Goal: Task Accomplishment & Management: Manage account settings

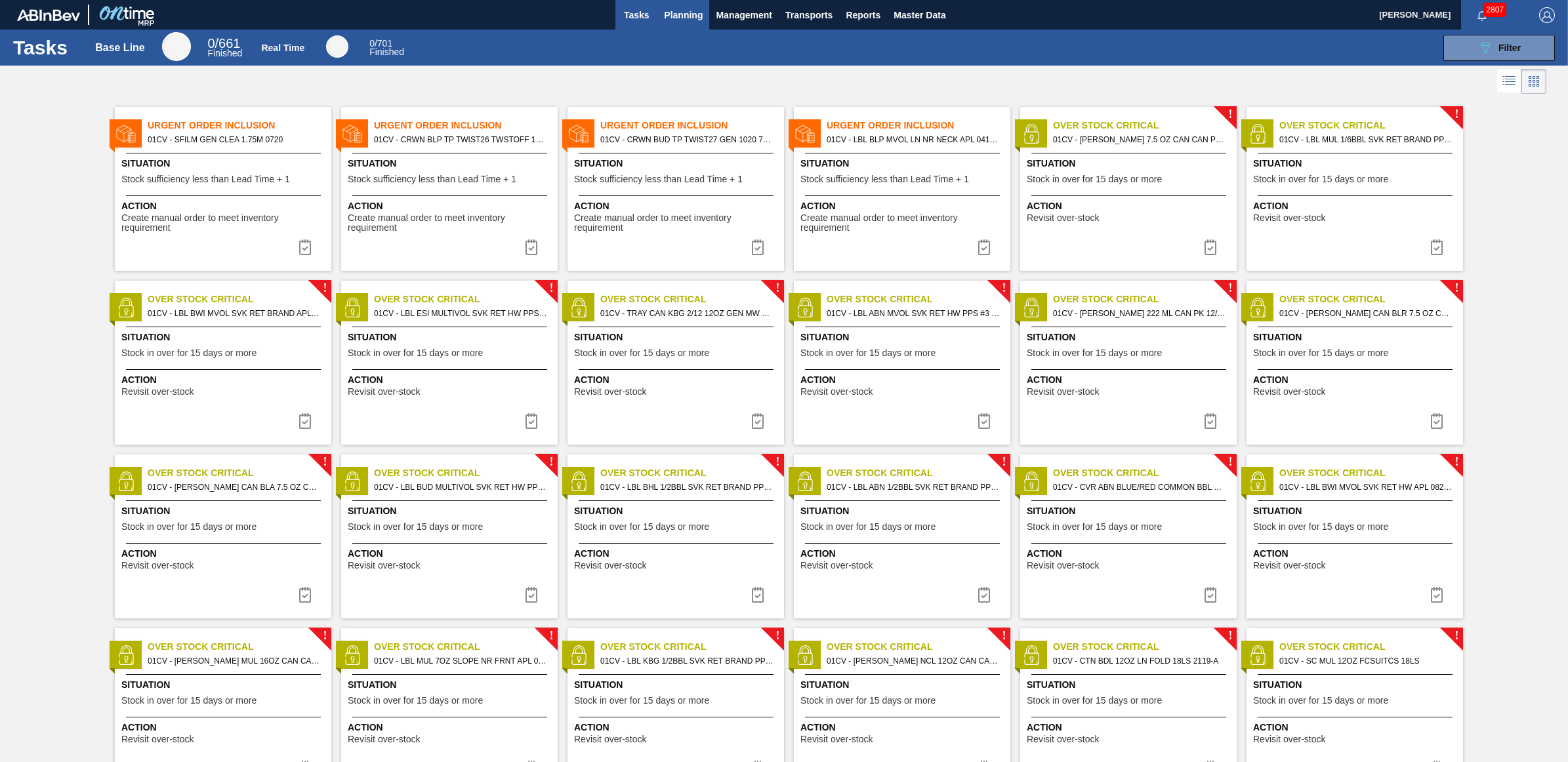
click at [689, 20] on span "Planning" at bounding box center [683, 15] width 39 height 16
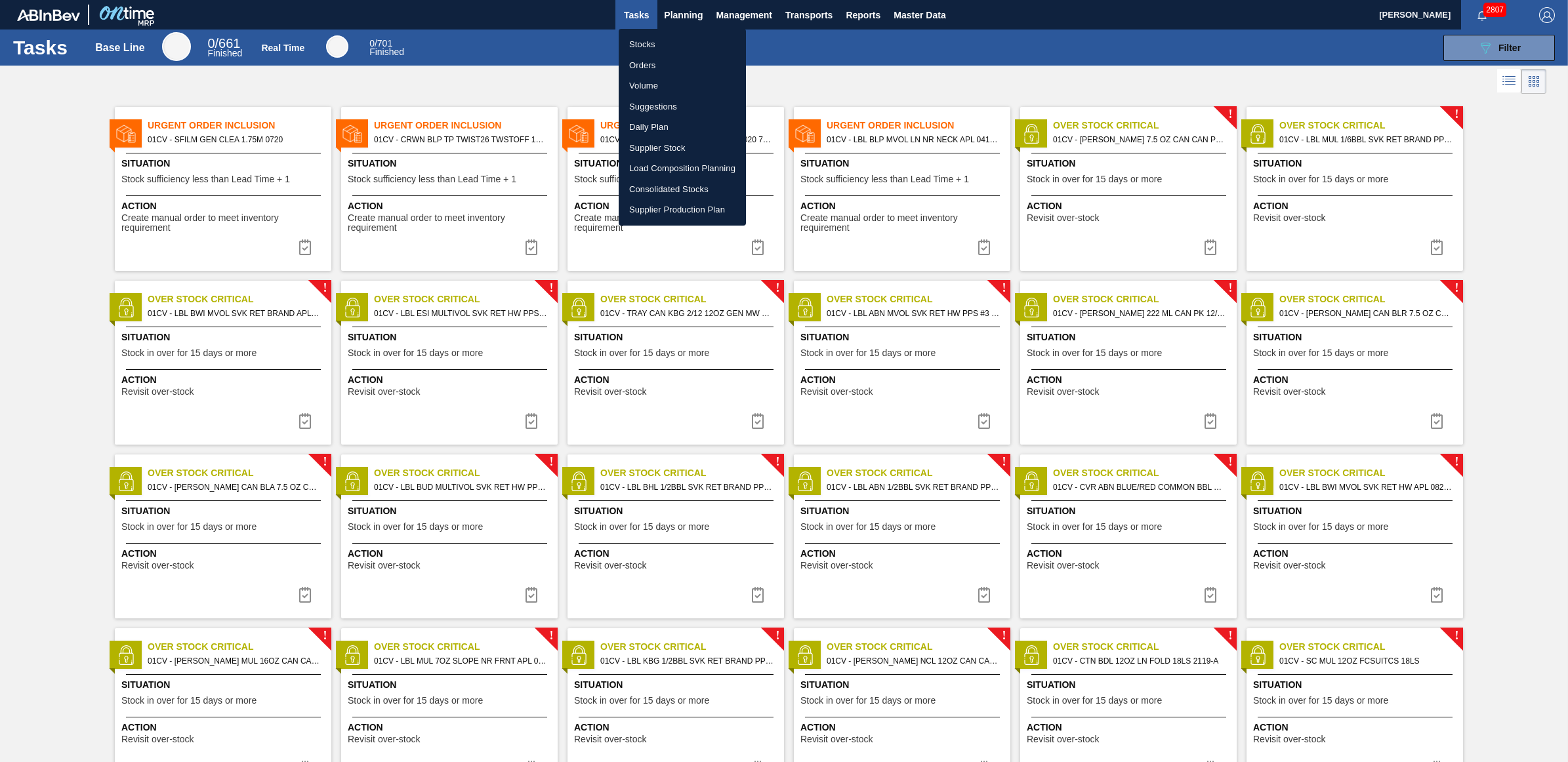
click at [673, 169] on li "Load Composition Planning" at bounding box center [682, 168] width 127 height 21
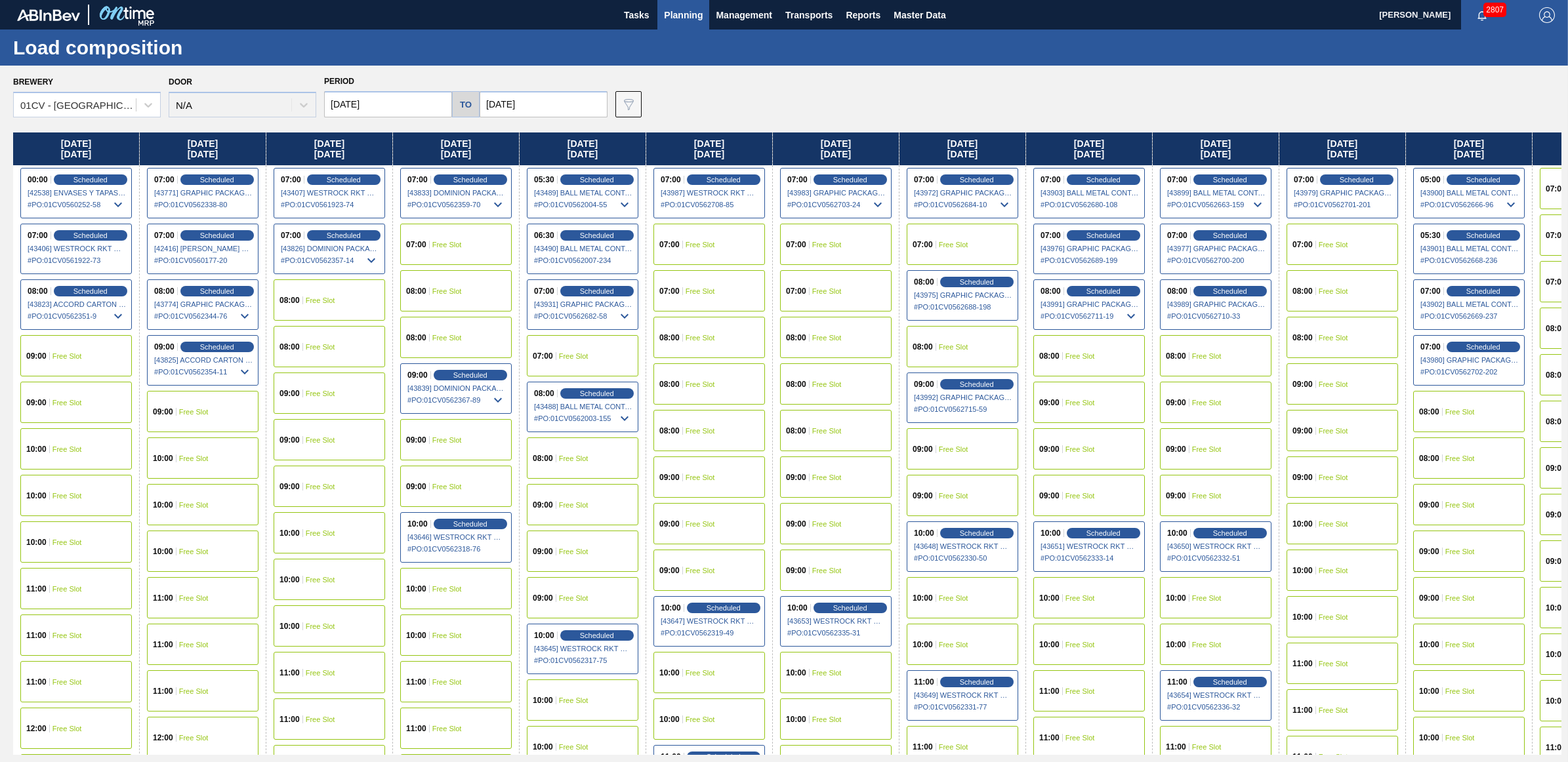
click at [584, 358] on span "Free Slot" at bounding box center [573, 357] width 29 height 8
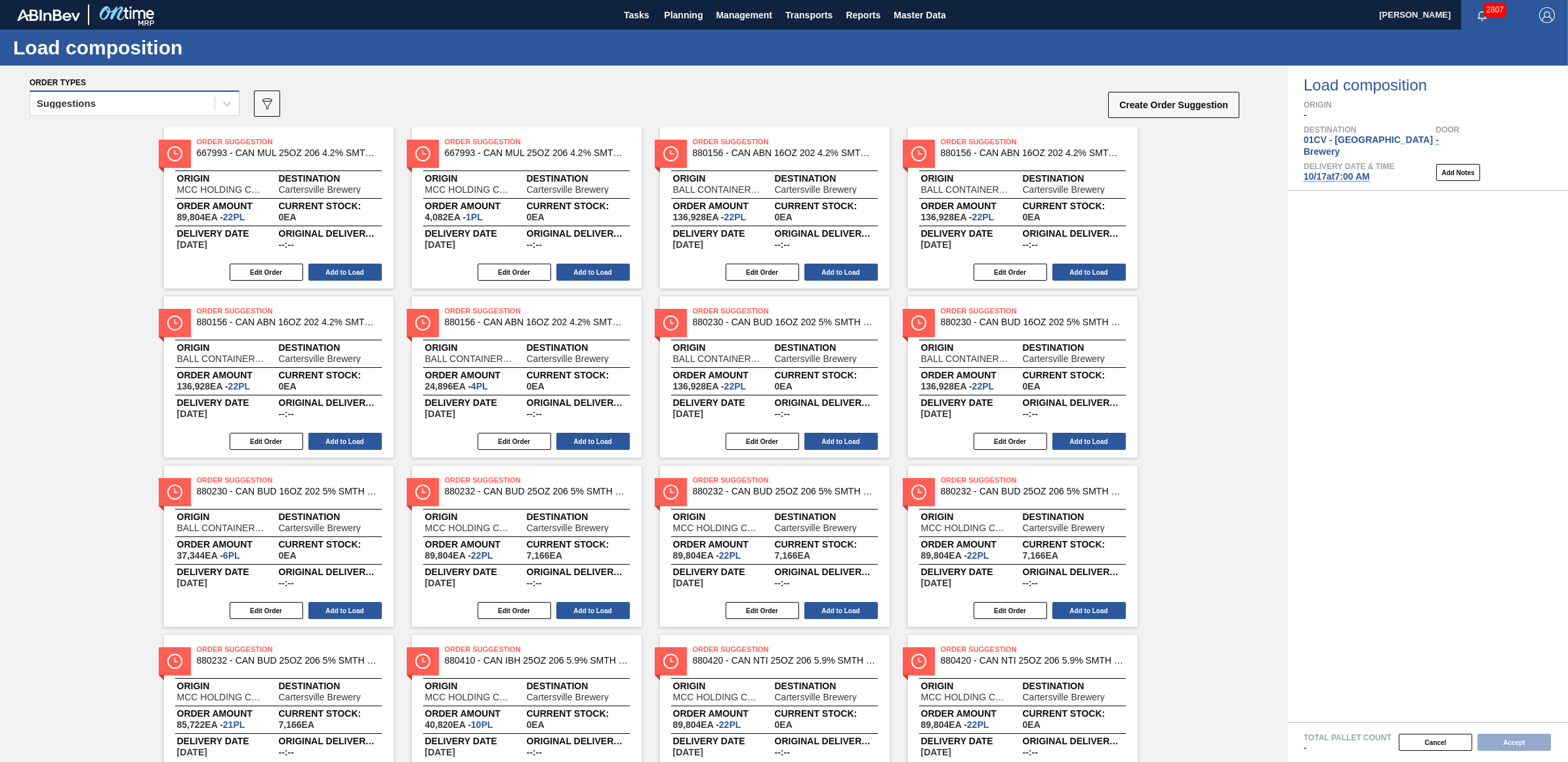
drag, startPoint x: 86, startPoint y: 96, endPoint x: 87, endPoint y: 106, distance: 10.0
click at [86, 95] on div "Suggestions" at bounding box center [122, 103] width 184 height 19
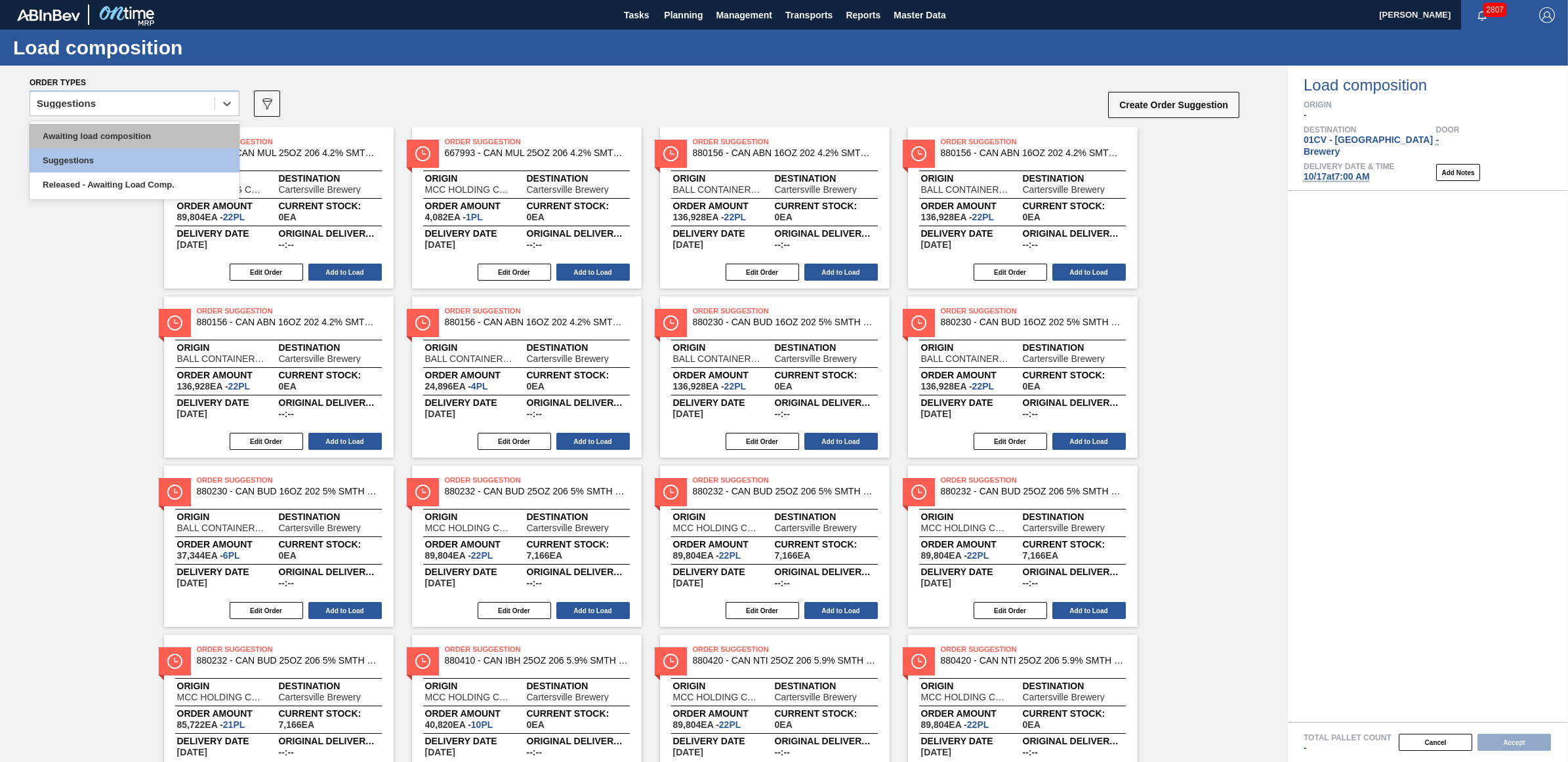
click at [92, 139] on div "Awaiting load composition" at bounding box center [134, 136] width 210 height 24
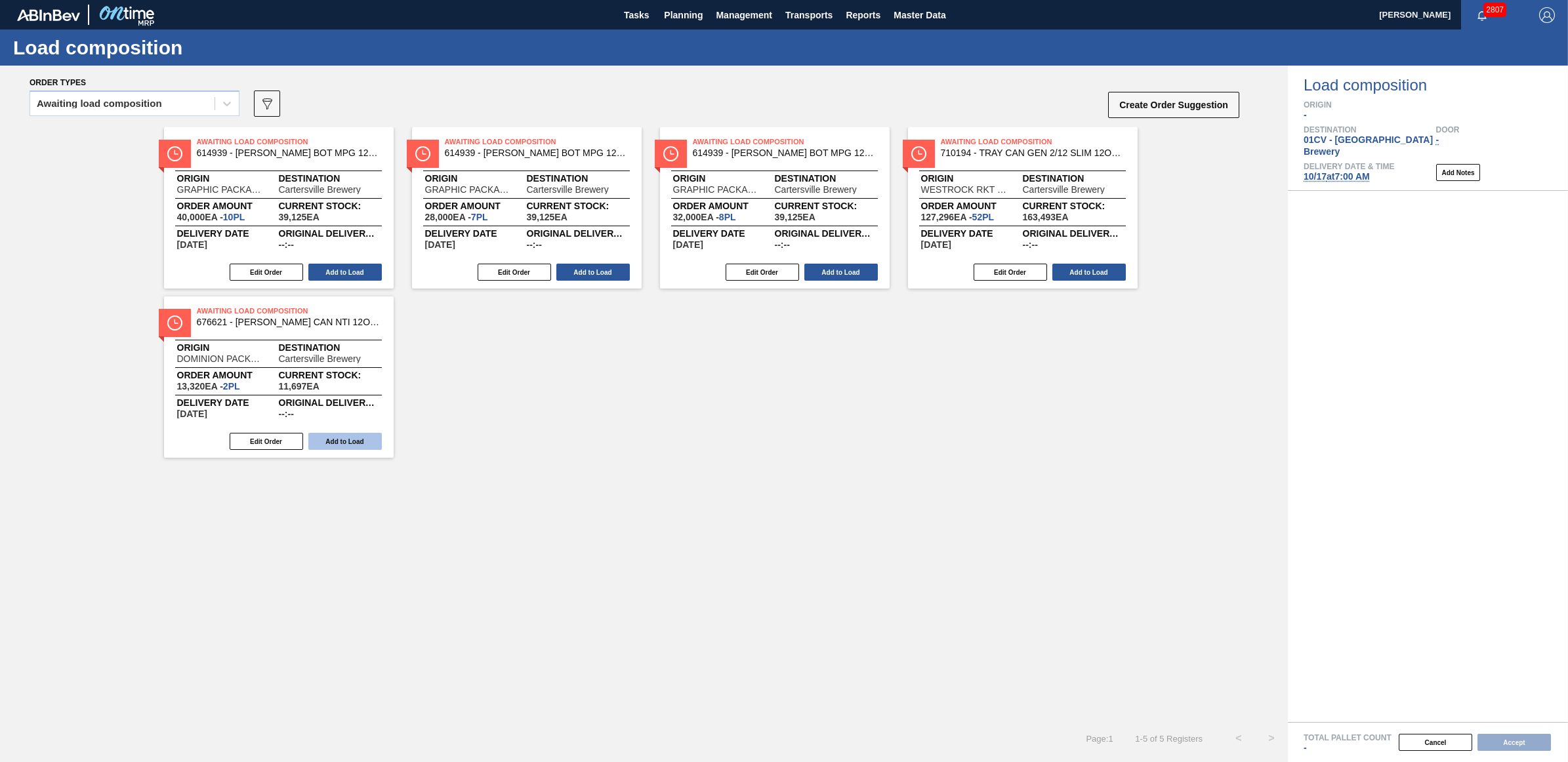
click at [343, 447] on button "Add to Load" at bounding box center [345, 441] width 73 height 17
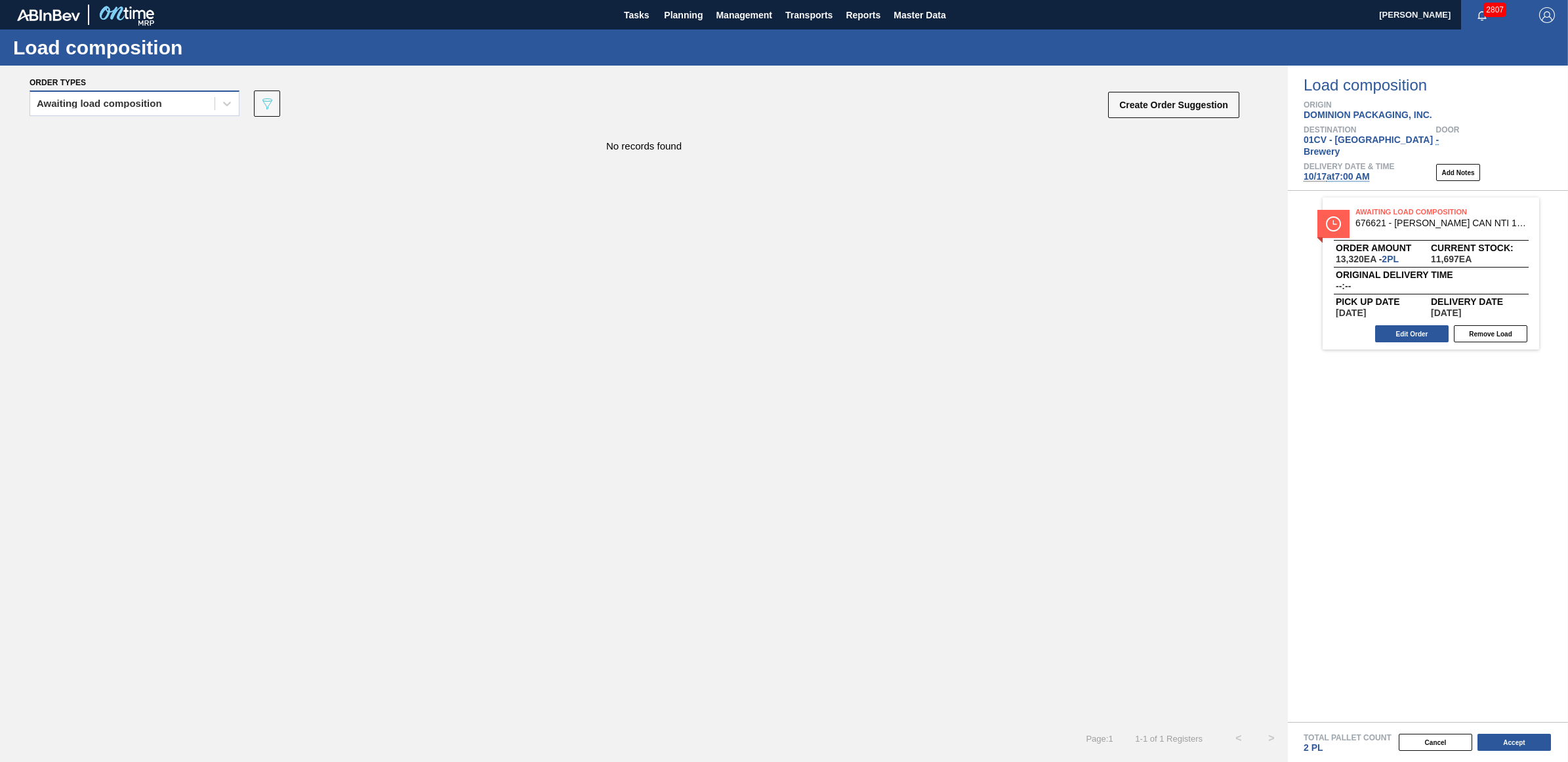
click at [59, 105] on div "Awaiting load composition" at bounding box center [99, 103] width 125 height 9
click at [66, 130] on div "Awaiting load composition" at bounding box center [134, 136] width 210 height 24
click at [82, 97] on div "Awaiting load composition" at bounding box center [122, 103] width 184 height 19
click at [95, 141] on div "Awaiting load composition" at bounding box center [134, 136] width 210 height 24
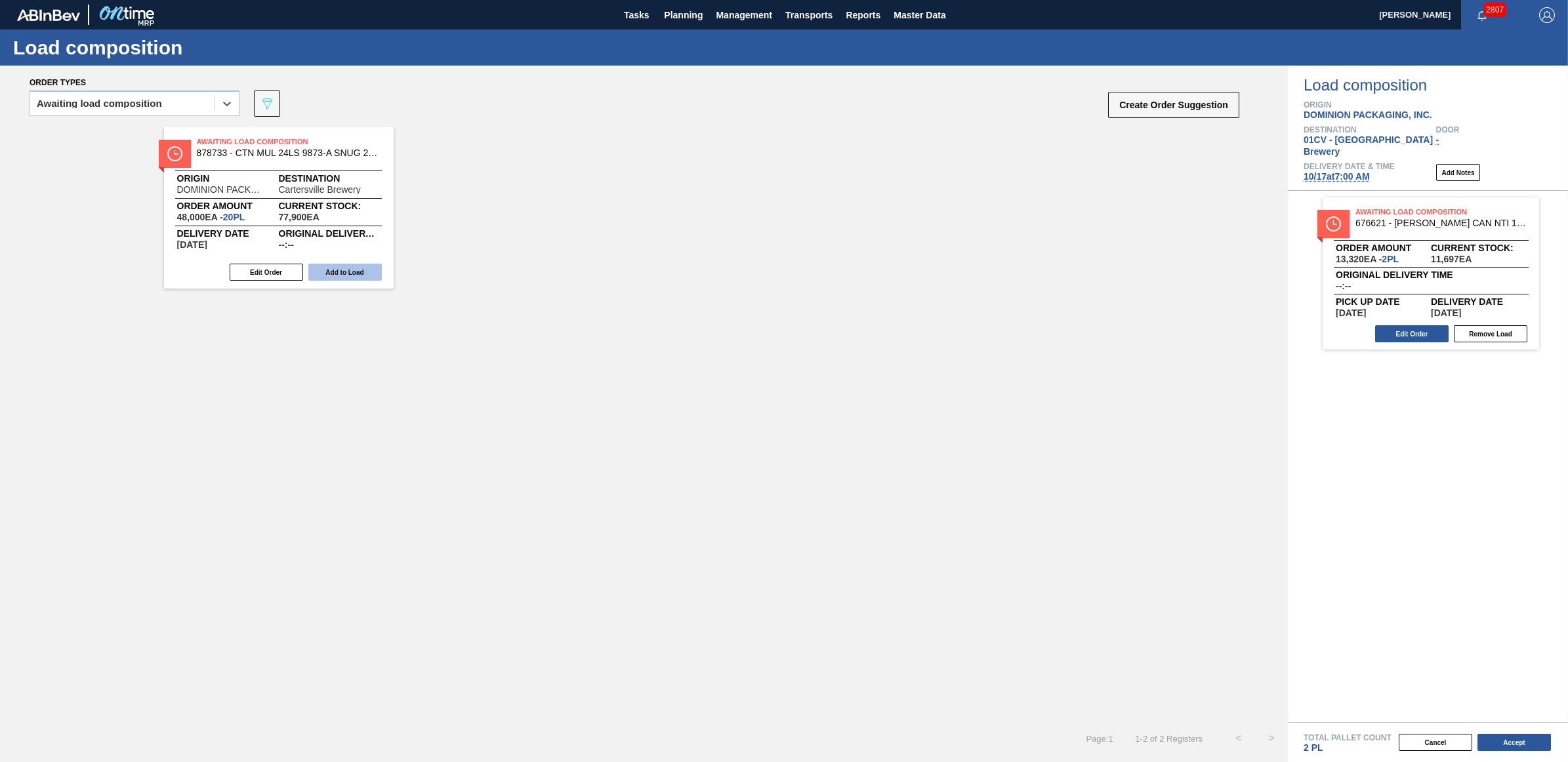
click at [353, 269] on button "Add to Load" at bounding box center [345, 272] width 73 height 17
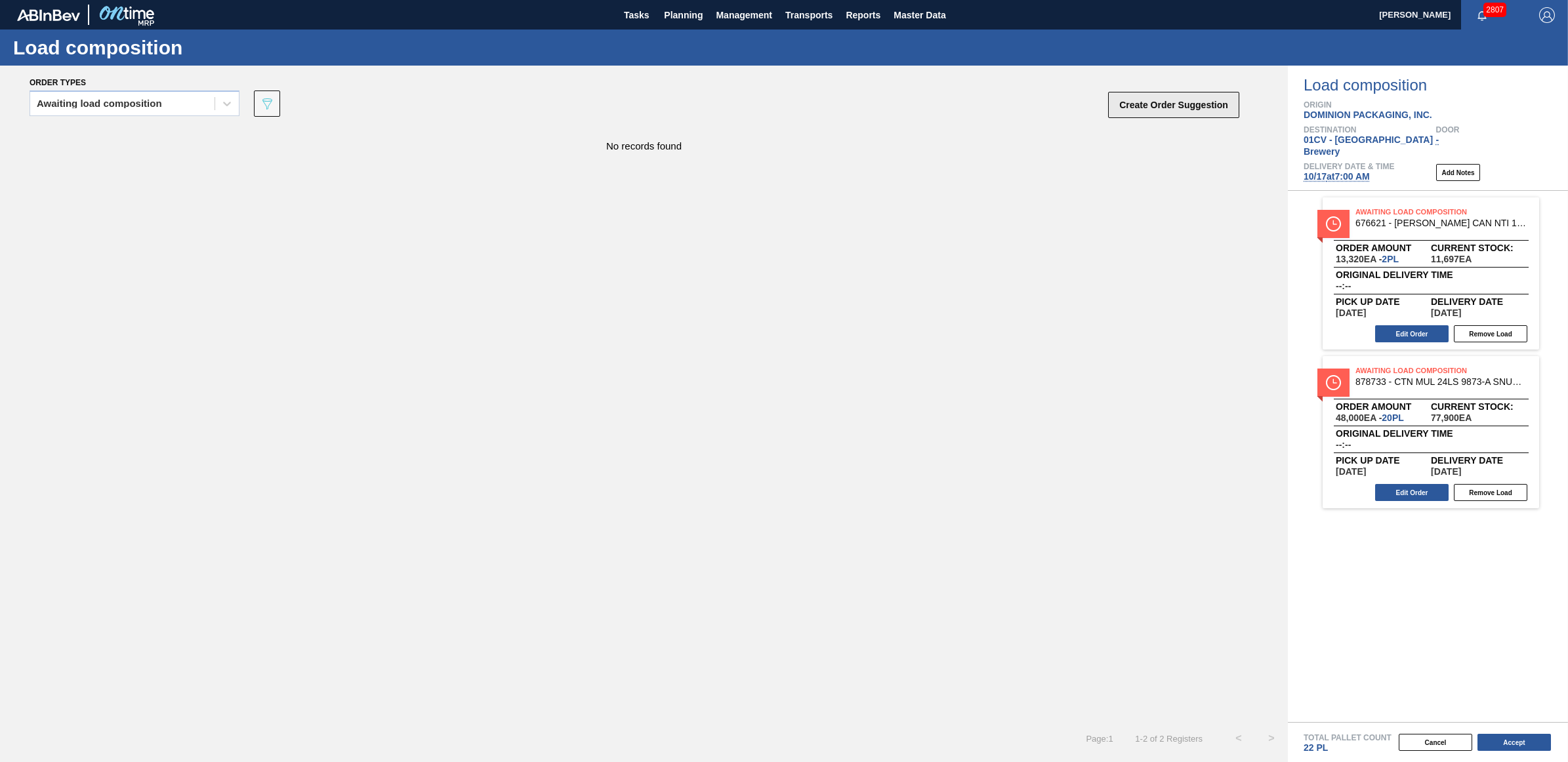
click at [1156, 105] on button "Create Order Suggestion" at bounding box center [1173, 105] width 131 height 26
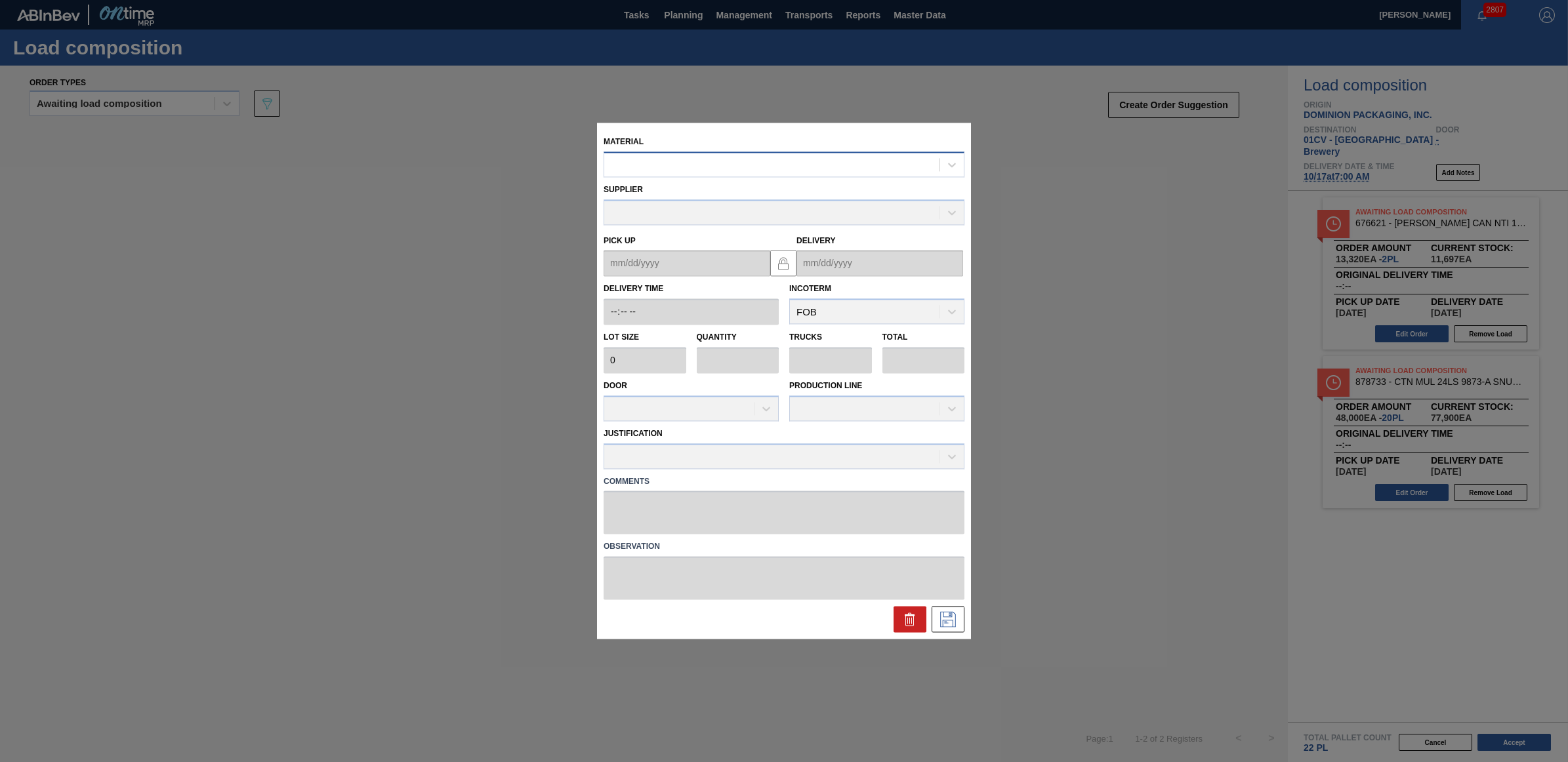
click at [680, 167] on div at bounding box center [771, 165] width 335 height 19
type input "878730"
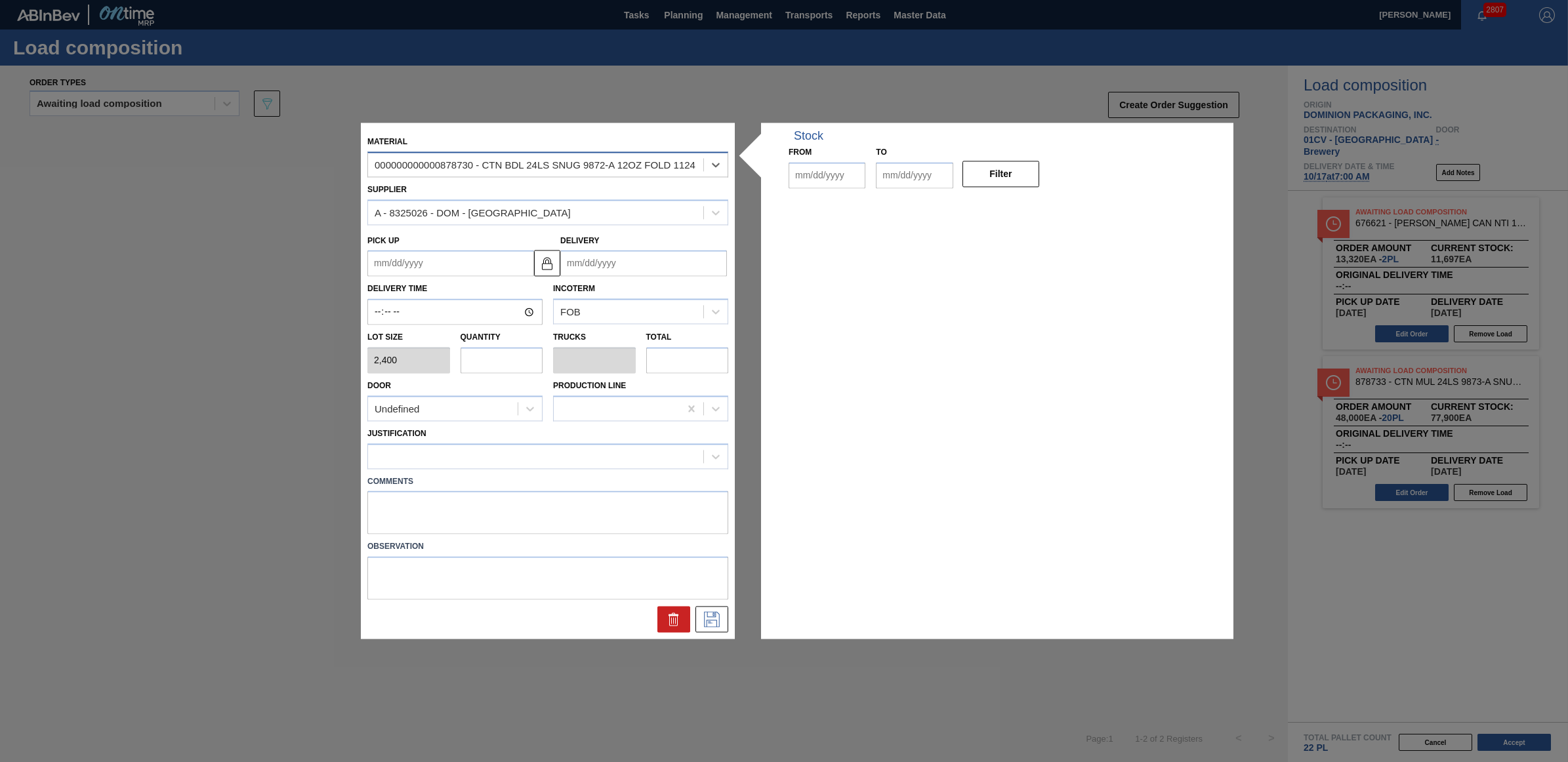
type input "2,400"
type input "[DATE]"
click at [487, 368] on input "text" at bounding box center [502, 360] width 83 height 26
type input "2"
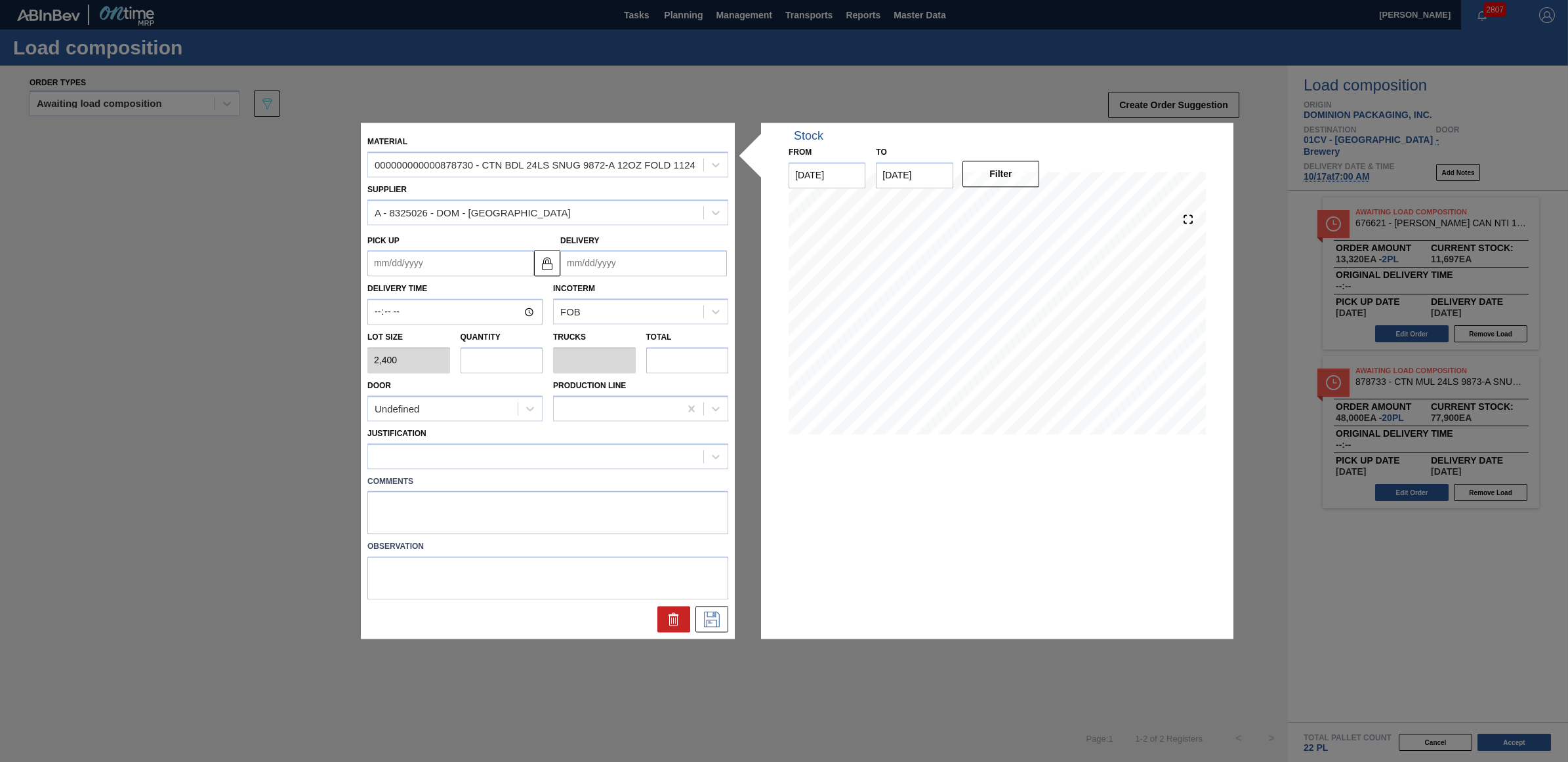
type input "0.083"
type input "4,800"
type input "2"
click at [469, 452] on div at bounding box center [535, 456] width 335 height 19
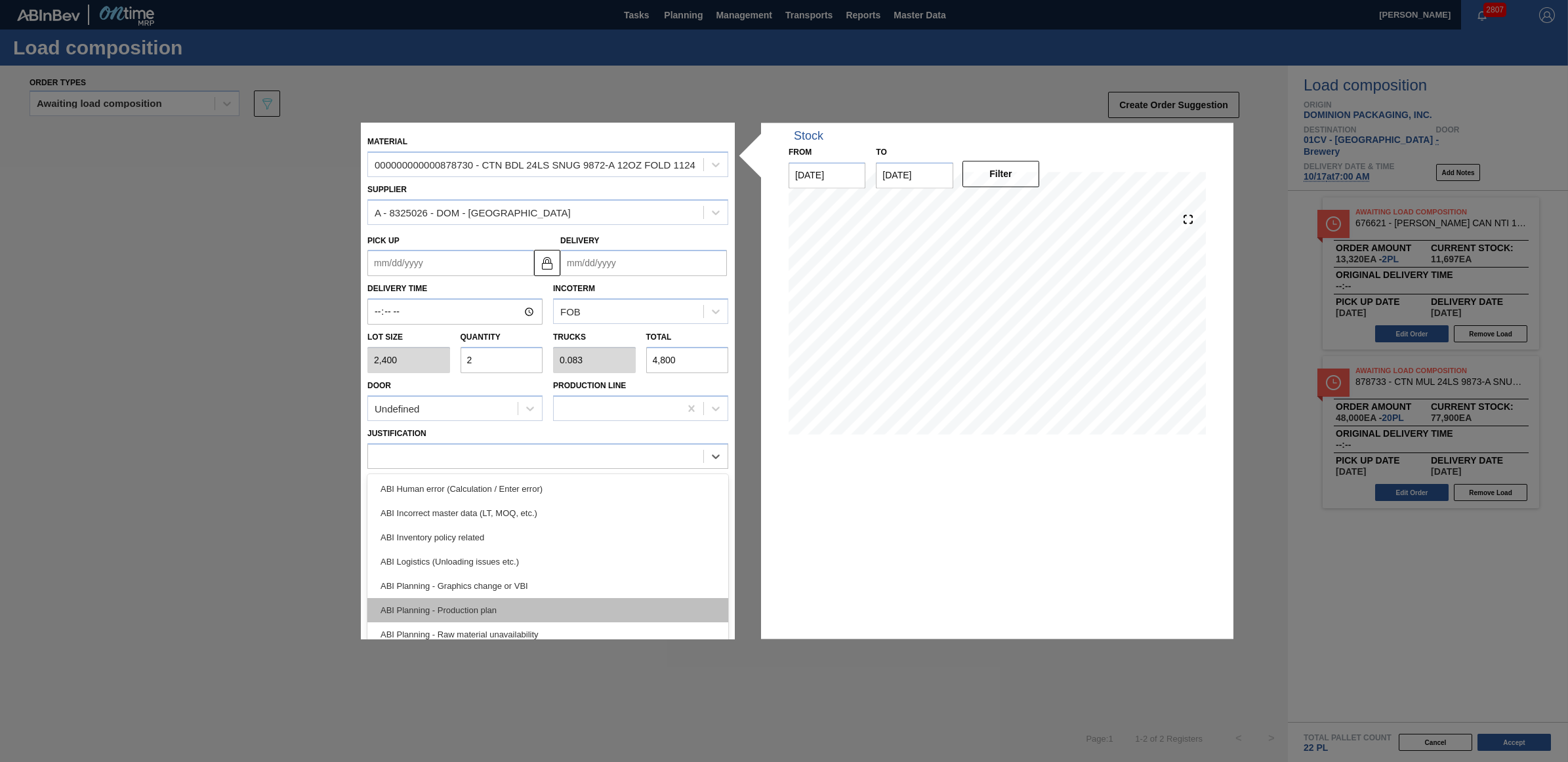
scroll to position [82, 0]
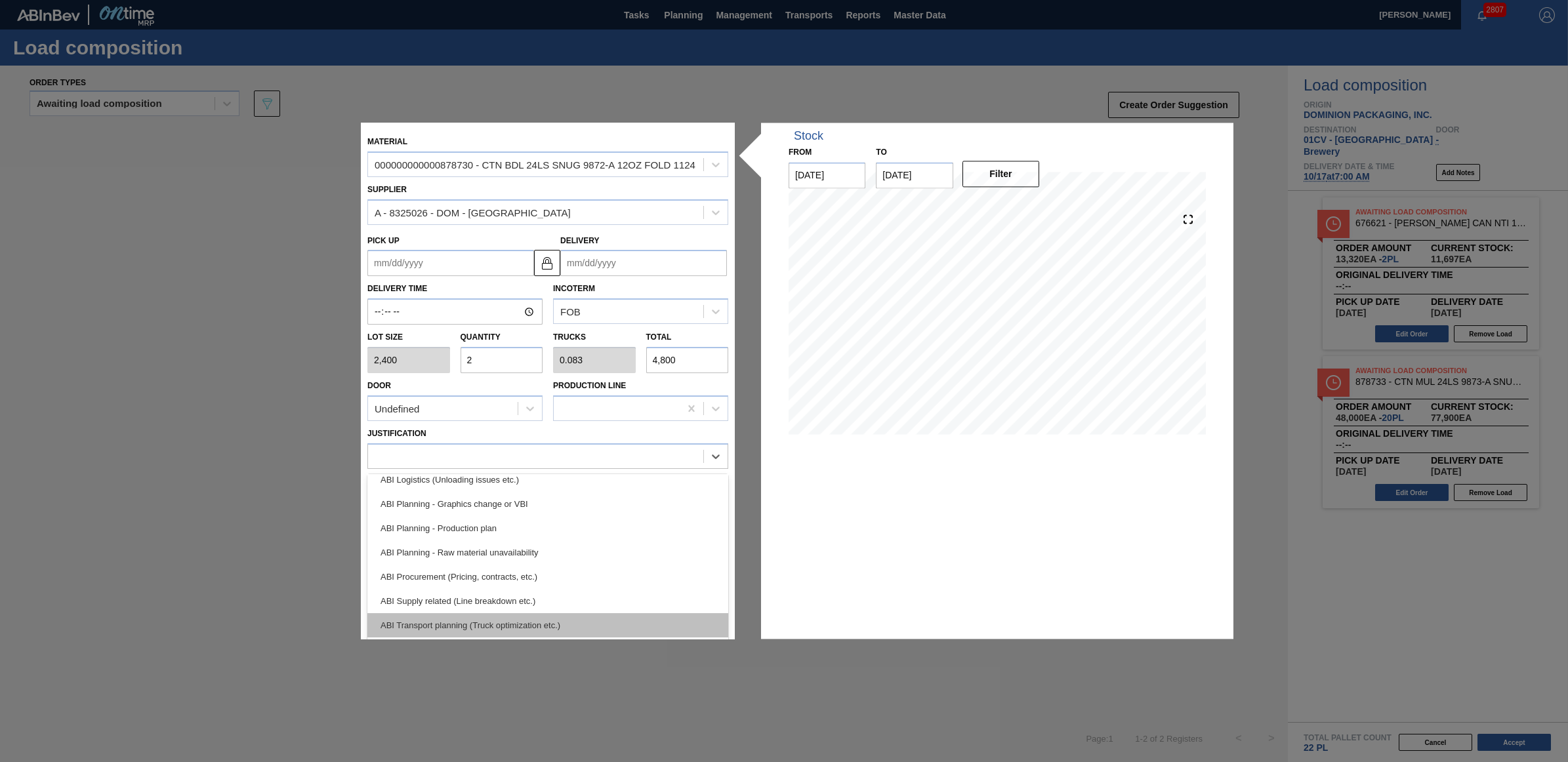
click at [502, 617] on div "ABI Transport planning (Truck optimization etc.)" at bounding box center [548, 626] width 361 height 24
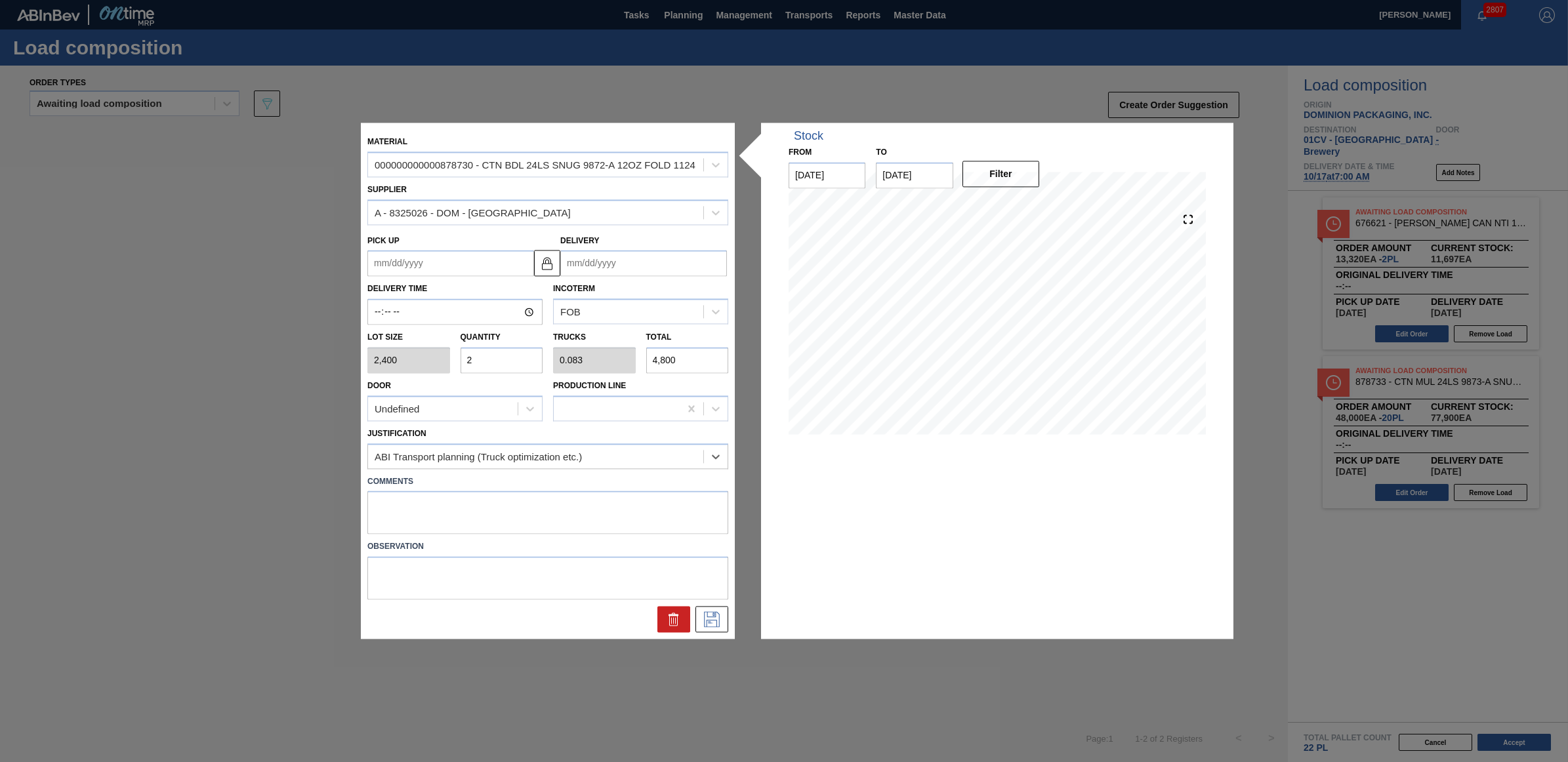
click at [650, 263] on input "Delivery" at bounding box center [643, 263] width 166 height 26
click at [676, 384] on div "17" at bounding box center [682, 379] width 18 height 18
type up "10/16/2025"
type input "[DATE]"
click at [715, 624] on icon at bounding box center [712, 620] width 21 height 16
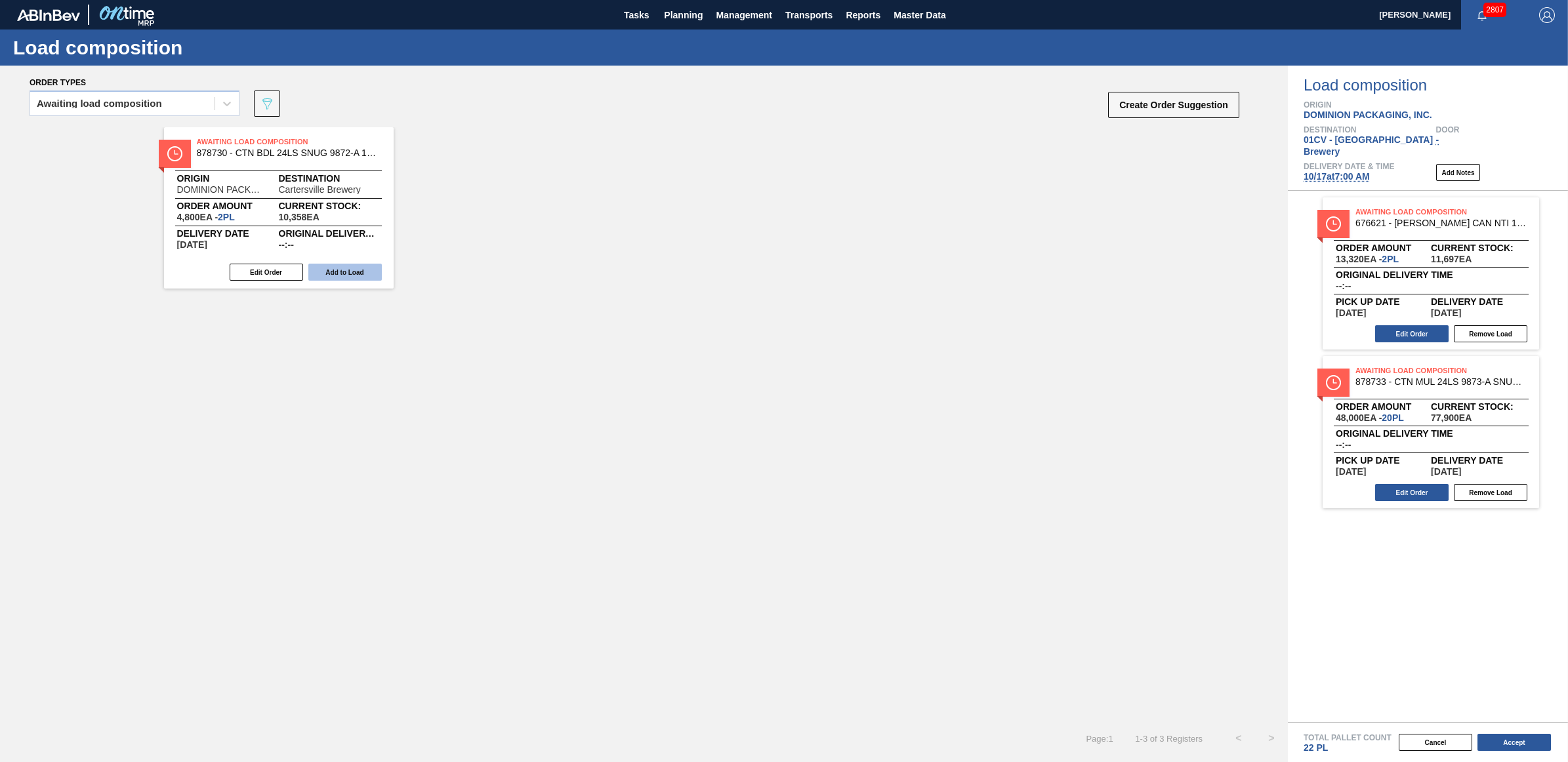
click at [355, 271] on button "Add to Load" at bounding box center [345, 272] width 73 height 17
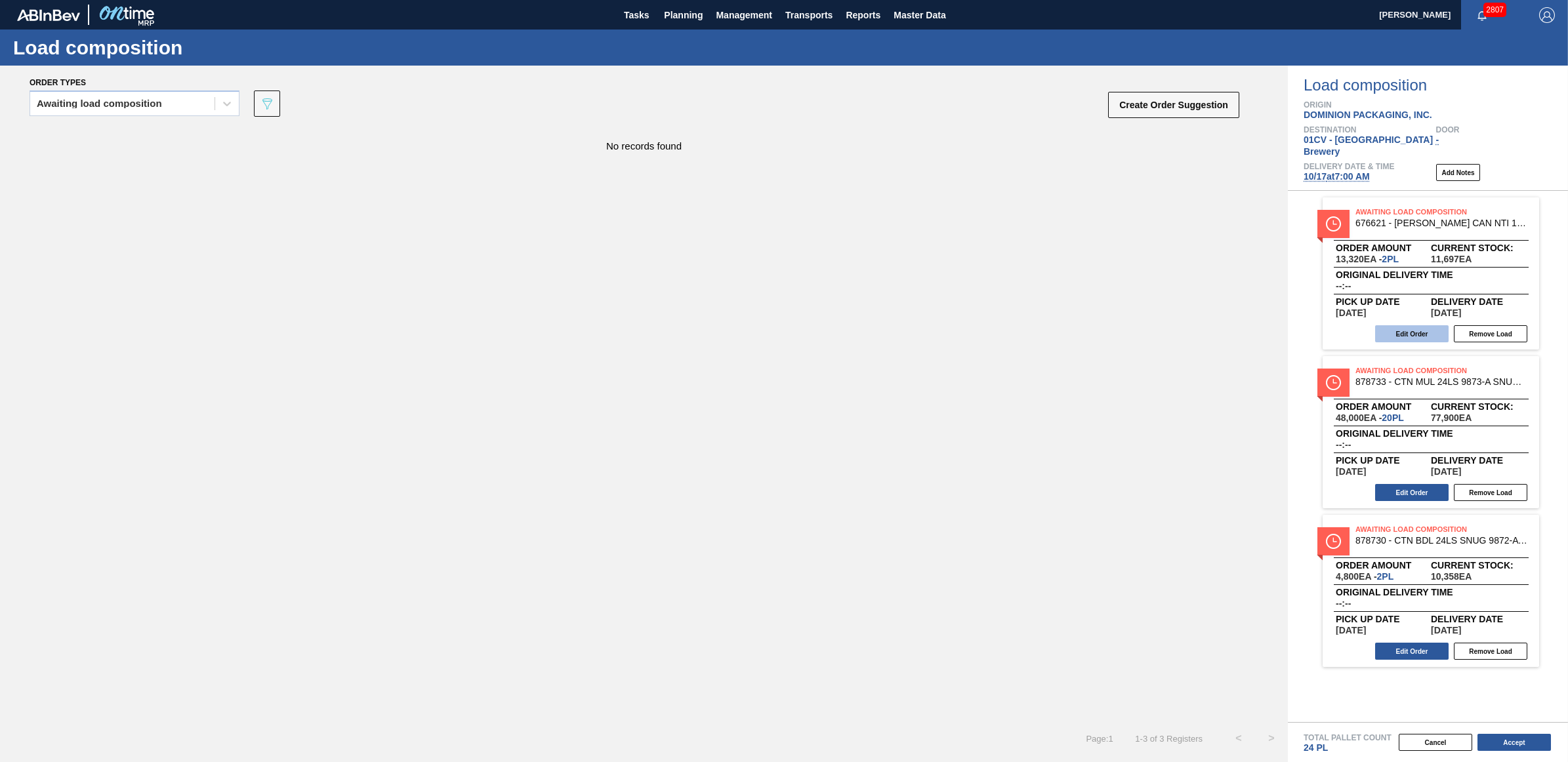
click at [1418, 325] on button "Edit Order" at bounding box center [1412, 334] width 73 height 17
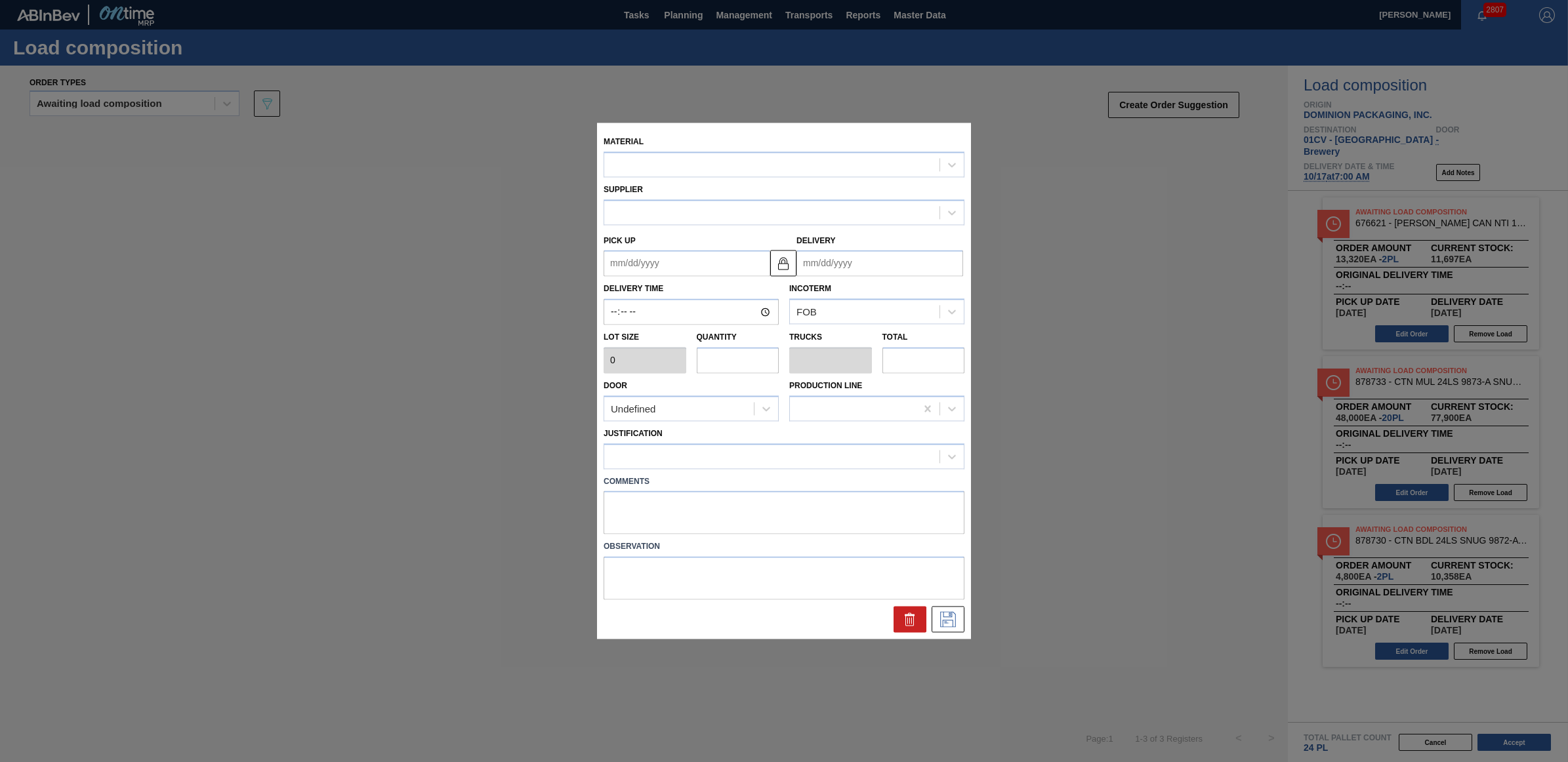
type input "6,660"
type input "2"
type input "0.083"
type input "13,320"
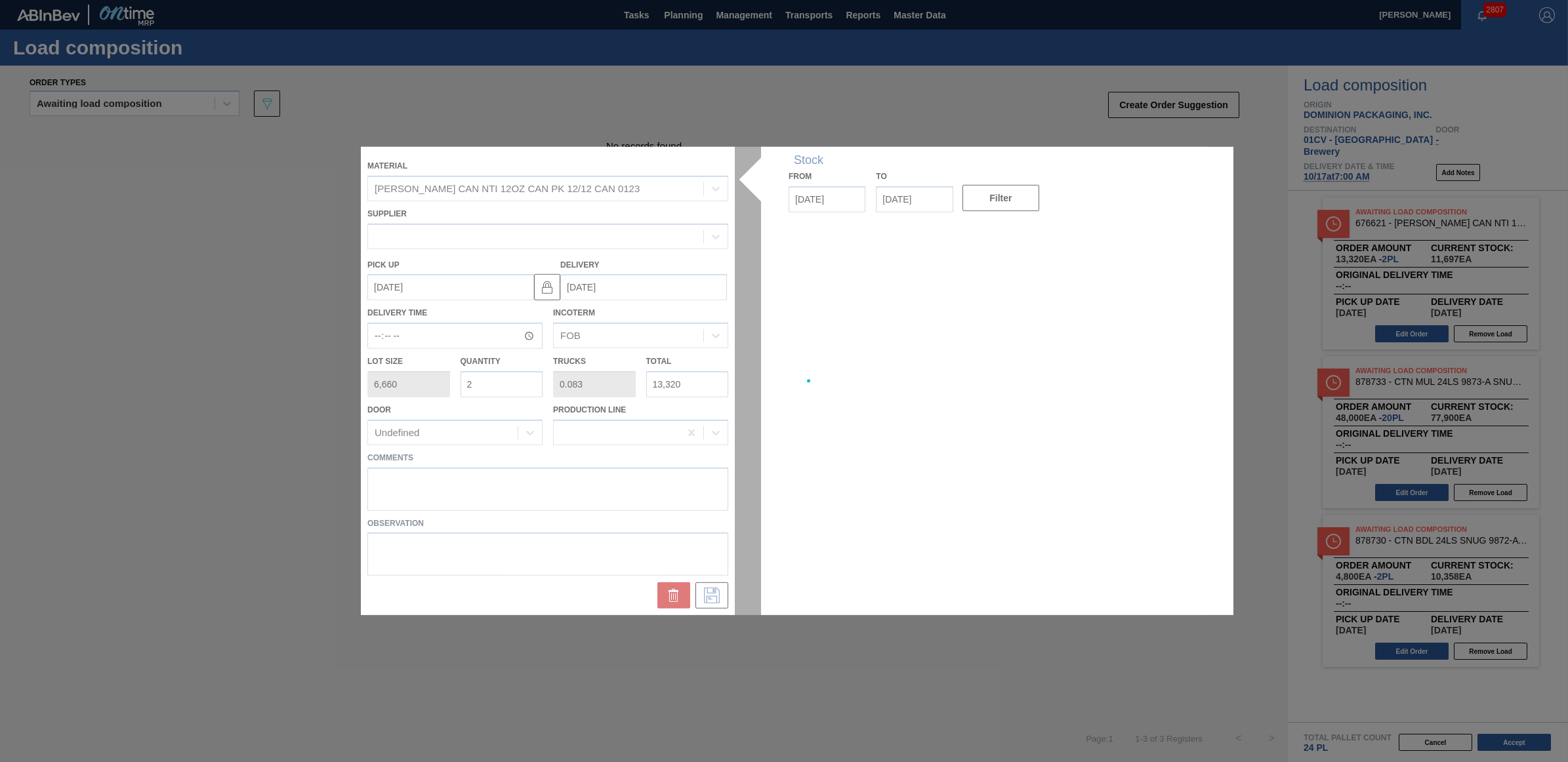
type up "[DATE]"
type input "10/21/2025"
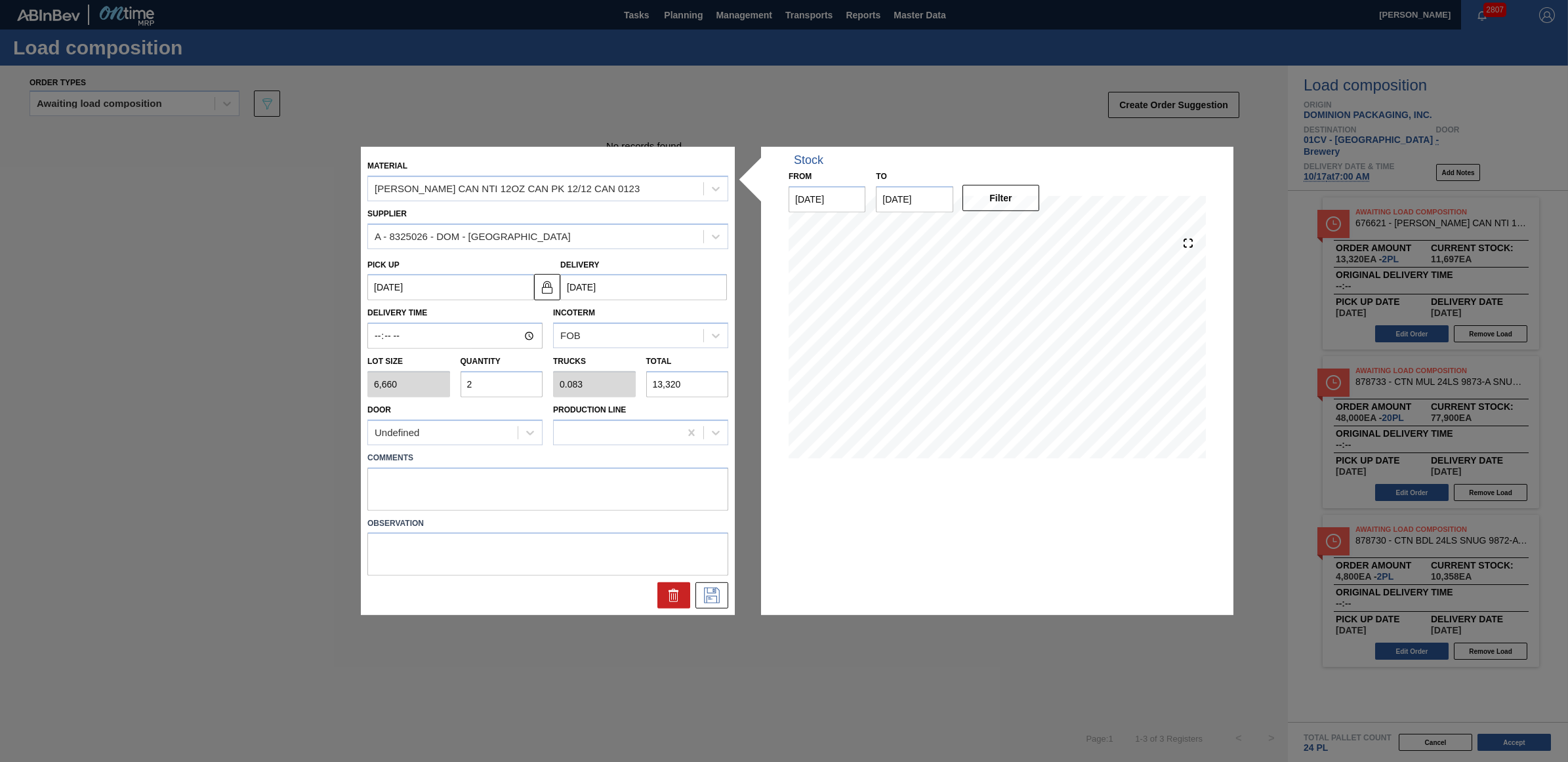
click at [456, 385] on div "Quantity 2" at bounding box center [501, 375] width 93 height 45
type input "1"
type input "0.042"
type input "6,660"
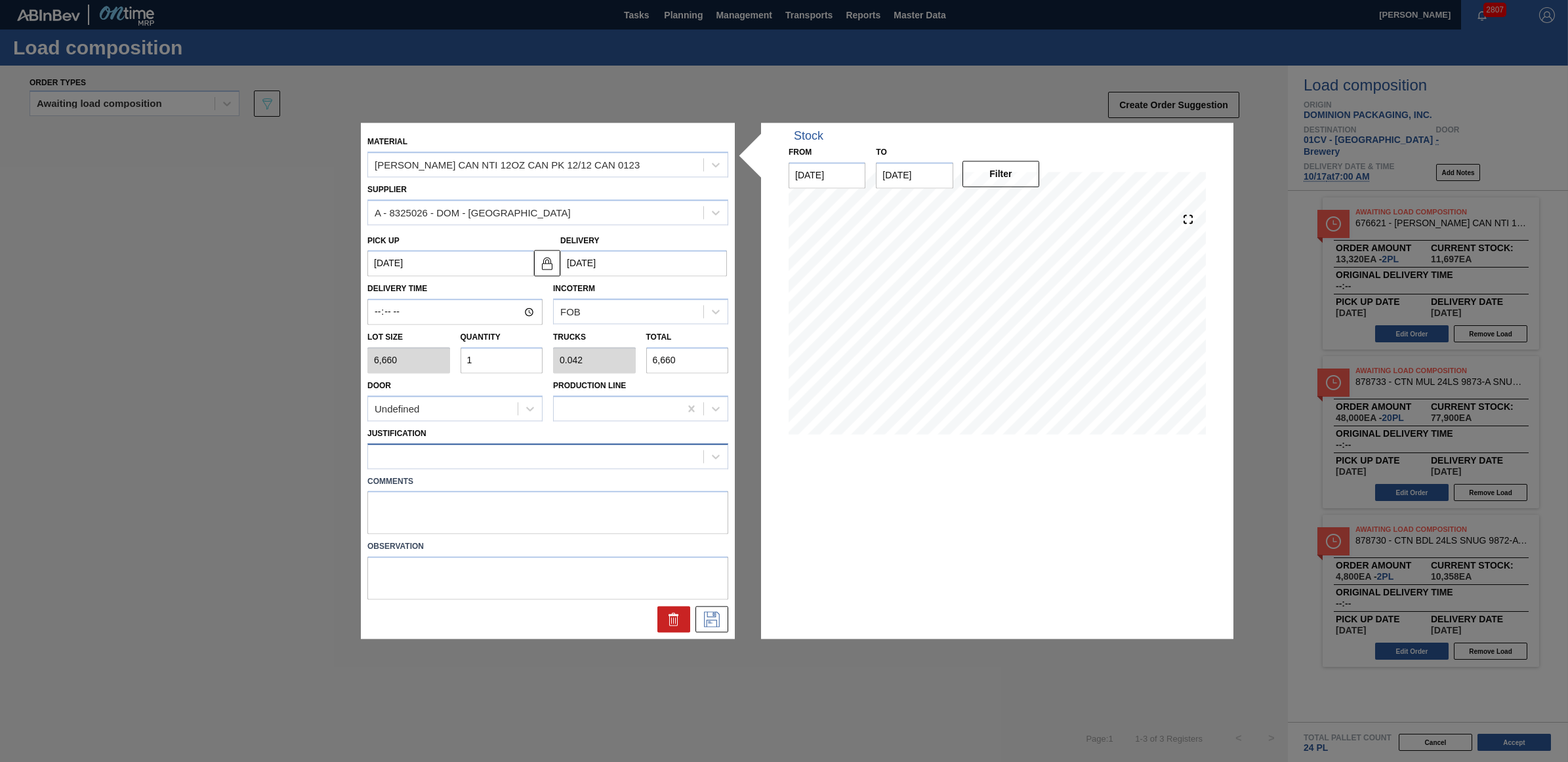
type input "1"
click at [439, 461] on div at bounding box center [535, 456] width 335 height 19
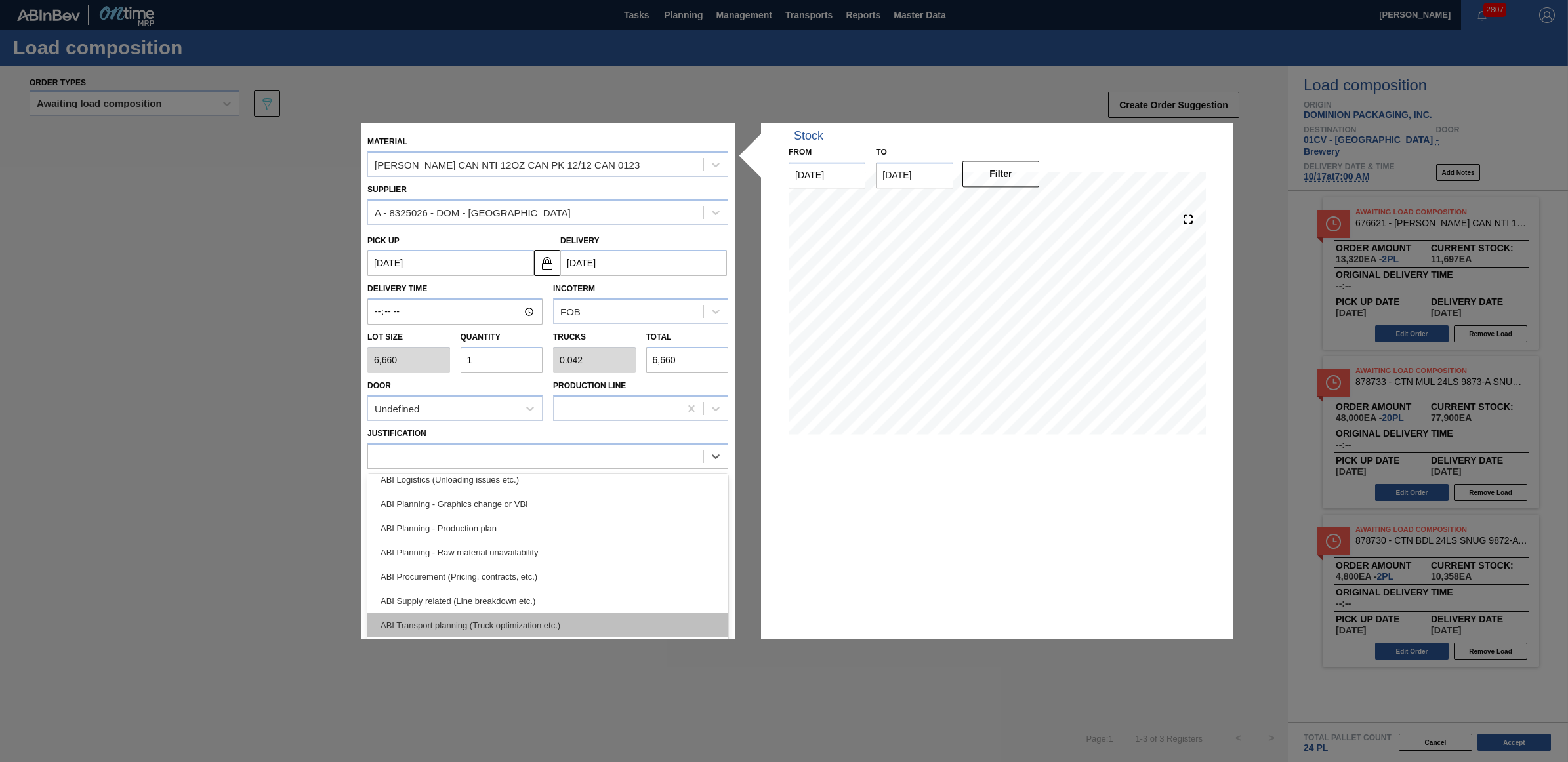
click at [515, 621] on div "ABI Transport planning (Truck optimization etc.)" at bounding box center [548, 626] width 361 height 24
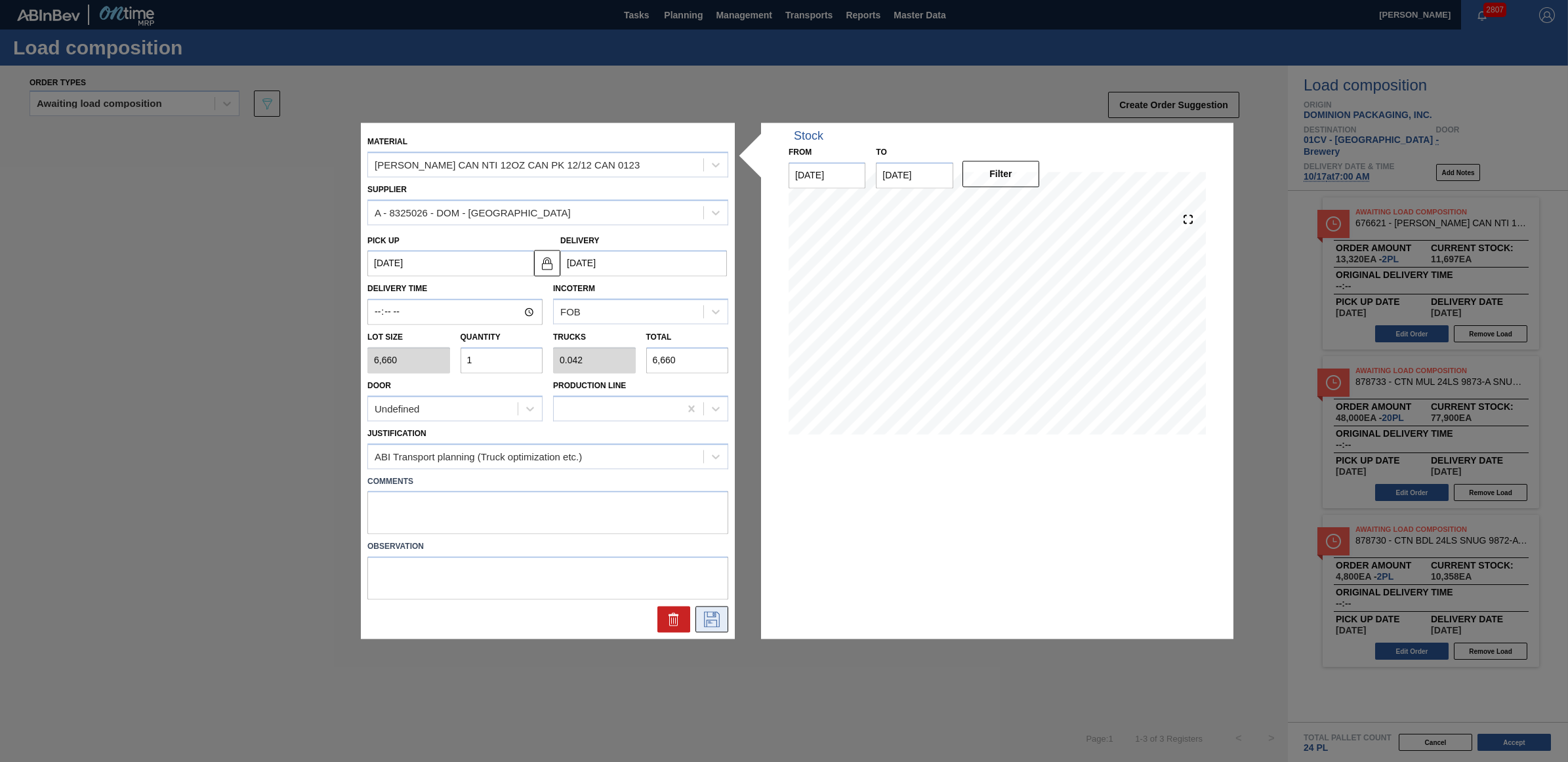
click at [716, 615] on icon at bounding box center [712, 620] width 21 height 16
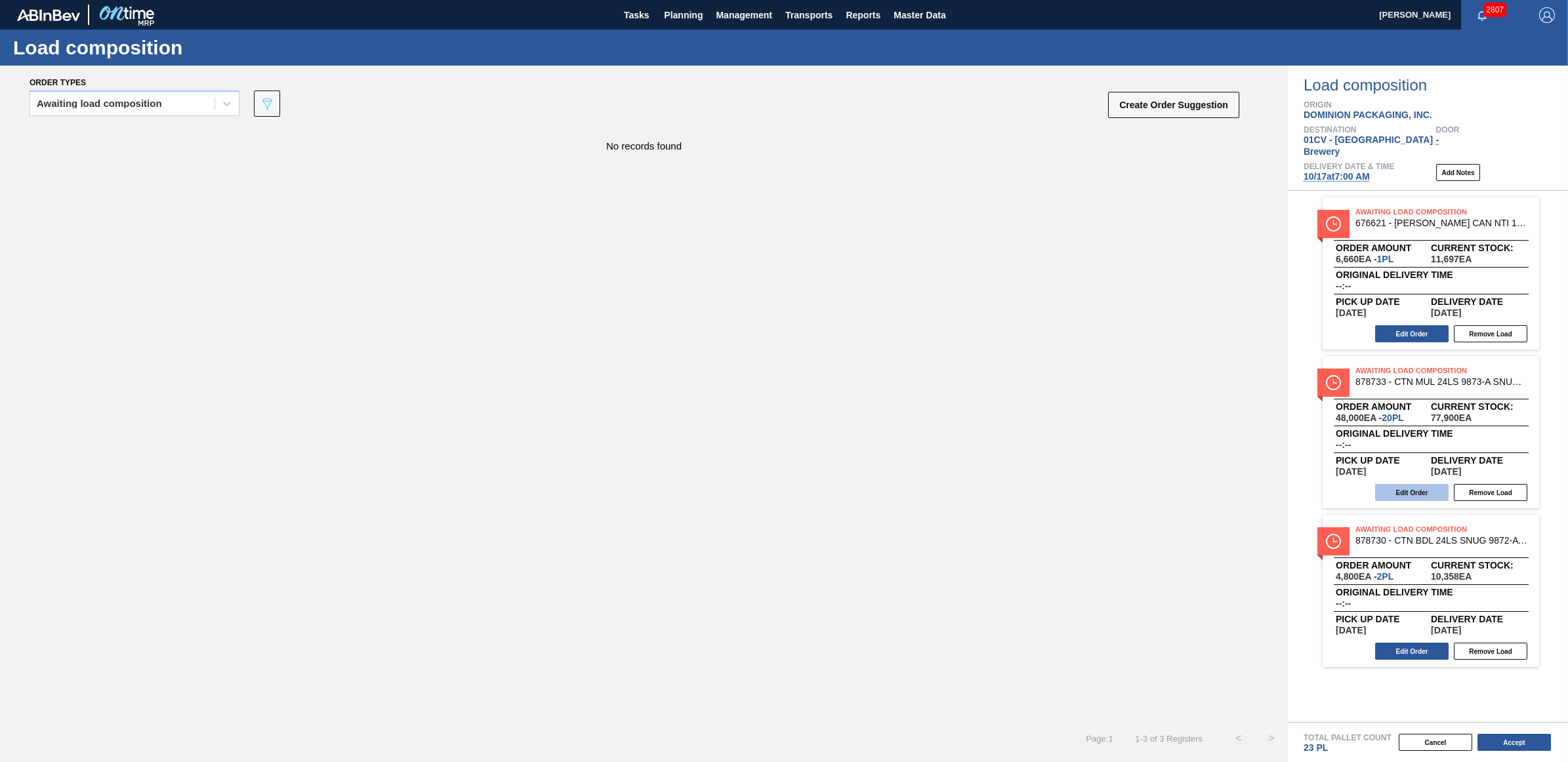
click at [1408, 484] on button "Edit Order" at bounding box center [1412, 493] width 73 height 17
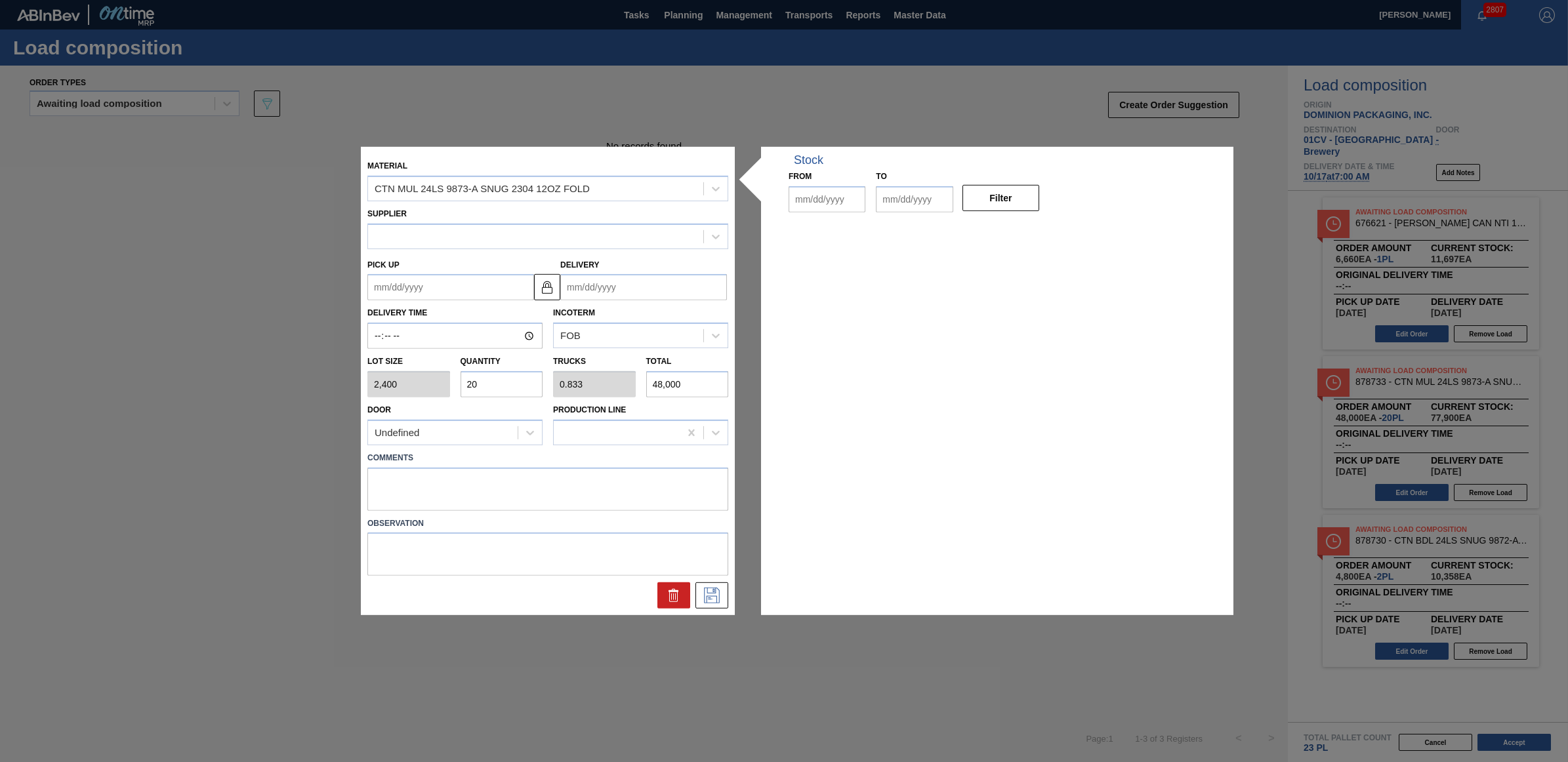
type input "2,400"
type input "20"
type input "0.833"
type input "48,000"
type up "[DATE]"
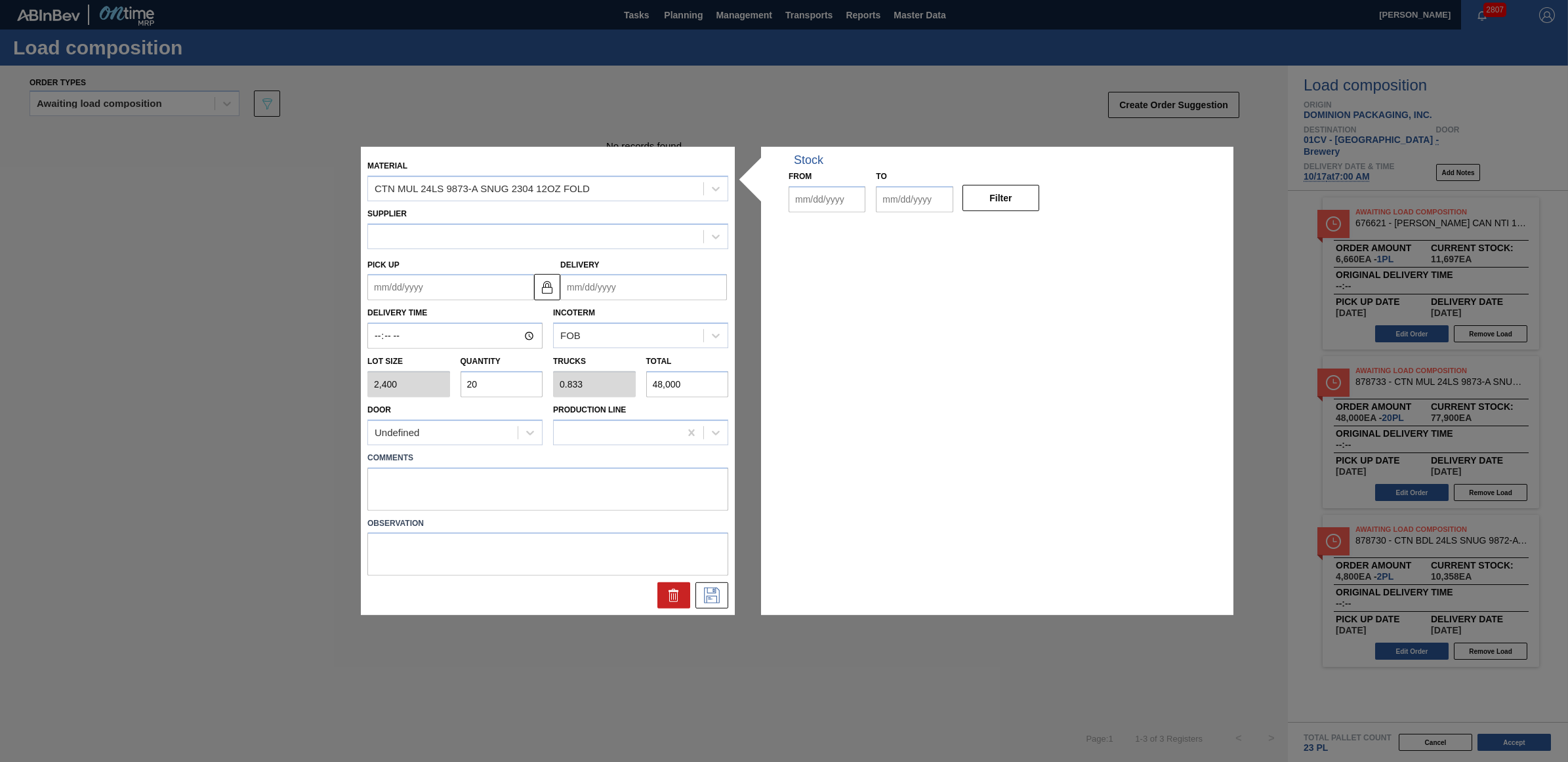
type input "[DATE]"
click at [437, 382] on div "Lot size 2,400 Quantity 20 Trucks 0.833 Total 48,000" at bounding box center [547, 373] width 372 height 49
type input "2"
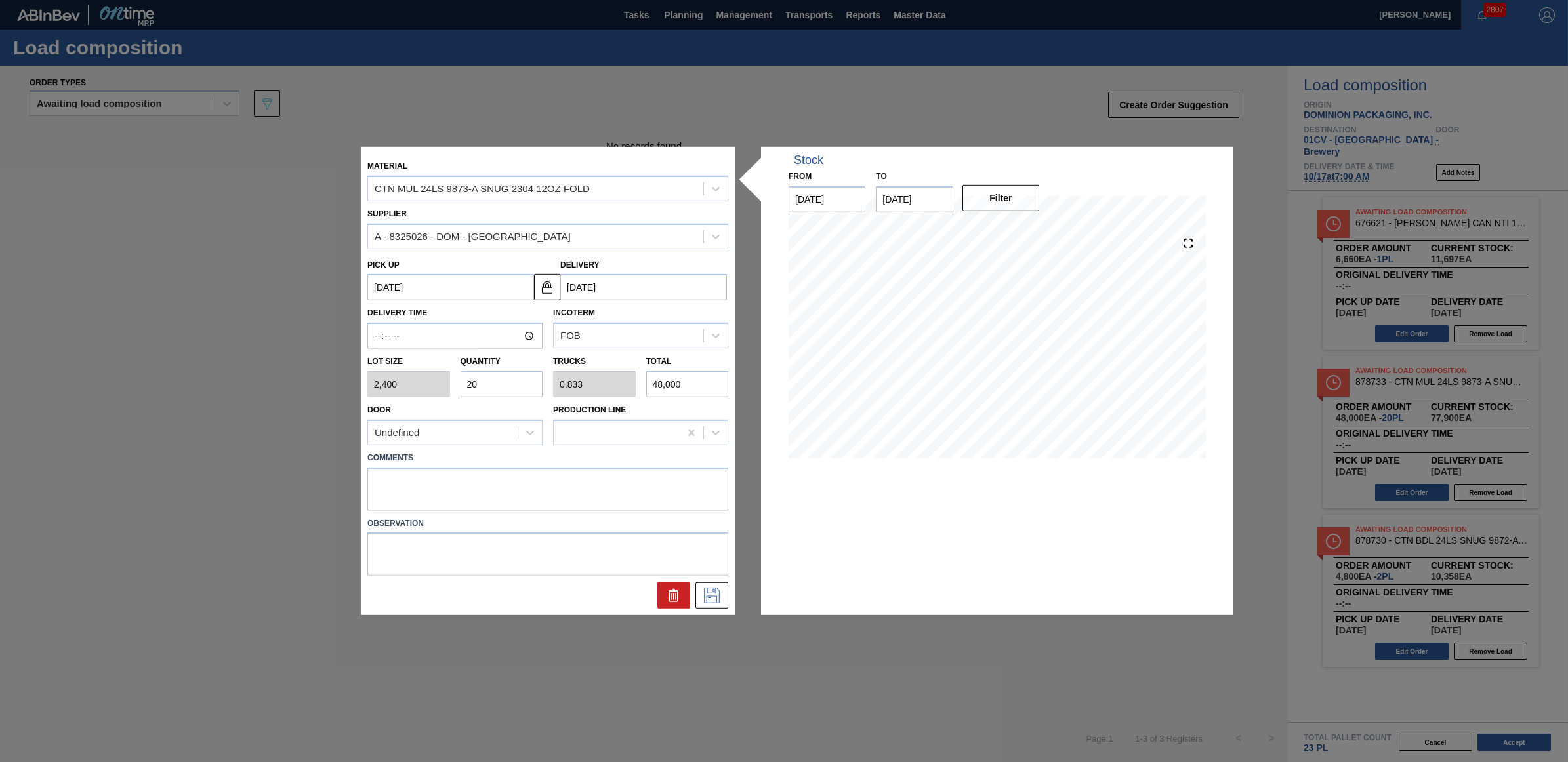
type input "0.083"
type input "4,800"
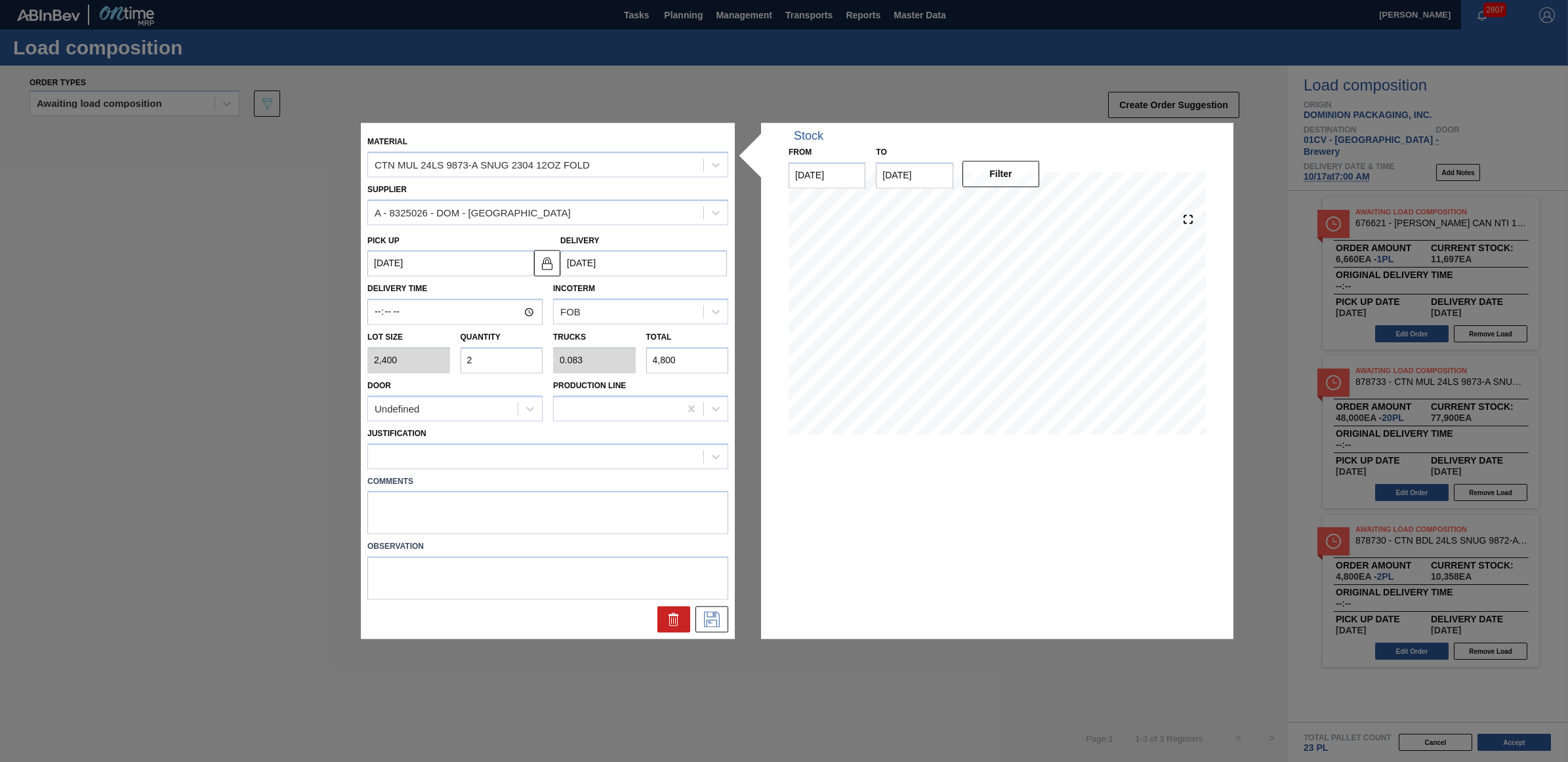
type input "21"
type input "0.875"
type input "50,400"
click at [478, 452] on div at bounding box center [535, 456] width 335 height 19
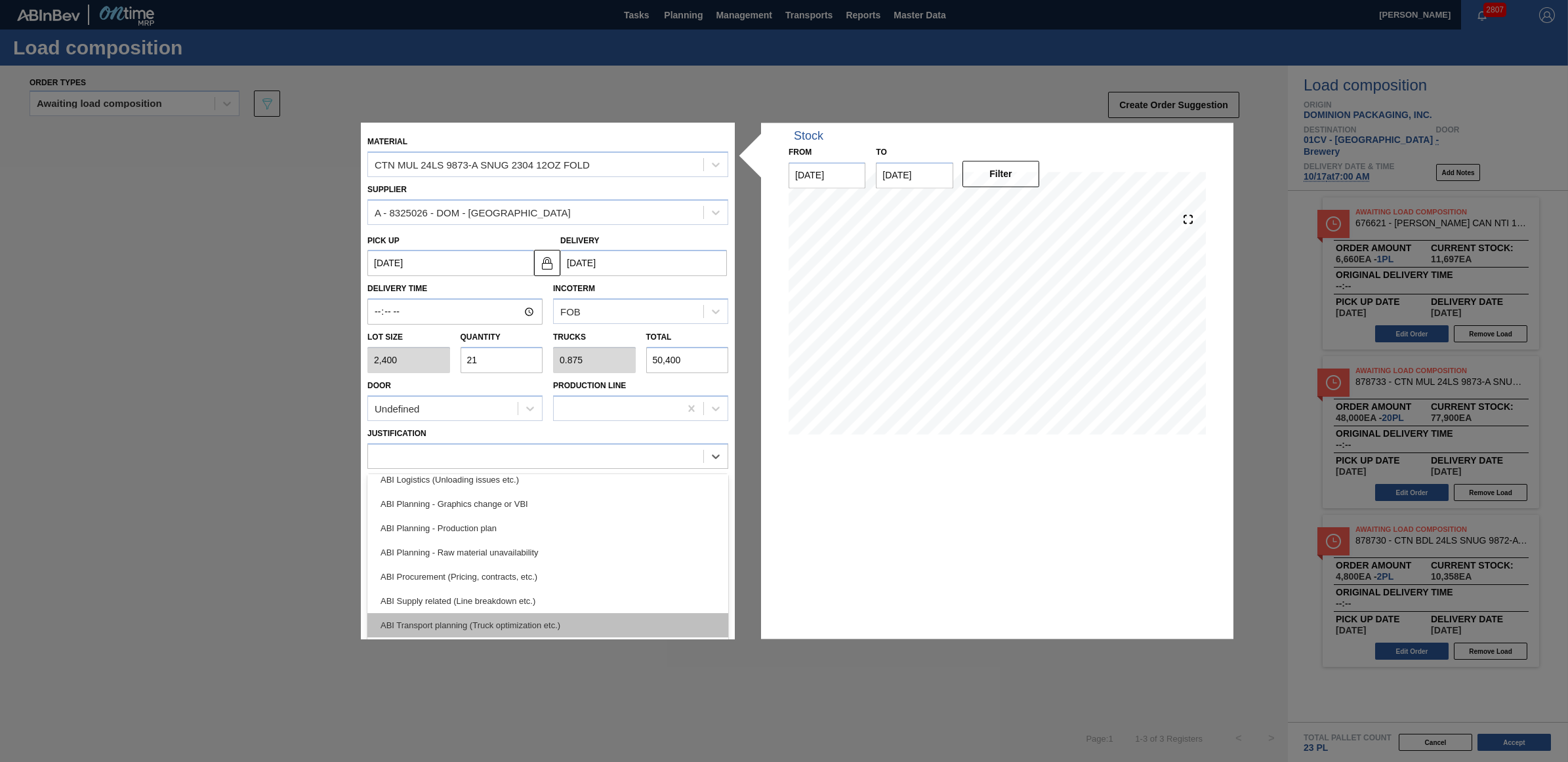
click at [526, 614] on div "ABI Transport planning (Truck optimization etc.)" at bounding box center [548, 626] width 361 height 24
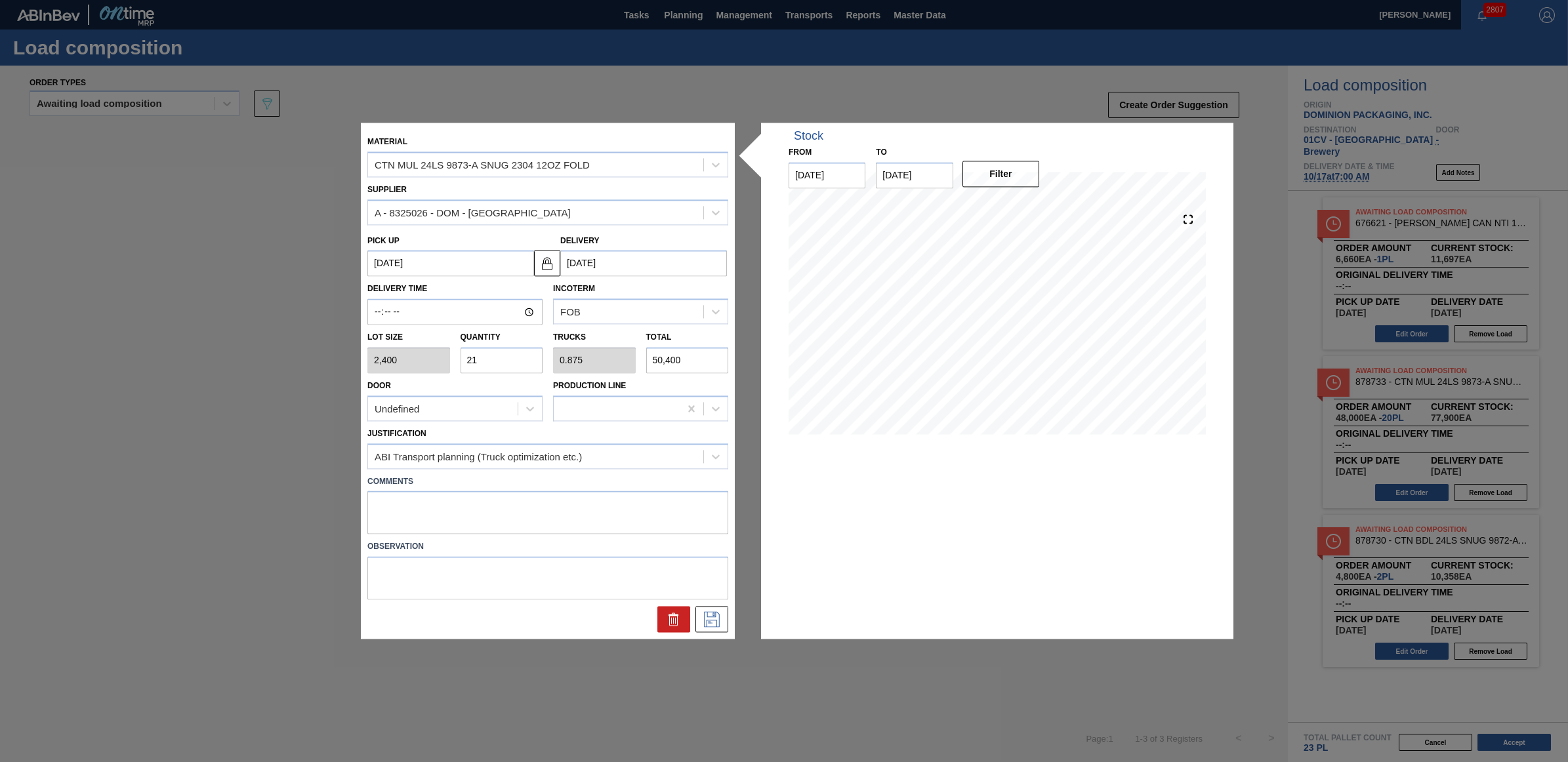
drag, startPoint x: 483, startPoint y: 358, endPoint x: 465, endPoint y: 359, distance: 18.0
click at [459, 357] on div "Quantity 21" at bounding box center [501, 351] width 93 height 45
type input "2"
type input "0.083"
type input "4,800"
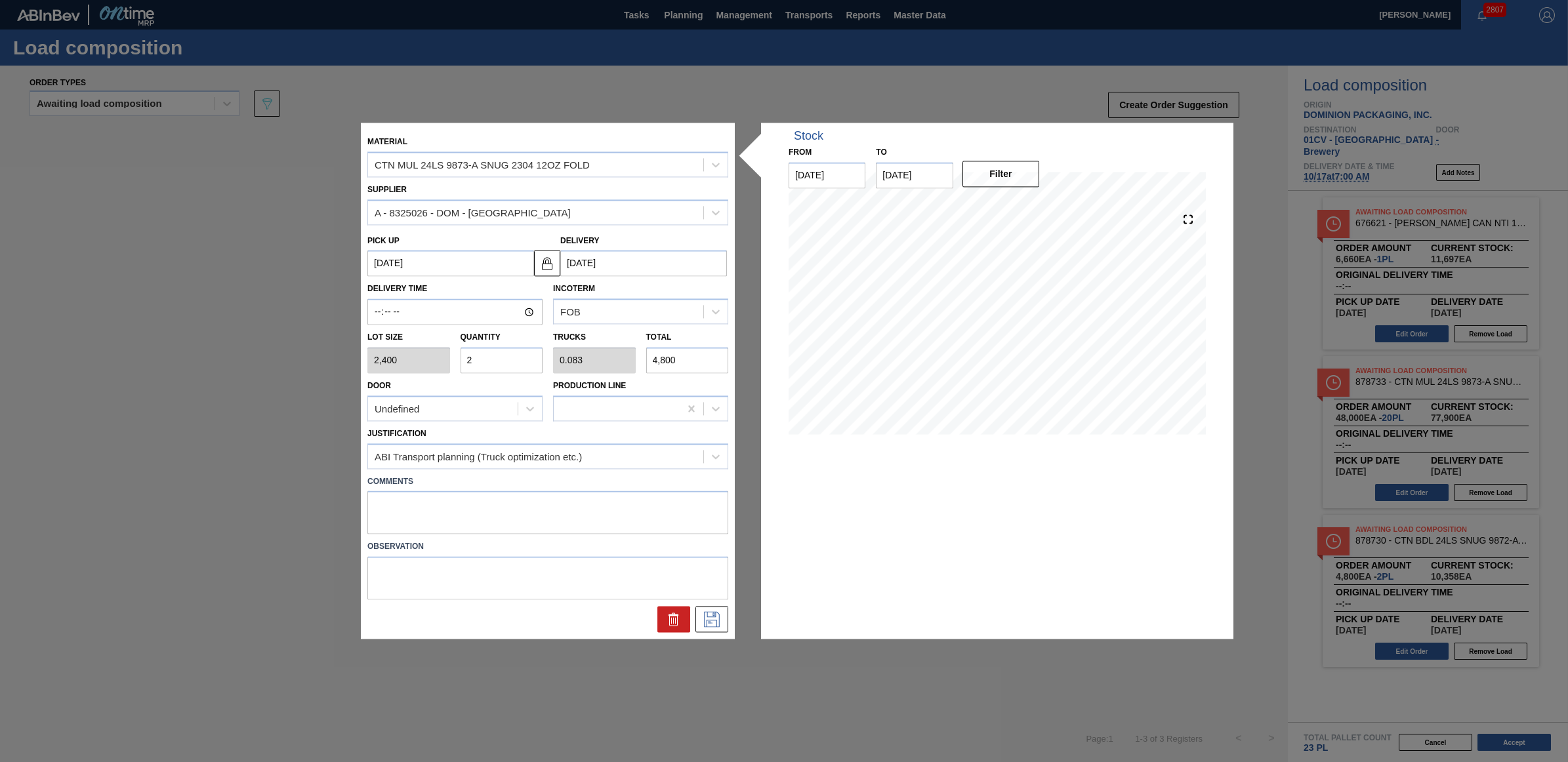
type input "22"
type input "0.917"
type input "52,800"
type input "22"
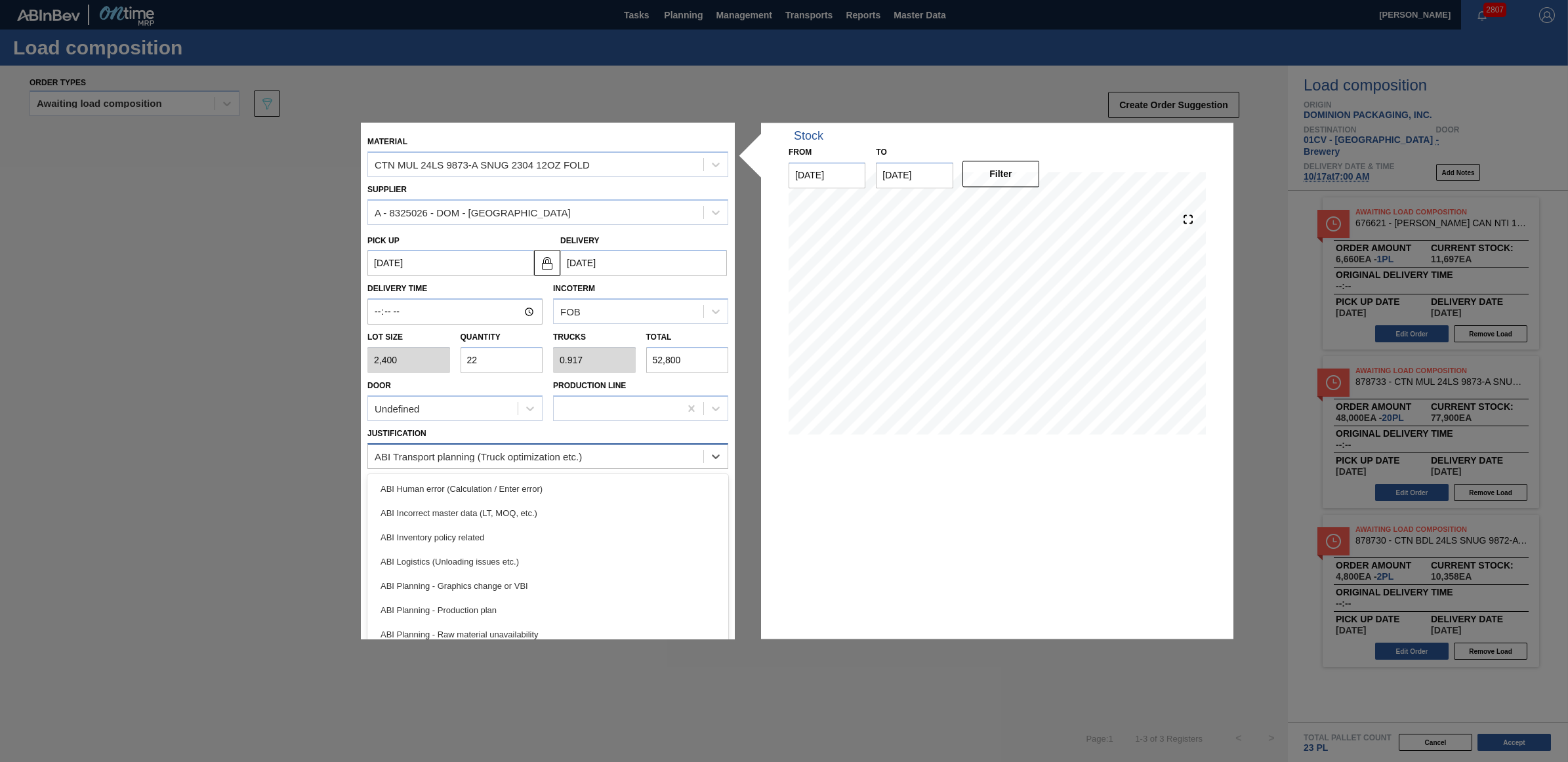
click at [451, 463] on div "ABI Transport planning (Truck optimization etc.)" at bounding box center [535, 456] width 335 height 19
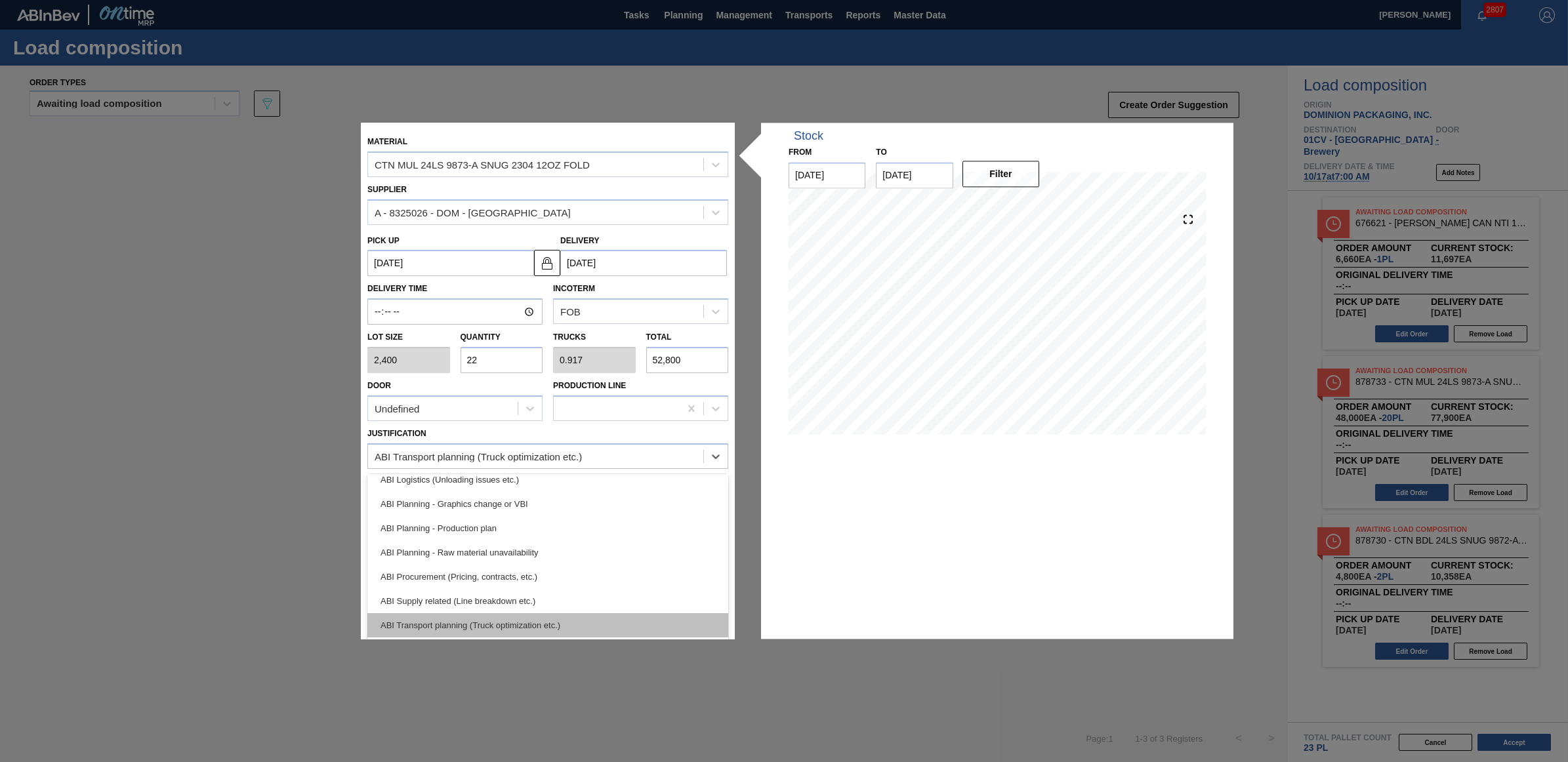
click at [476, 624] on div "ABI Transport planning (Truck optimization etc.)" at bounding box center [548, 626] width 361 height 24
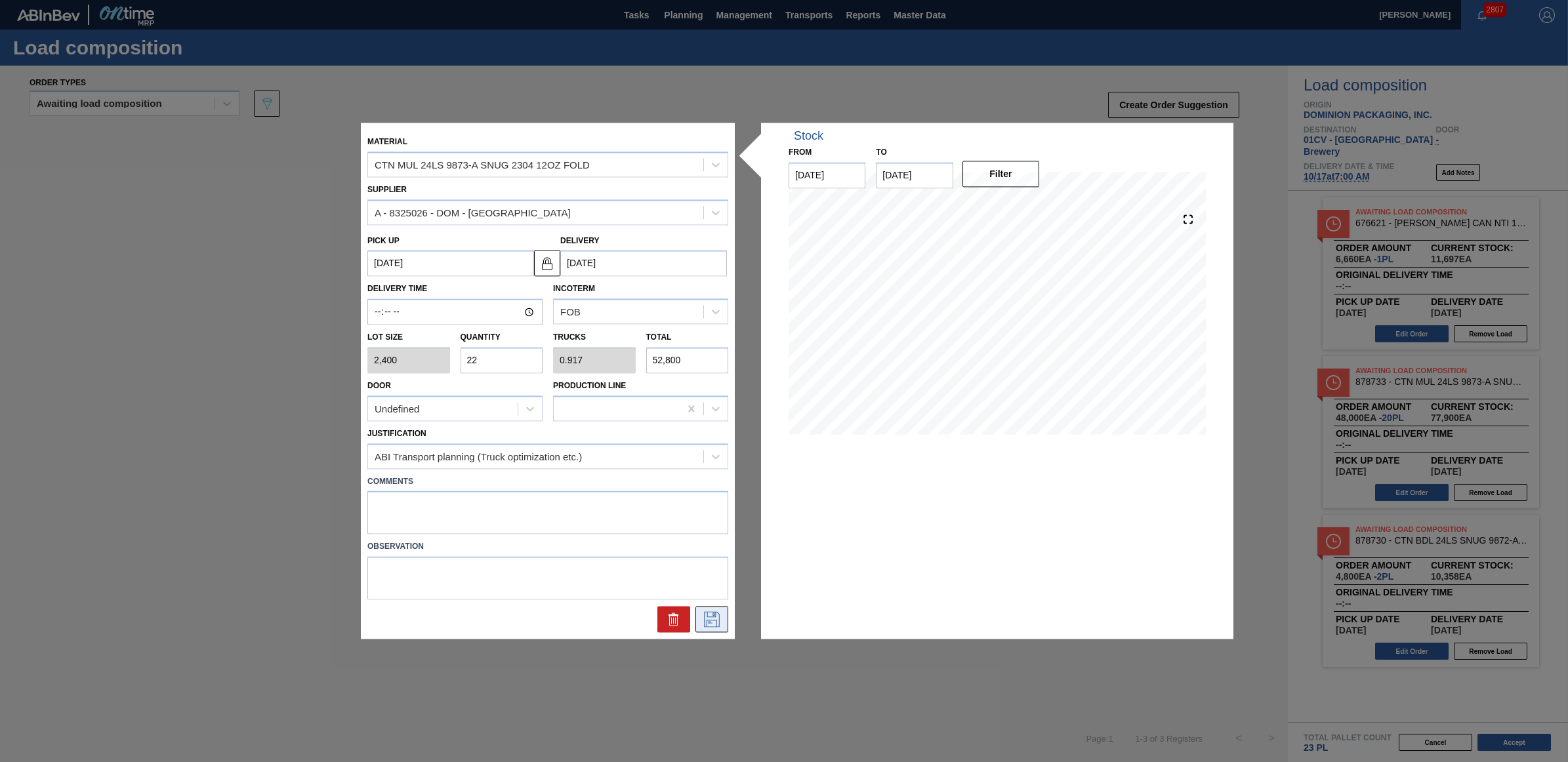
click at [712, 617] on icon at bounding box center [711, 620] width 16 height 16
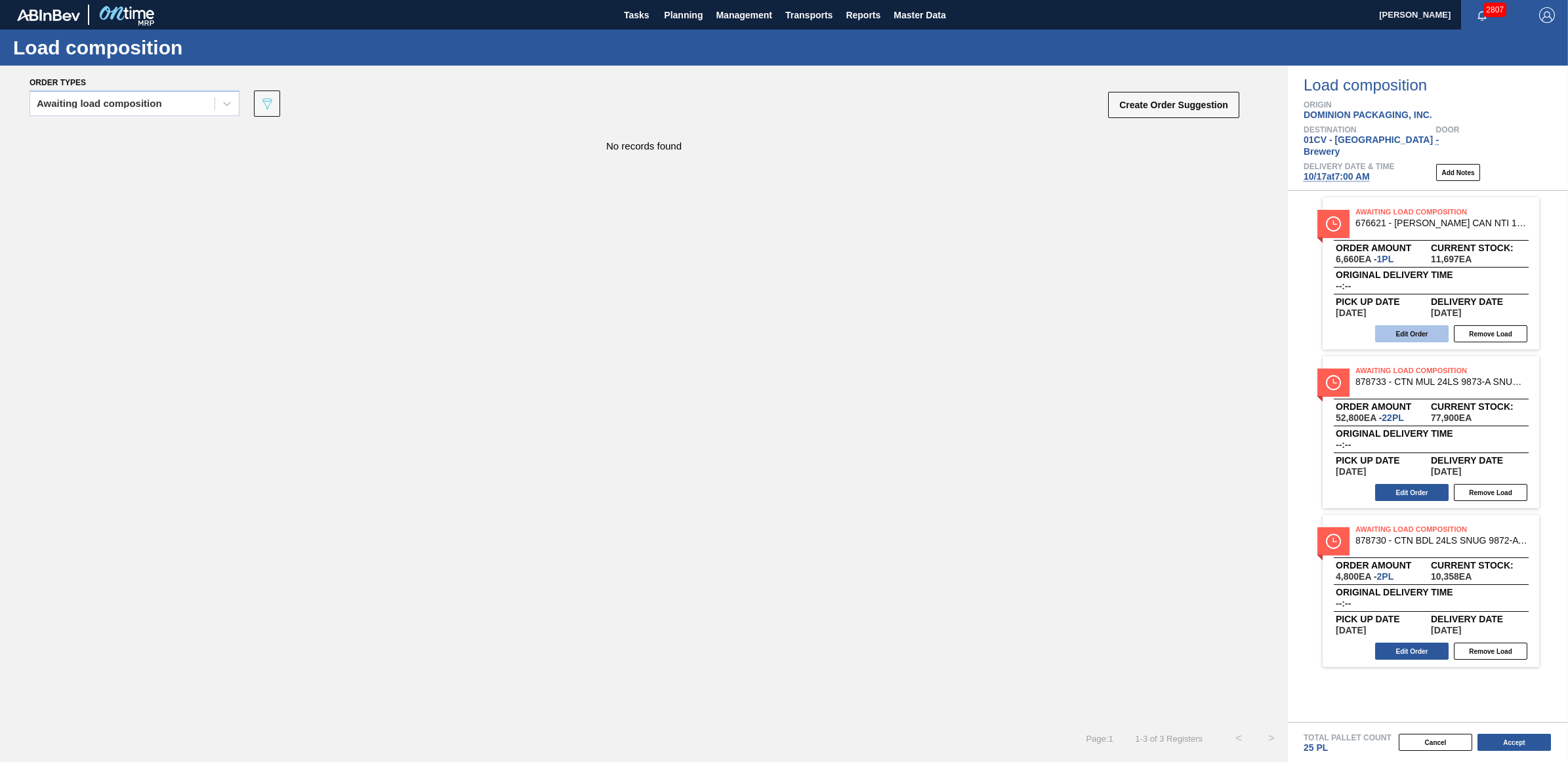
click at [1428, 325] on button "Edit Order" at bounding box center [1412, 334] width 73 height 17
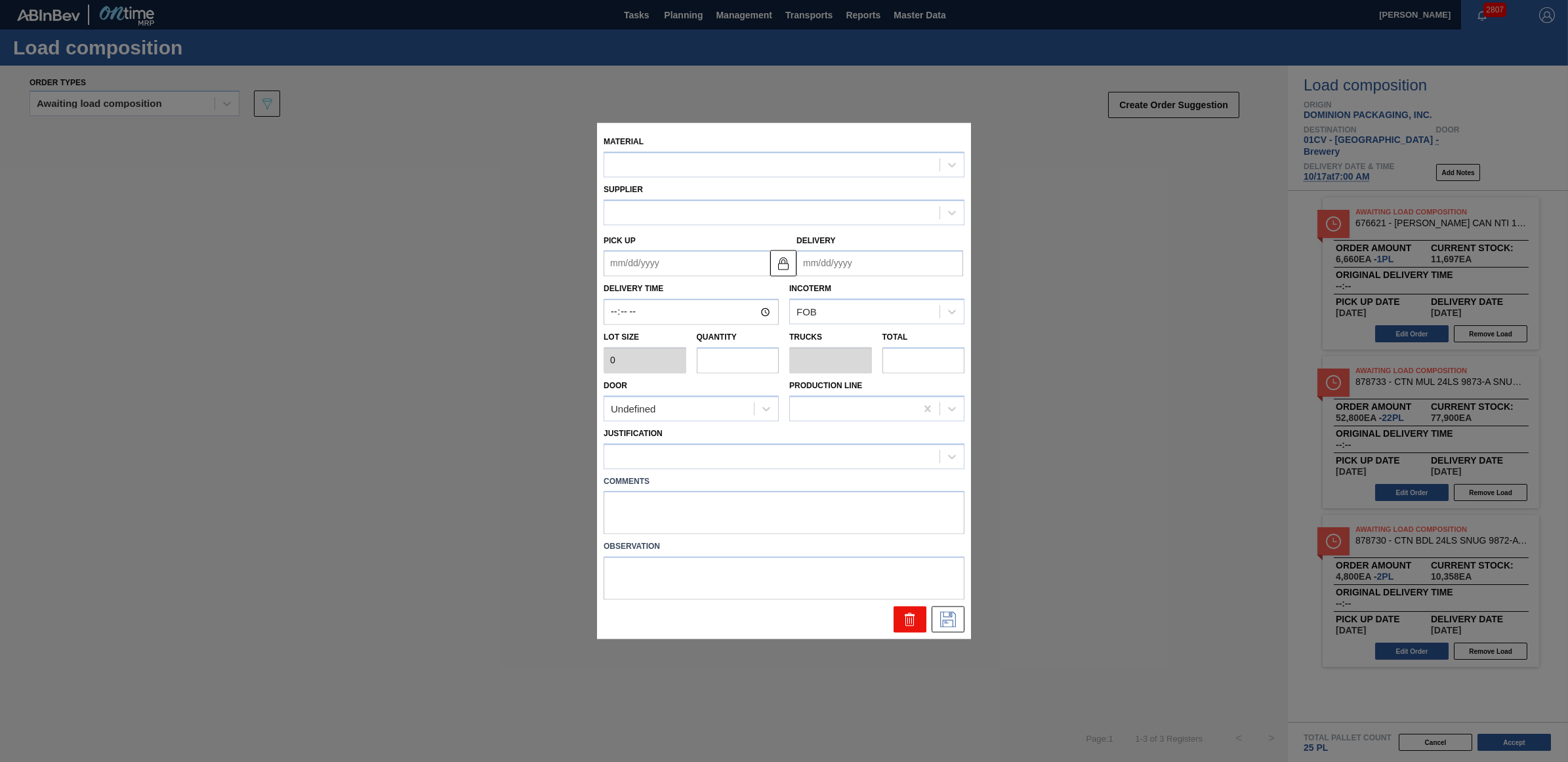
click at [898, 619] on button at bounding box center [910, 620] width 33 height 26
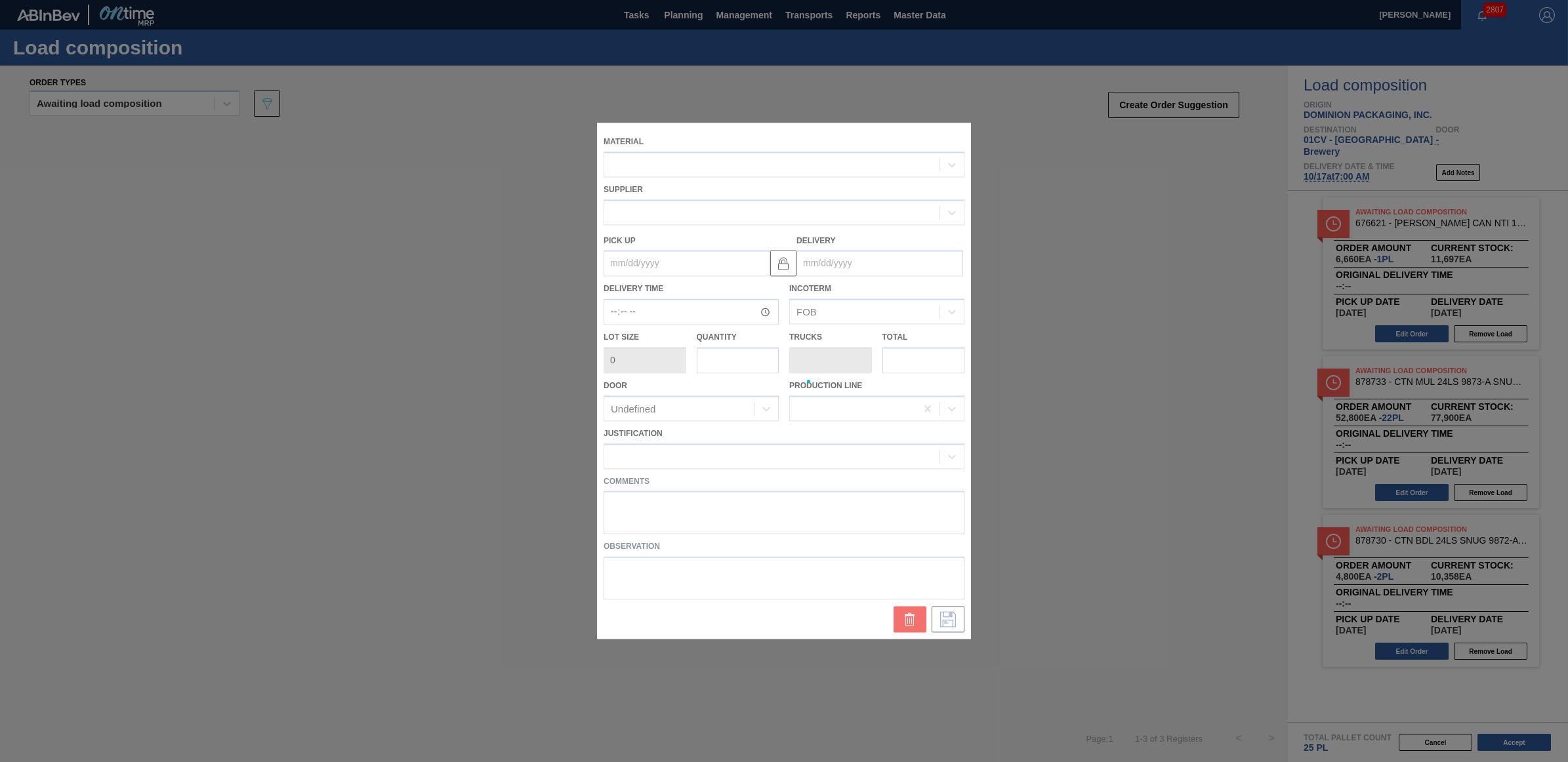
type input "6,660"
type input "1"
type input "0.042"
type input "6,660"
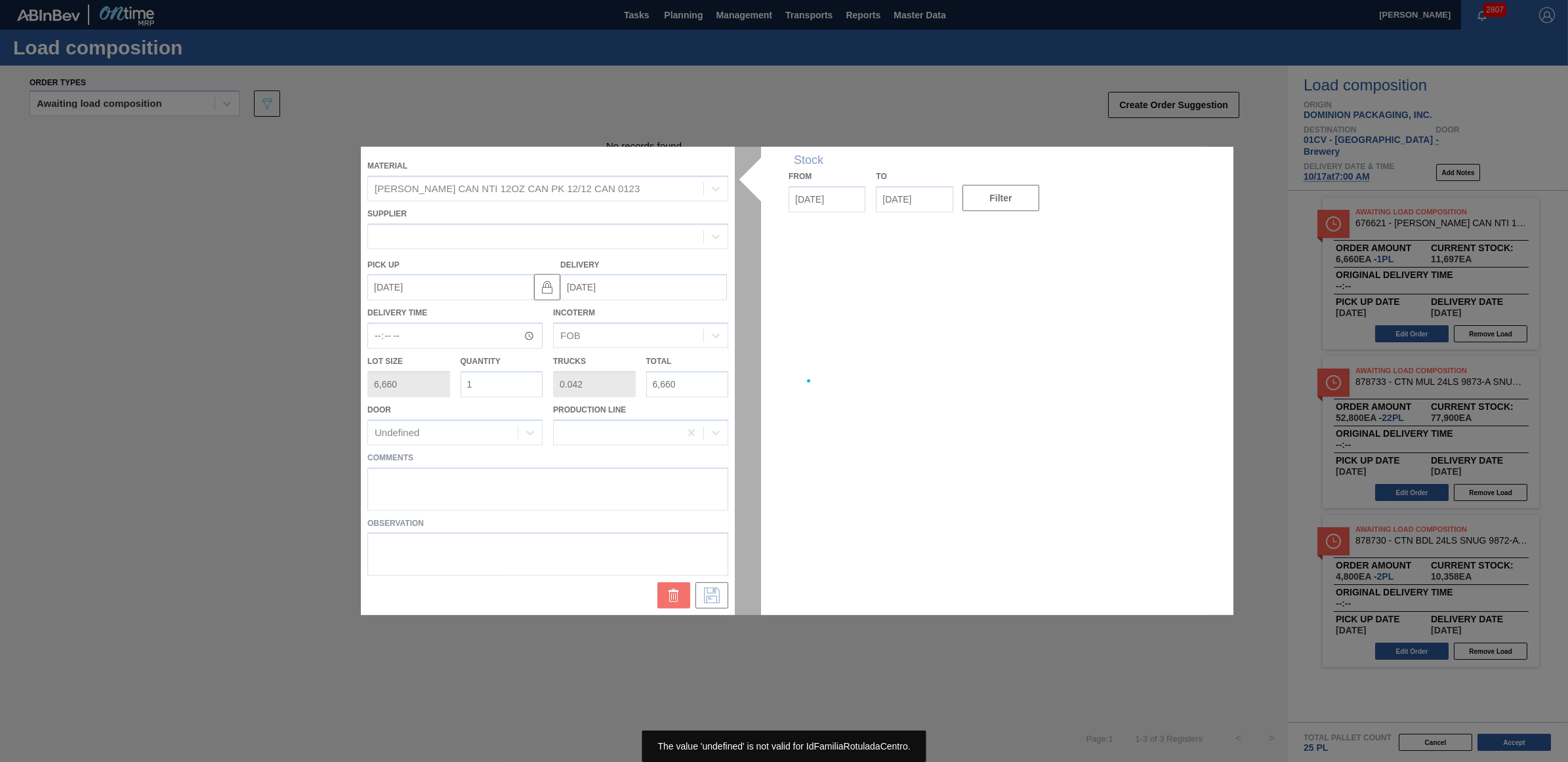
type up "[DATE]"
type input "10/21/2025"
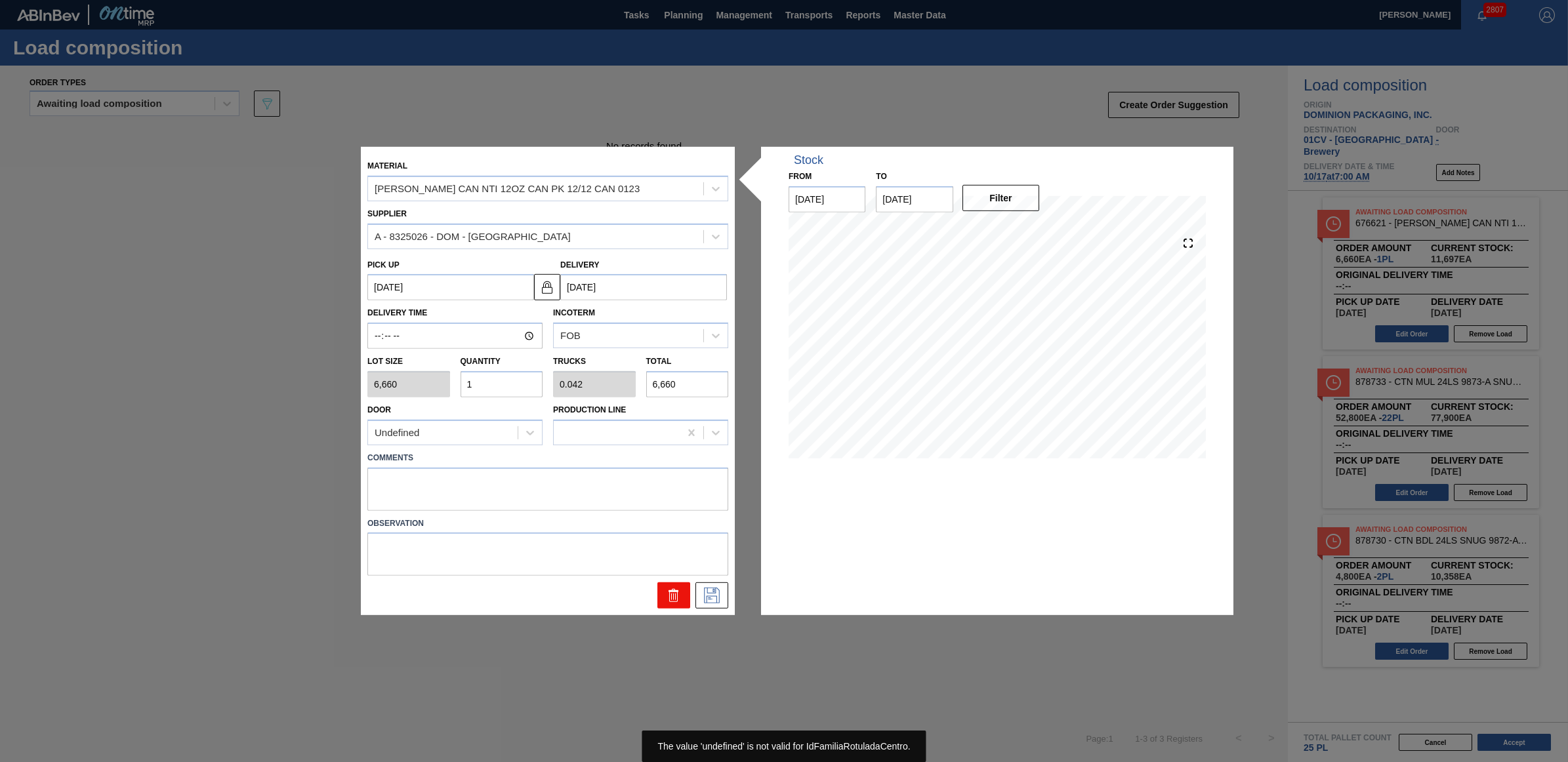
click at [689, 599] on button at bounding box center [673, 595] width 33 height 26
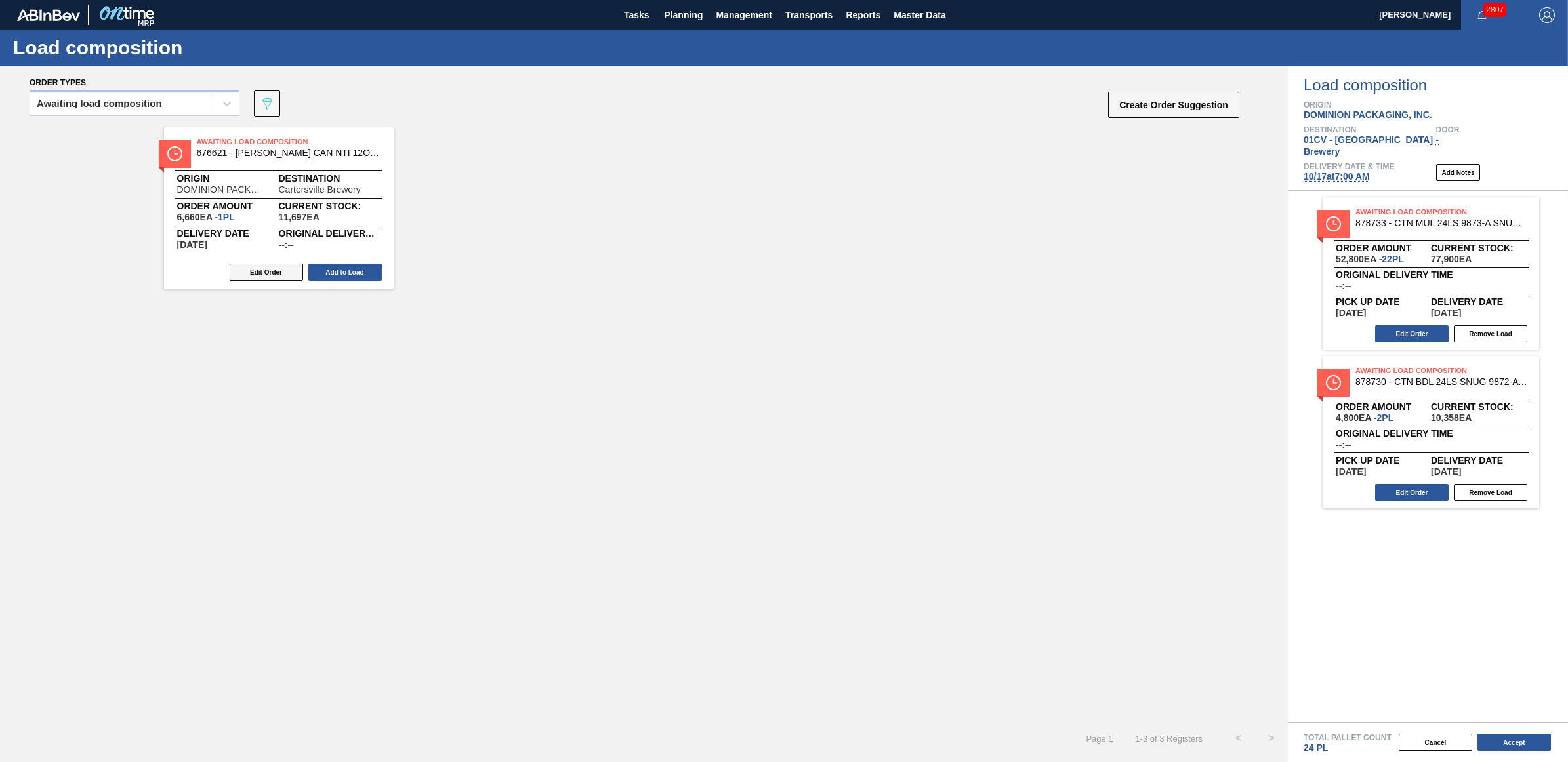
click at [277, 265] on button "Edit Order" at bounding box center [266, 272] width 73 height 17
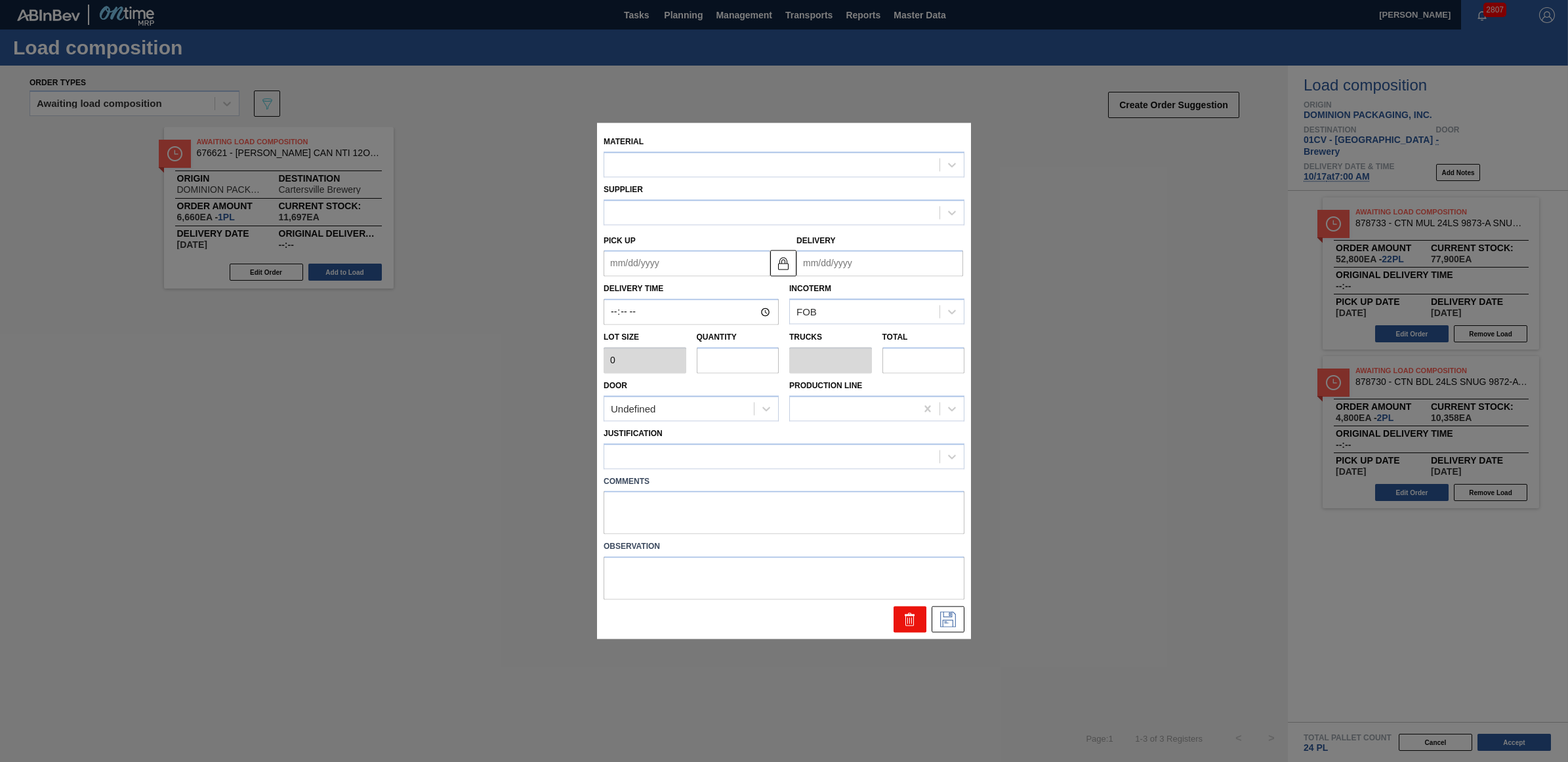
click at [915, 612] on icon at bounding box center [910, 620] width 16 height 16
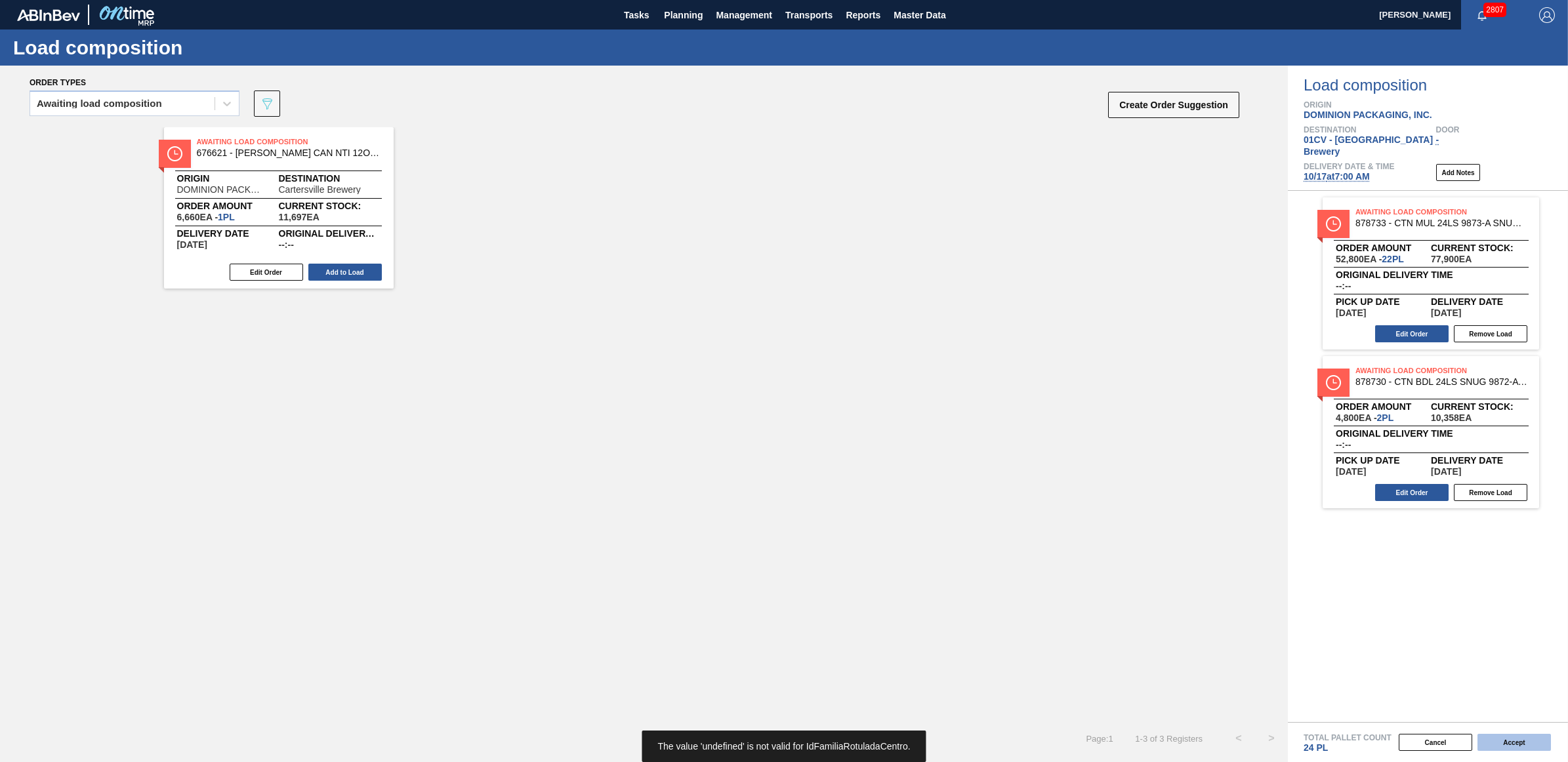
click at [1536, 743] on button "Accept" at bounding box center [1514, 742] width 73 height 17
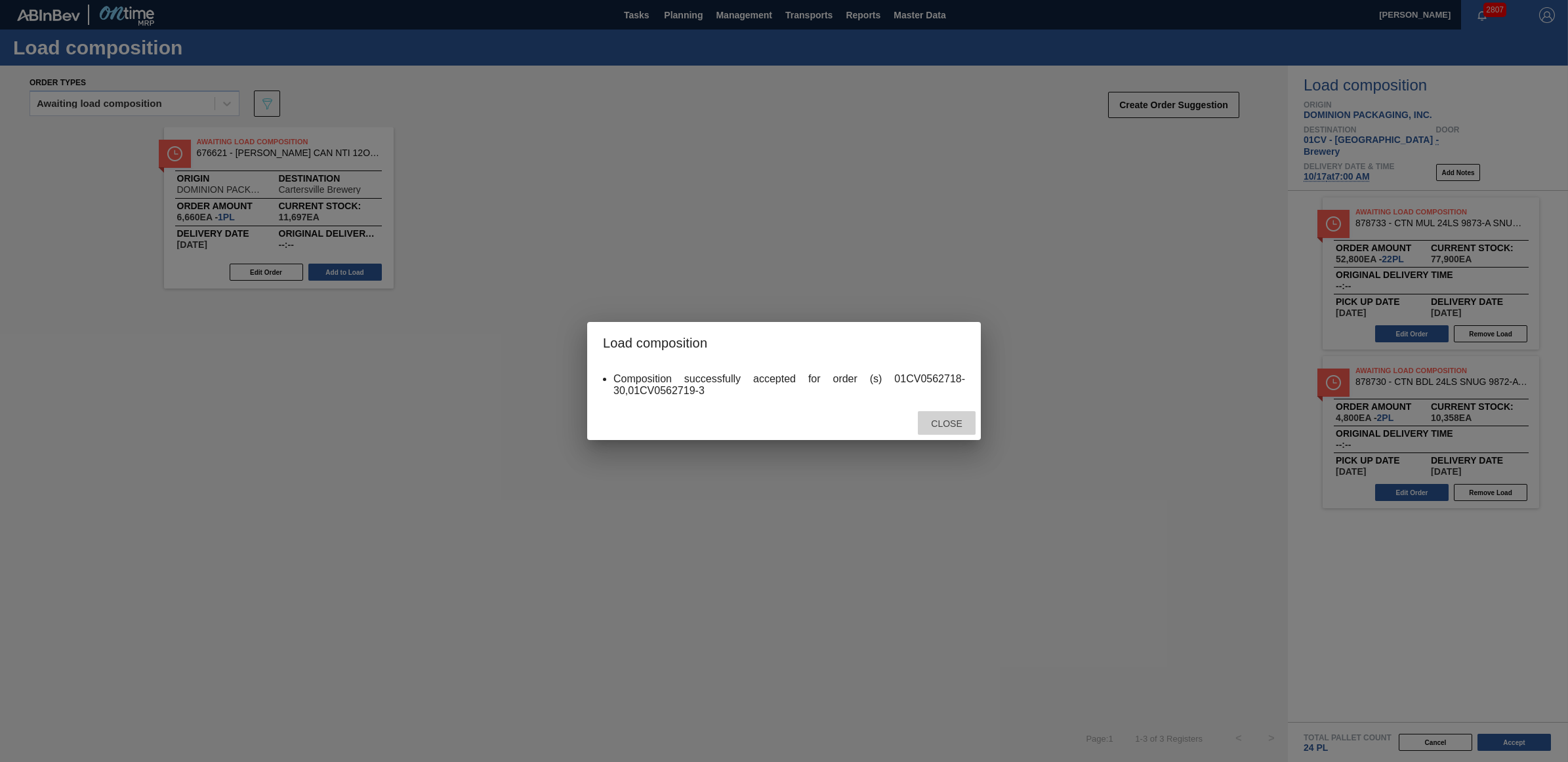
click at [942, 426] on span "Close" at bounding box center [945, 423] width 52 height 10
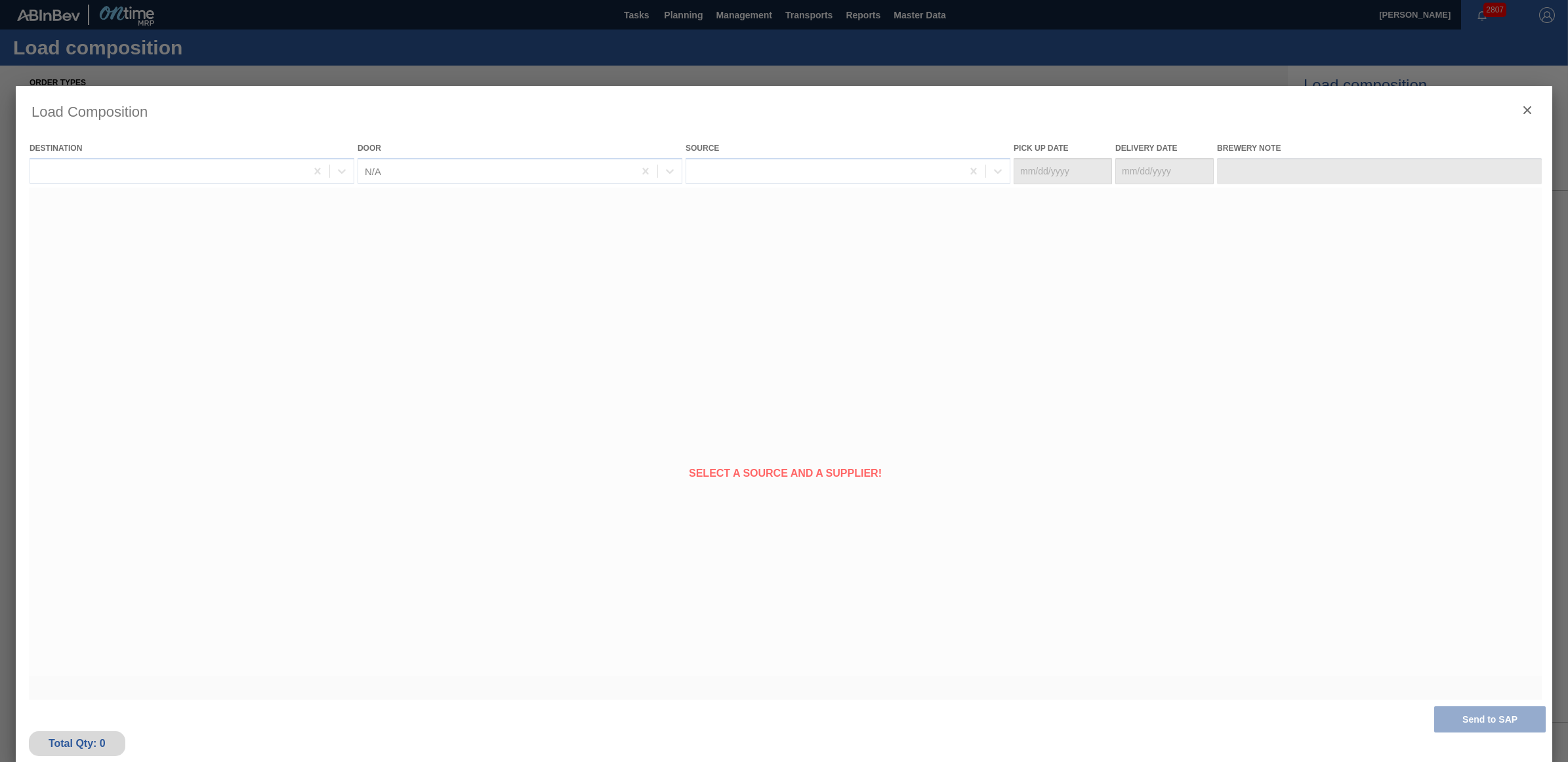
type Date "10/16/2025"
type Date "[DATE]"
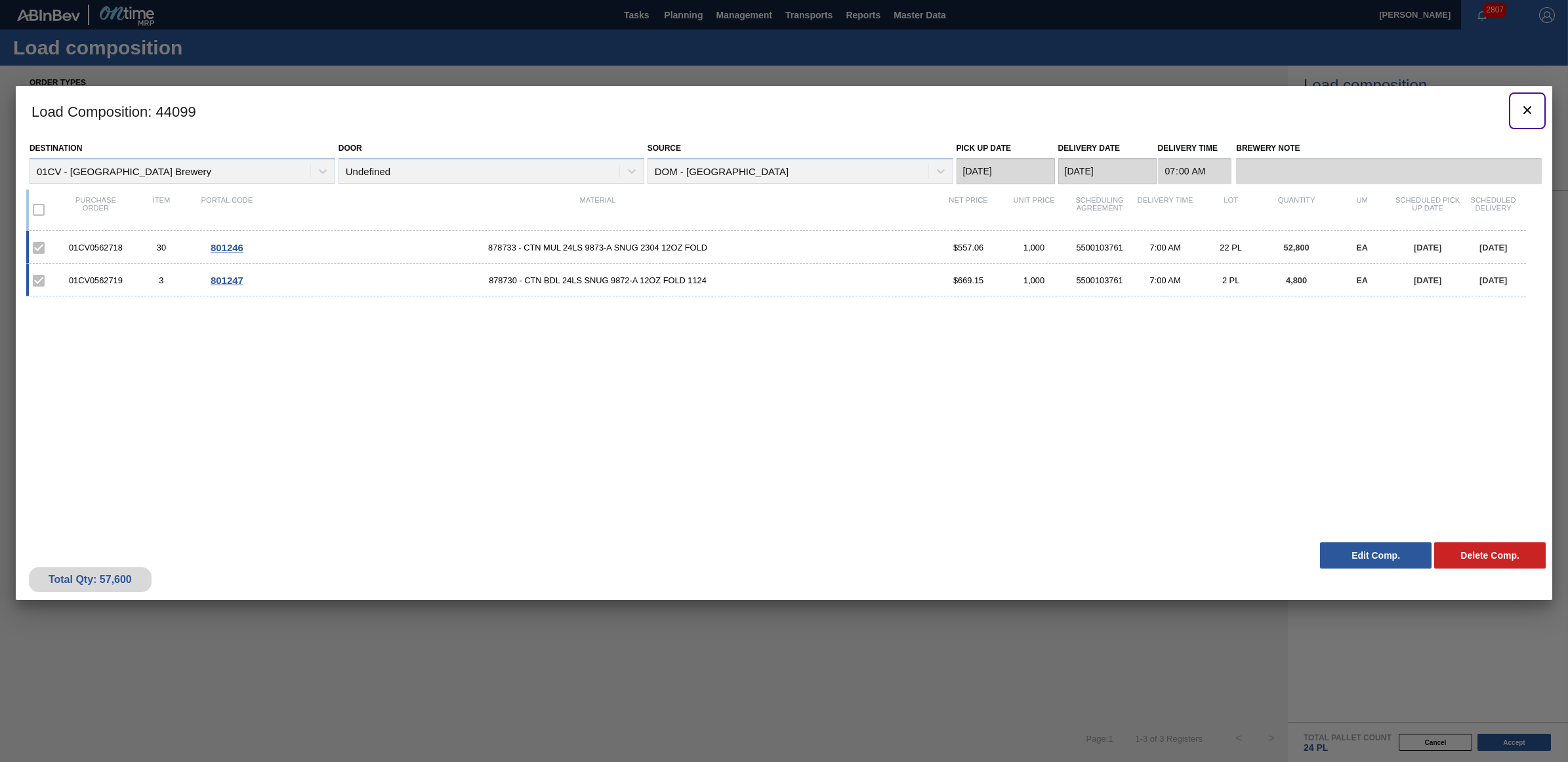
drag, startPoint x: 1542, startPoint y: 112, endPoint x: 546, endPoint y: 19, distance: 1000.3
click at [1542, 112] on button "botão de ícone" at bounding box center [1527, 110] width 31 height 31
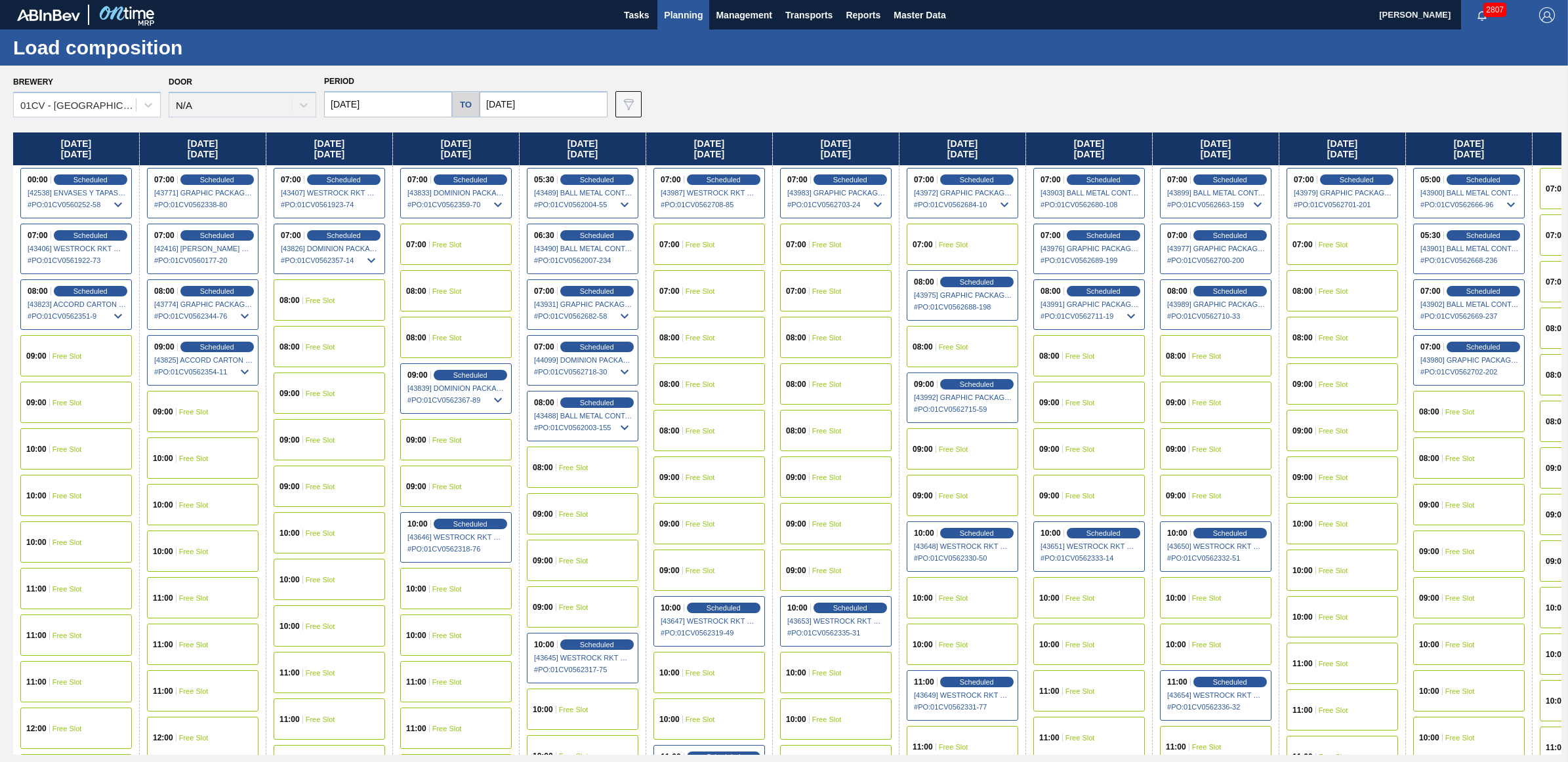
click at [1343, 328] on div "08:00 Free Slot" at bounding box center [1342, 338] width 112 height 41
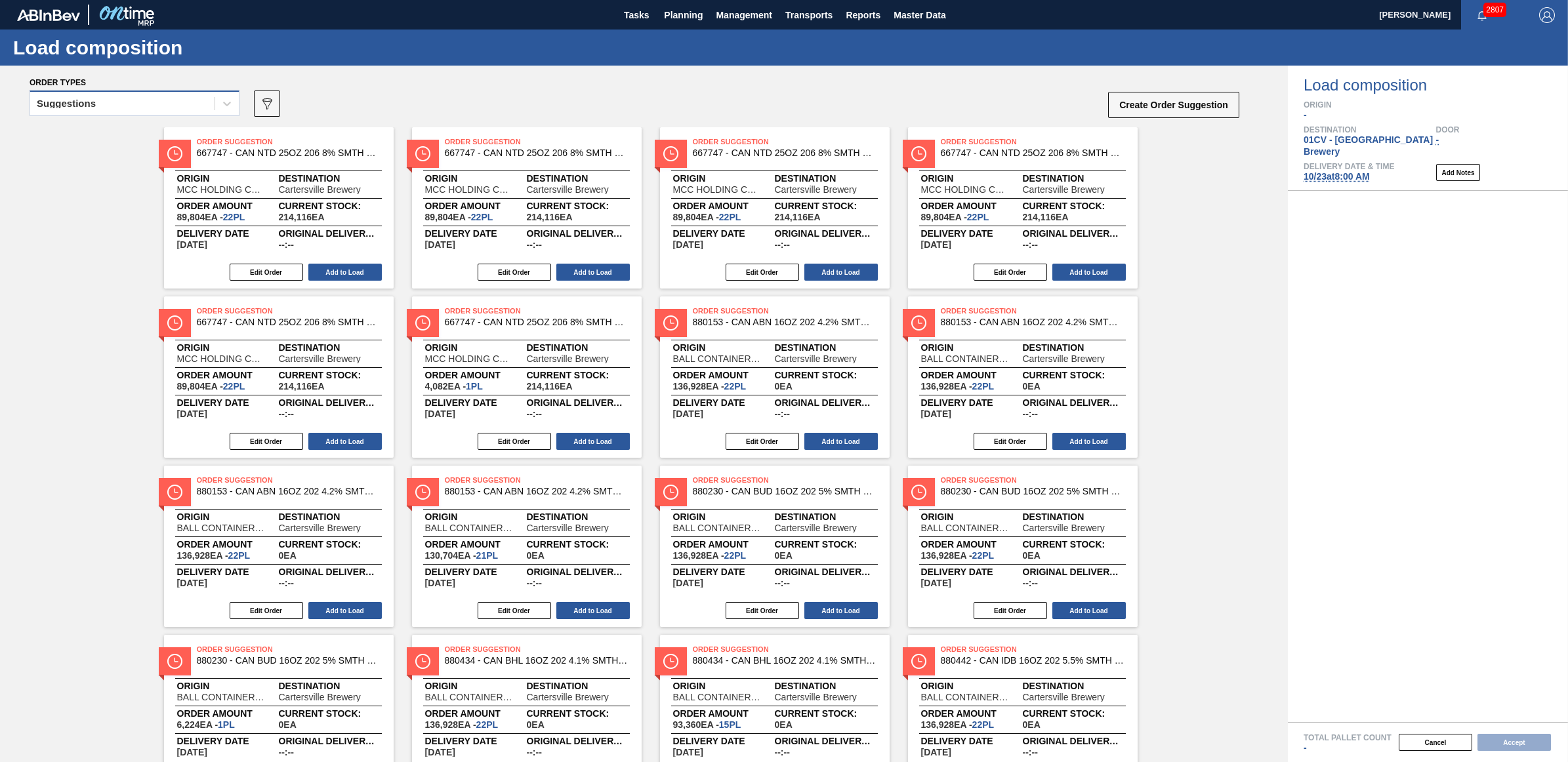
click at [87, 103] on div "Suggestions" at bounding box center [66, 103] width 59 height 9
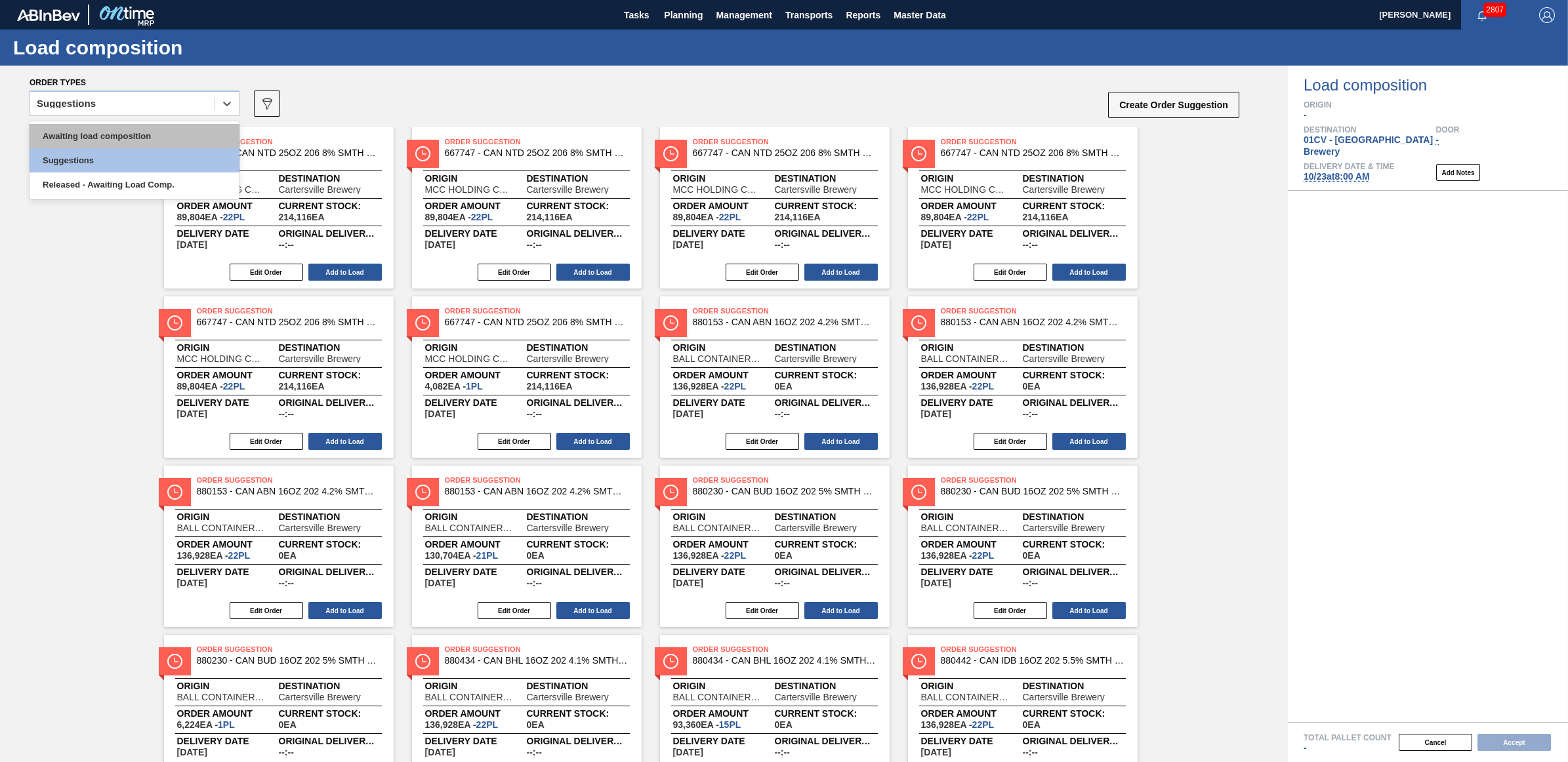
click at [92, 133] on div "Awaiting load composition" at bounding box center [134, 136] width 210 height 24
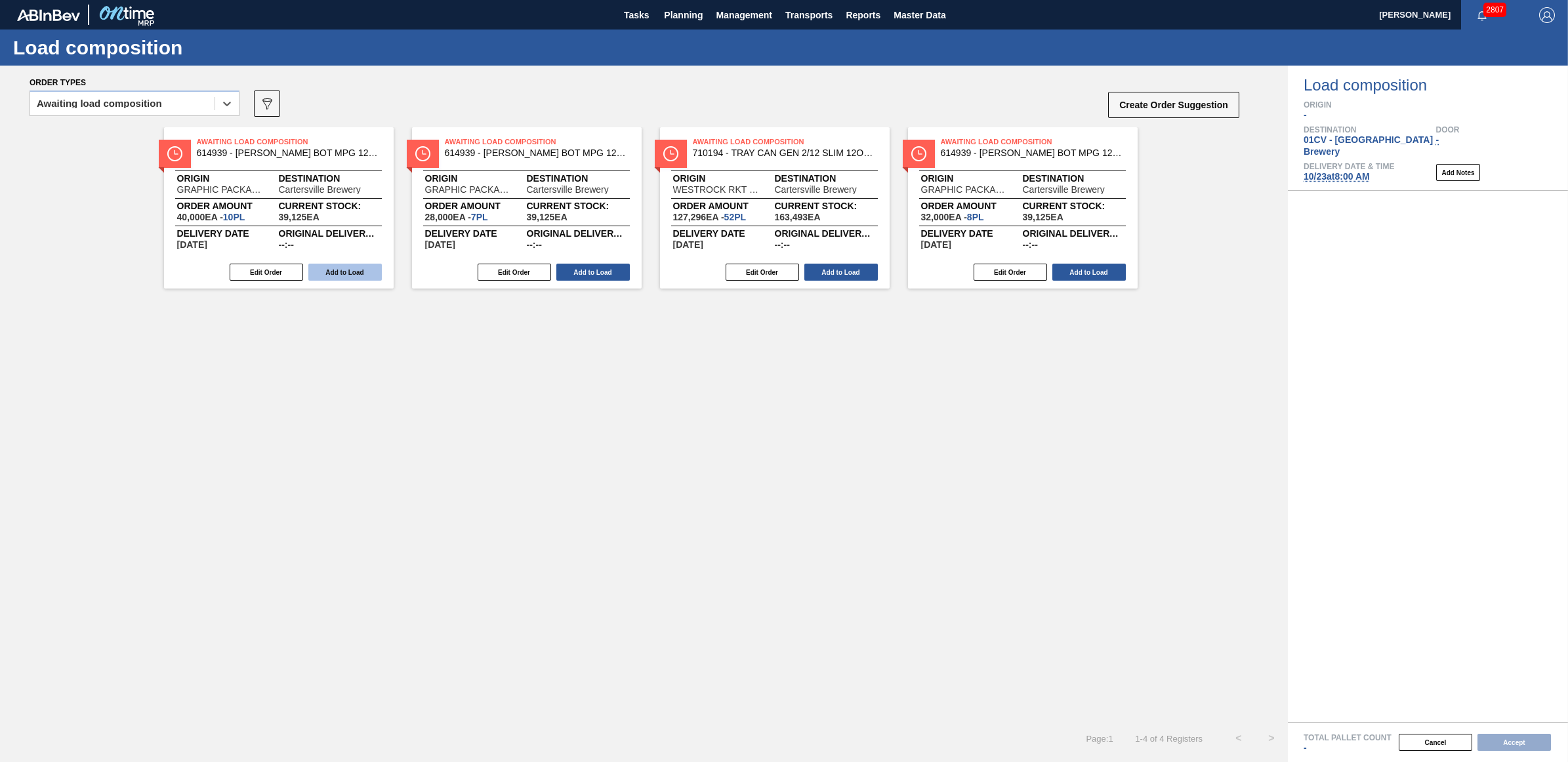
click at [353, 273] on button "Add to Load" at bounding box center [345, 272] width 73 height 17
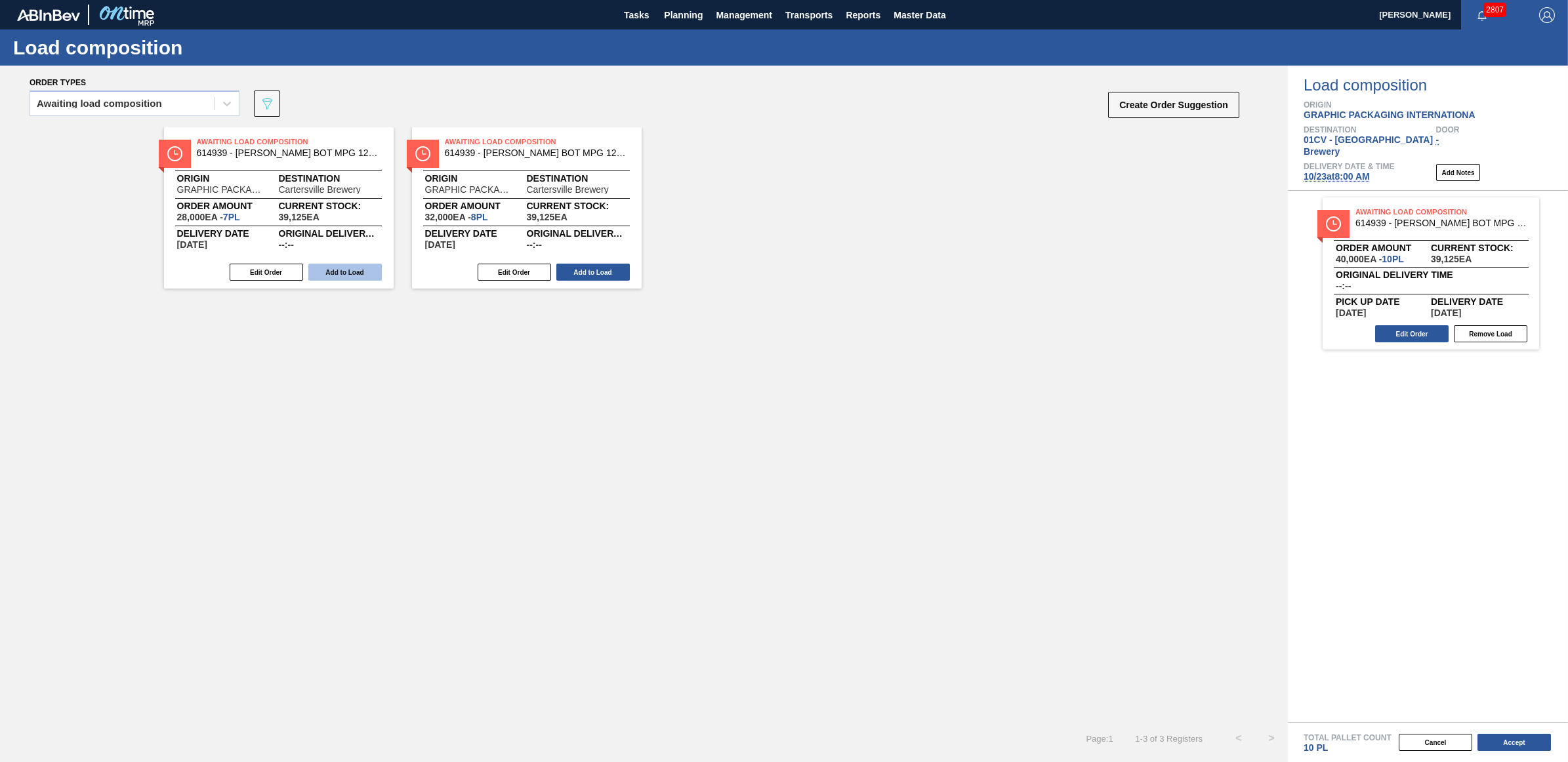
click at [340, 271] on button "Add to Load" at bounding box center [345, 272] width 73 height 17
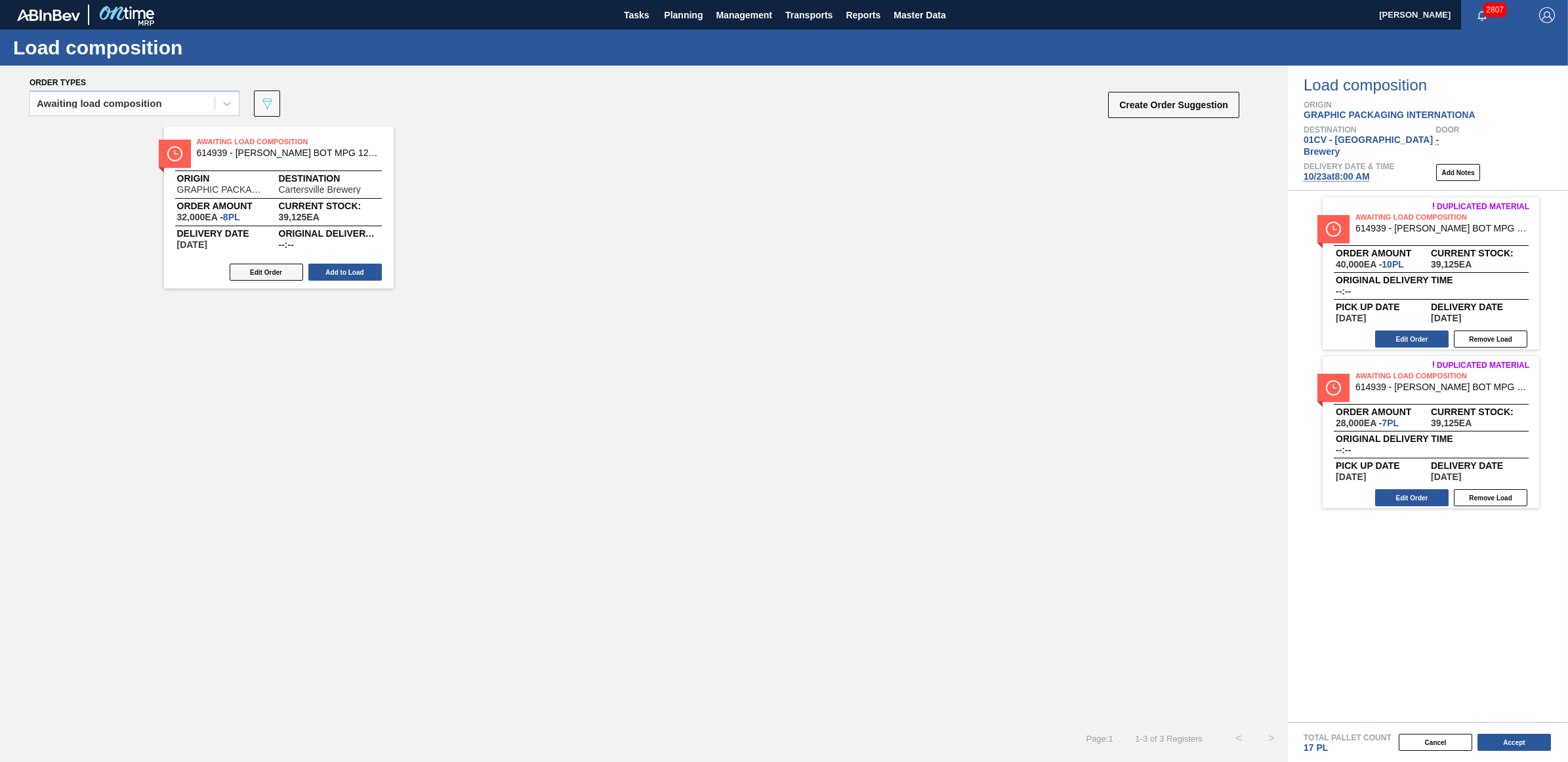
click at [257, 268] on button "Edit Order" at bounding box center [266, 272] width 73 height 17
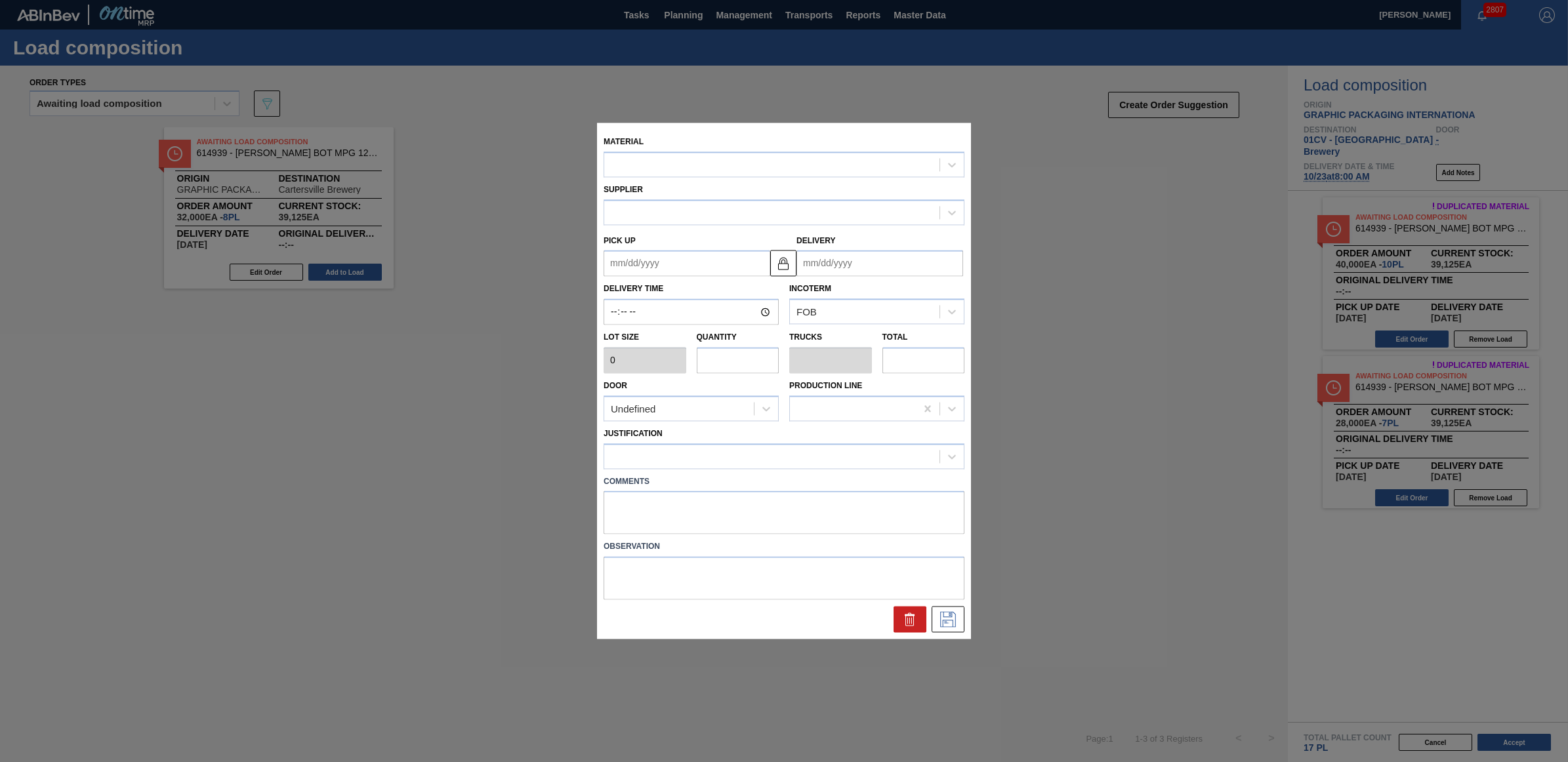
type input "4,000"
type input "8"
type input "0.308"
type input "32,000"
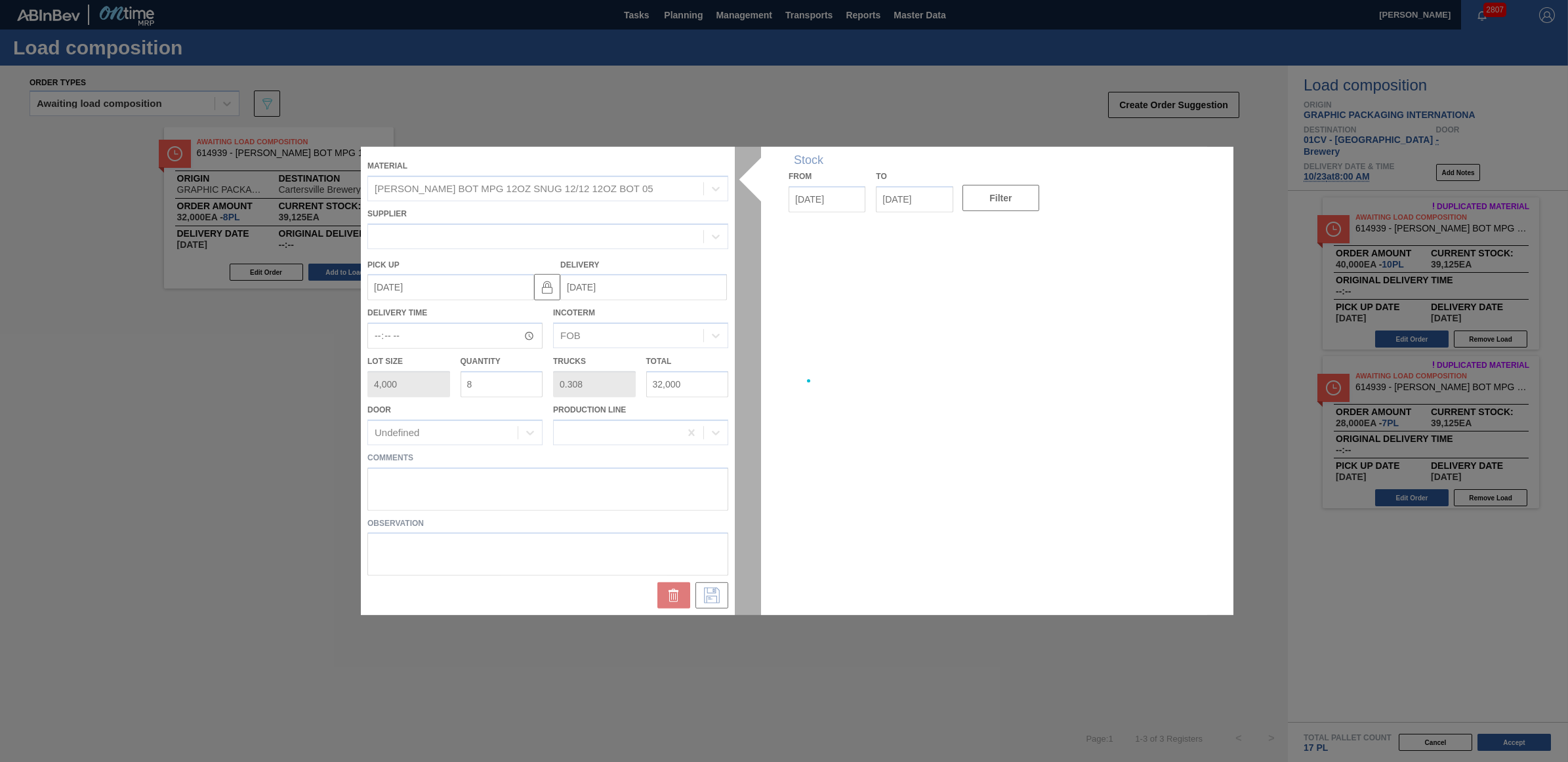
type up "[DATE]"
type input "[DATE]"
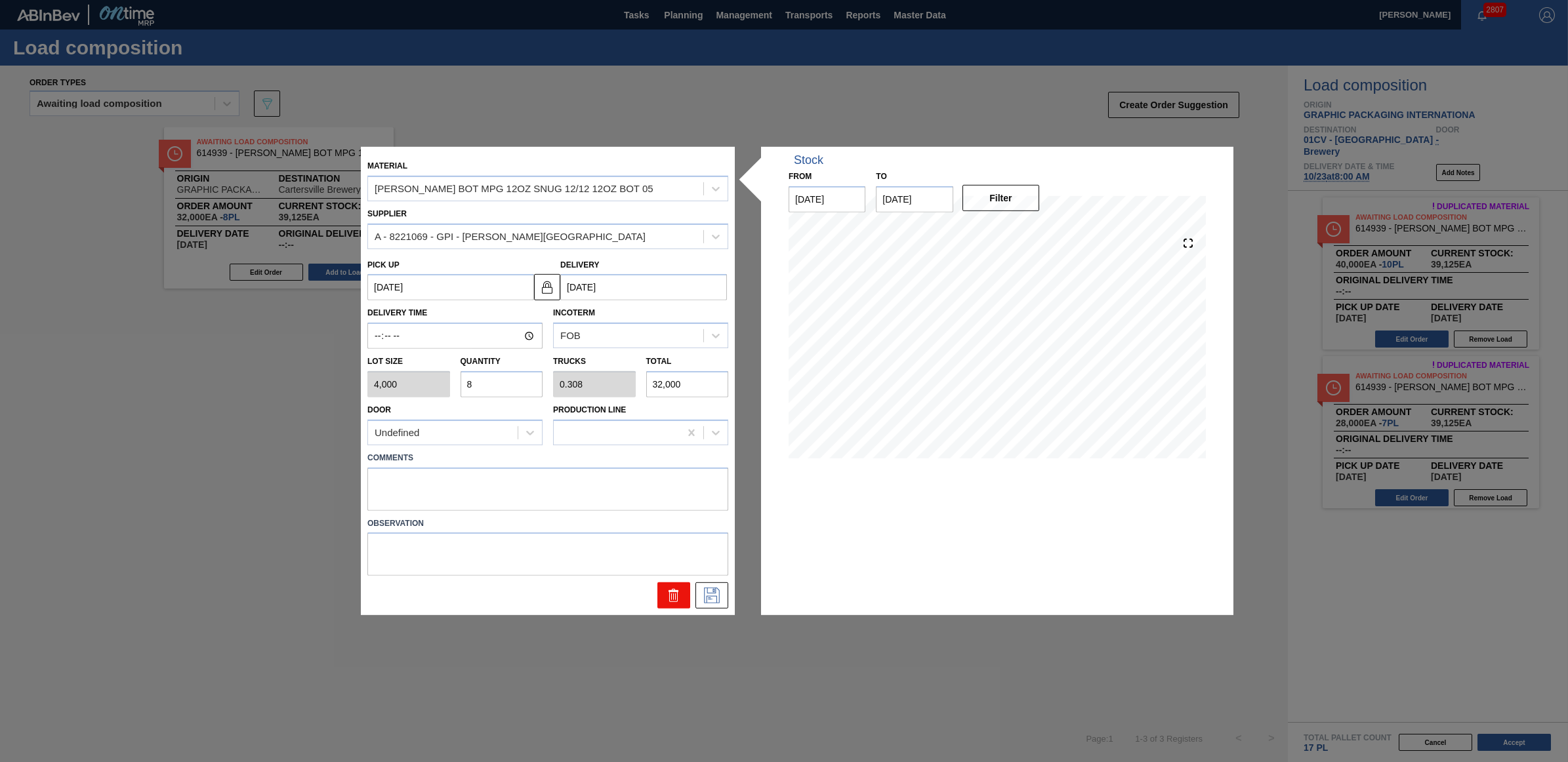
click at [673, 597] on icon at bounding box center [673, 595] width 16 height 16
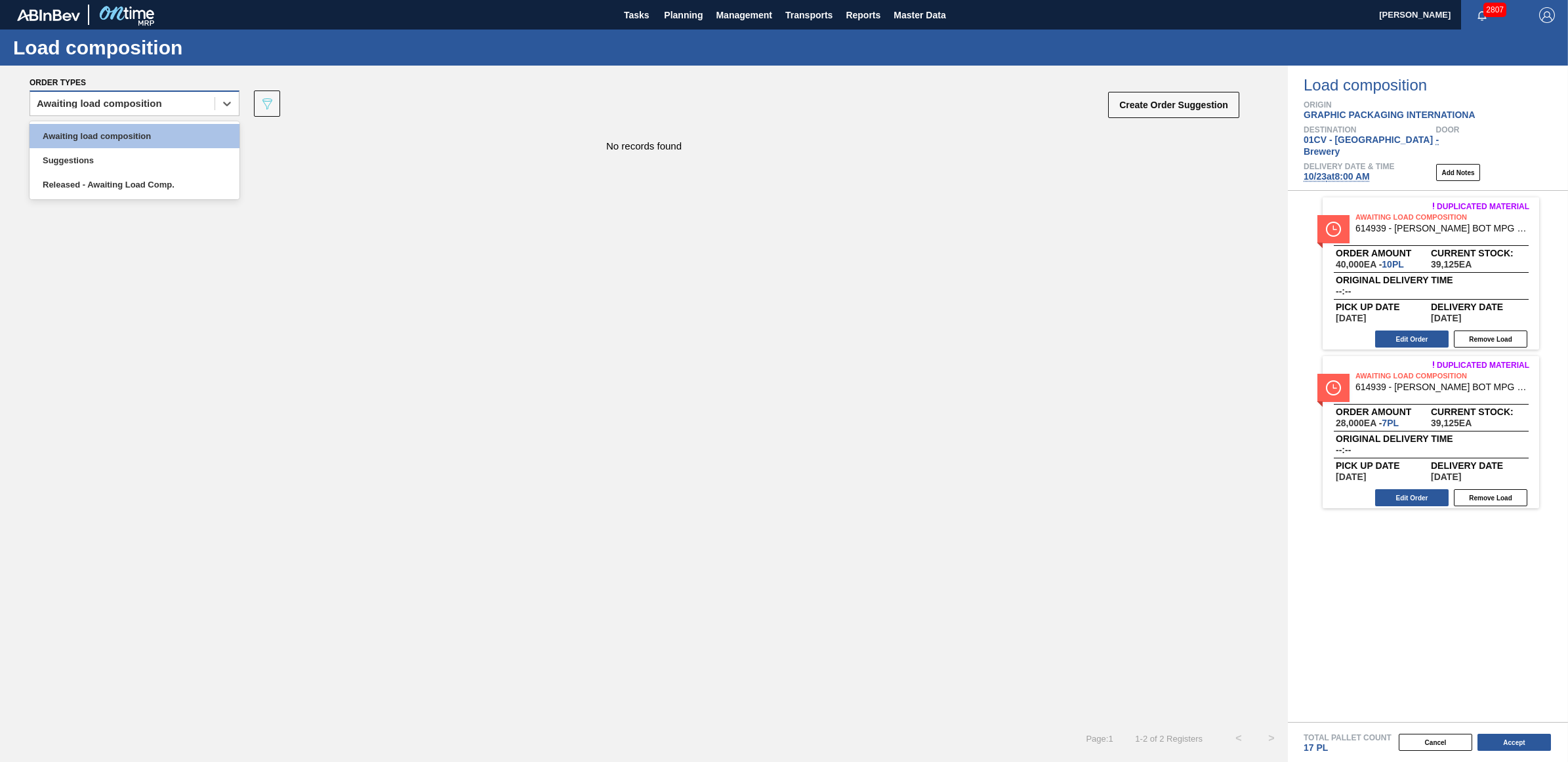
drag, startPoint x: 71, startPoint y: 103, endPoint x: 81, endPoint y: 123, distance: 22.4
click at [71, 103] on div "Awaiting load composition" at bounding box center [99, 103] width 125 height 9
click at [84, 130] on div "Awaiting load composition" at bounding box center [134, 136] width 210 height 24
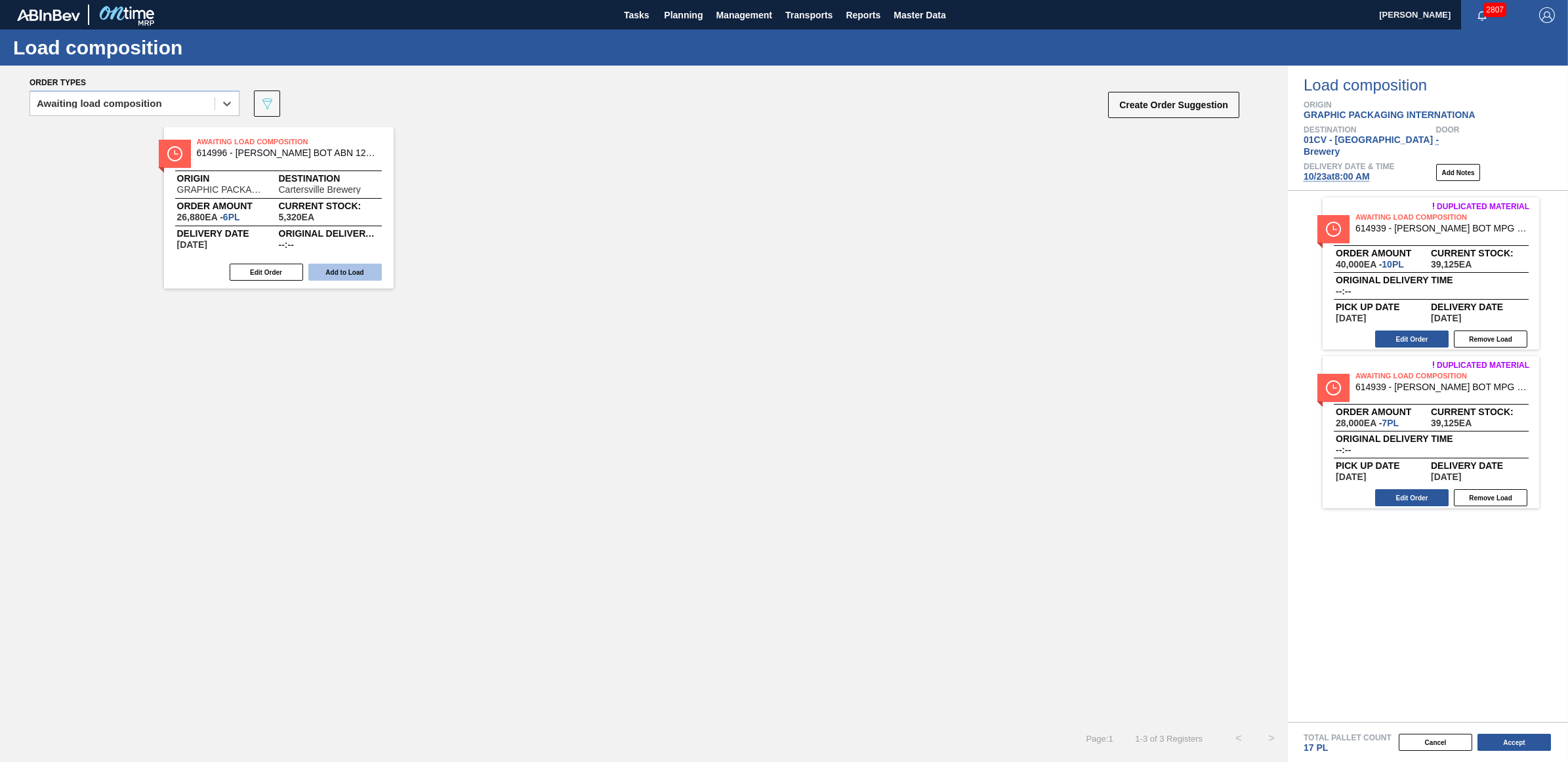
click at [356, 275] on button "Add to Load" at bounding box center [345, 272] width 73 height 17
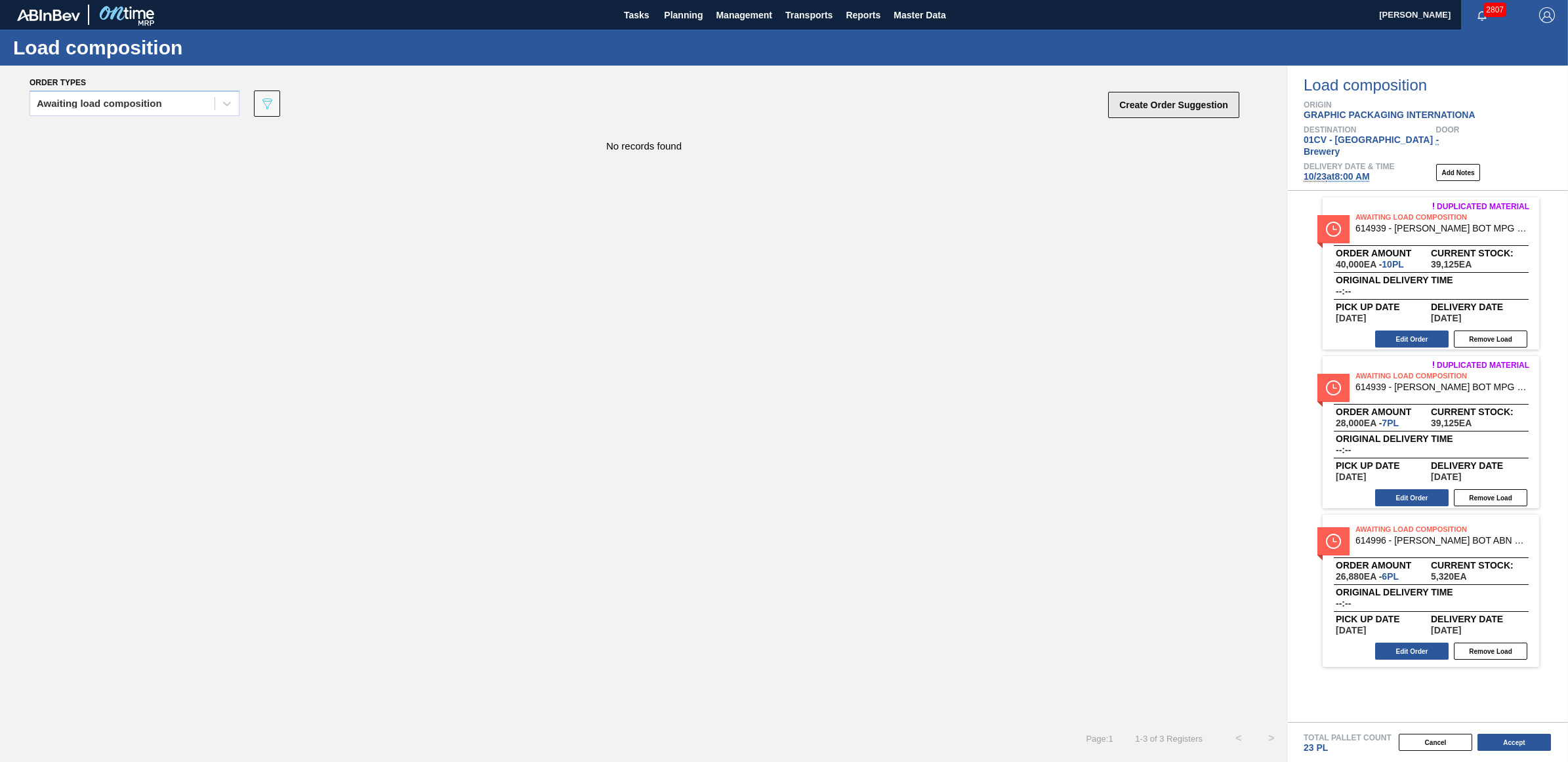
click at [1184, 116] on button "Create Order Suggestion" at bounding box center [1173, 105] width 131 height 26
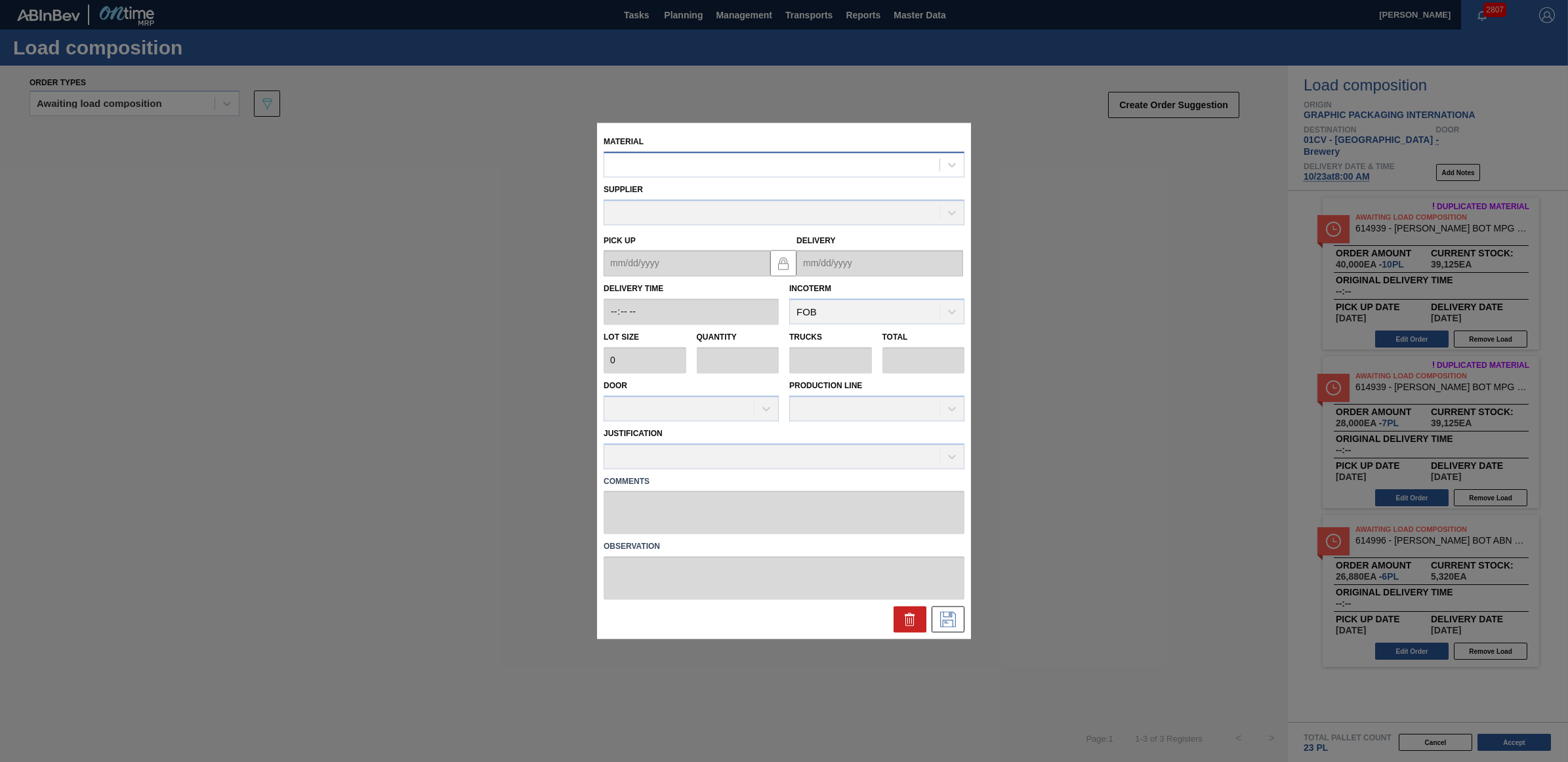
click at [631, 172] on div at bounding box center [771, 165] width 335 height 19
type input "615171"
type input "4,480"
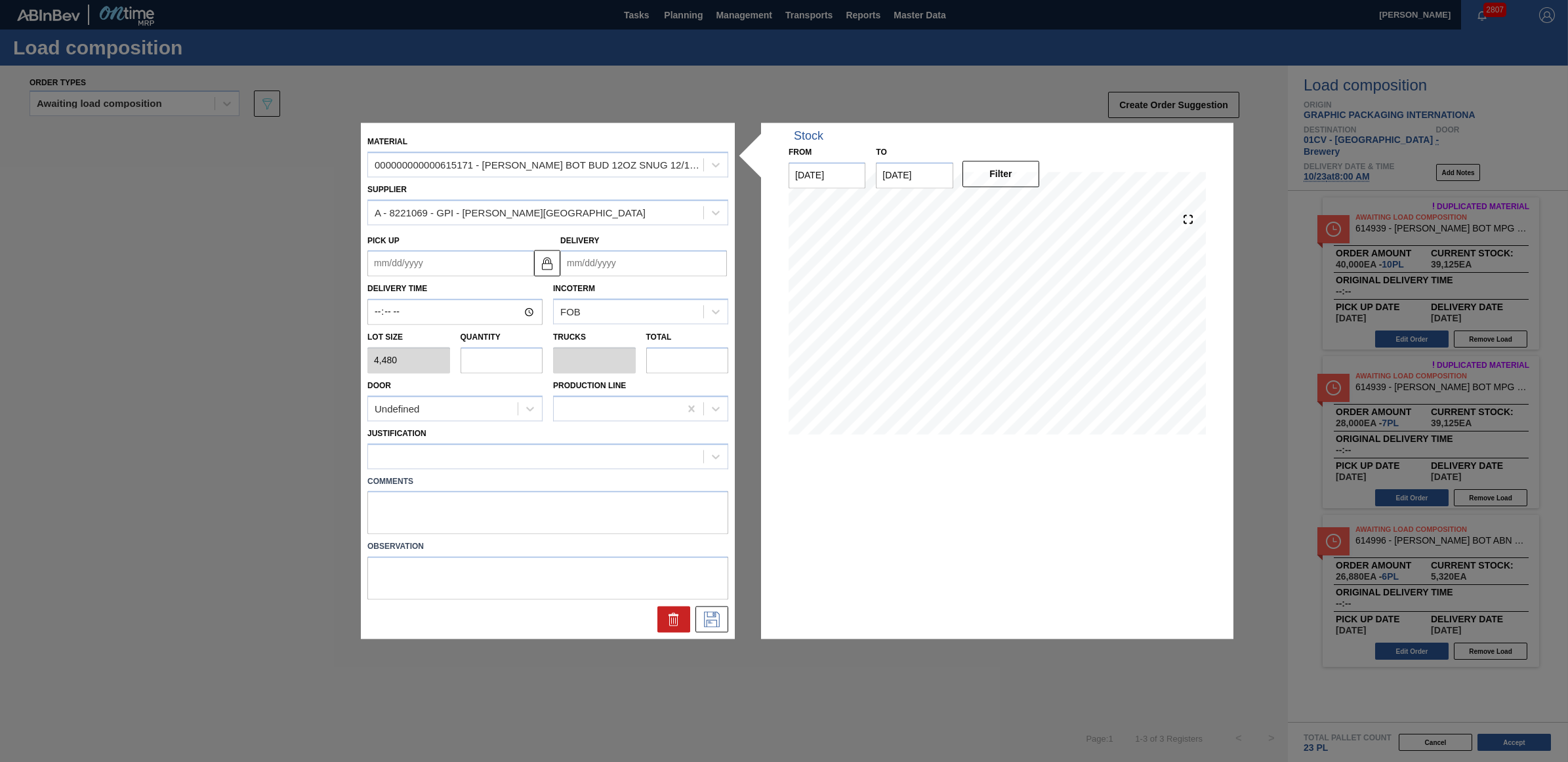
click at [502, 364] on input "text" at bounding box center [502, 360] width 83 height 26
type input "3"
type input "0.115"
type input "13,440"
type input "3"
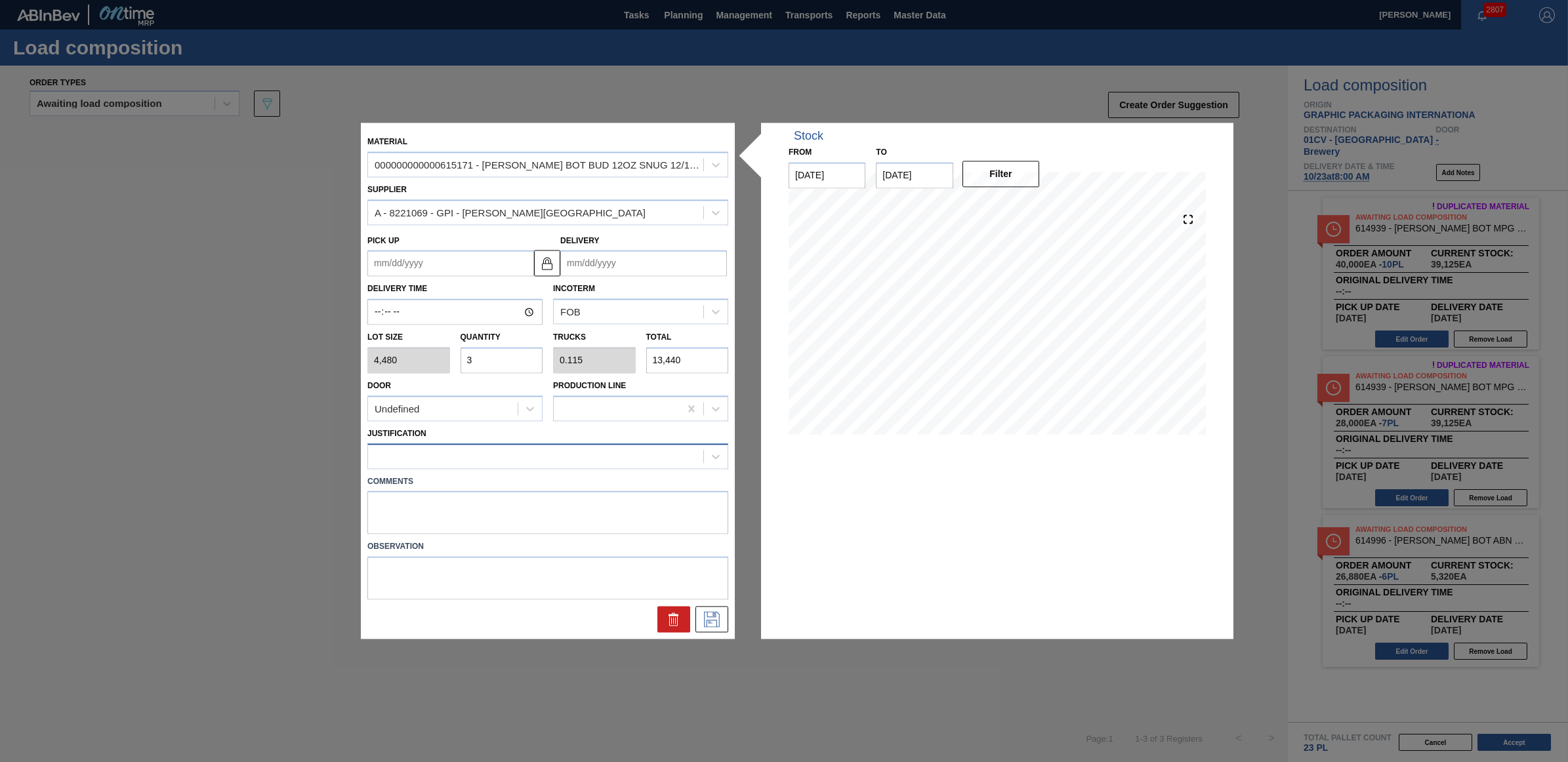
click at [518, 451] on div at bounding box center [535, 456] width 335 height 19
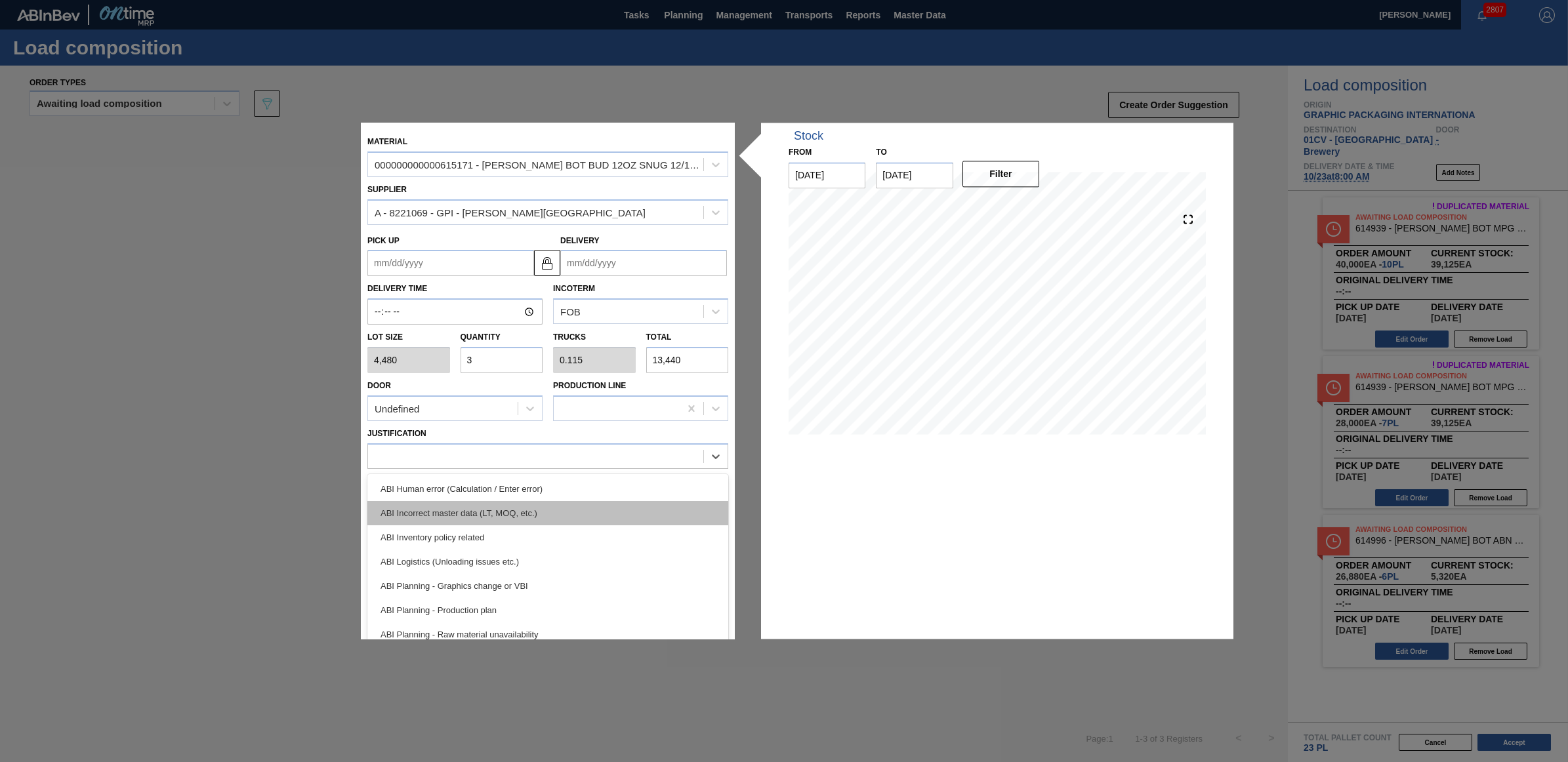
scroll to position [82, 0]
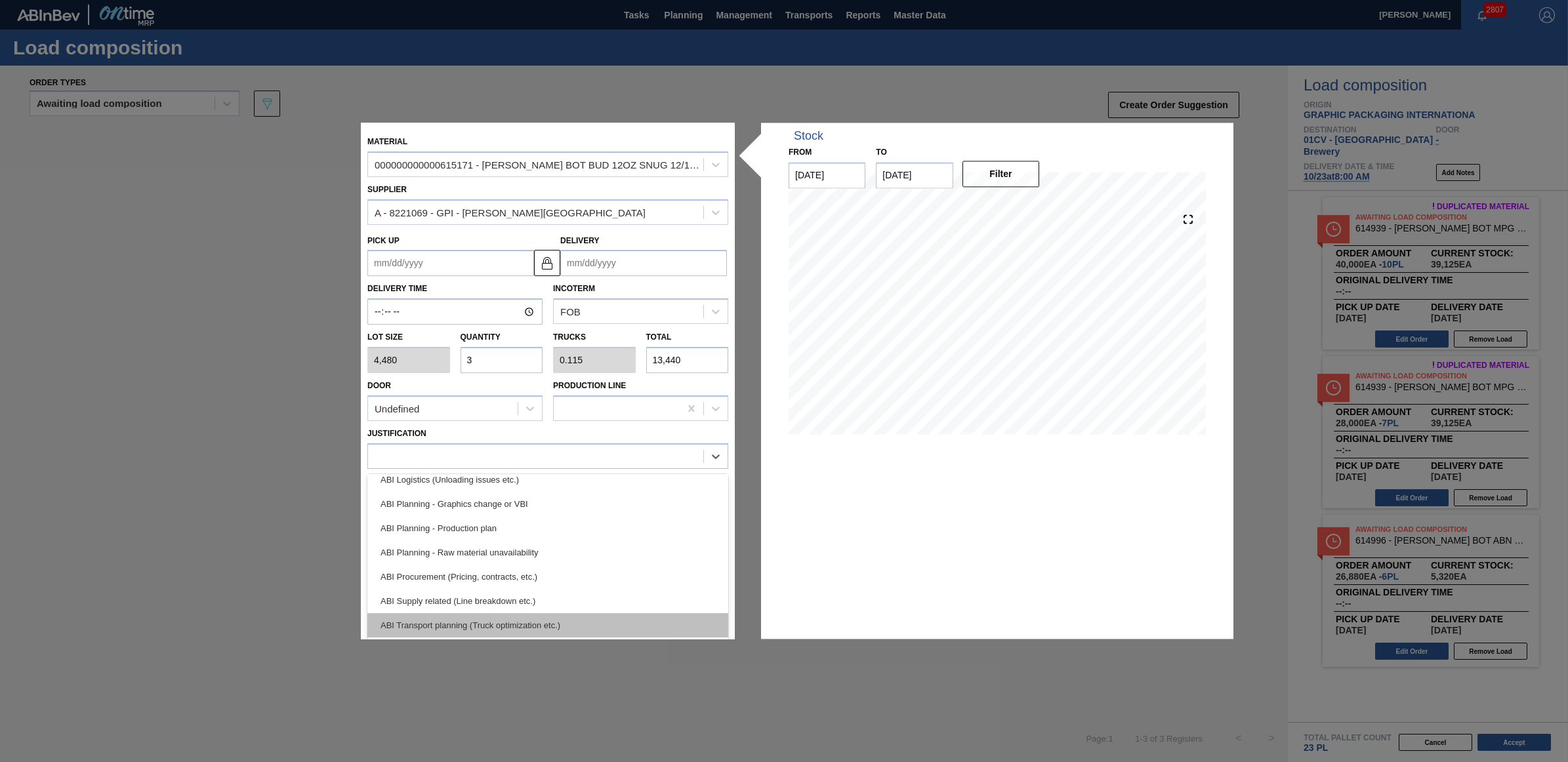
click at [518, 620] on div "ABI Transport planning (Truck optimization etc.)" at bounding box center [548, 626] width 361 height 24
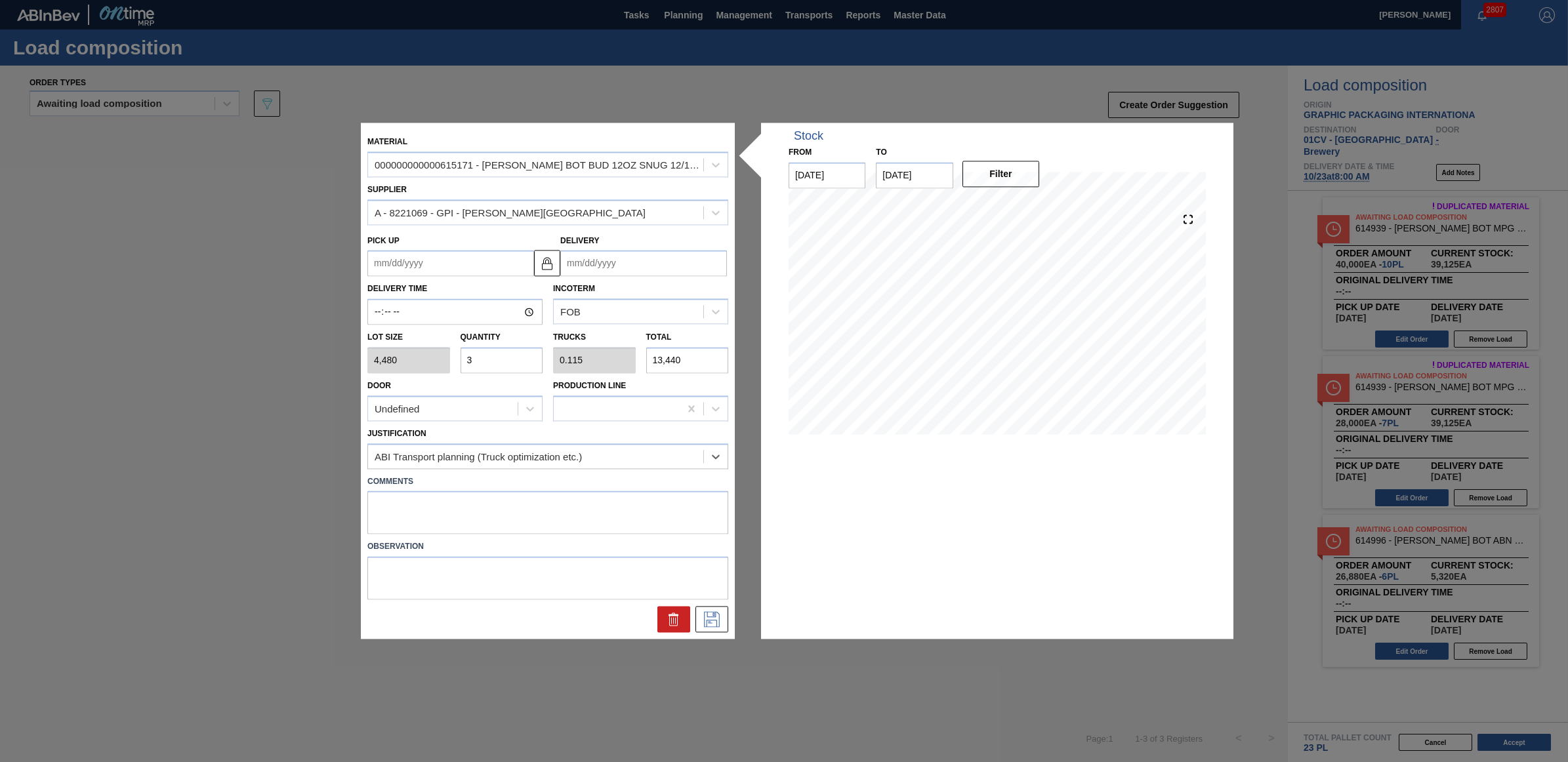
click at [631, 265] on input "Delivery" at bounding box center [643, 263] width 166 height 26
click at [653, 405] on div "23" at bounding box center [660, 401] width 18 height 18
type up "10/21/2025"
type input "[DATE]"
click at [715, 617] on icon at bounding box center [712, 620] width 21 height 16
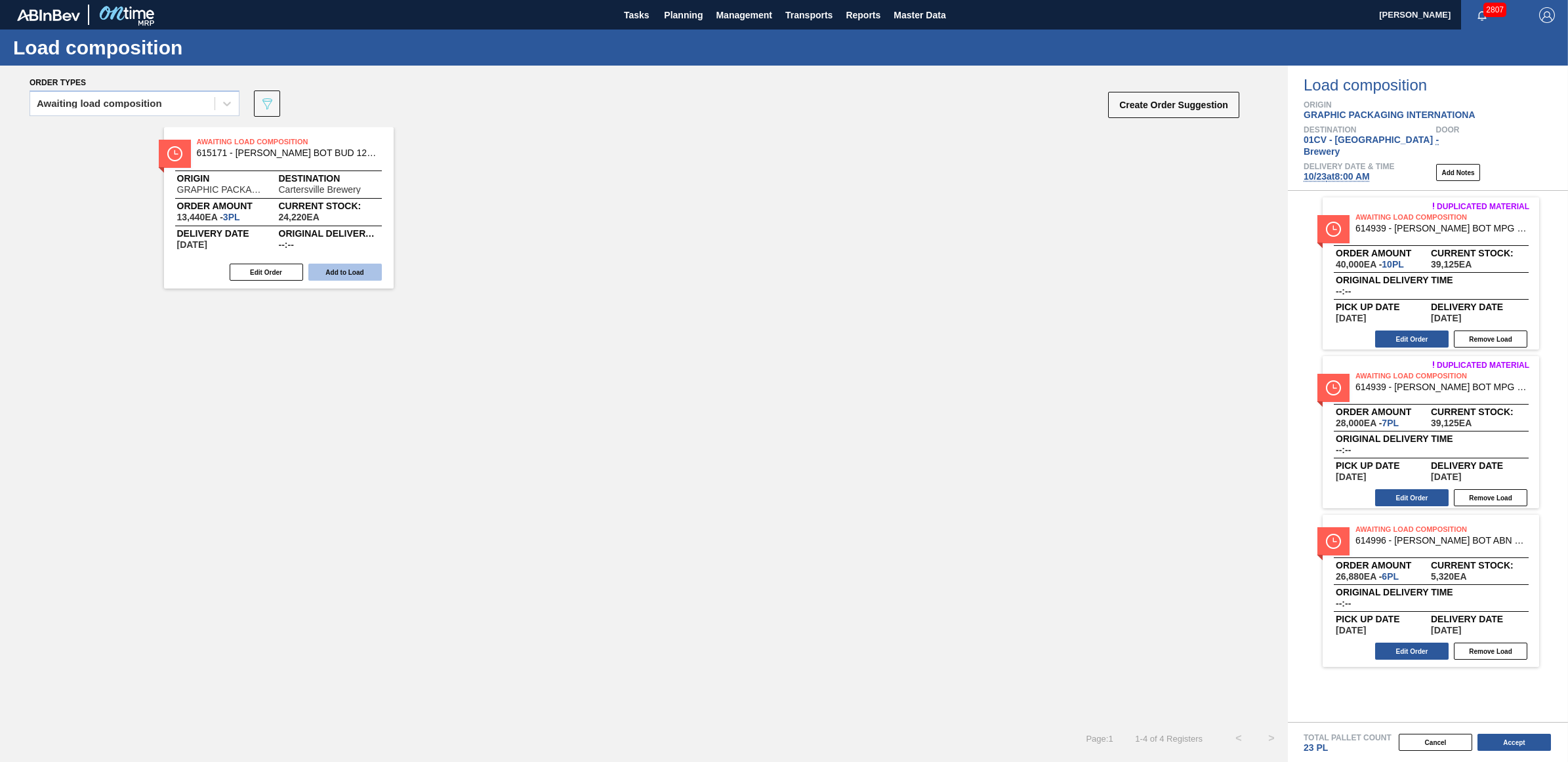
click at [352, 270] on button "Add to Load" at bounding box center [345, 272] width 73 height 17
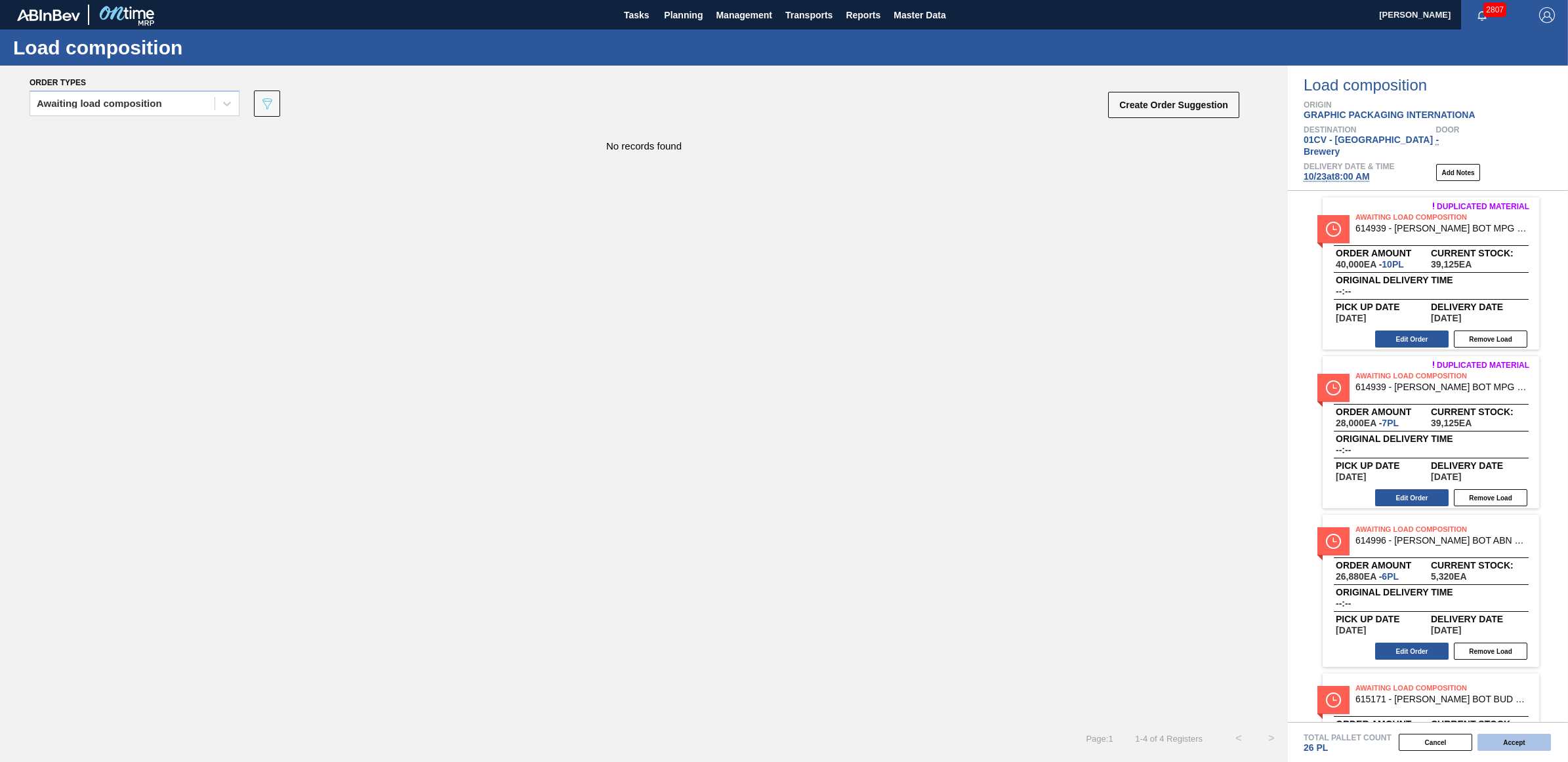
click at [1528, 743] on button "Accept" at bounding box center [1514, 742] width 73 height 17
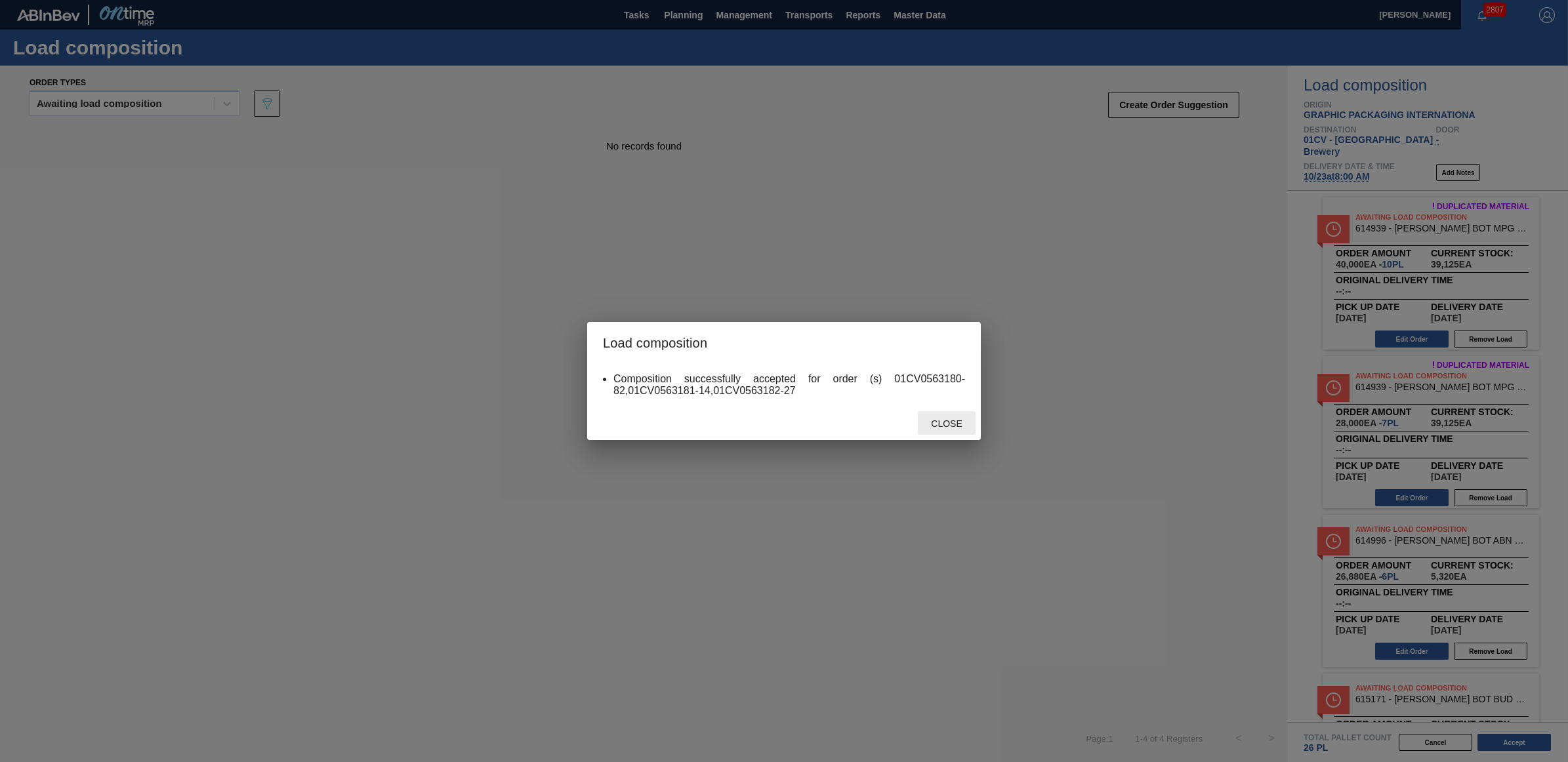
click at [948, 417] on div "Close" at bounding box center [946, 423] width 57 height 24
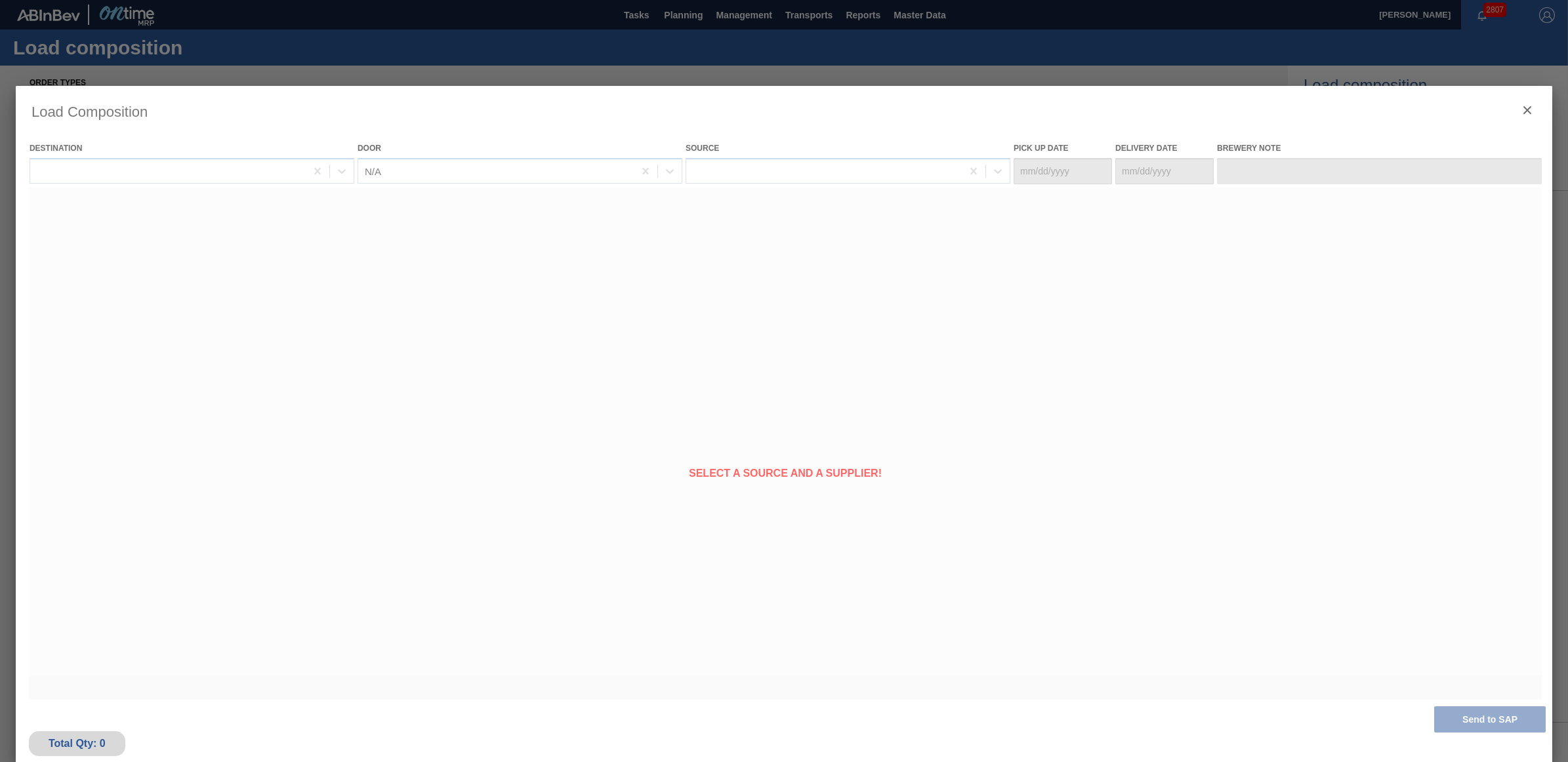
type Date "10/21/2025"
type Date "[DATE]"
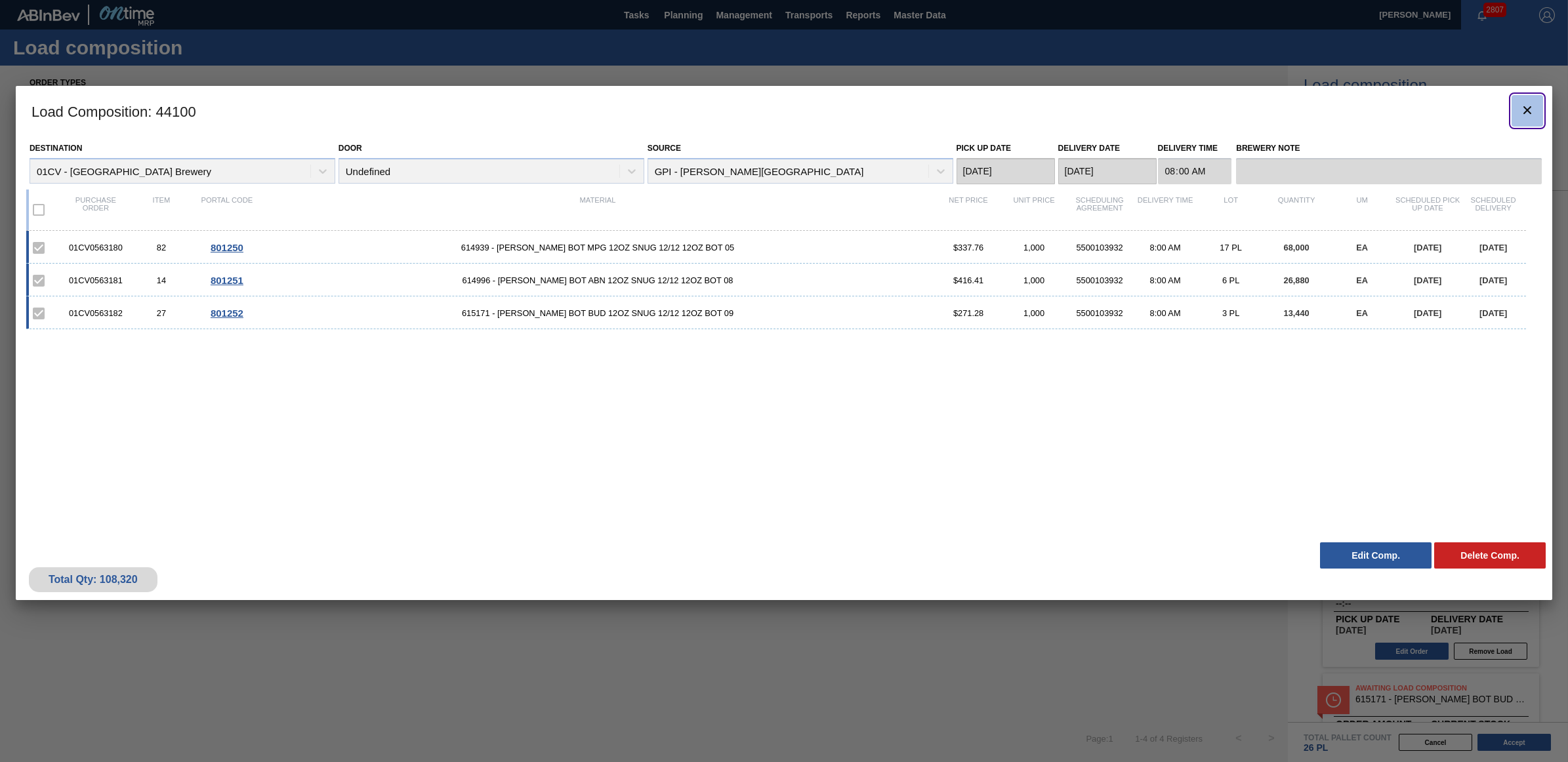
click at [1526, 107] on icon "botão de ícone" at bounding box center [1527, 110] width 16 height 16
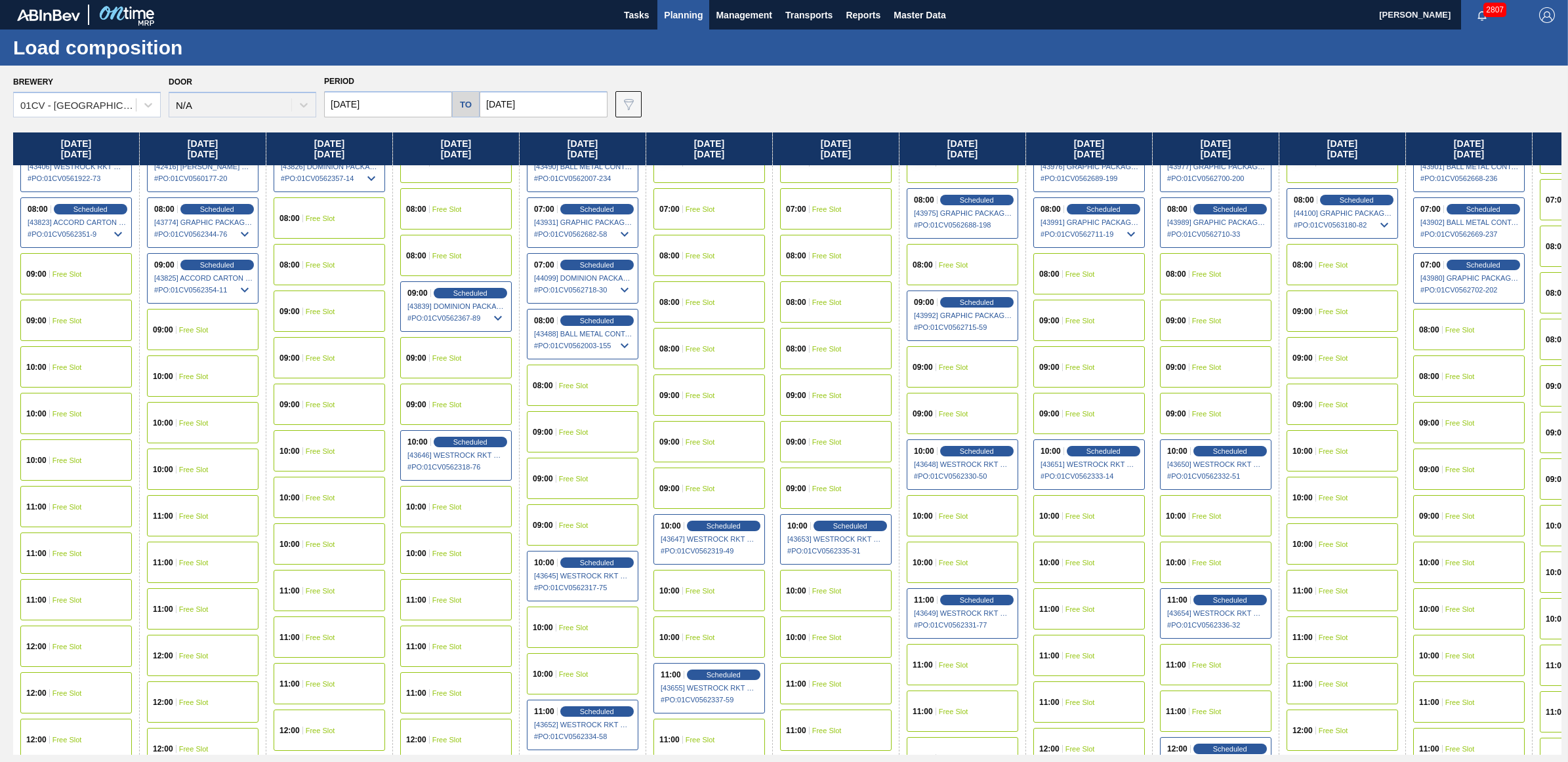
scroll to position [164, 0]
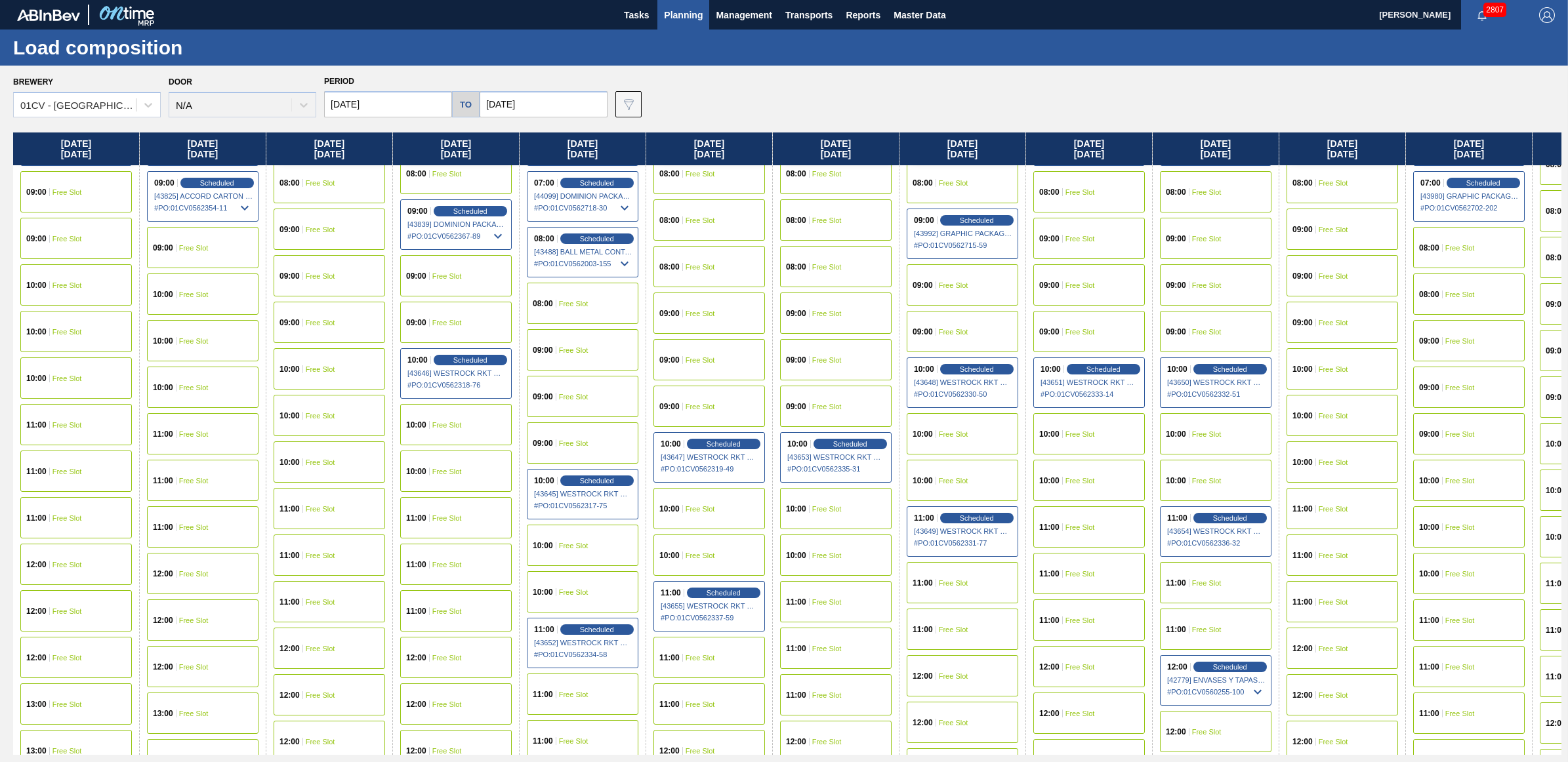
click at [1202, 571] on div "11:00 Free Slot" at bounding box center [1215, 583] width 112 height 41
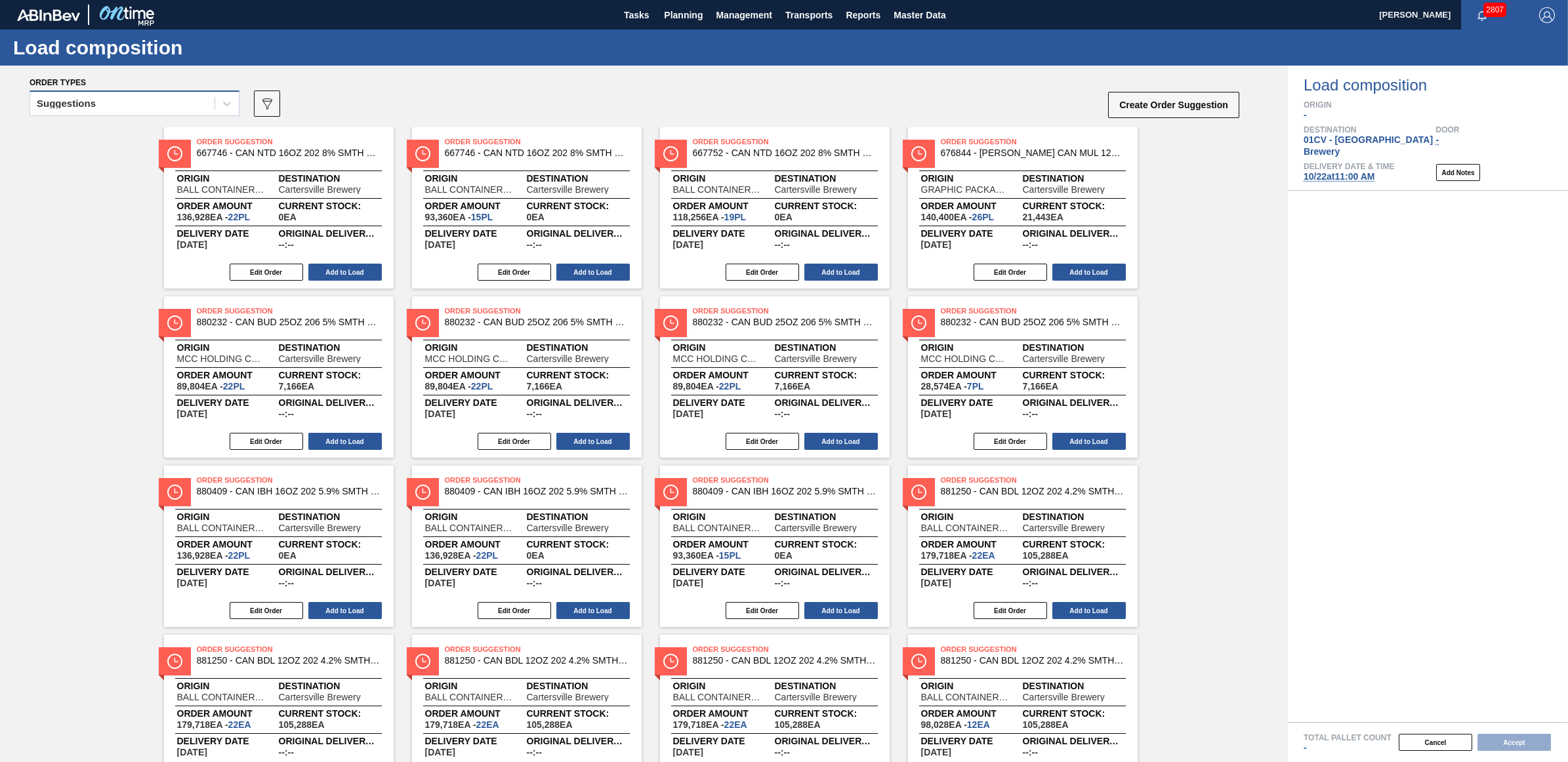
click at [60, 102] on div "Suggestions" at bounding box center [66, 103] width 59 height 9
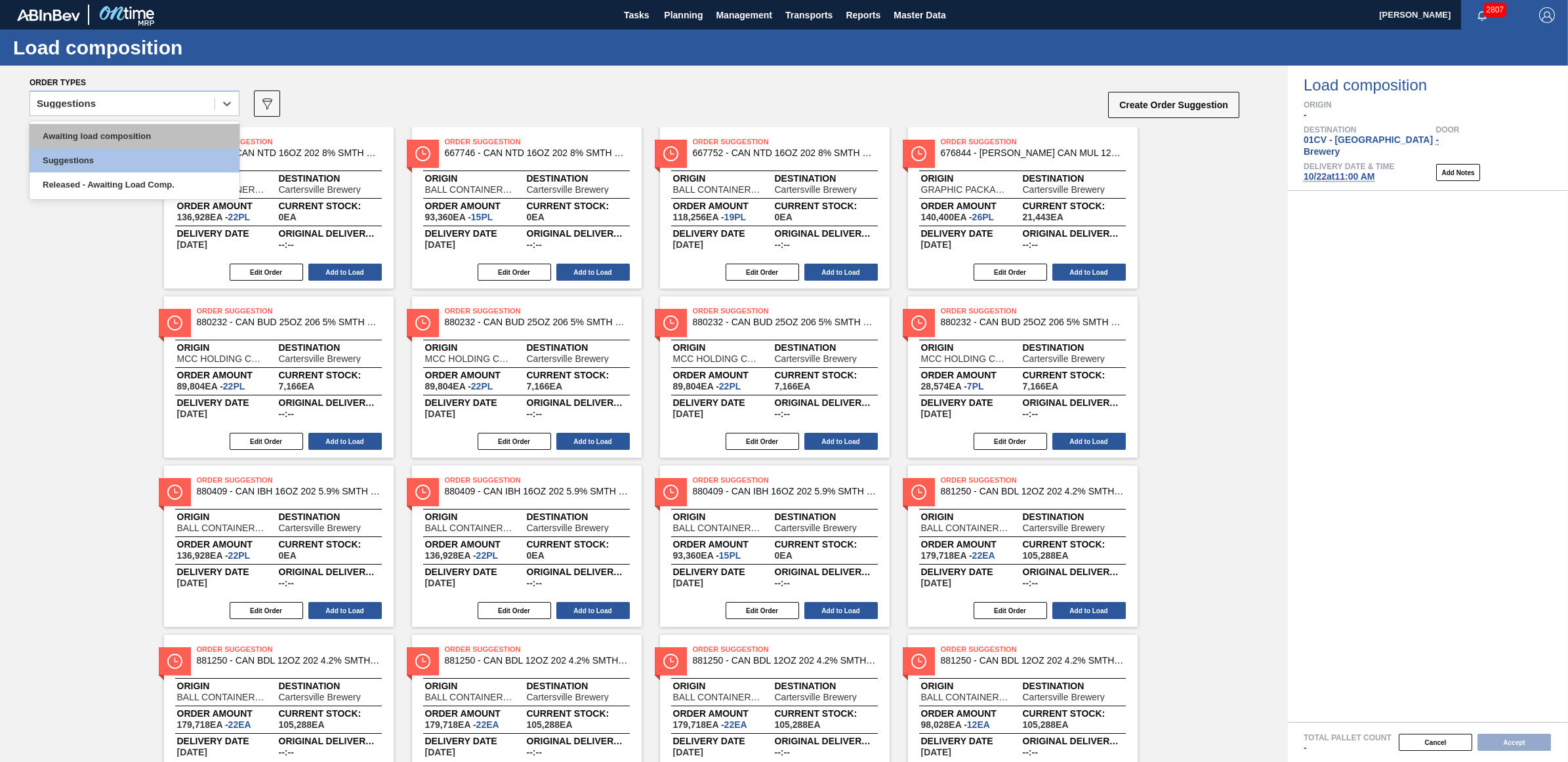
click at [84, 138] on div "Awaiting load composition" at bounding box center [134, 136] width 210 height 24
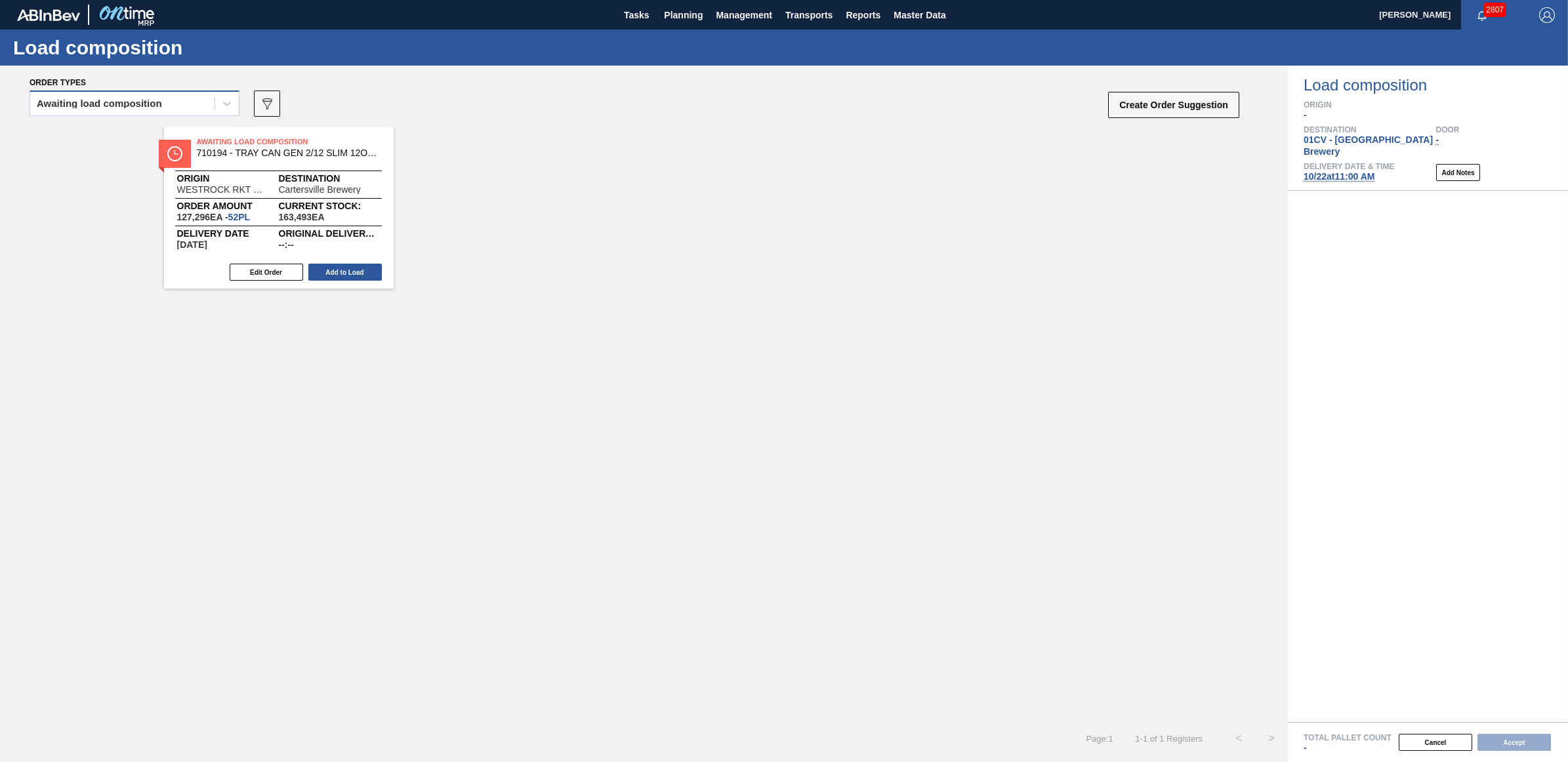
click at [162, 107] on div "Awaiting load composition" at bounding box center [99, 103] width 125 height 9
click at [147, 131] on div "Awaiting load composition" at bounding box center [134, 136] width 210 height 24
click at [96, 97] on div "Awaiting load composition" at bounding box center [122, 103] width 184 height 19
click at [101, 130] on div "Awaiting load composition" at bounding box center [134, 136] width 210 height 24
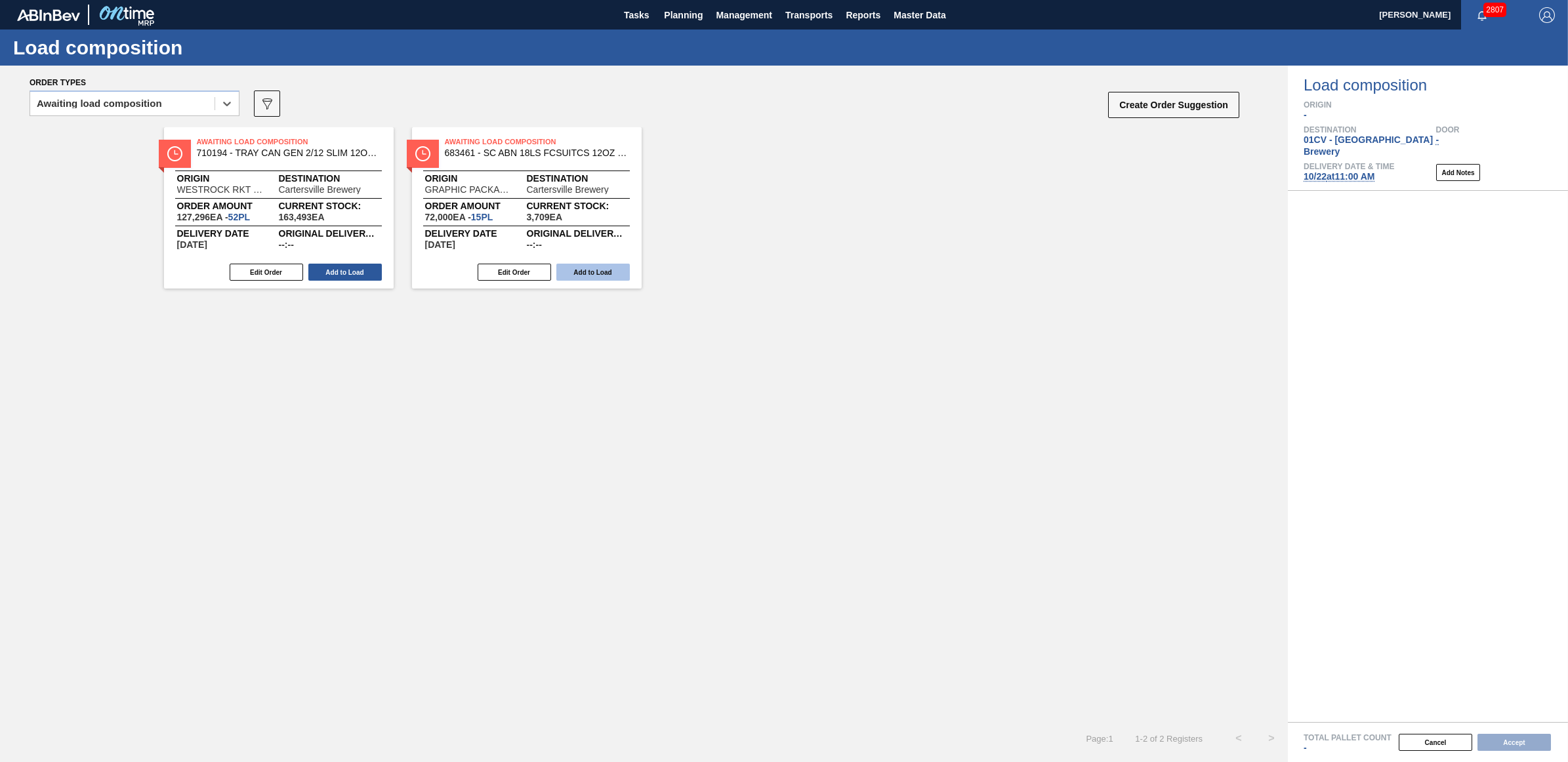
click at [607, 271] on button "Add to Load" at bounding box center [593, 272] width 73 height 17
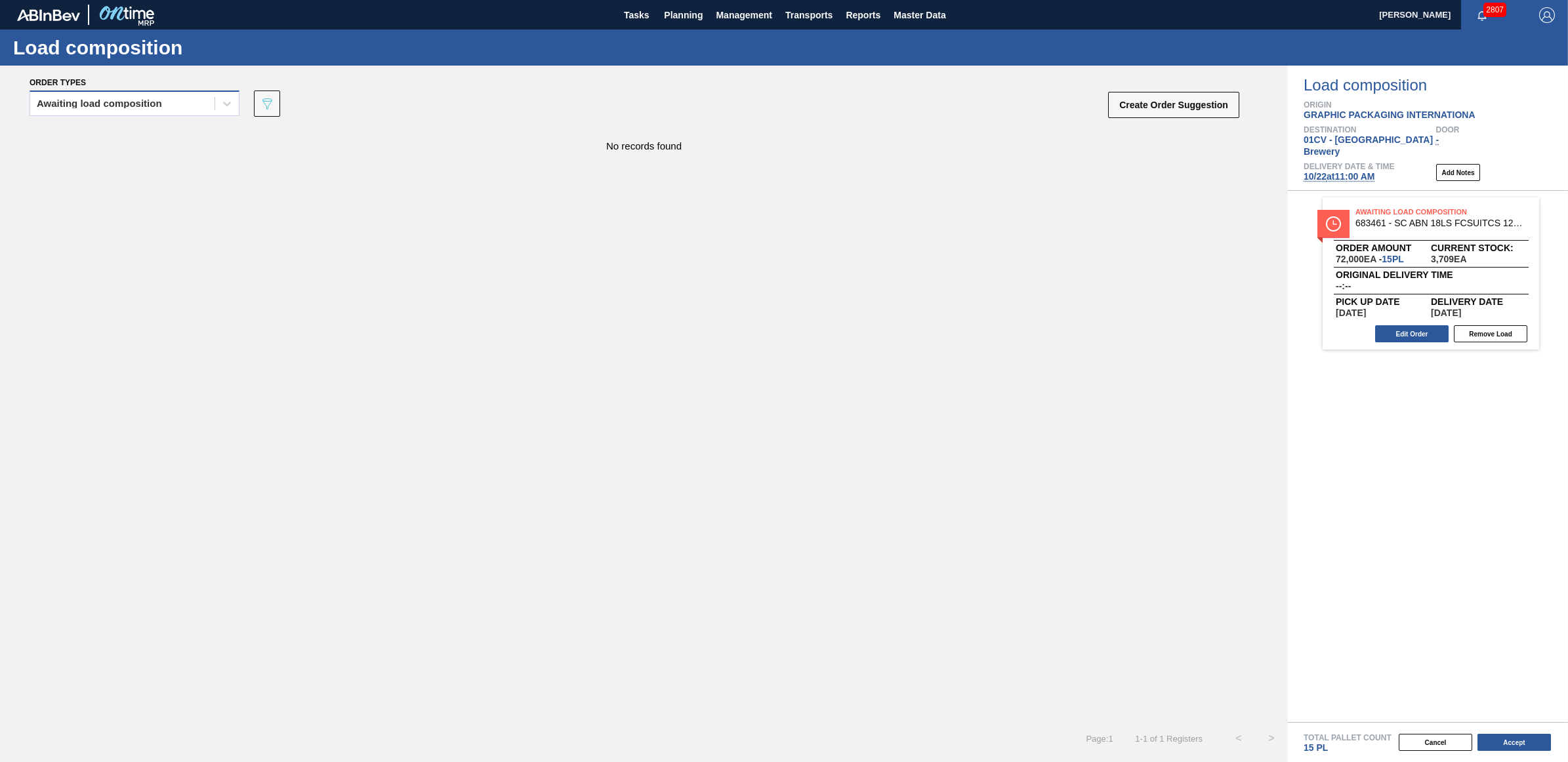
click at [86, 103] on div "Awaiting load composition" at bounding box center [99, 103] width 125 height 9
click at [74, 137] on div "Awaiting load composition" at bounding box center [134, 136] width 210 height 24
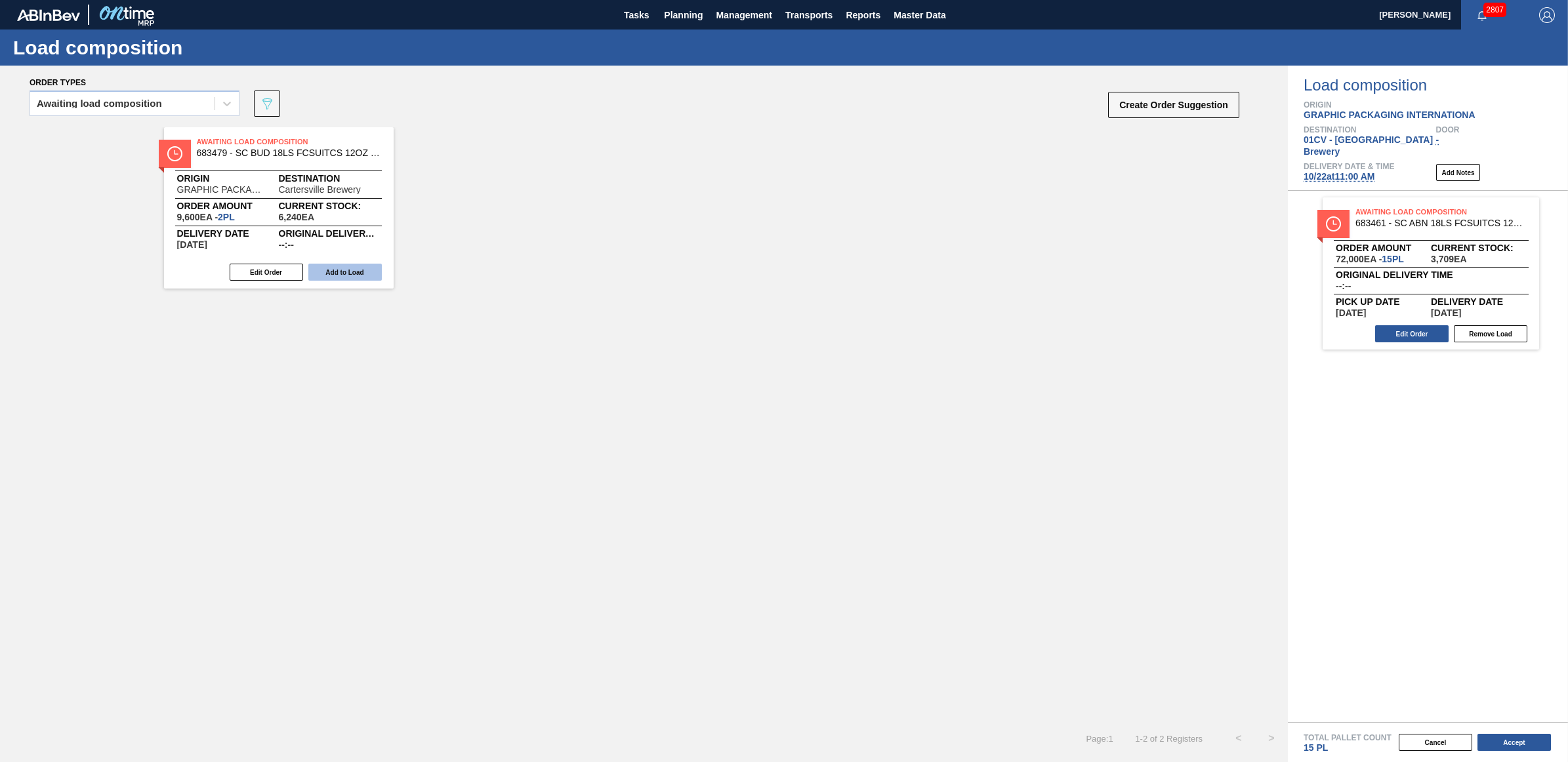
click at [357, 277] on button "Add to Load" at bounding box center [345, 272] width 73 height 17
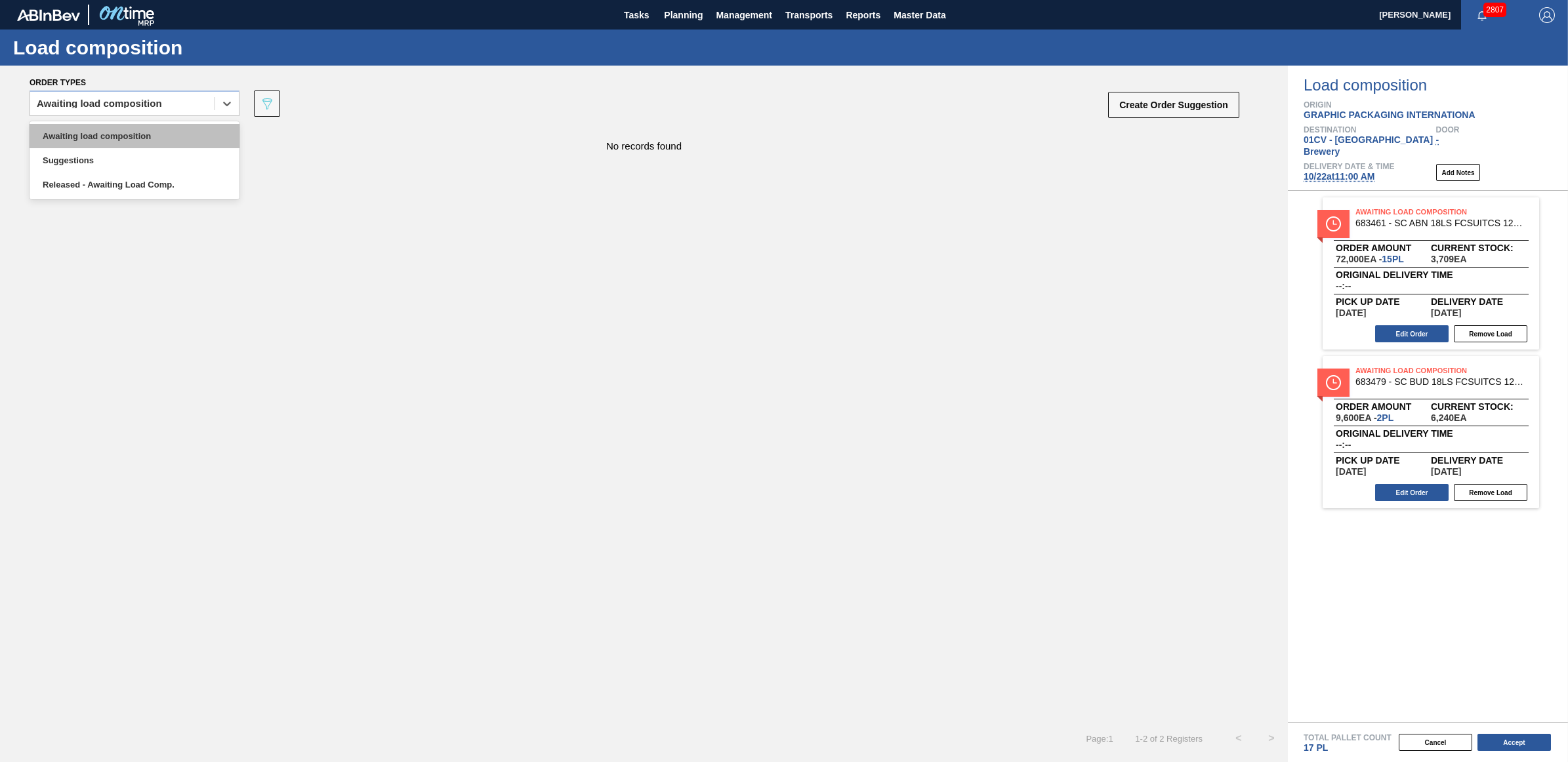
drag, startPoint x: 101, startPoint y: 94, endPoint x: 102, endPoint y: 126, distance: 32.0
click at [101, 94] on div "Awaiting load composition" at bounding box center [122, 103] width 184 height 19
click at [92, 135] on div "Awaiting load composition" at bounding box center [134, 136] width 210 height 24
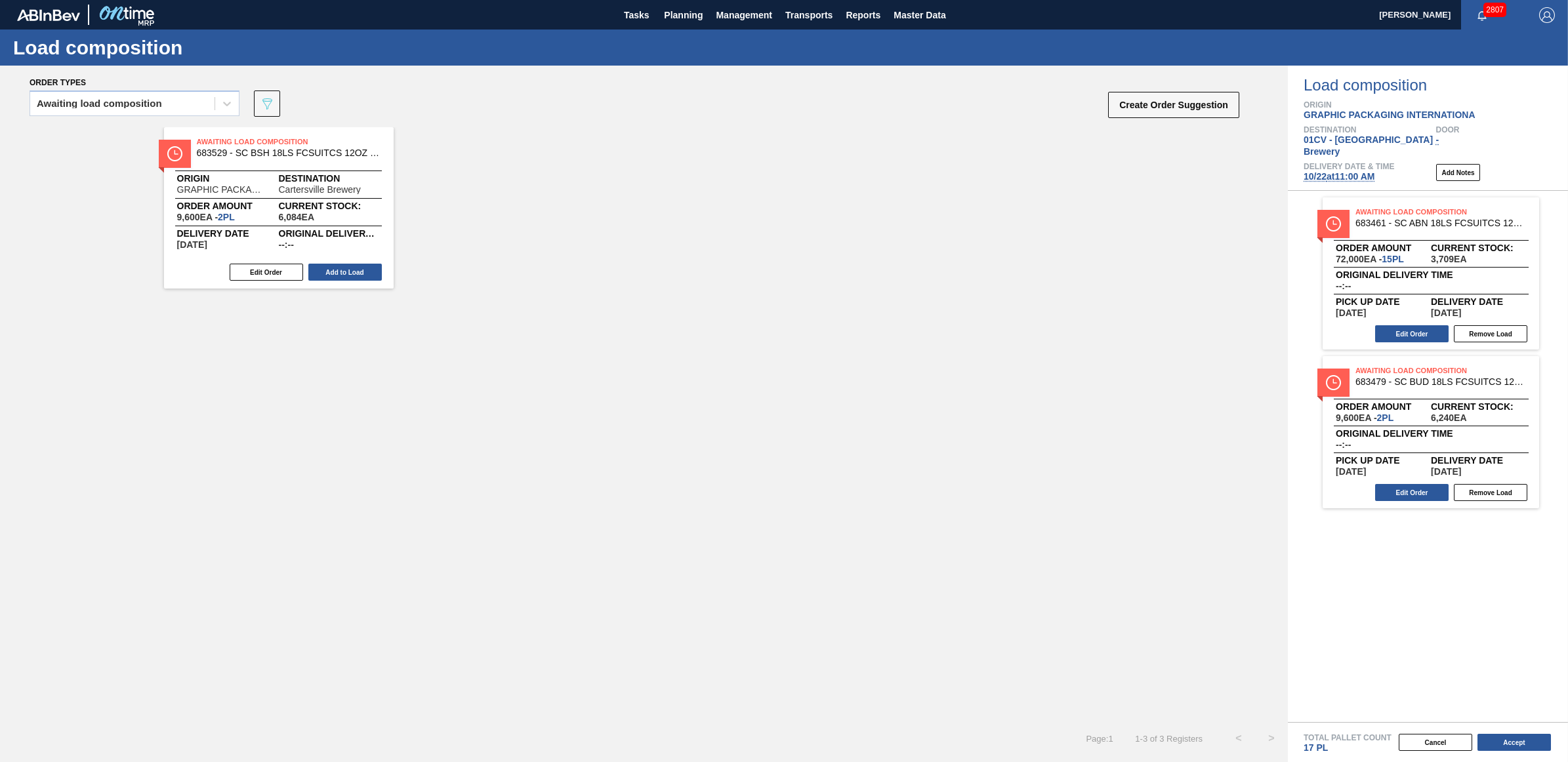
click at [337, 277] on button "Add to Load" at bounding box center [345, 272] width 73 height 17
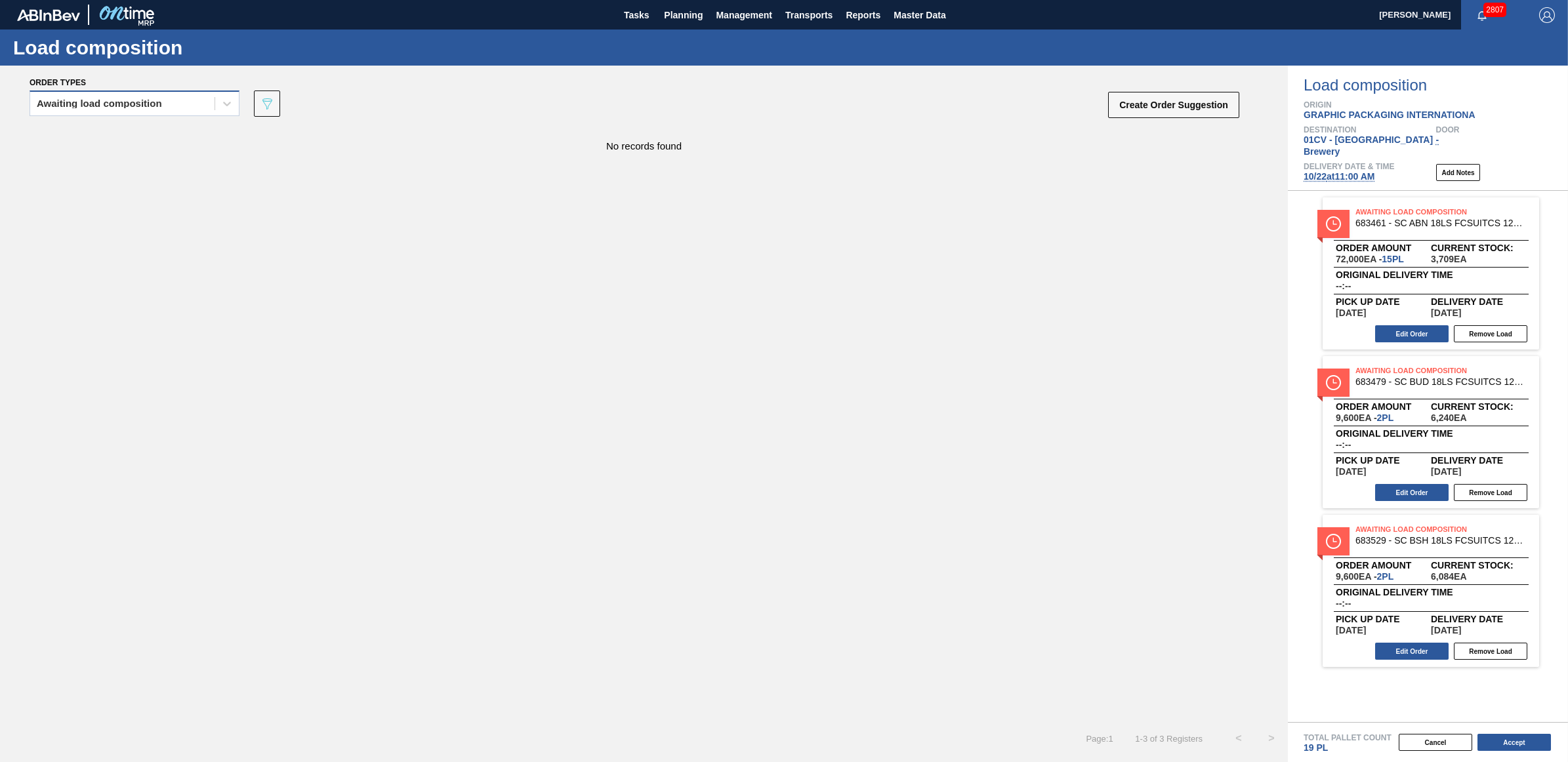
click at [99, 103] on div "Awaiting load composition" at bounding box center [99, 103] width 125 height 9
click at [93, 129] on div "Awaiting load composition" at bounding box center [134, 136] width 210 height 24
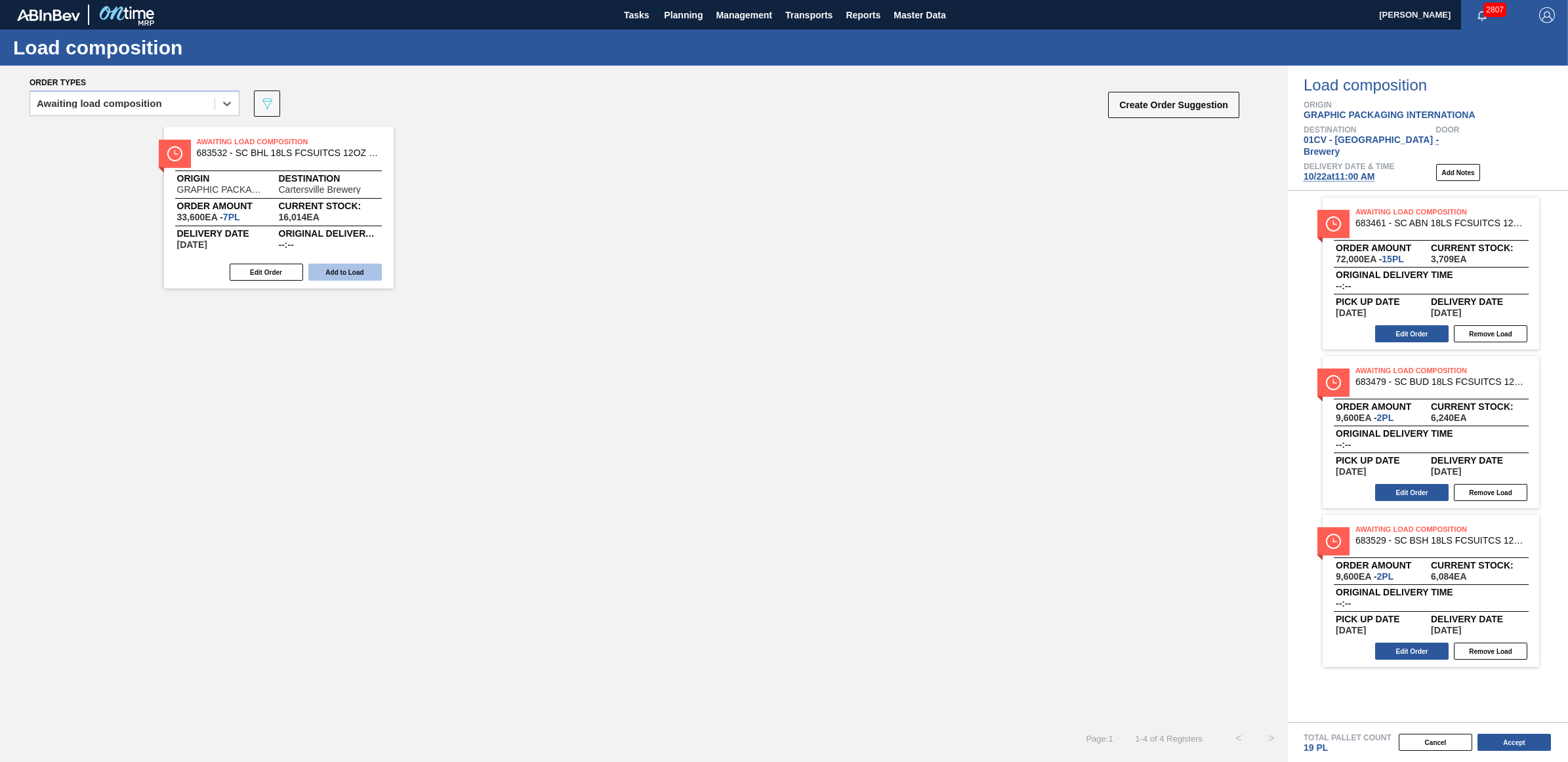
click at [348, 264] on button "Add to Load" at bounding box center [345, 272] width 73 height 17
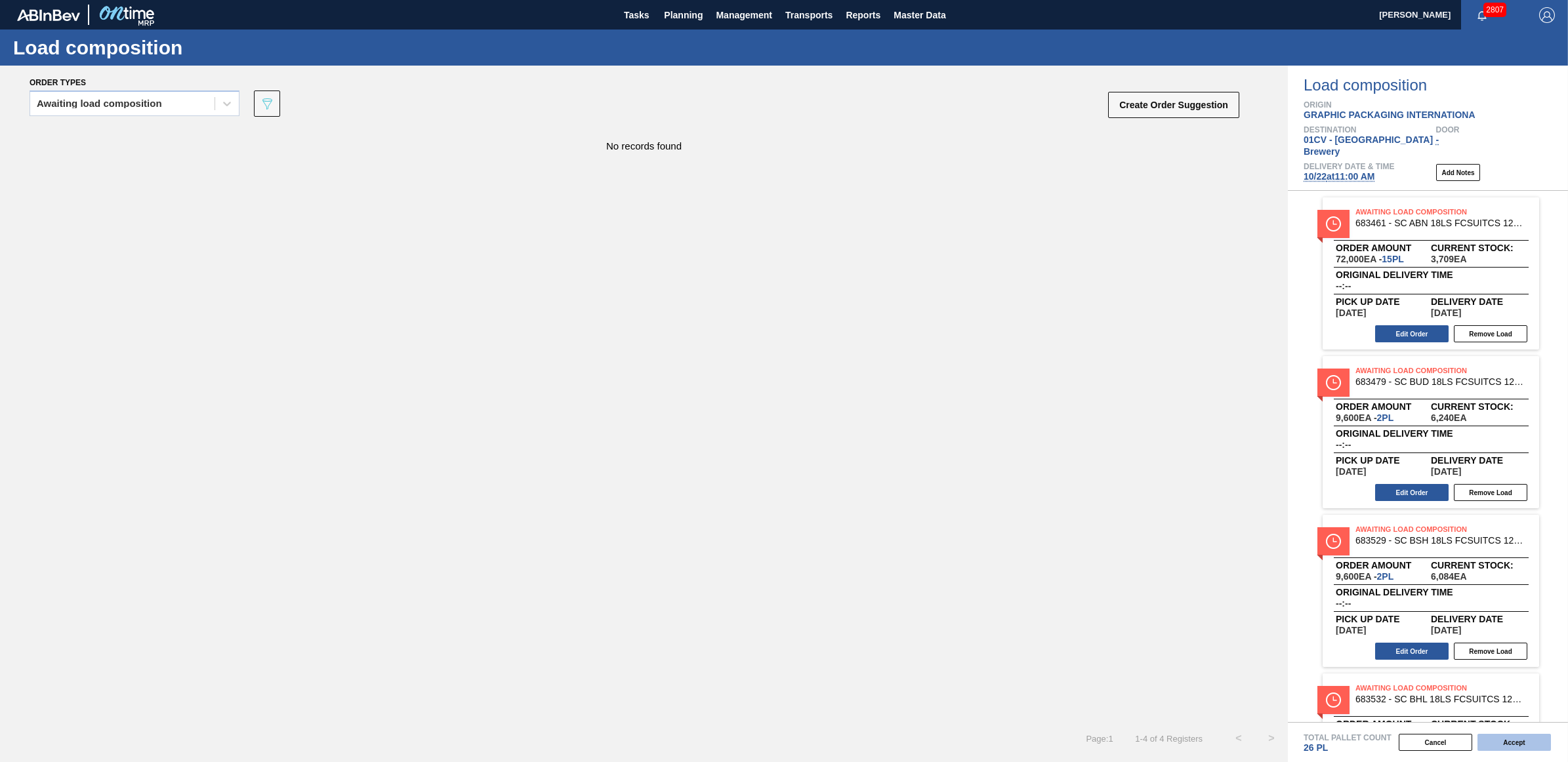
click at [1494, 743] on button "Accept" at bounding box center [1514, 742] width 73 height 17
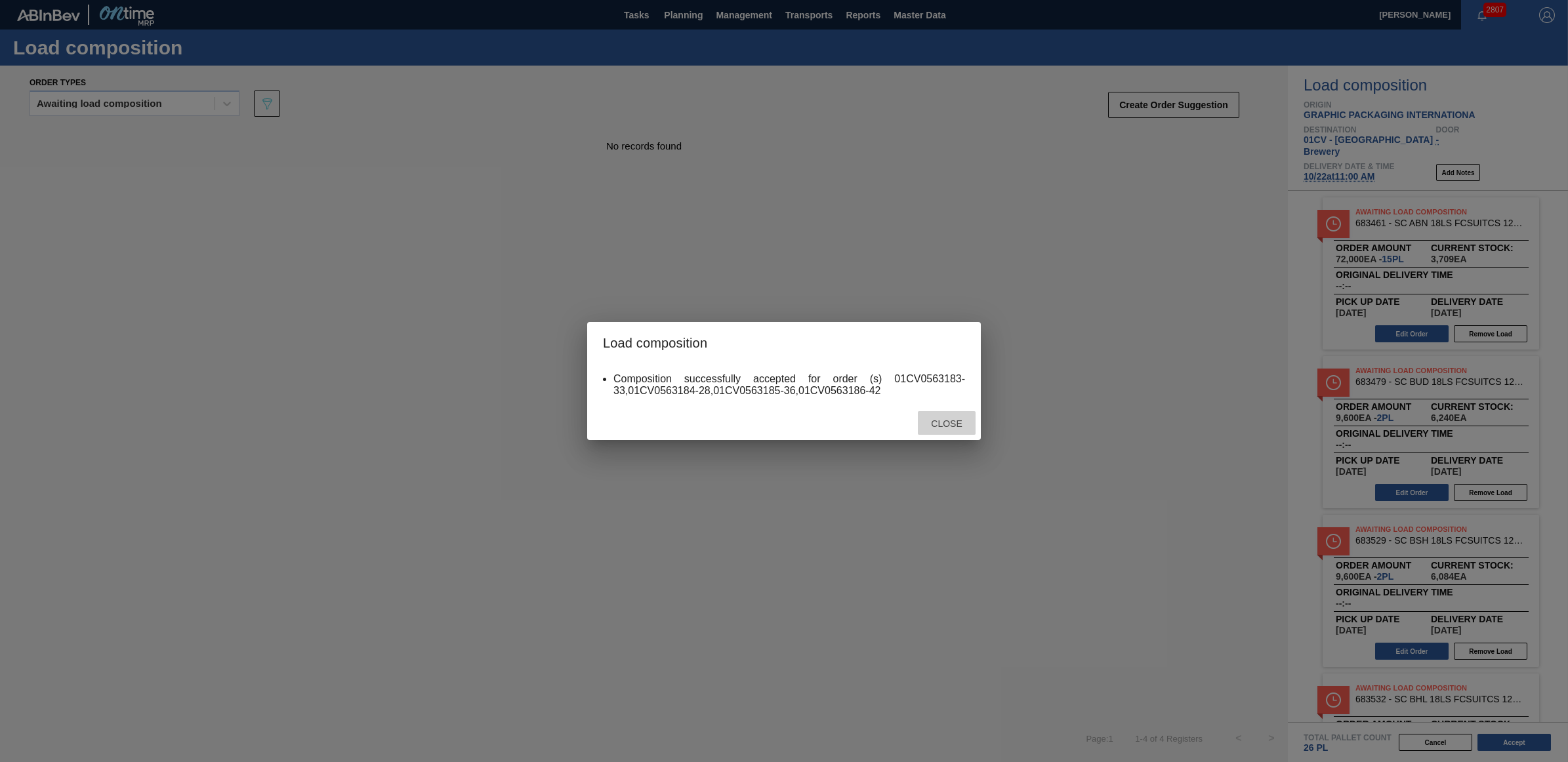
click at [936, 426] on span "Close" at bounding box center [945, 423] width 52 height 10
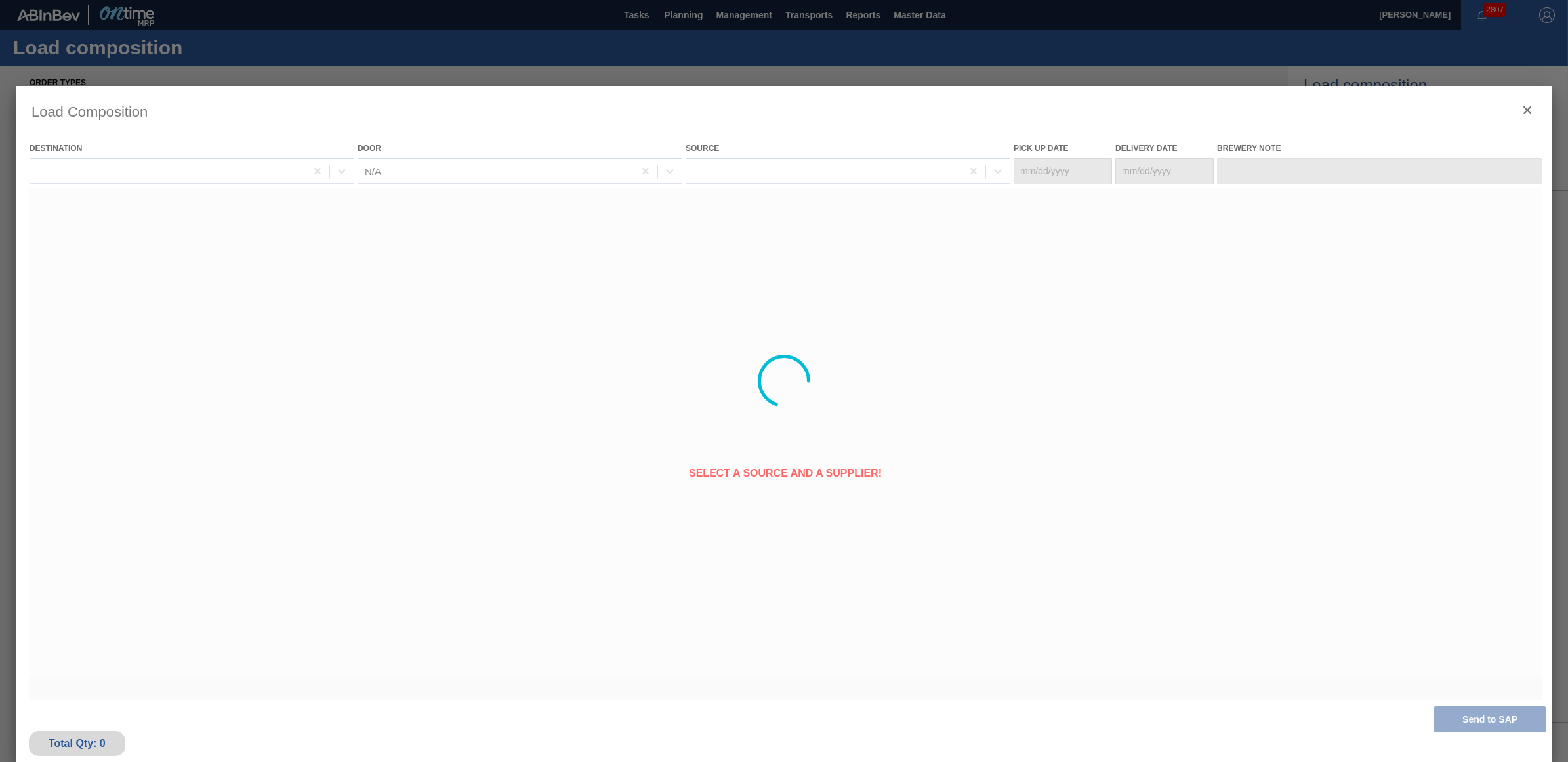
type Date "[DATE]"
type Date "10/22/2025"
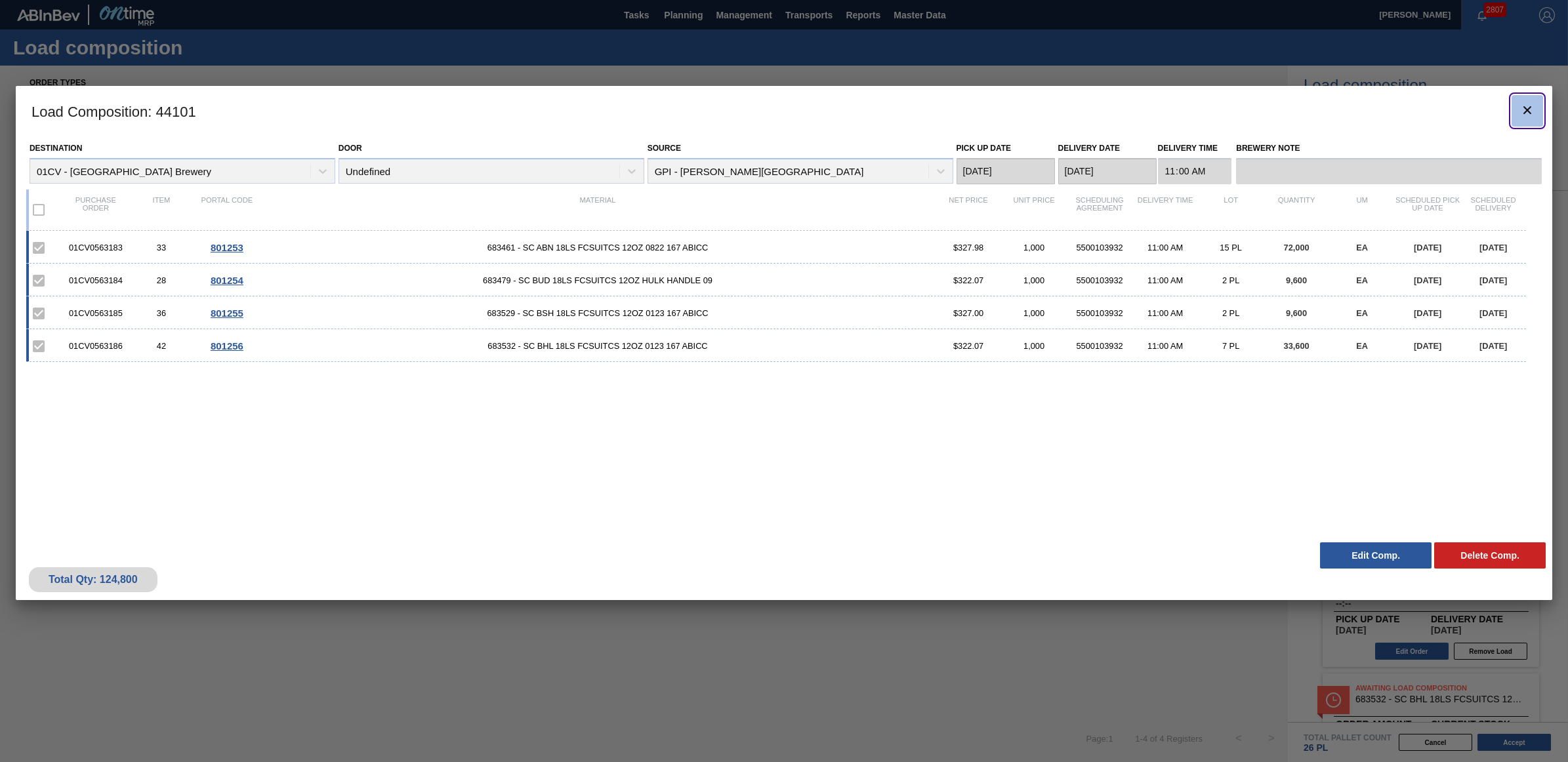
click at [1520, 109] on icon "botão de ícone" at bounding box center [1527, 110] width 16 height 16
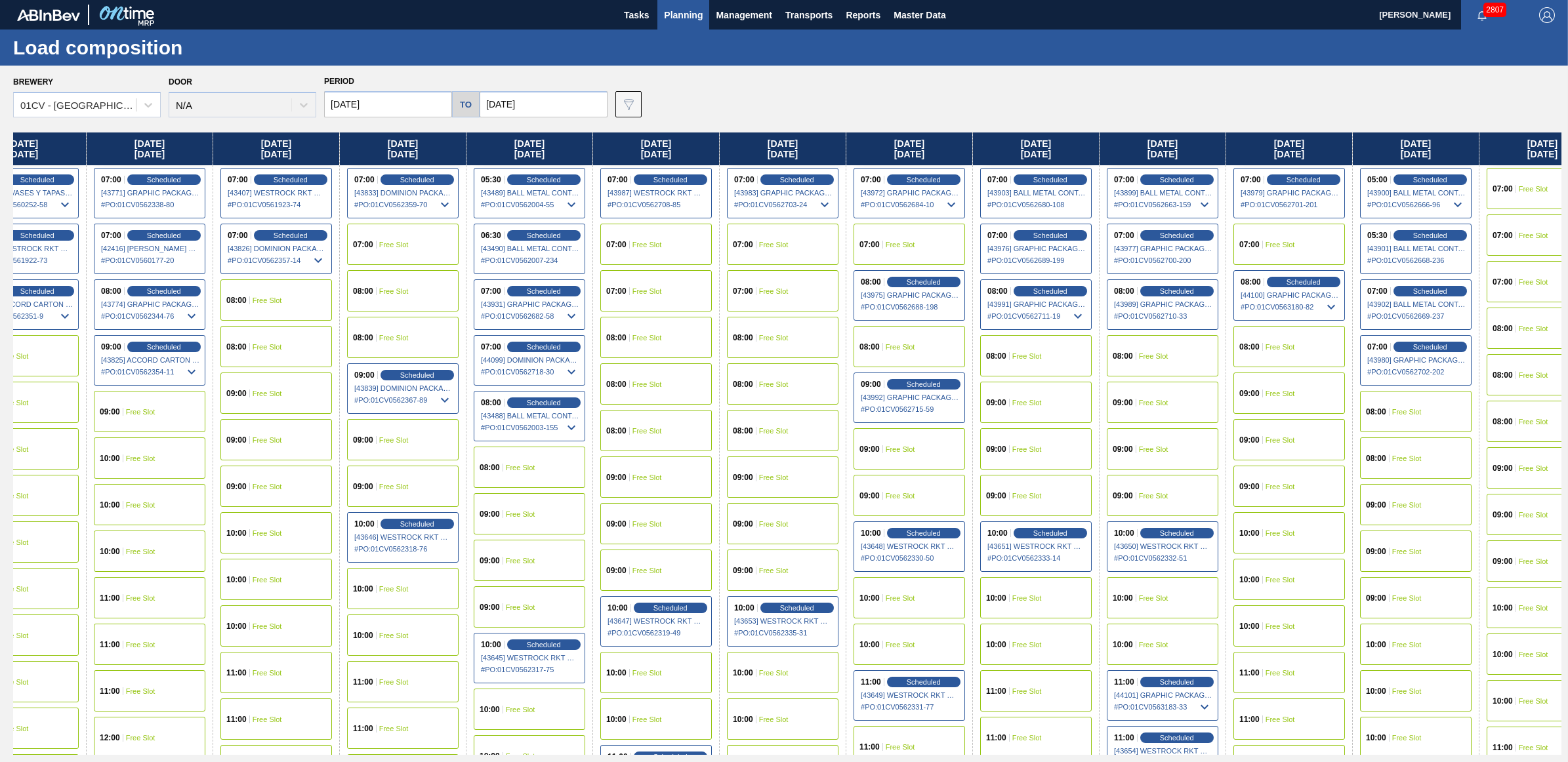
scroll to position [0, 74]
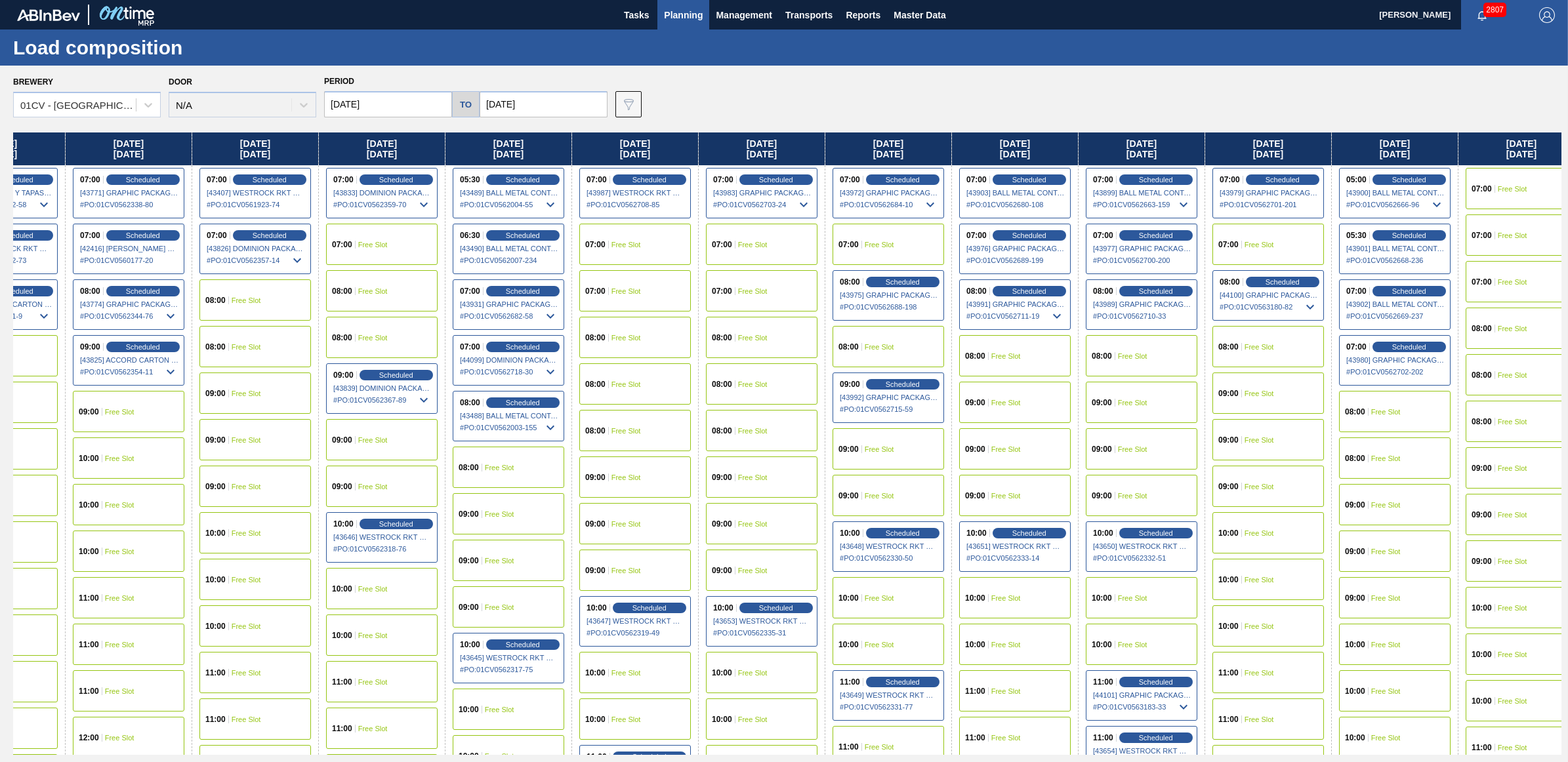
drag, startPoint x: 1194, startPoint y: 143, endPoint x: 1085, endPoint y: 143, distance: 109.0
click at [1085, 143] on div "Monday 10/13/2025 00:00 Scheduled [42538] ENVASES Y TAPAS MODELO S A DE - 00082…" at bounding box center [787, 444] width 1548 height 623
click at [1280, 524] on div "10:00 Free Slot" at bounding box center [1268, 533] width 112 height 41
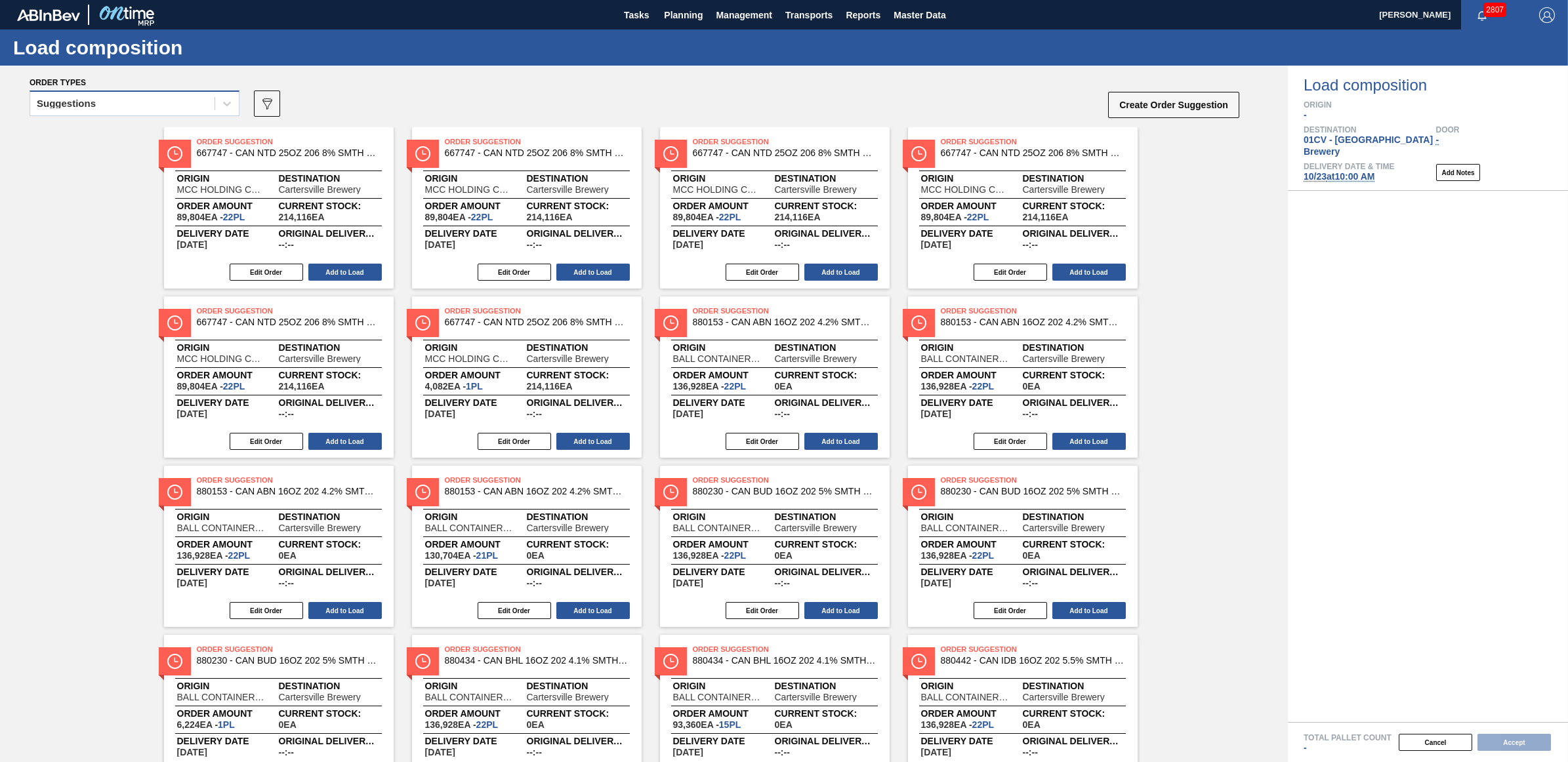
click at [115, 101] on div "Suggestions" at bounding box center [122, 103] width 184 height 19
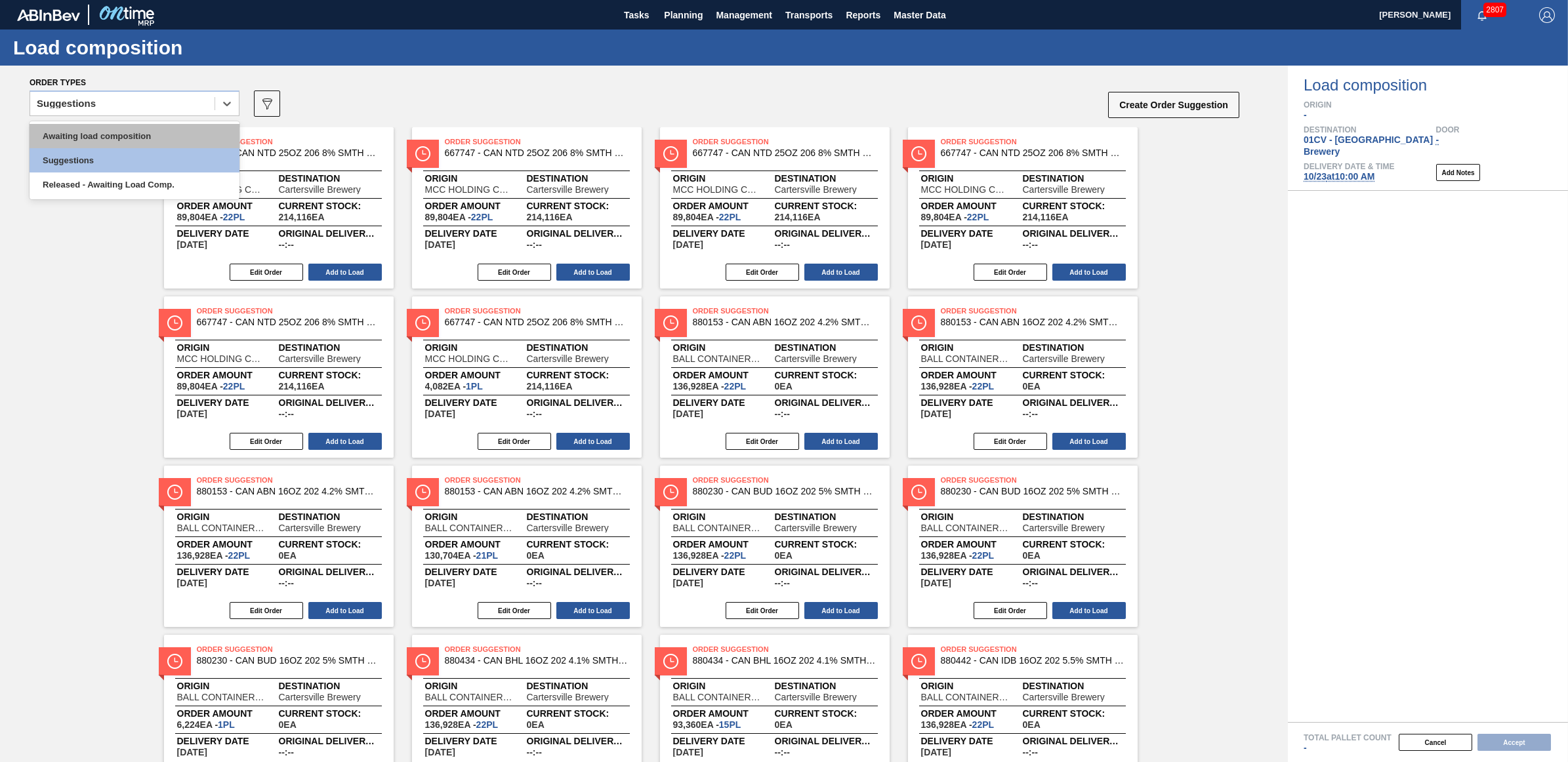
click at [112, 139] on div "Awaiting load composition" at bounding box center [134, 136] width 210 height 24
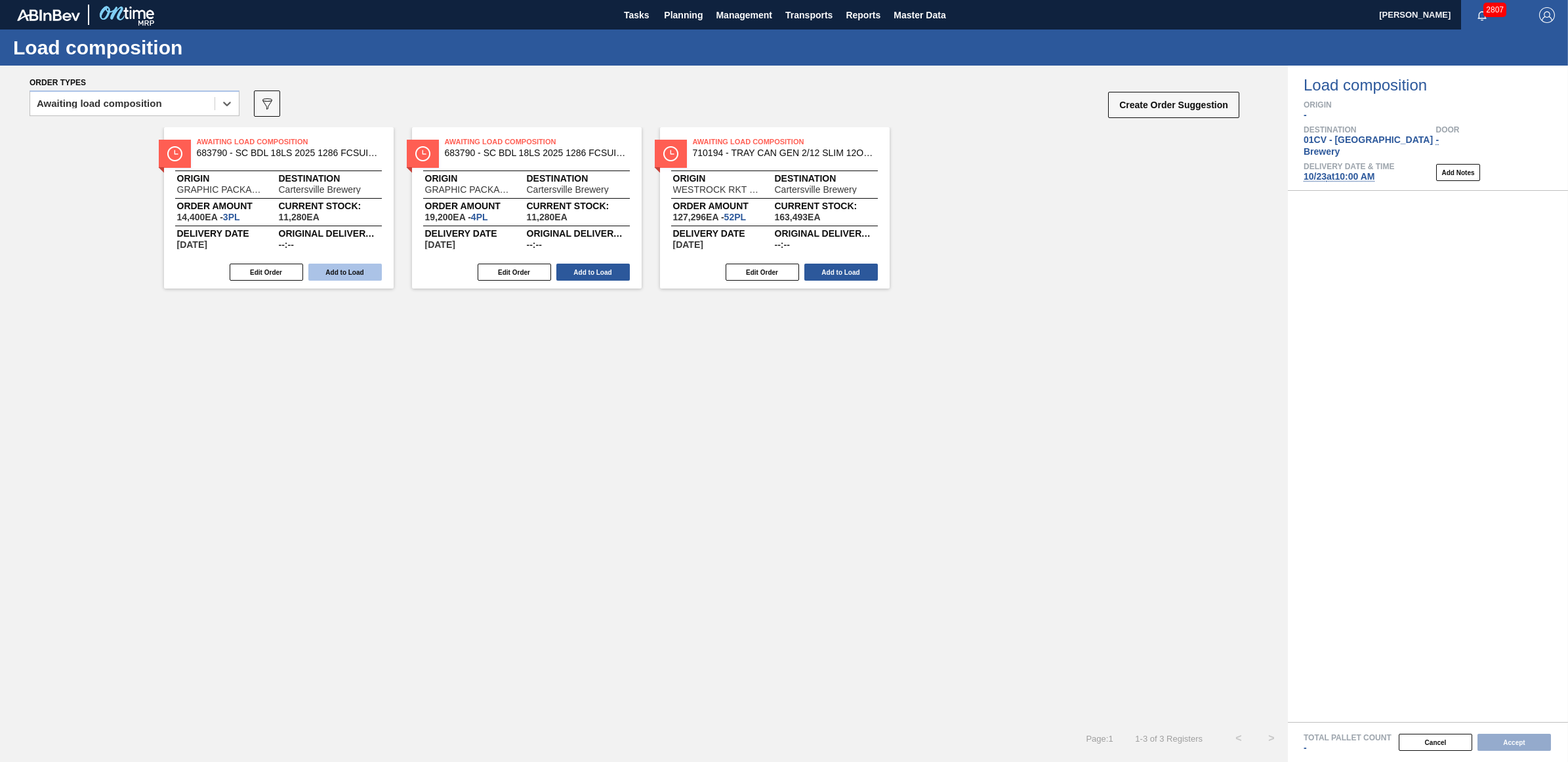
click at [344, 269] on button "Add to Load" at bounding box center [345, 272] width 73 height 17
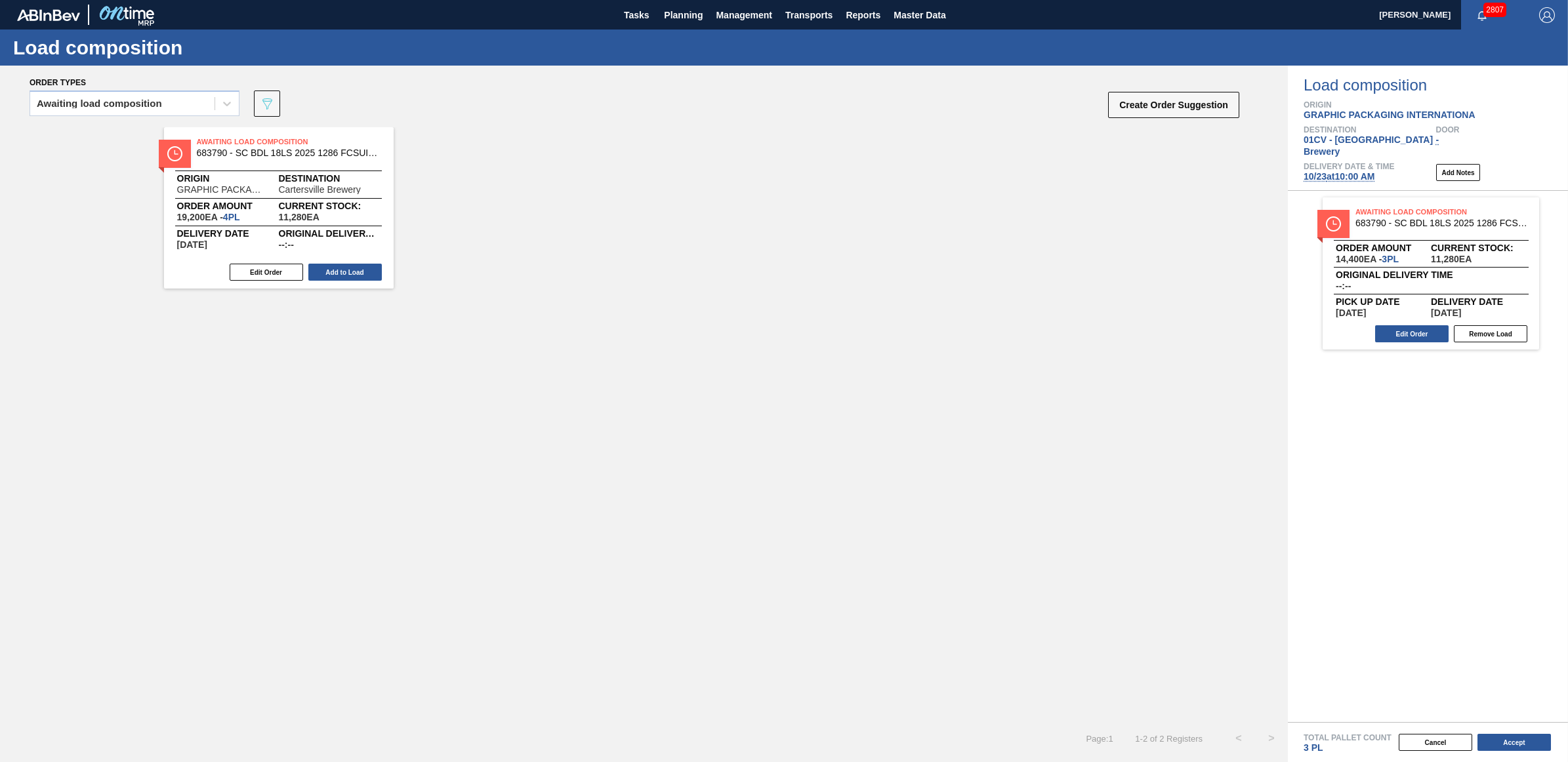
click at [344, 269] on button "Add to Load" at bounding box center [345, 272] width 73 height 17
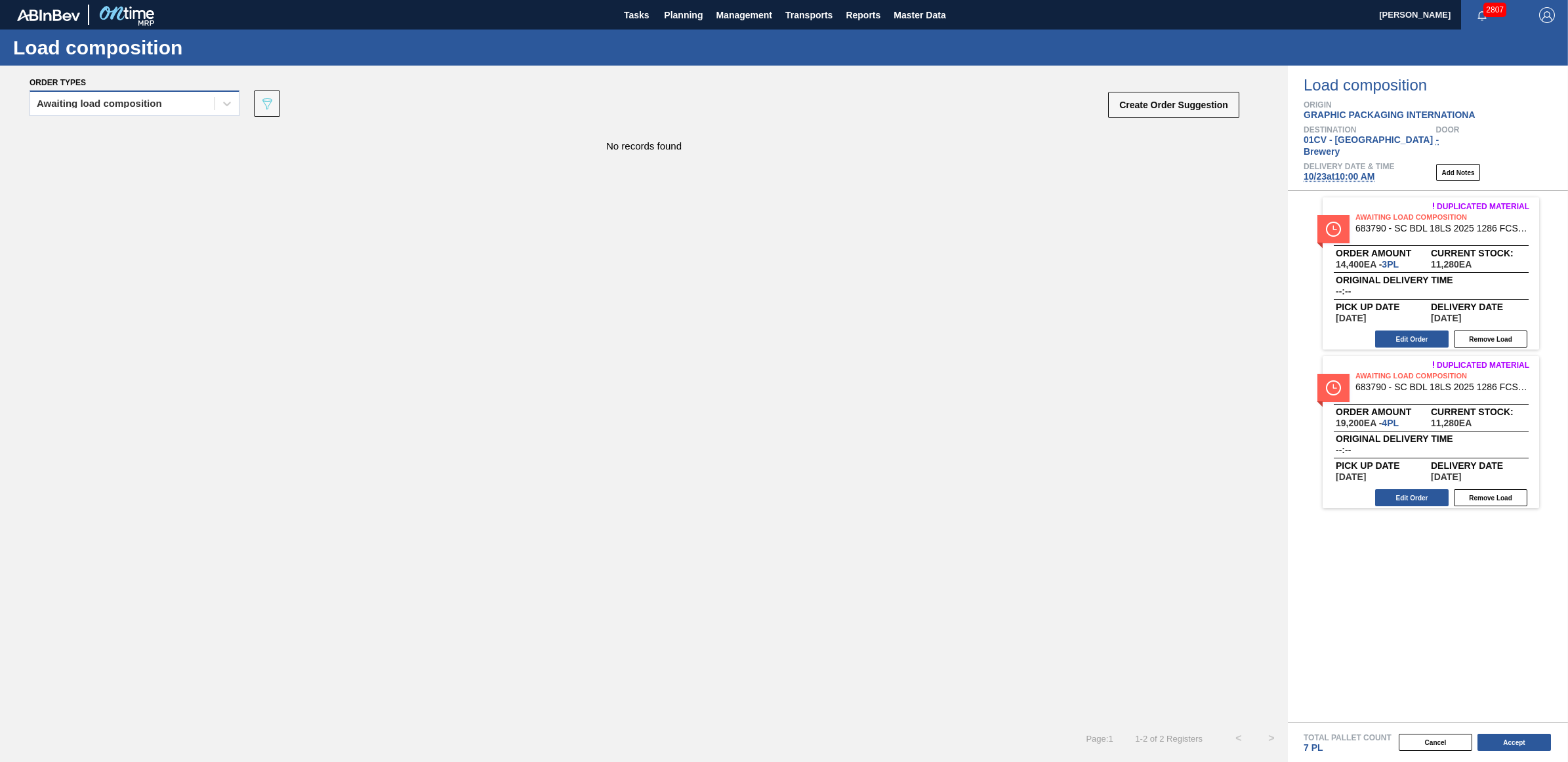
click at [136, 102] on div "Awaiting load composition" at bounding box center [99, 103] width 125 height 9
click at [113, 133] on div "Awaiting load composition" at bounding box center [134, 136] width 210 height 24
click at [158, 103] on div "Awaiting load composition" at bounding box center [99, 103] width 125 height 9
click at [157, 135] on div "Awaiting load composition" at bounding box center [134, 136] width 210 height 24
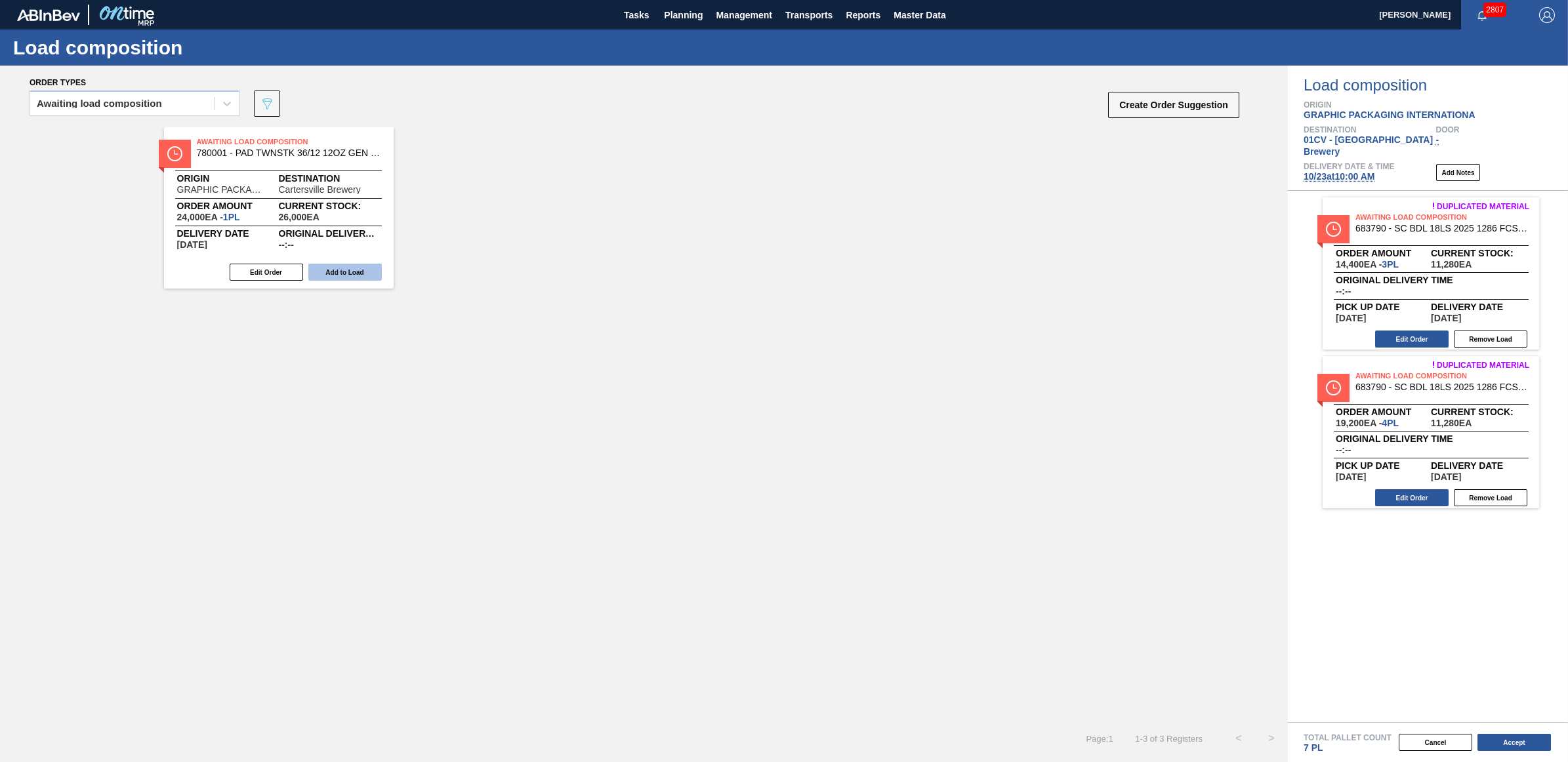
click at [364, 277] on button "Add to Load" at bounding box center [345, 272] width 73 height 17
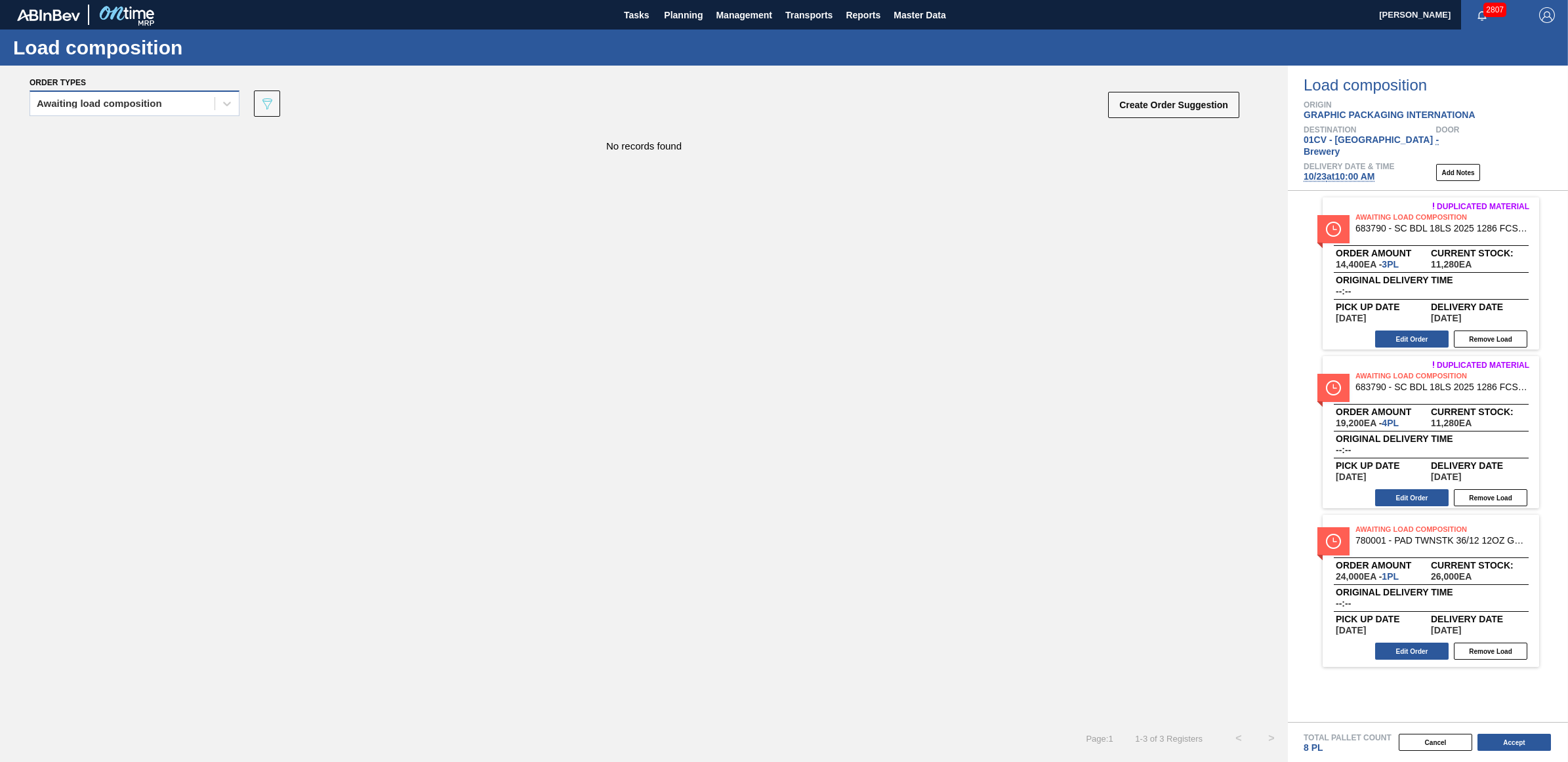
click at [137, 97] on div "Awaiting load composition" at bounding box center [122, 103] width 184 height 19
click at [139, 125] on div "Awaiting load composition" at bounding box center [134, 136] width 210 height 24
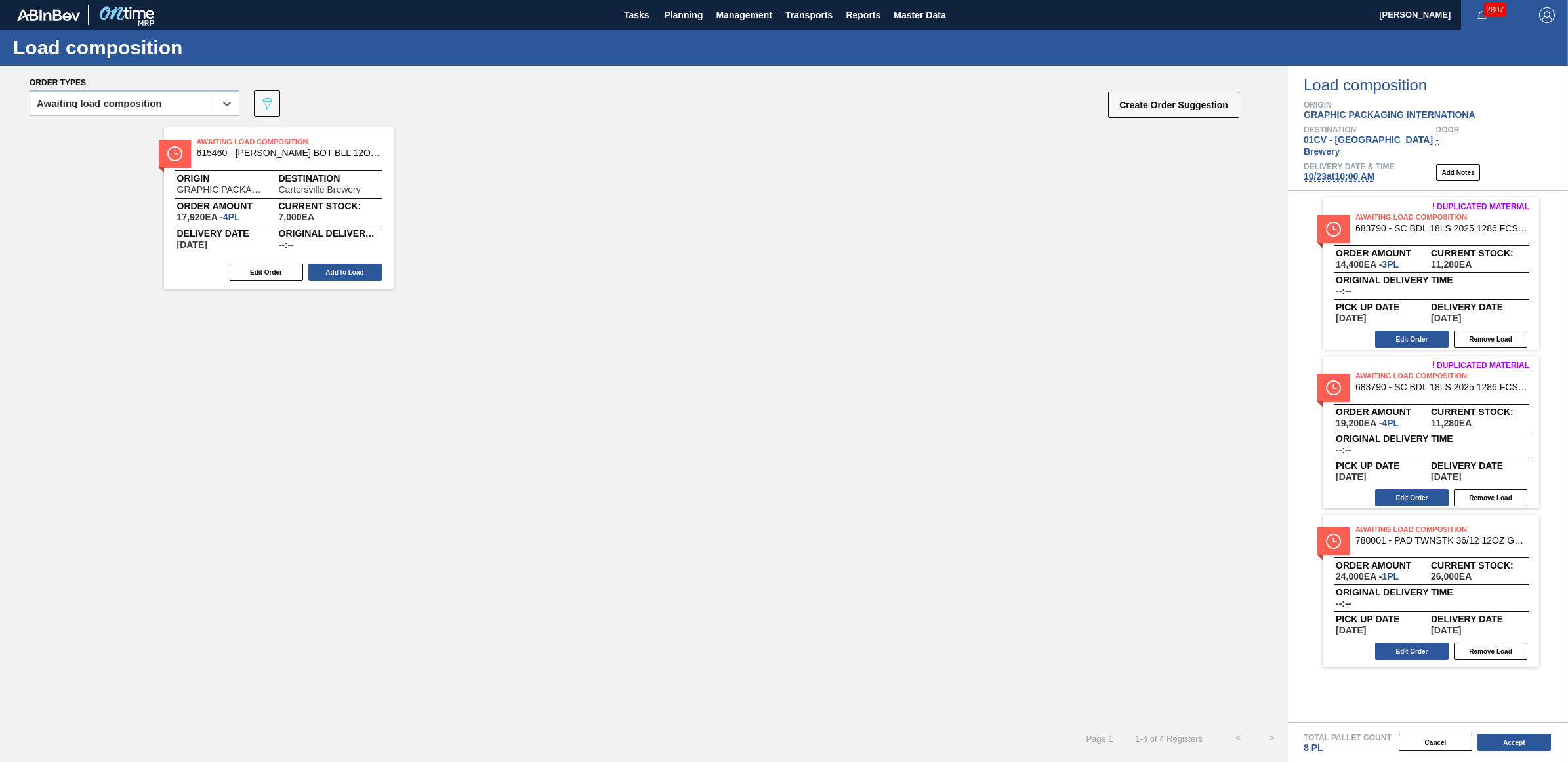
click at [365, 272] on button "Add to Load" at bounding box center [345, 272] width 73 height 17
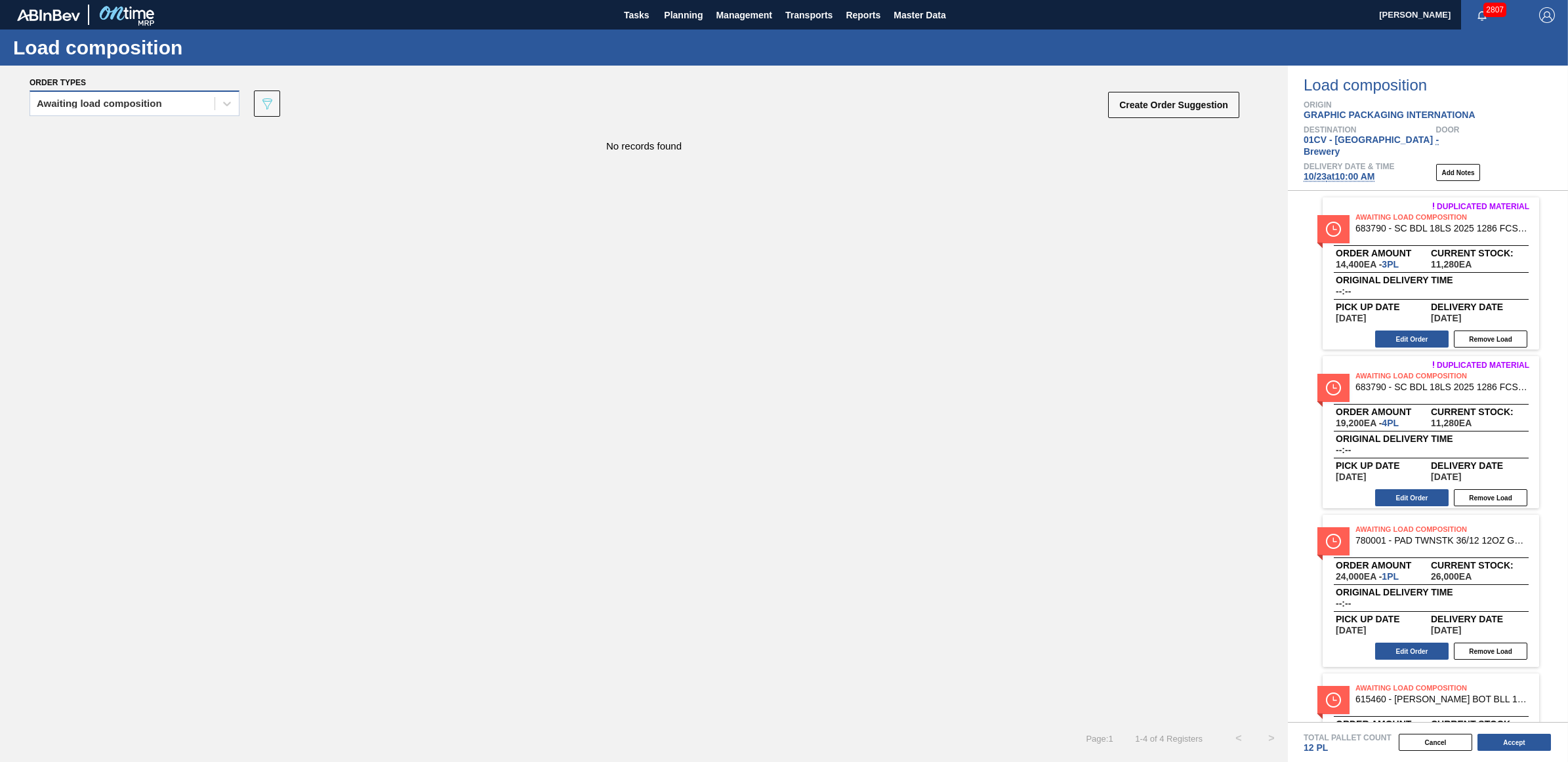
click at [87, 108] on div "Awaiting load composition" at bounding box center [122, 103] width 184 height 19
click at [84, 140] on div "Awaiting load composition" at bounding box center [134, 136] width 210 height 24
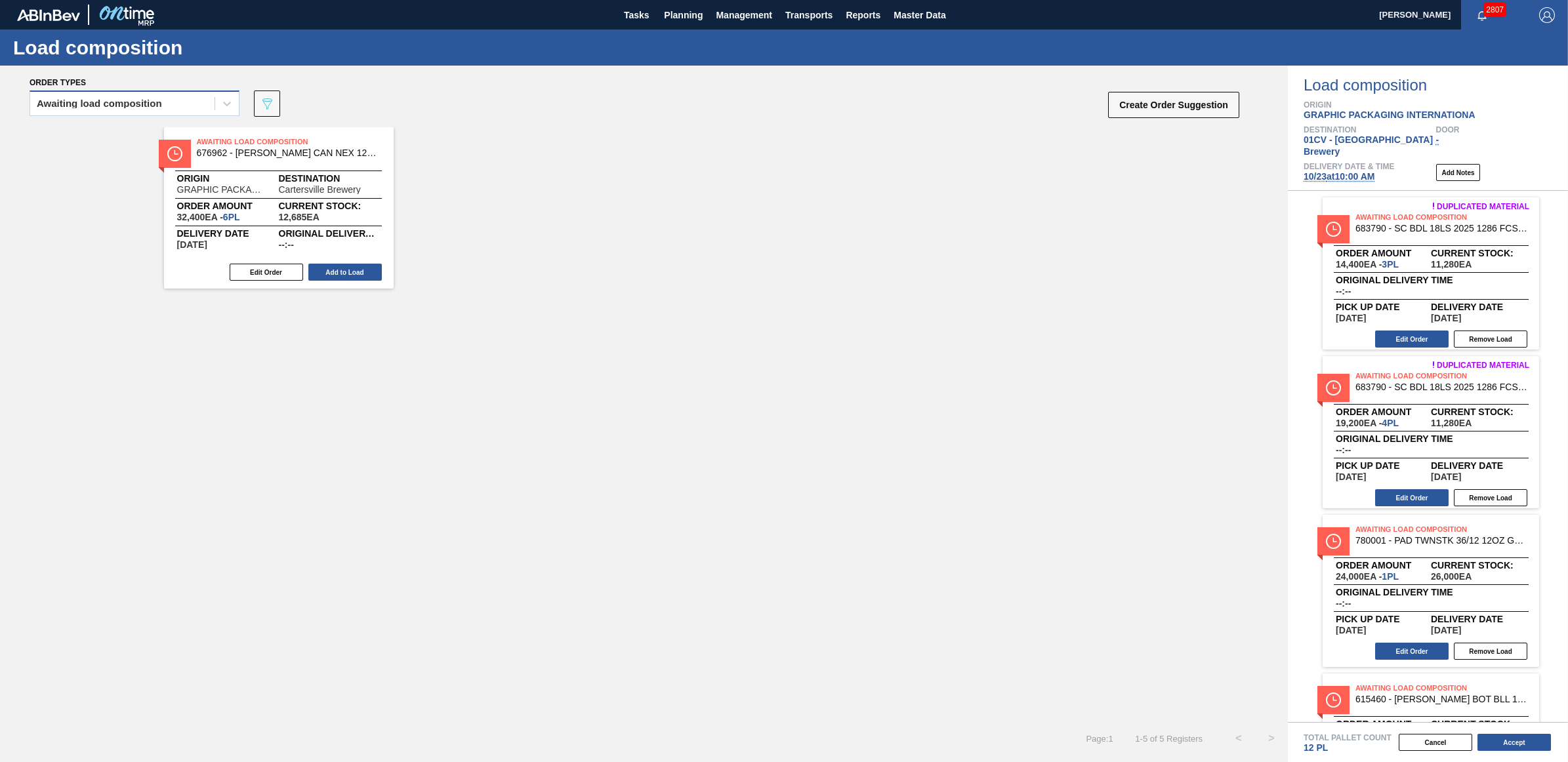
click at [47, 97] on div "Awaiting load composition" at bounding box center [122, 103] width 184 height 19
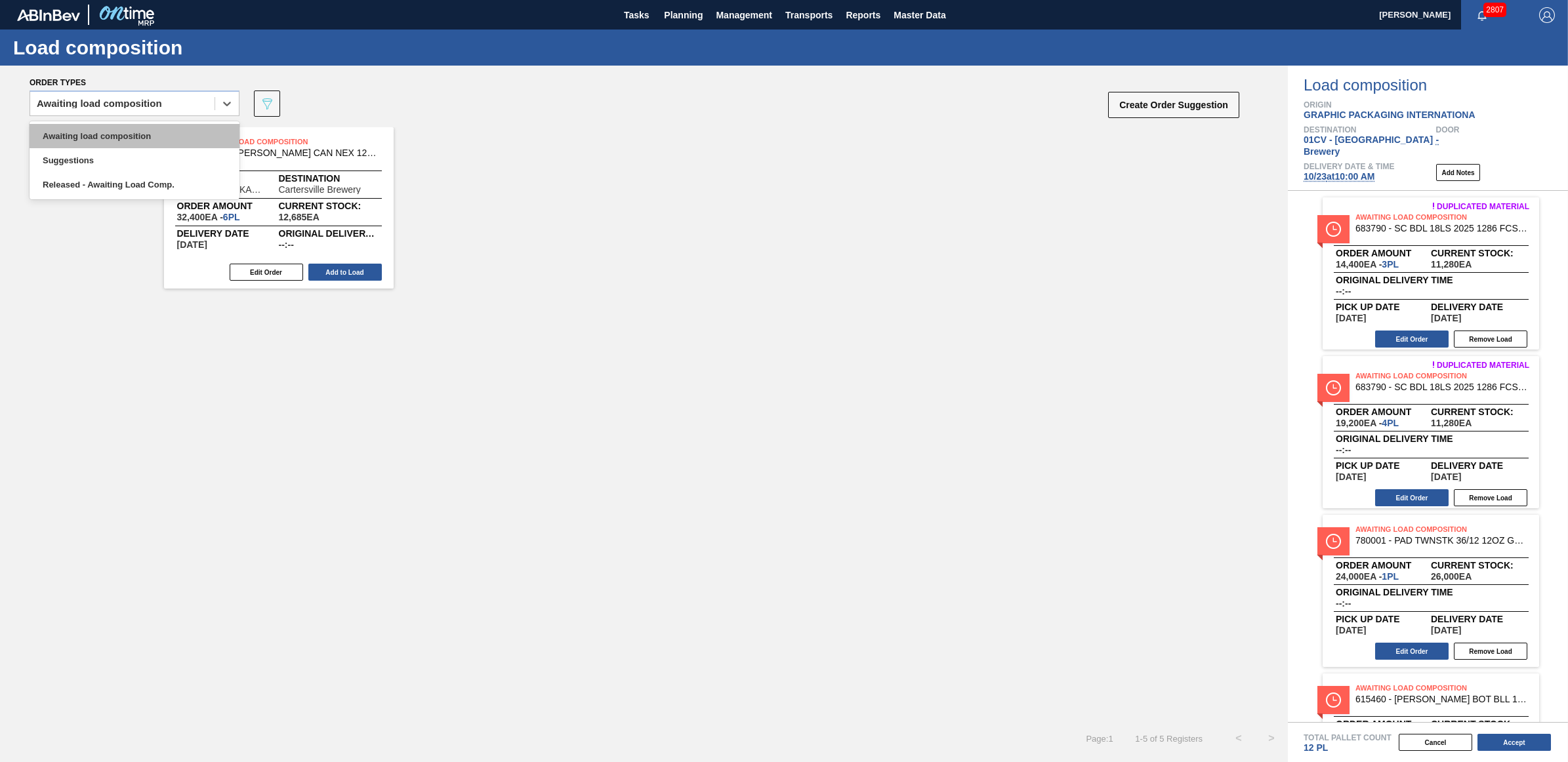
click at [64, 131] on div "Awaiting load composition" at bounding box center [134, 136] width 210 height 24
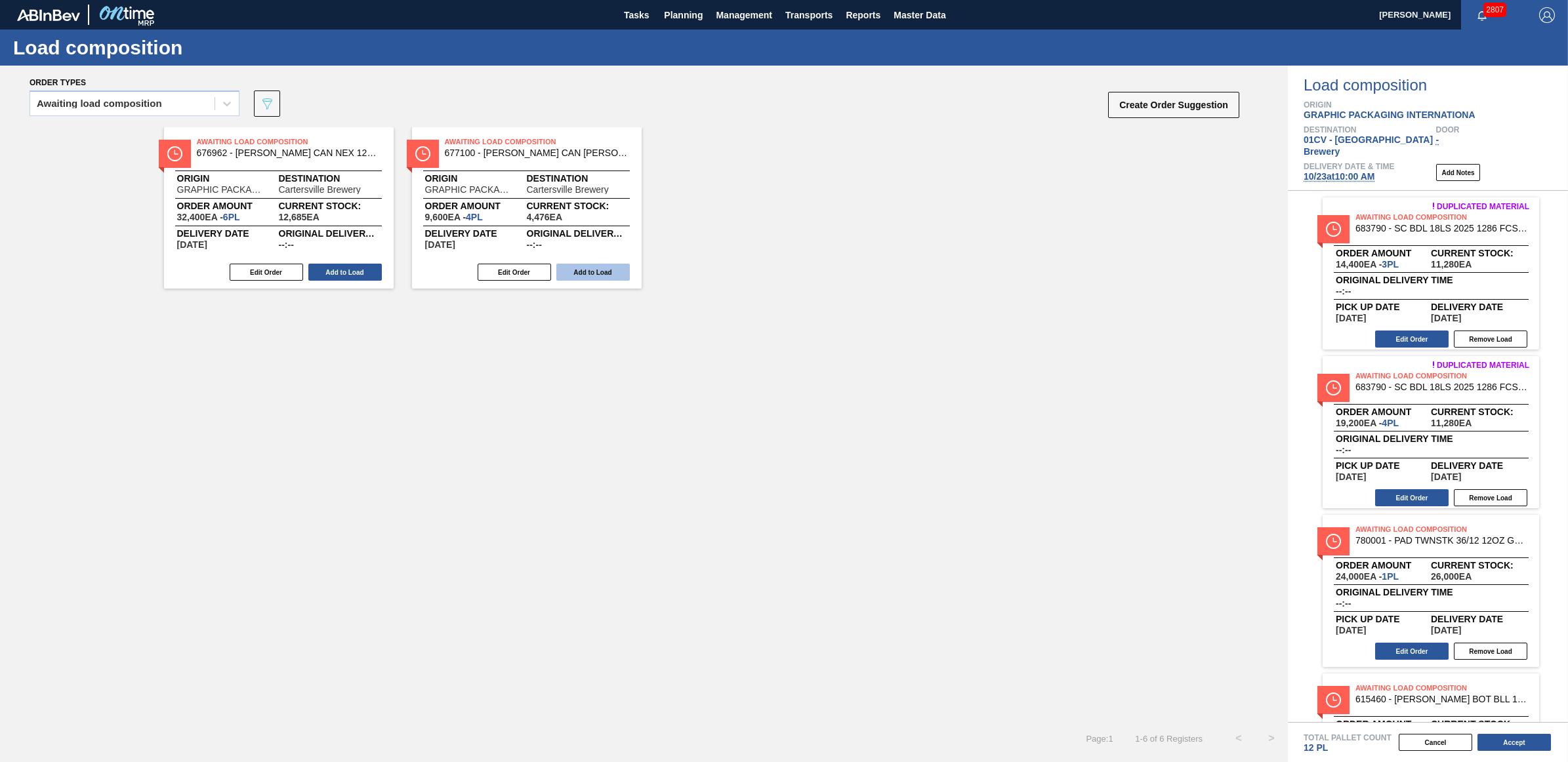
click at [597, 270] on button "Add to Load" at bounding box center [593, 272] width 73 height 17
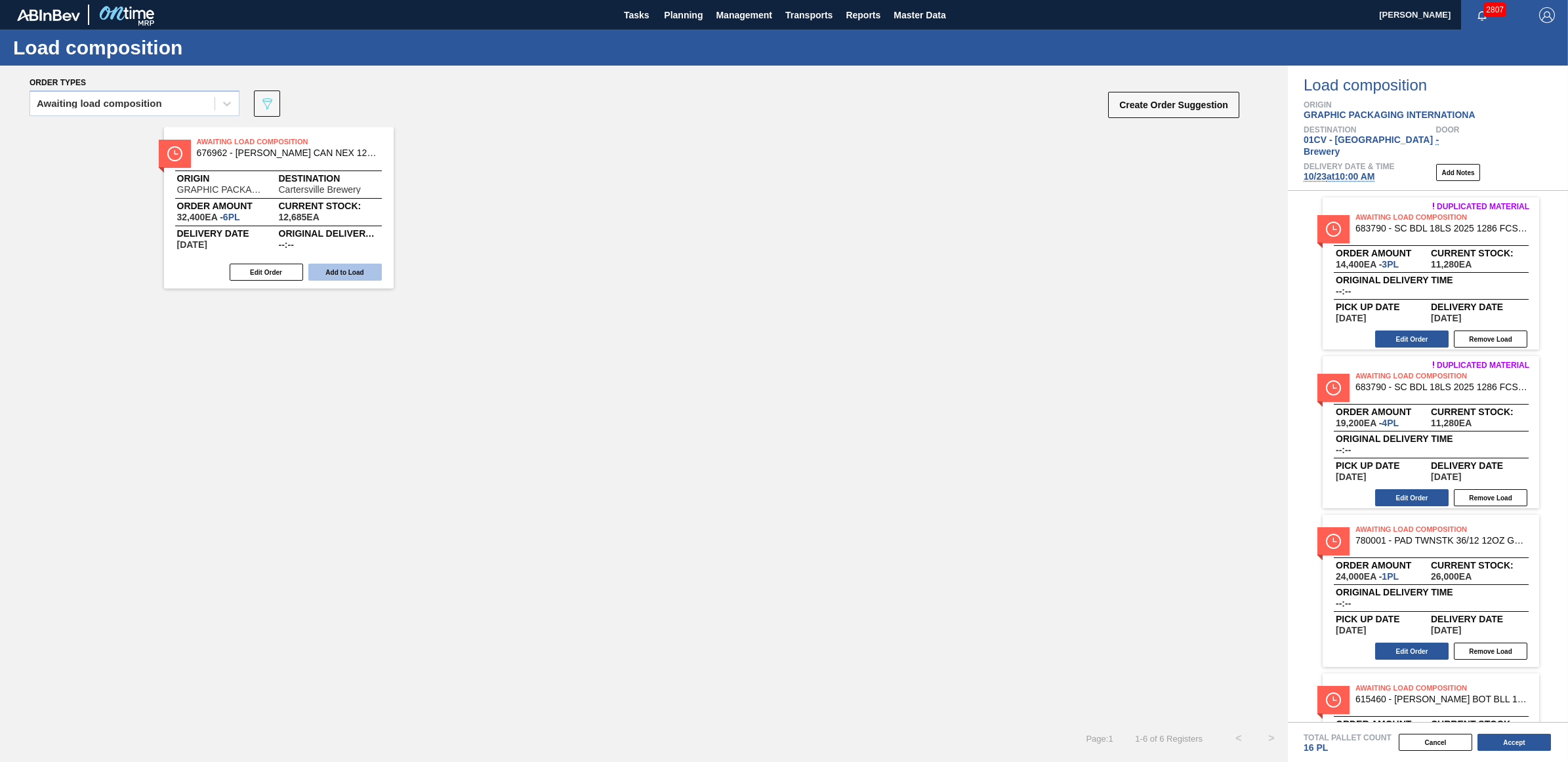
click at [322, 268] on button "Add to Load" at bounding box center [345, 272] width 73 height 17
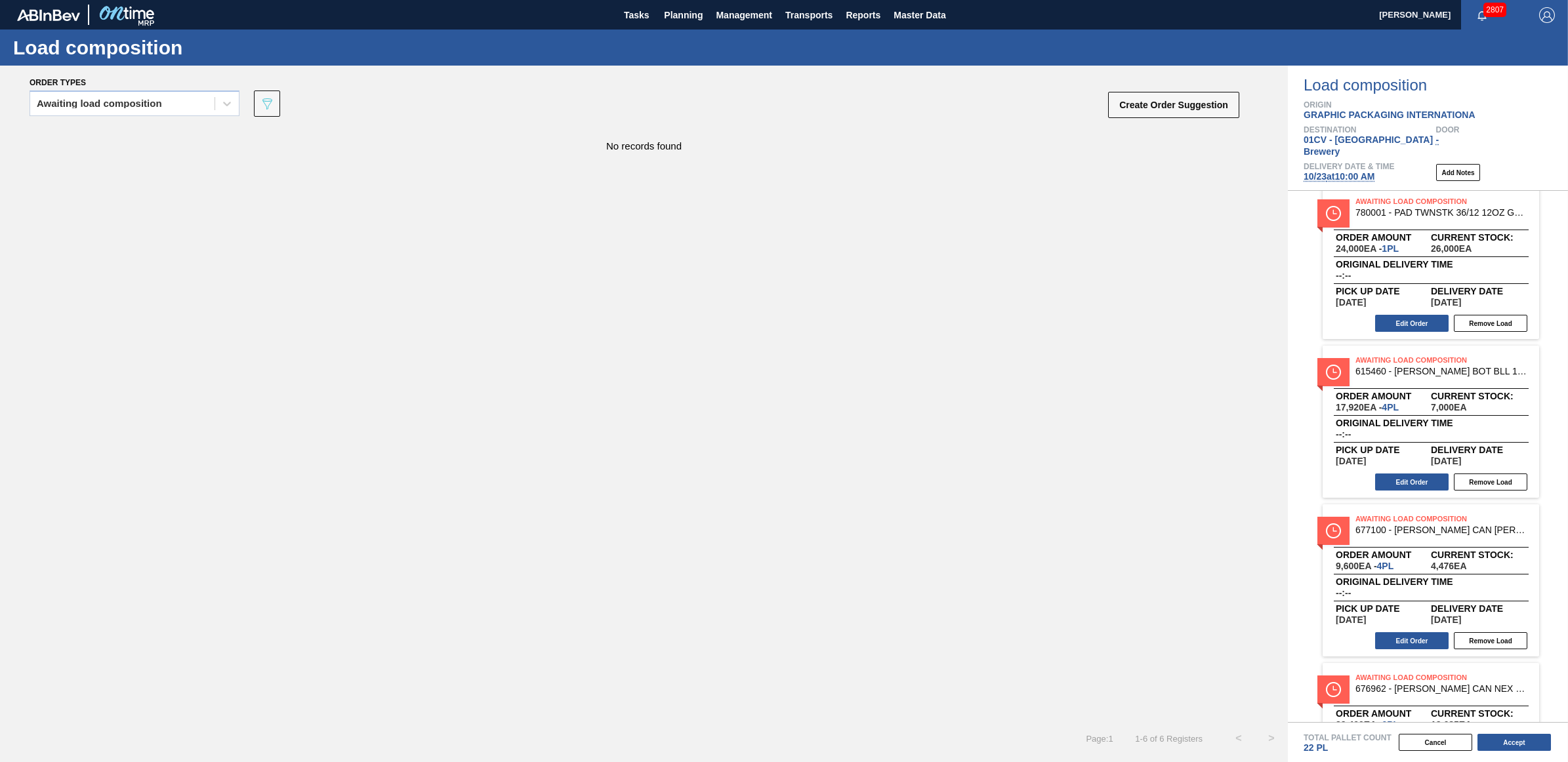
scroll to position [418, 0]
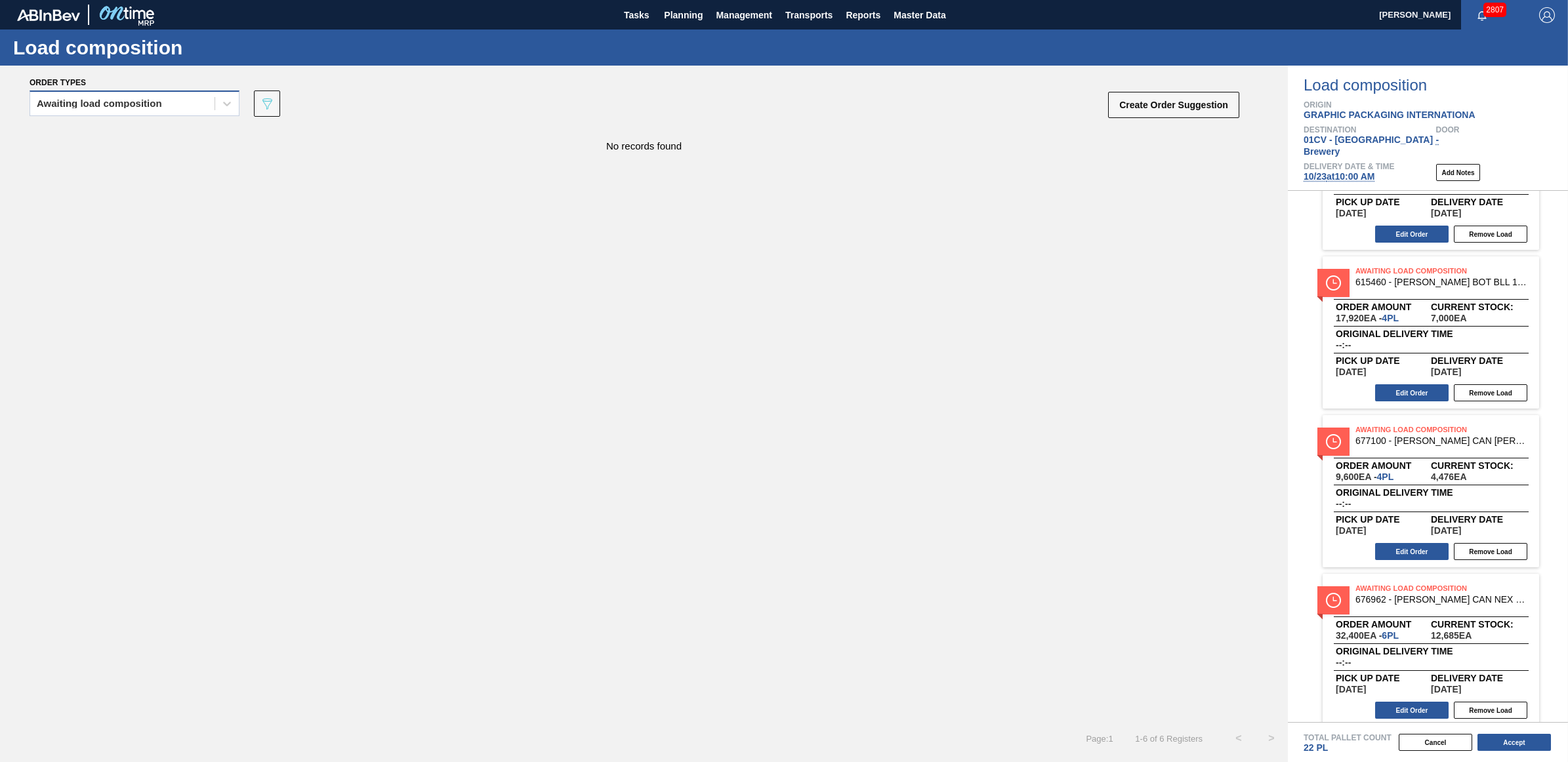
click at [93, 99] on div "Awaiting load composition" at bounding box center [99, 103] width 125 height 9
click at [100, 137] on div "Awaiting load composition" at bounding box center [134, 136] width 210 height 24
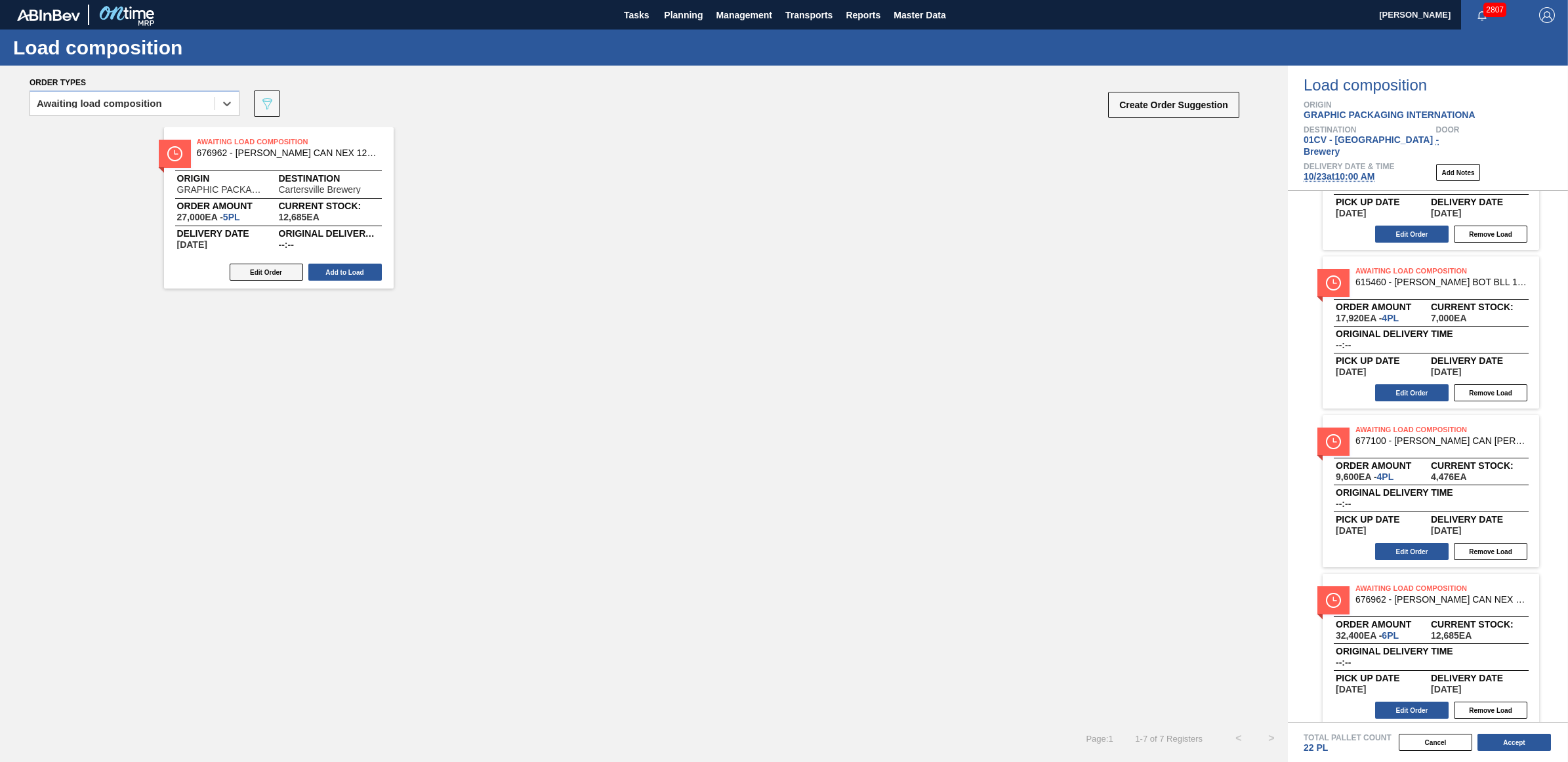
click at [253, 266] on button "Edit Order" at bounding box center [266, 272] width 73 height 17
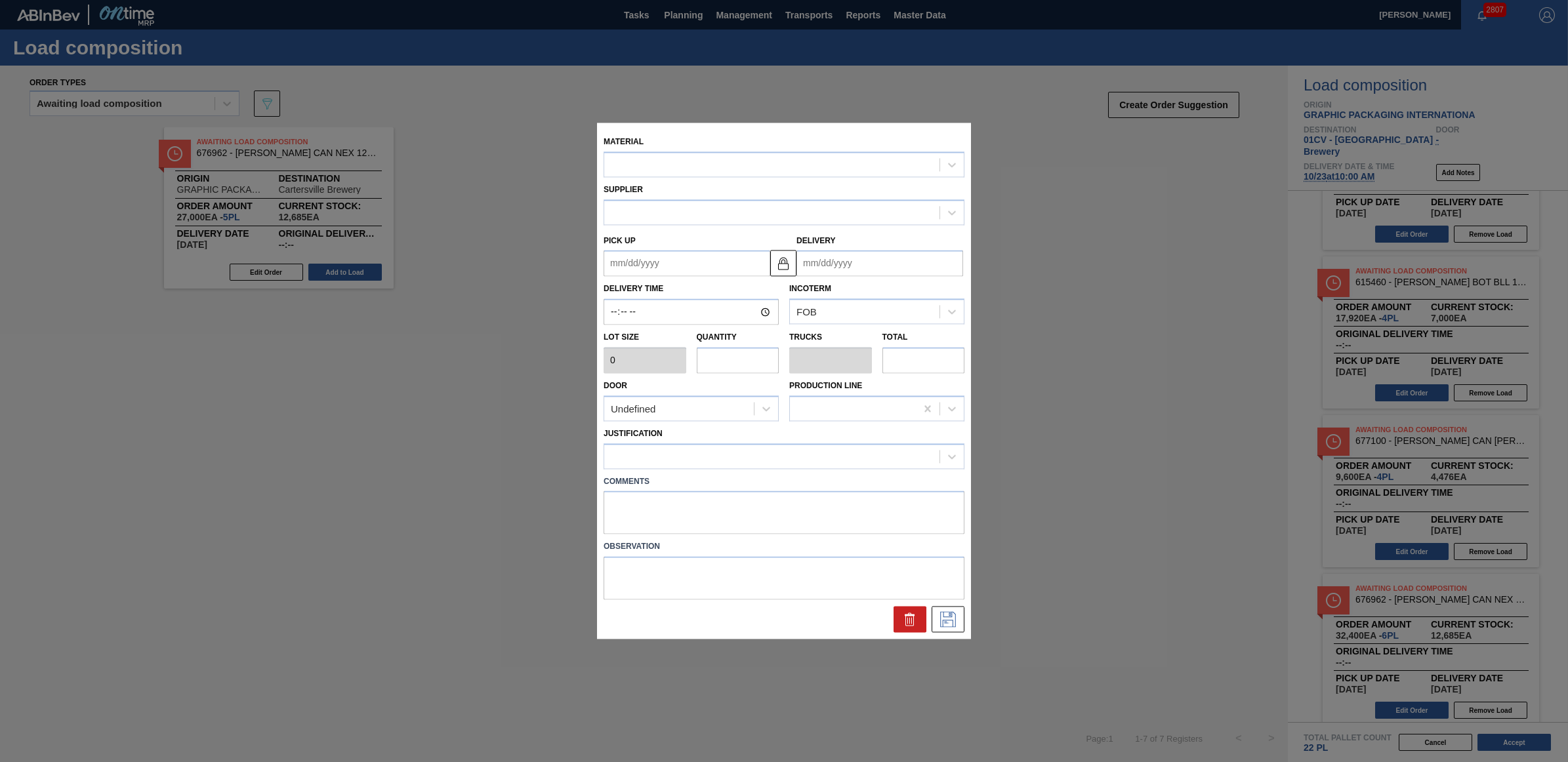
type input "5,400"
type input "5"
type input "0.192"
type input "27,000"
type up "[DATE]"
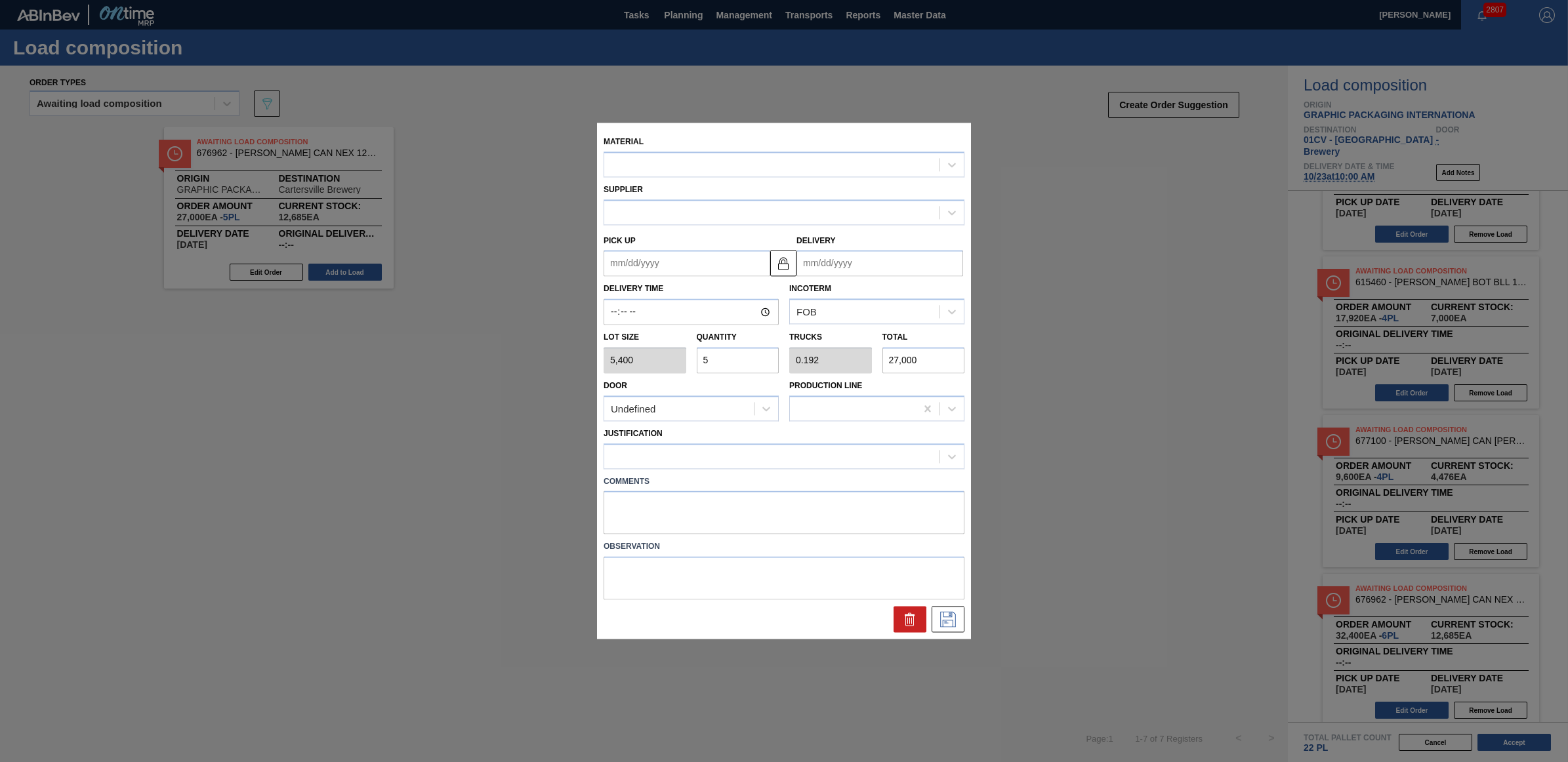
type input "[DATE]"
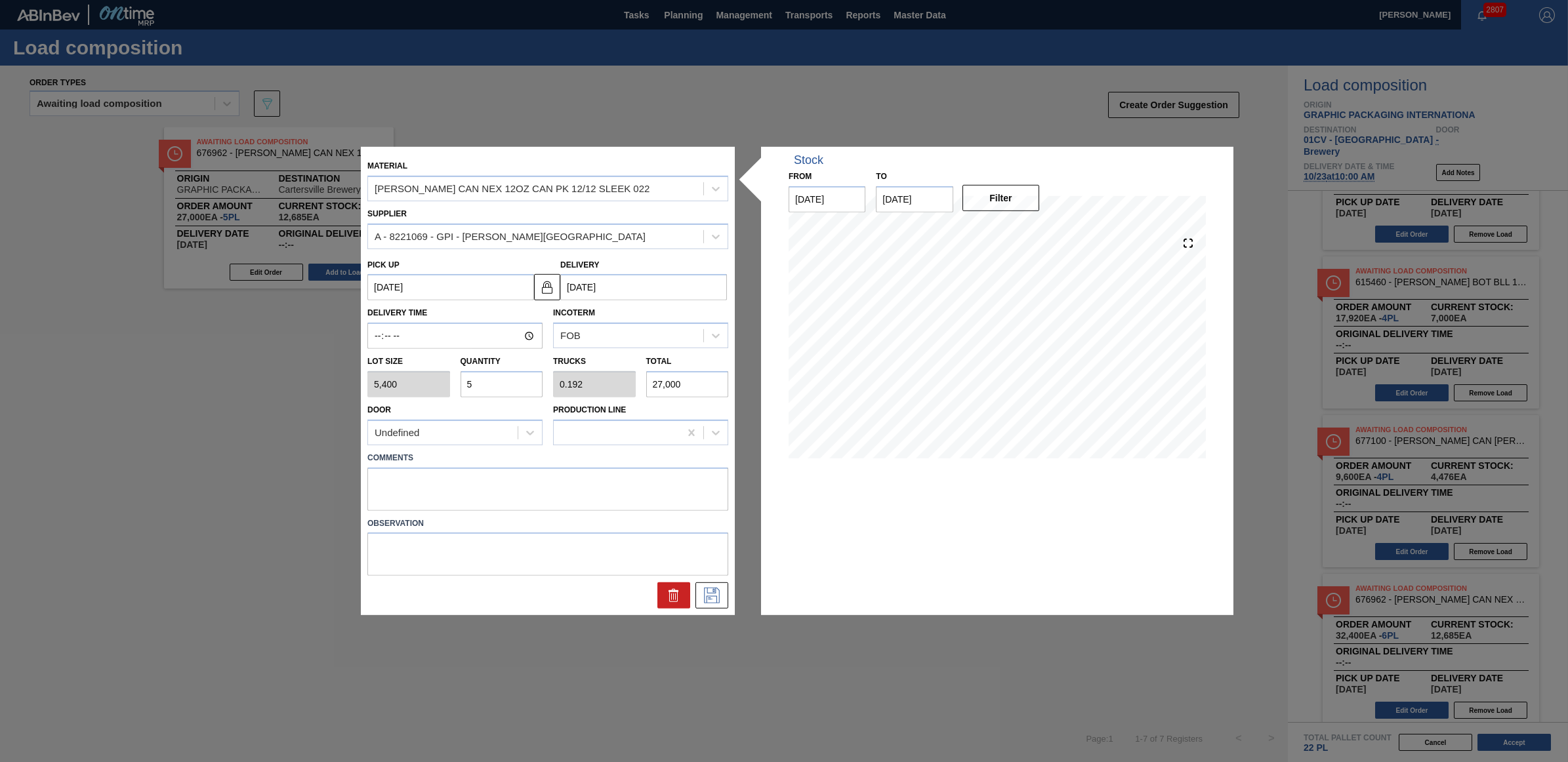
click at [448, 378] on div "Lot size 5,400 Quantity 5 Trucks 0.192 Total 27,000" at bounding box center [547, 373] width 372 height 49
type input "4"
type input "0.154"
type input "21,600"
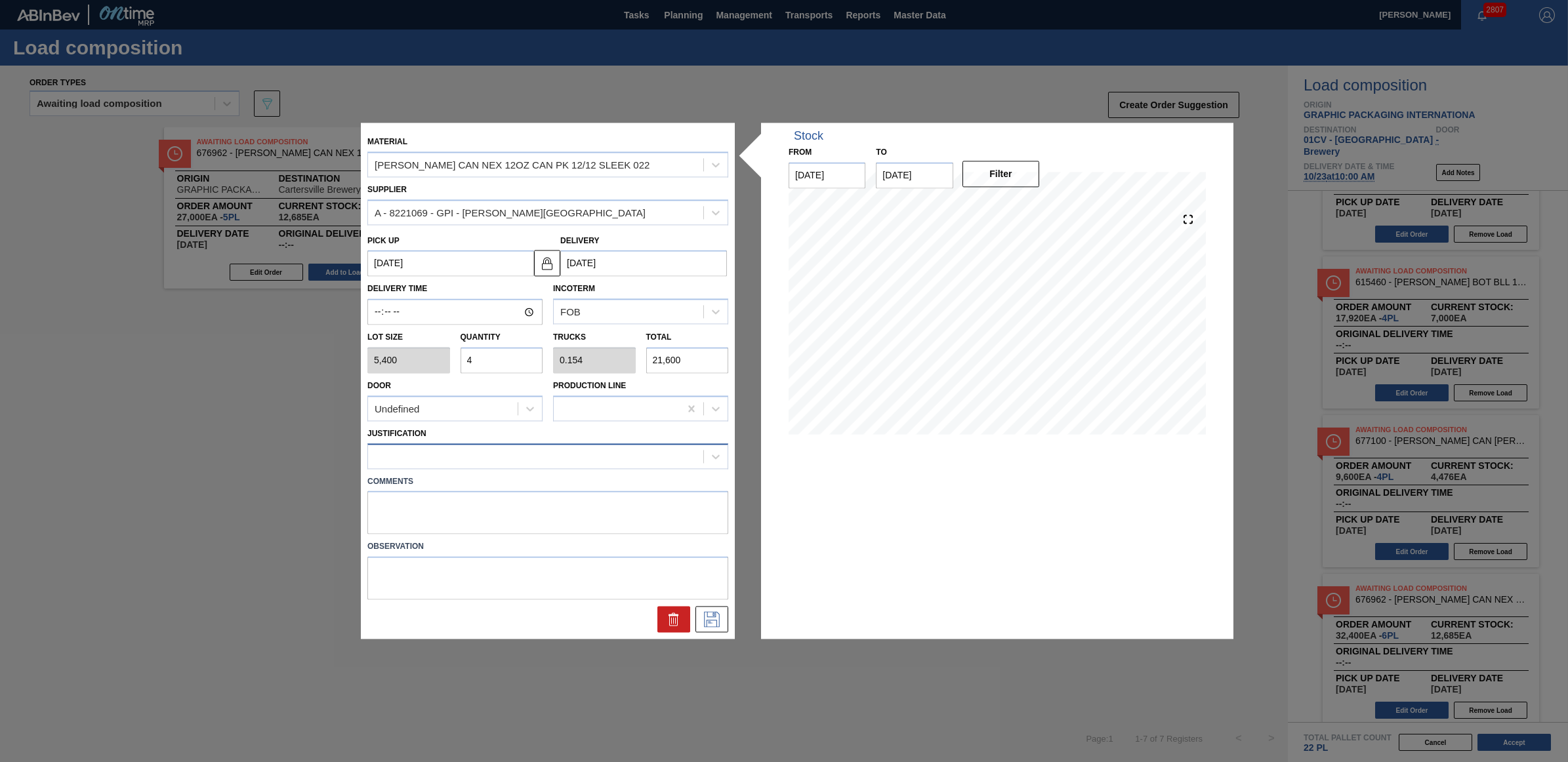
type input "4"
click at [473, 465] on div at bounding box center [535, 456] width 335 height 19
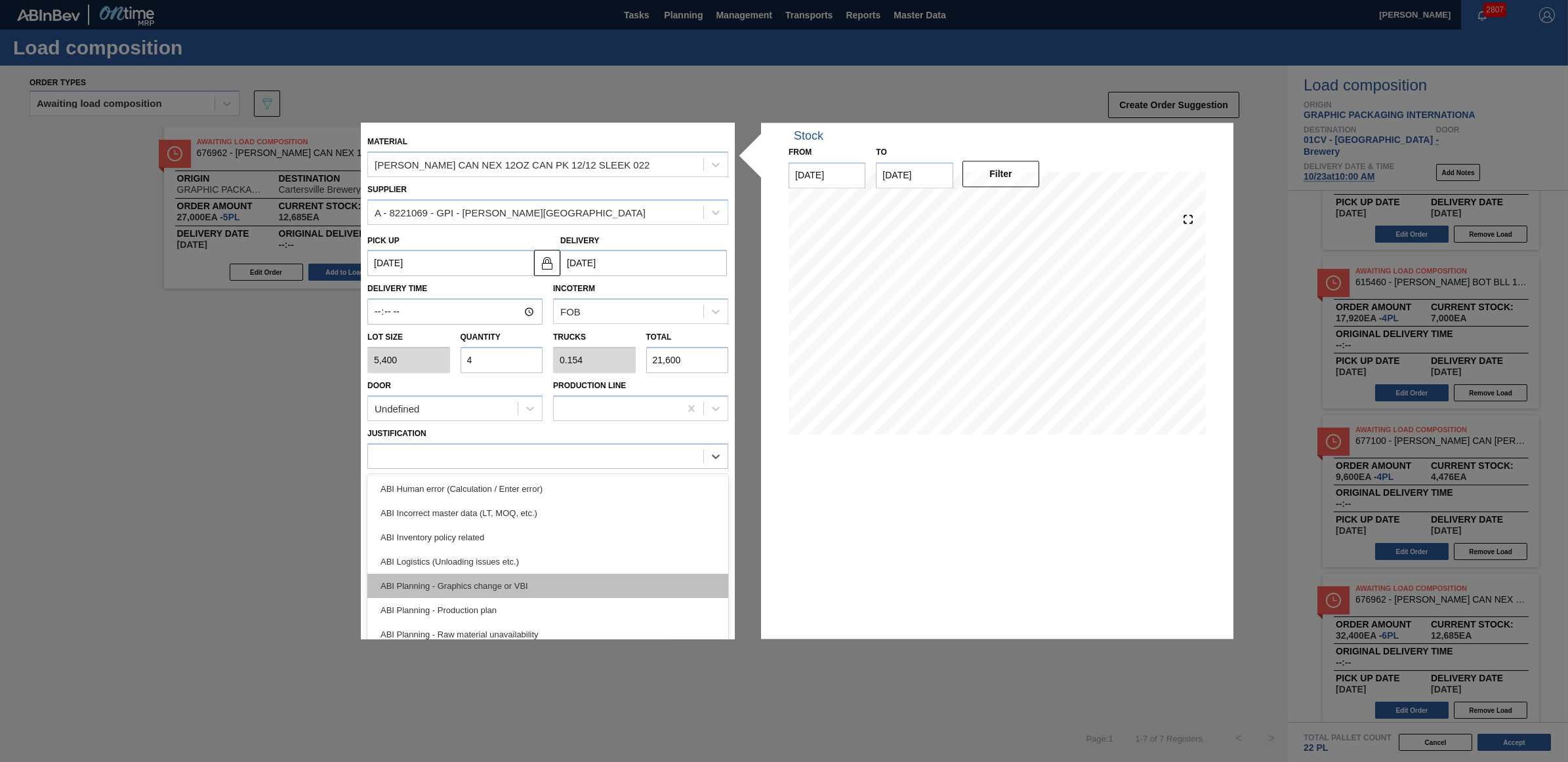
scroll to position [82, 0]
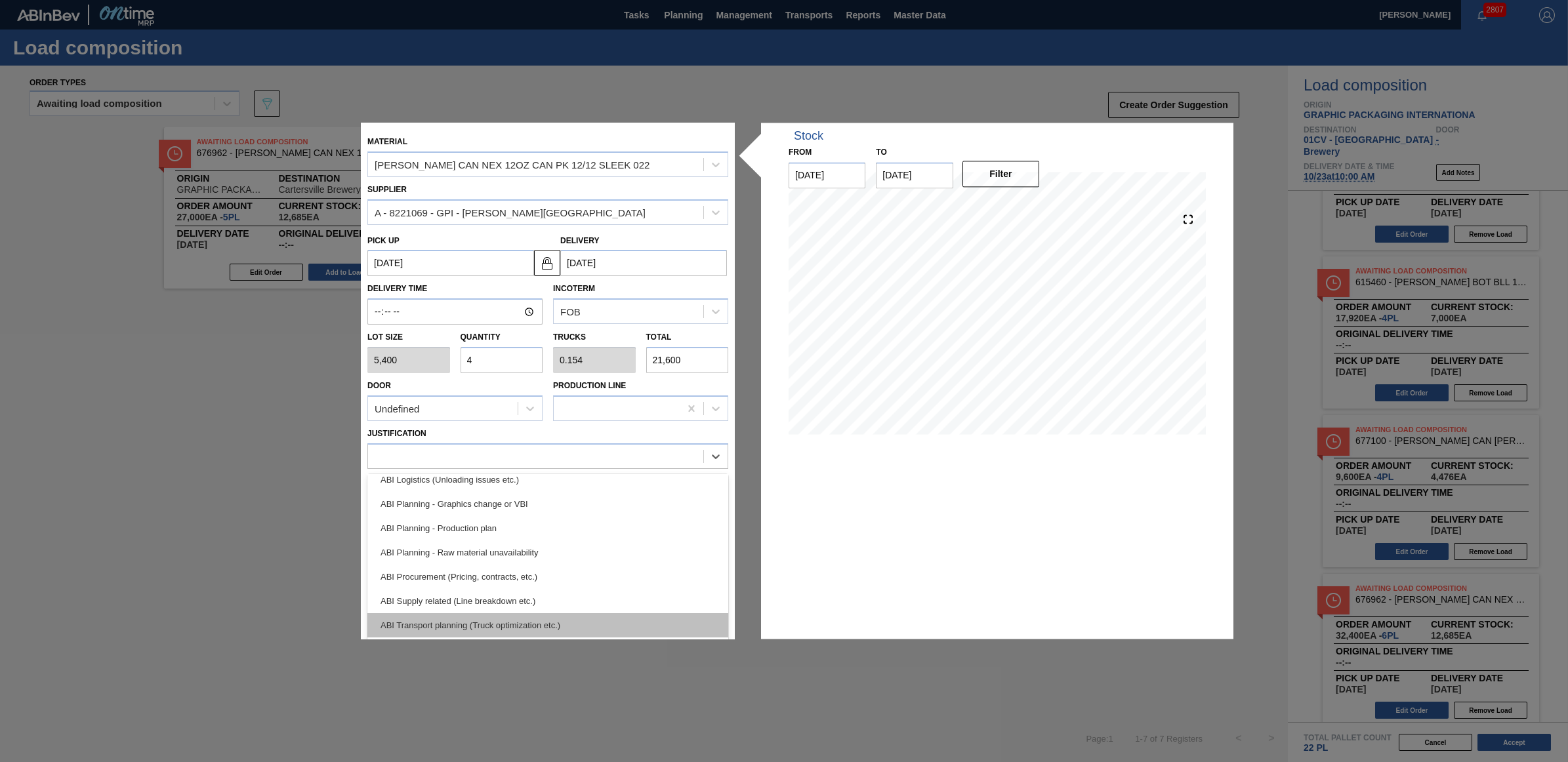
click at [518, 618] on div "ABI Transport planning (Truck optimization etc.)" at bounding box center [548, 626] width 361 height 24
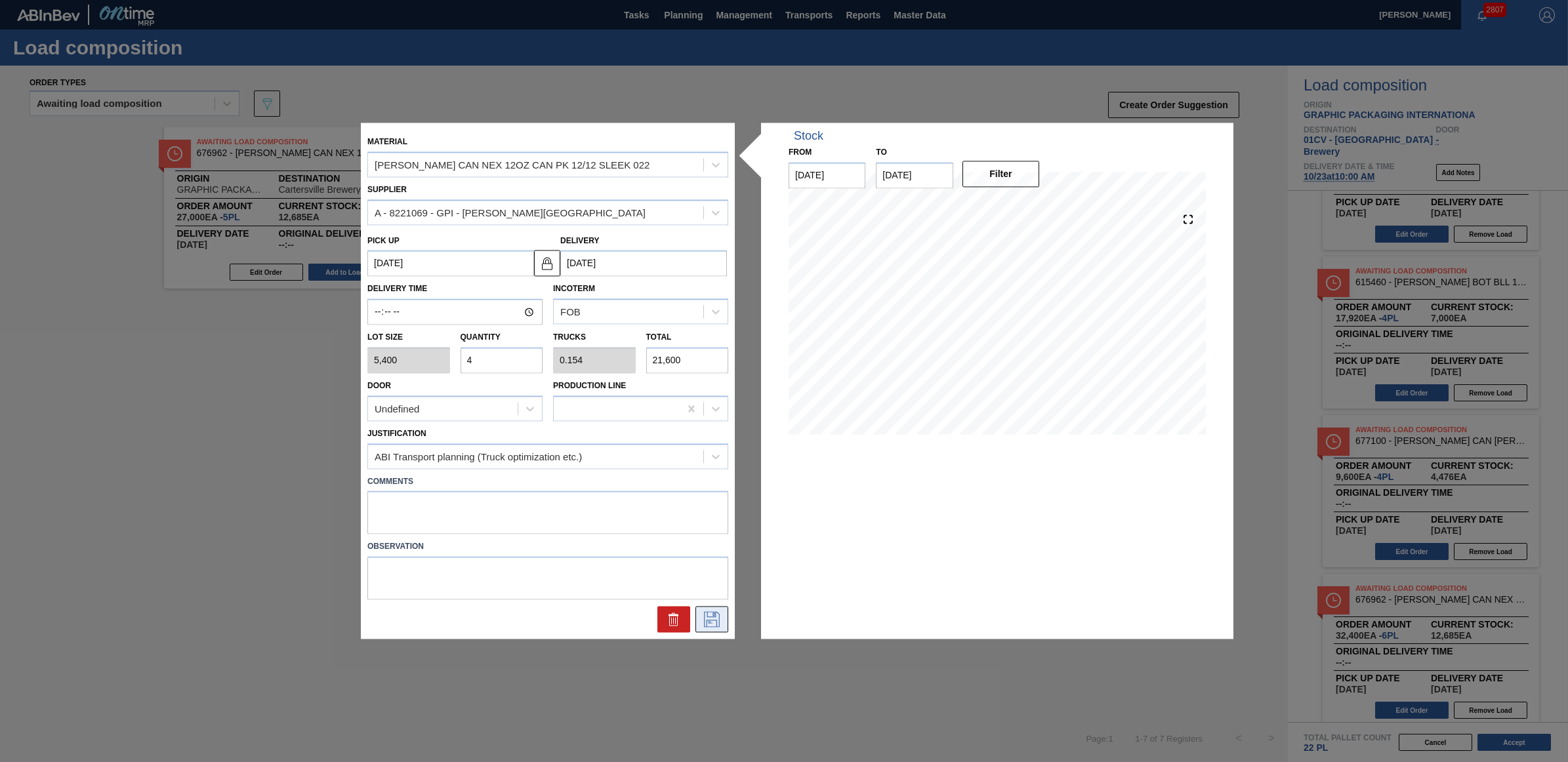
click at [715, 620] on icon at bounding box center [712, 620] width 21 height 16
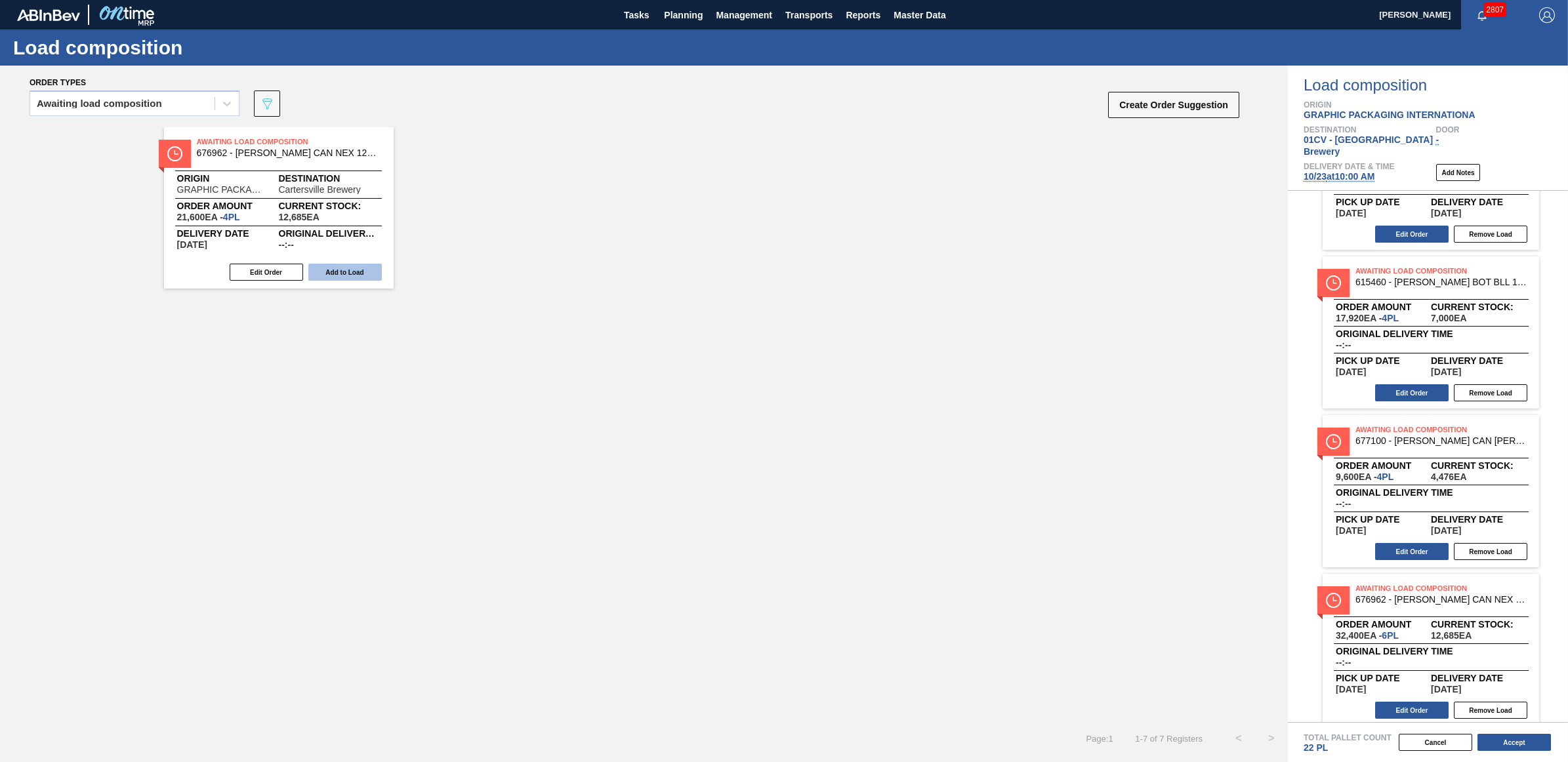
click at [335, 273] on button "Add to Load" at bounding box center [345, 272] width 73 height 17
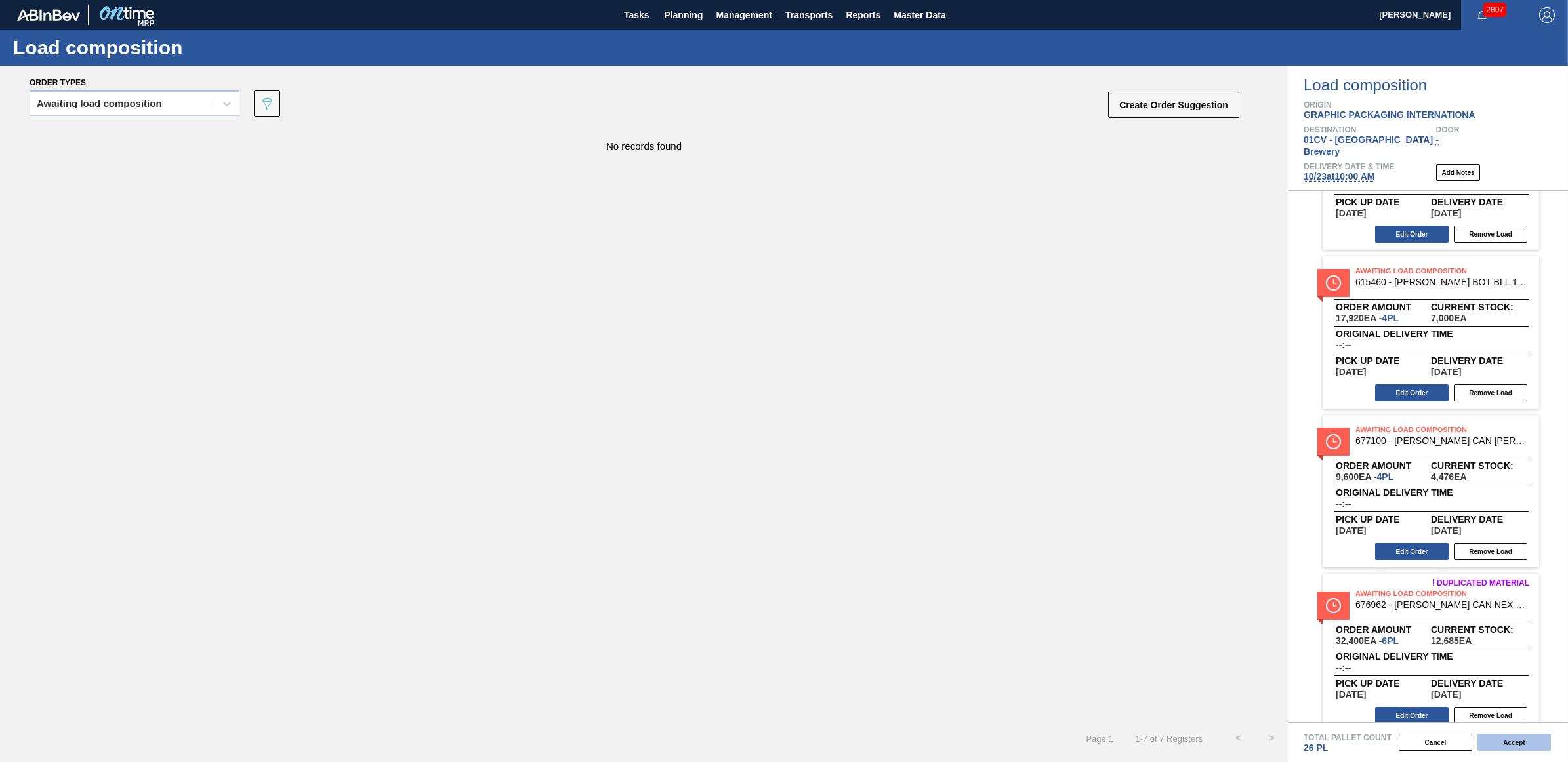
click at [1529, 738] on button "Accept" at bounding box center [1514, 742] width 73 height 17
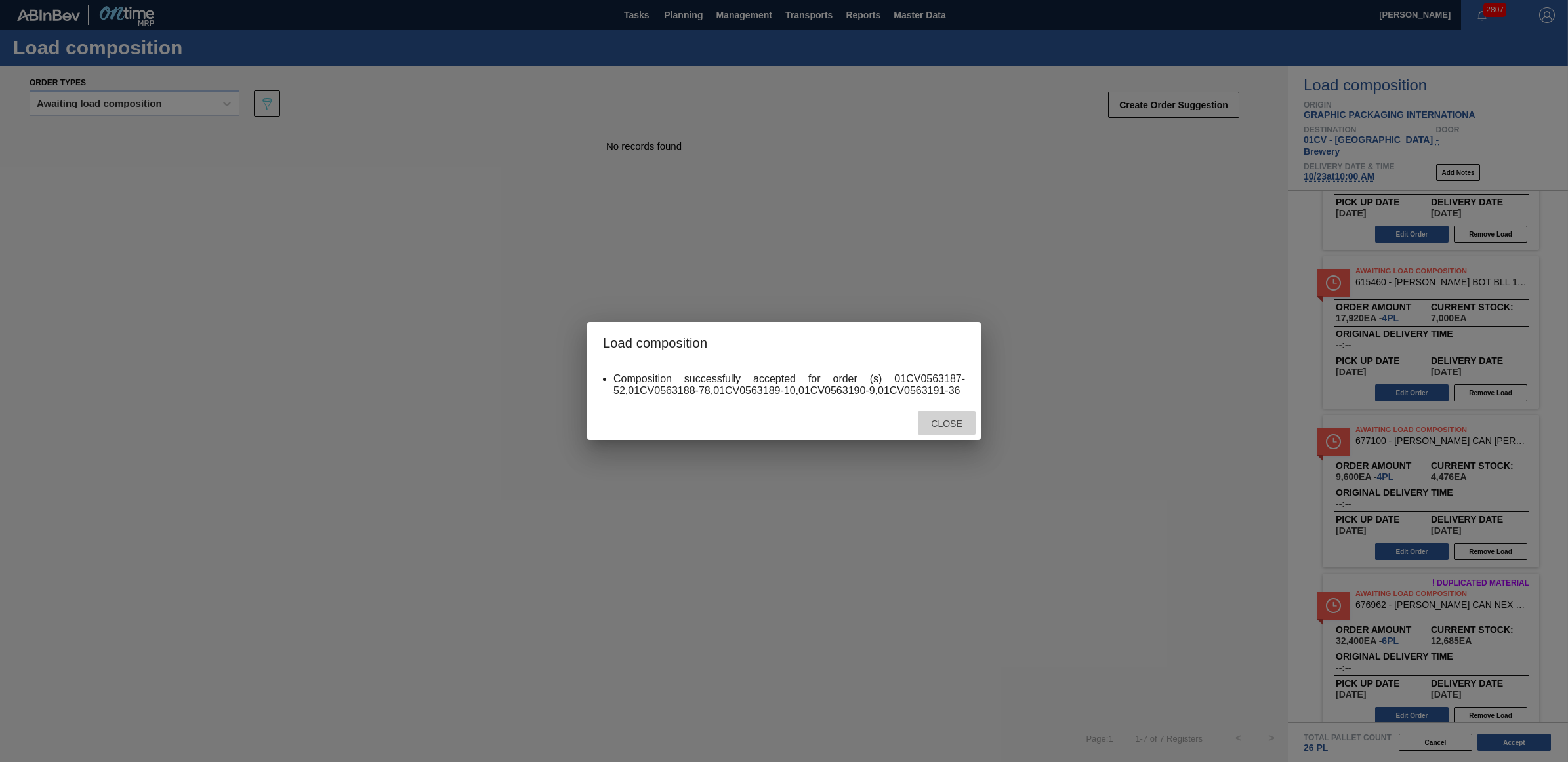
click at [942, 432] on div "Close" at bounding box center [946, 423] width 57 height 24
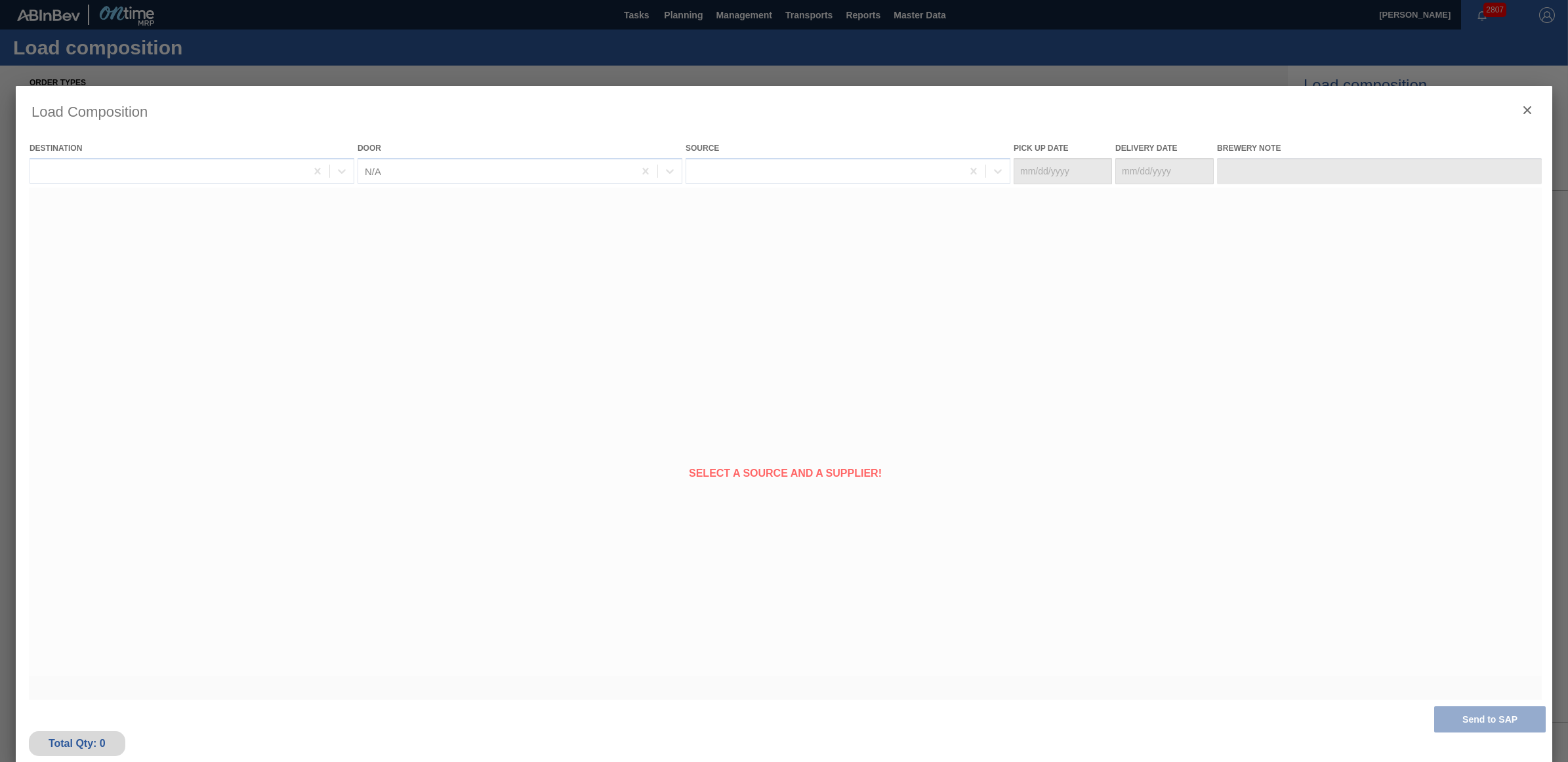
type Date "10/21/2025"
type Date "[DATE]"
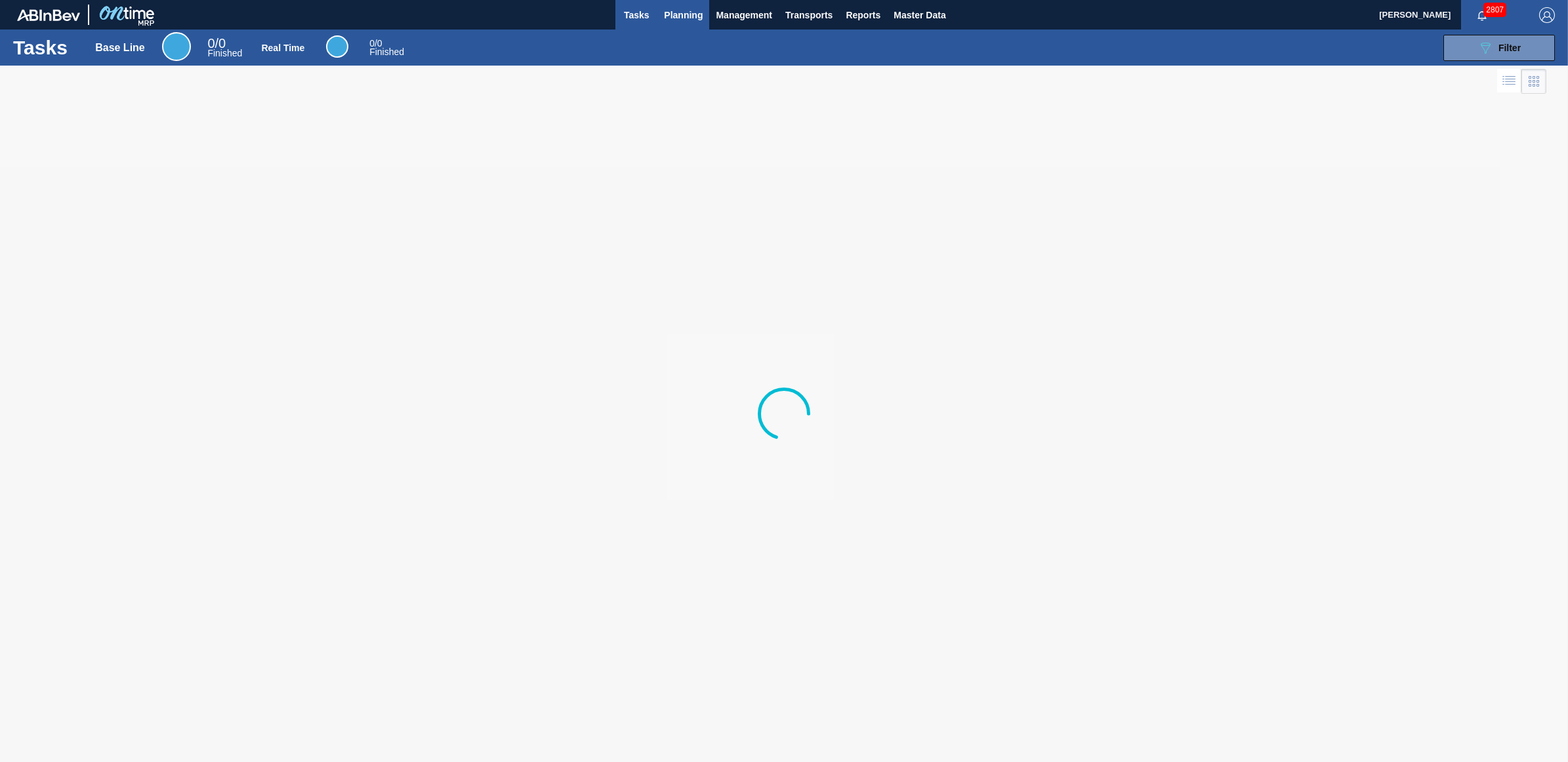
click at [681, 10] on span "Planning" at bounding box center [683, 15] width 39 height 16
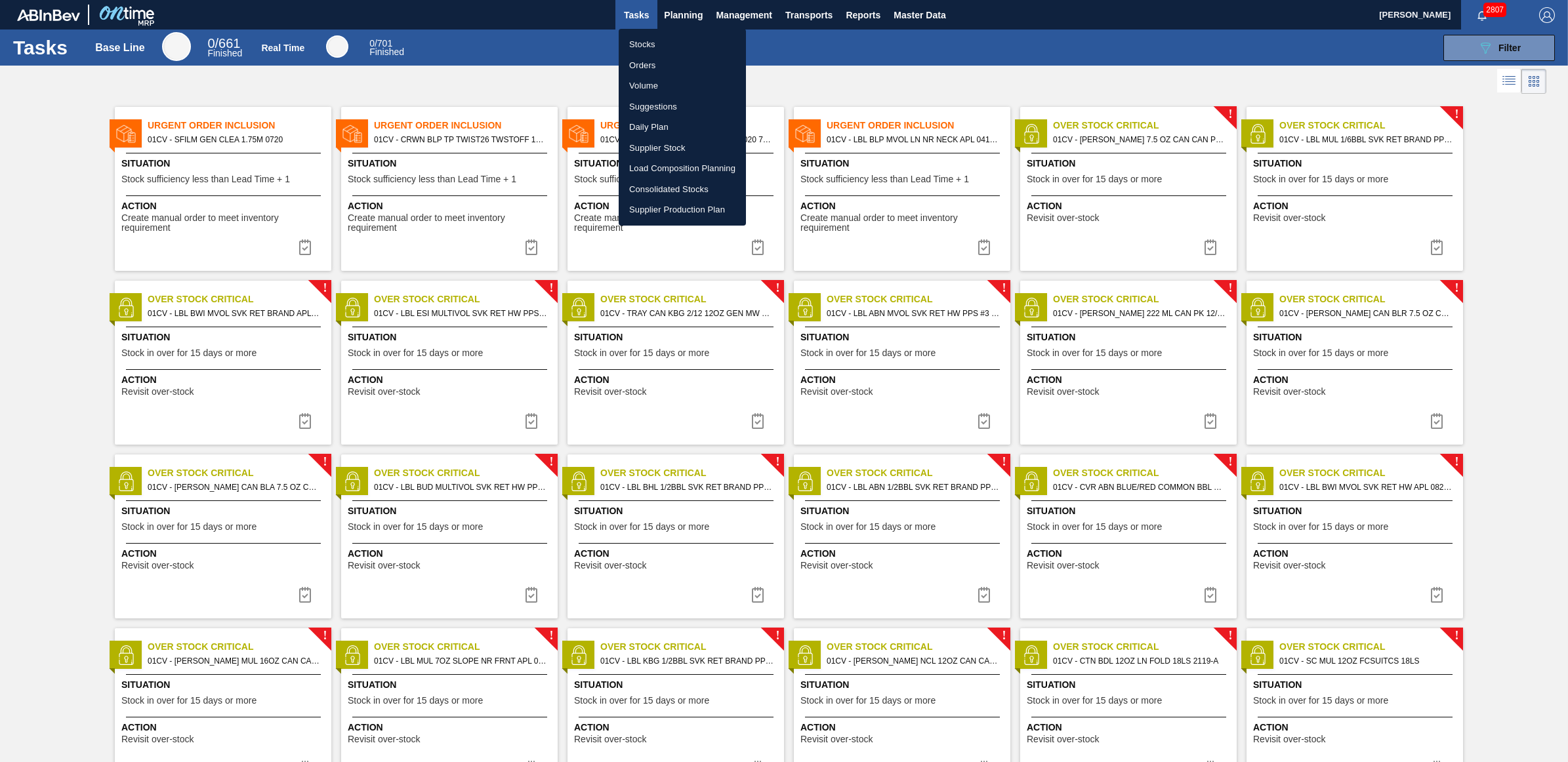
click at [673, 43] on li "Stocks" at bounding box center [682, 44] width 127 height 21
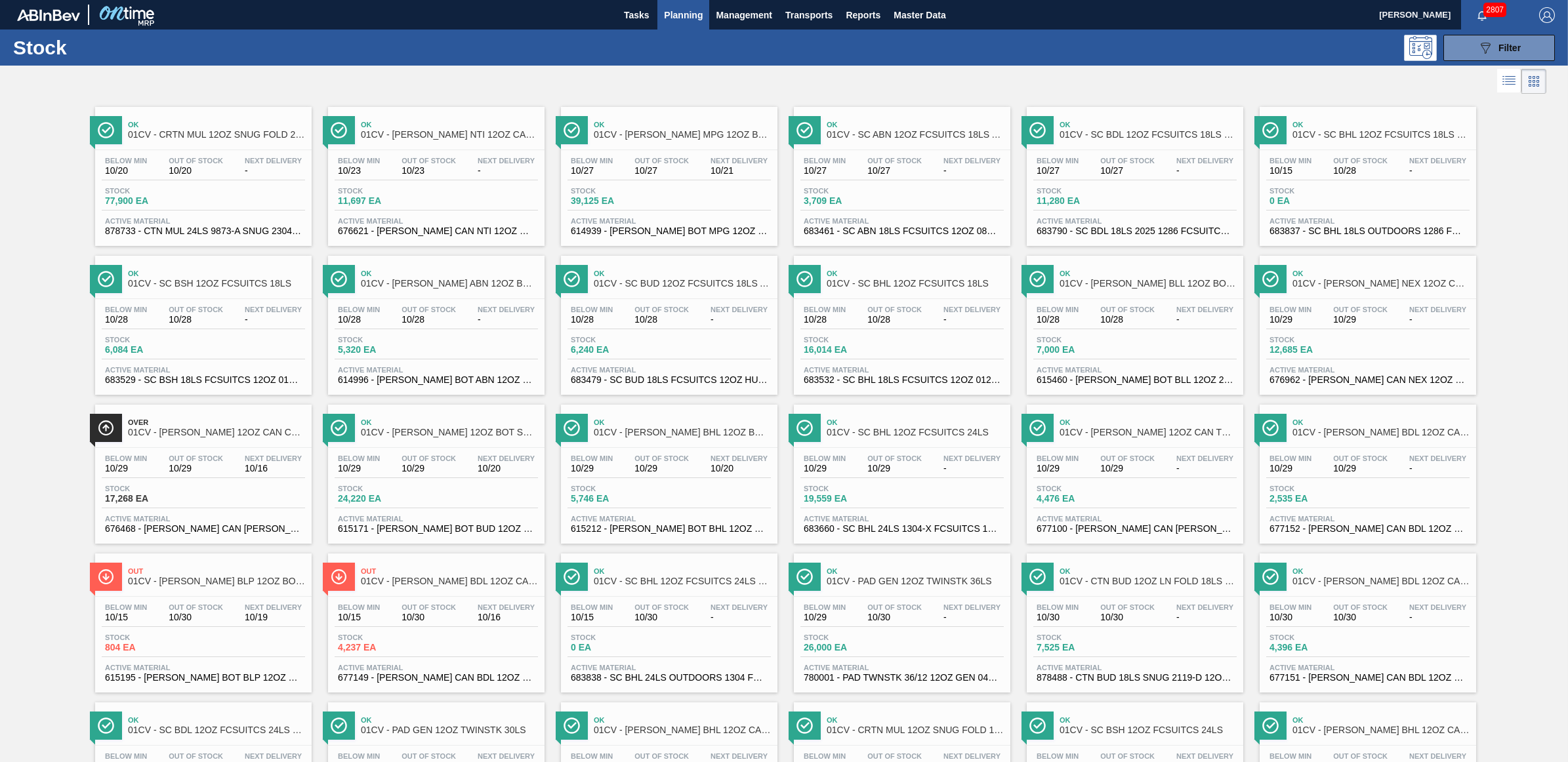
click at [988, 62] on div "Stock 089F7B8B-B2A5-4AFE-B5C0-19BA573D28AC Filter" at bounding box center [784, 47] width 1568 height 36
drag, startPoint x: 201, startPoint y: 194, endPoint x: 315, endPoint y: 225, distance: 118.1
click at [201, 192] on div "Stock 77,900 EA" at bounding box center [203, 198] width 203 height 24
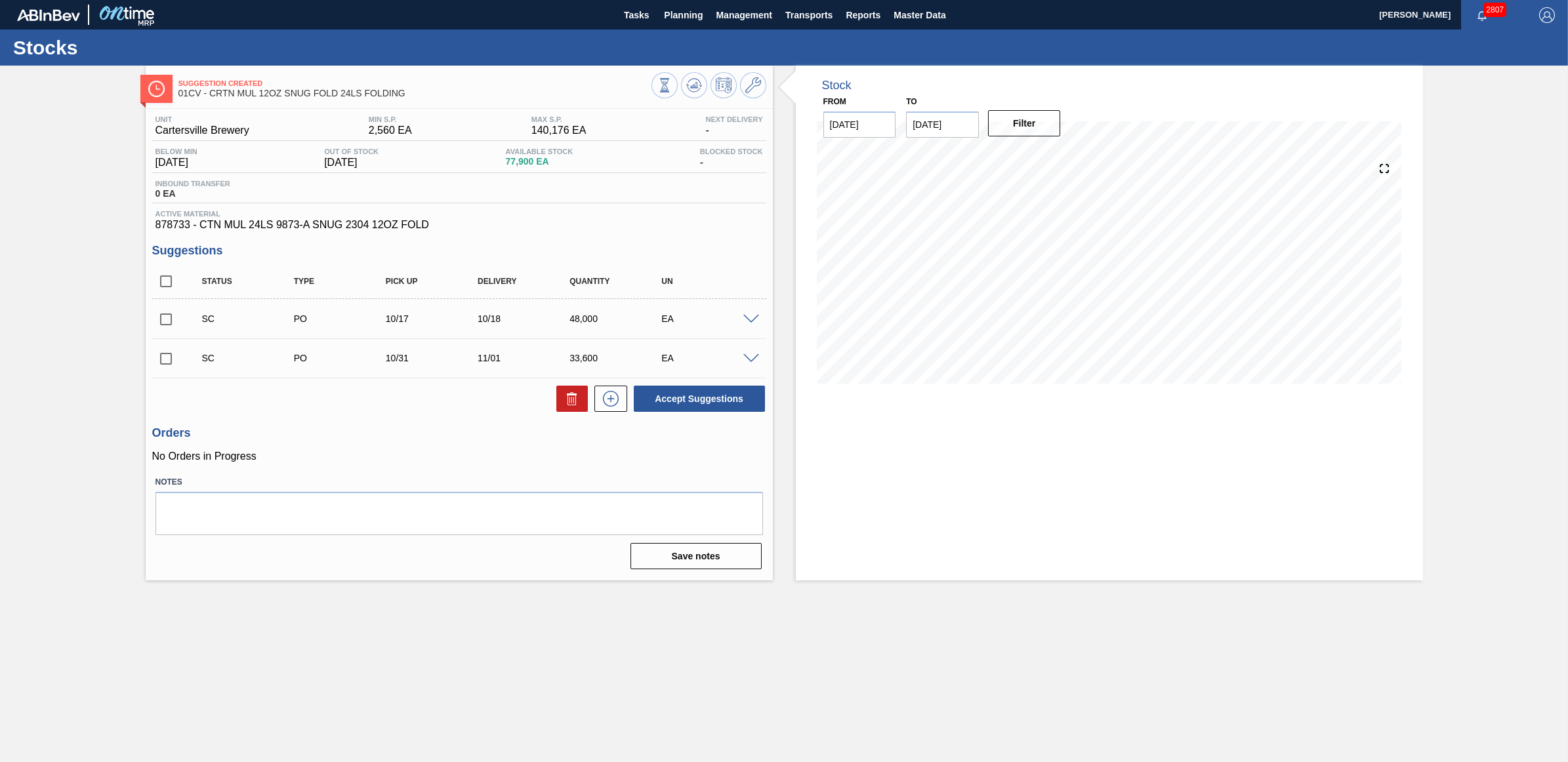
click at [166, 320] on input "checkbox" at bounding box center [166, 319] width 27 height 27
checkbox input "true"
click at [756, 86] on icon at bounding box center [752, 85] width 16 height 16
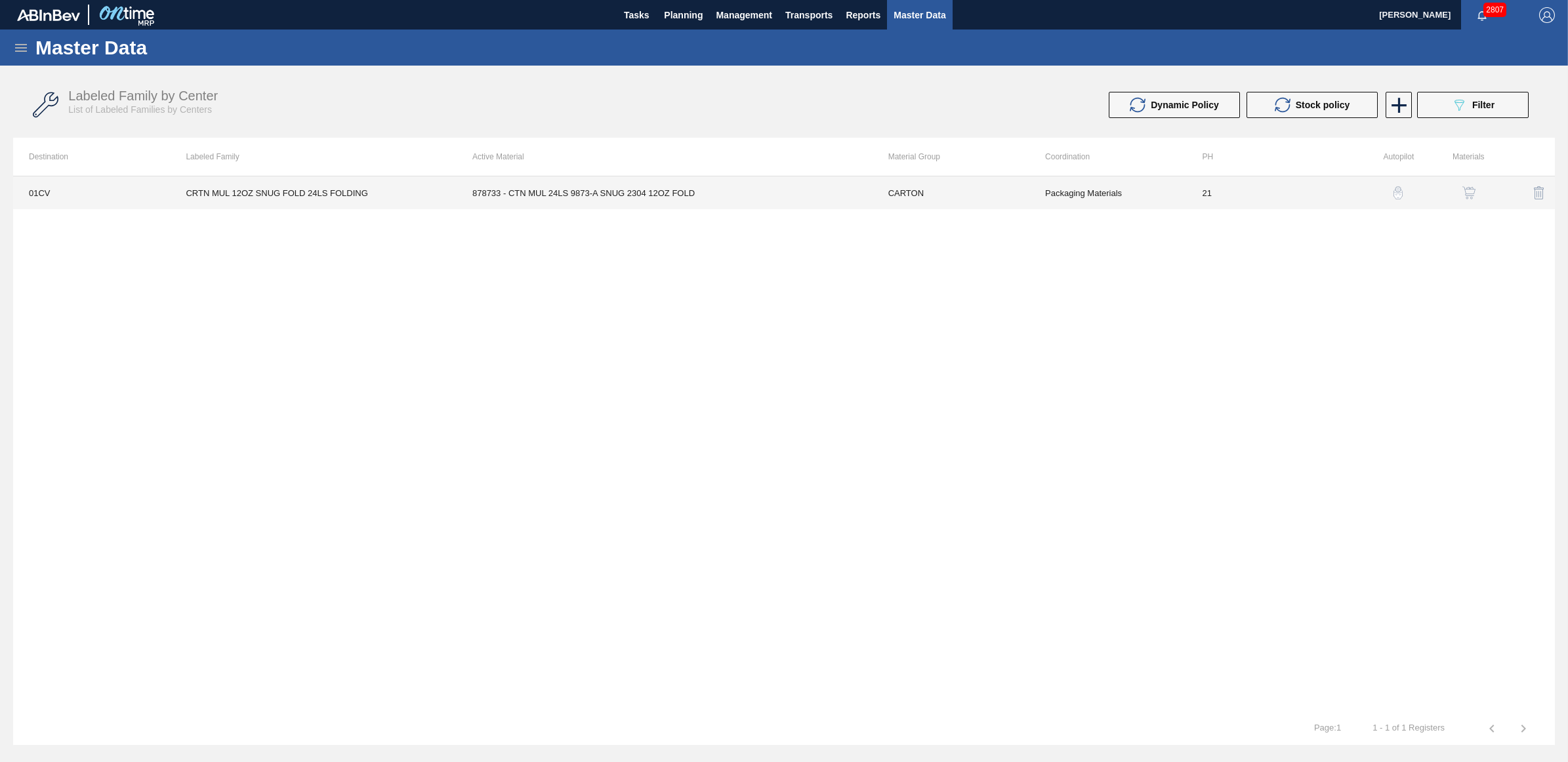
click at [335, 189] on td "CRTN MUL 12OZ SNUG FOLD 24LS FOLDING" at bounding box center [313, 193] width 287 height 33
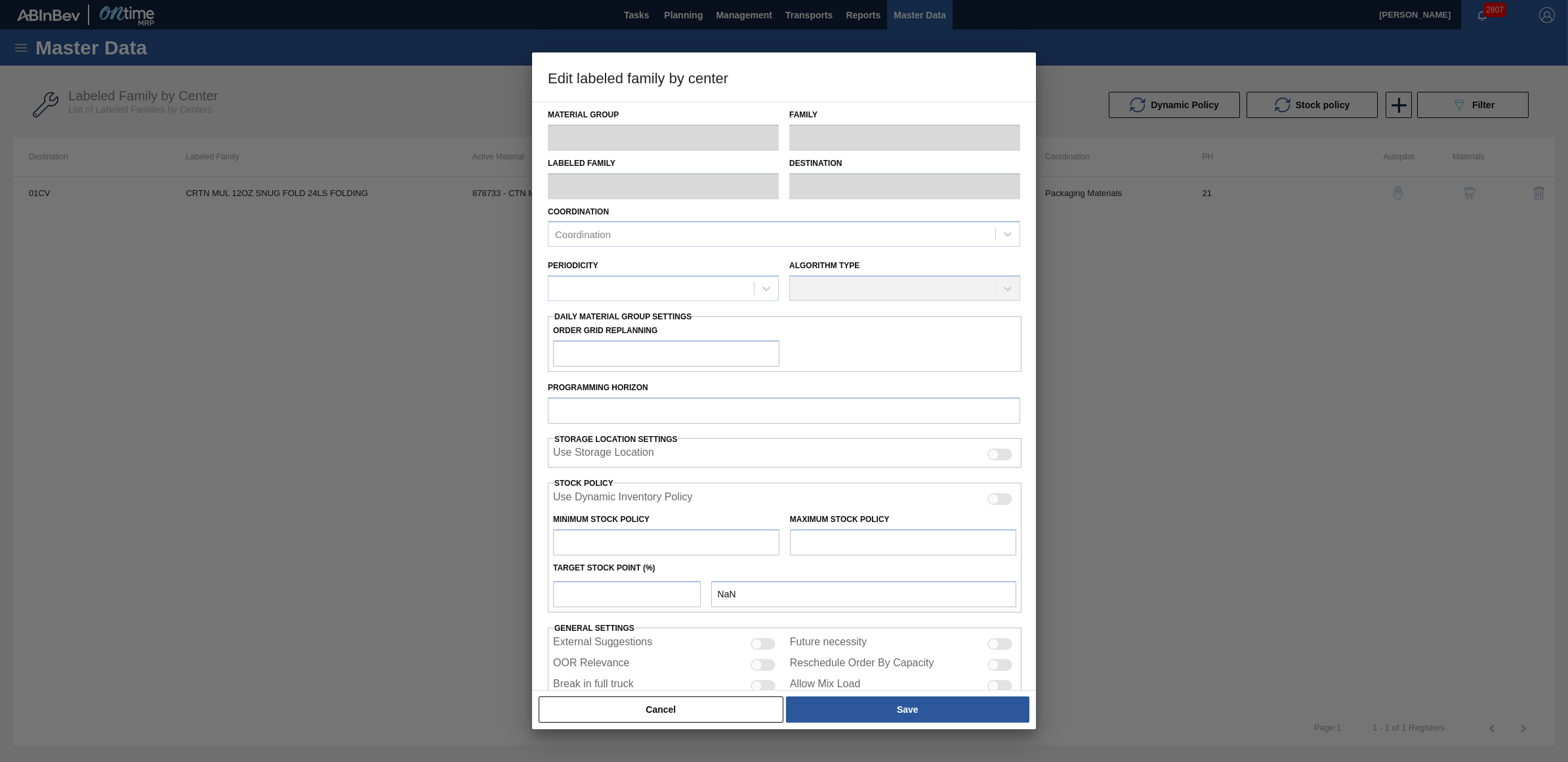
type input "CARTON"
type input "Folding Carton"
type input "CRTN MUL 12OZ SNUG FOLD 24LS FOLDING"
type input "01CV - [GEOGRAPHIC_DATA] Brewery"
type input "21"
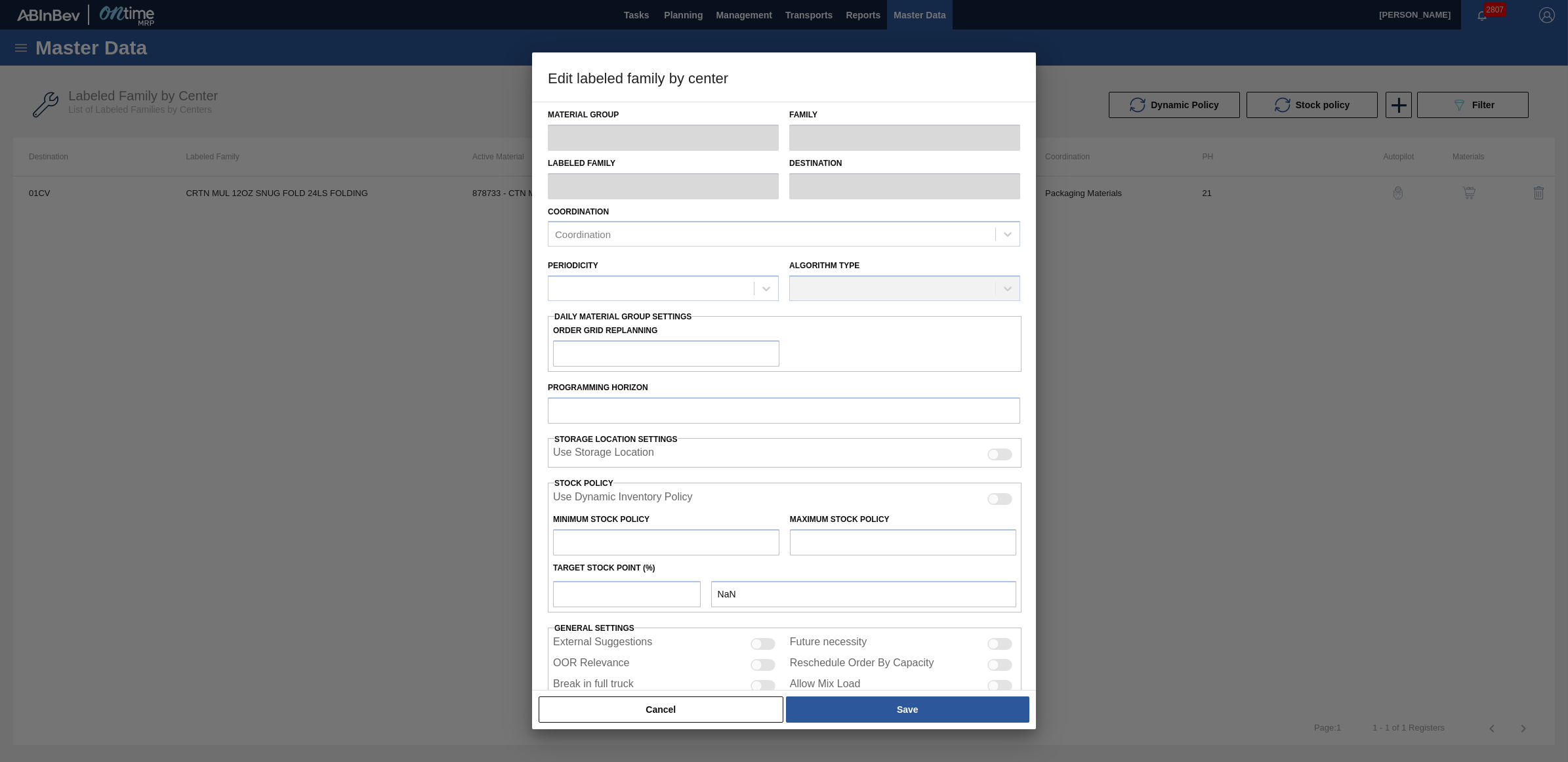
type input "2,560"
type input "140,176"
type input "15"
type input "23,202"
checkbox input "true"
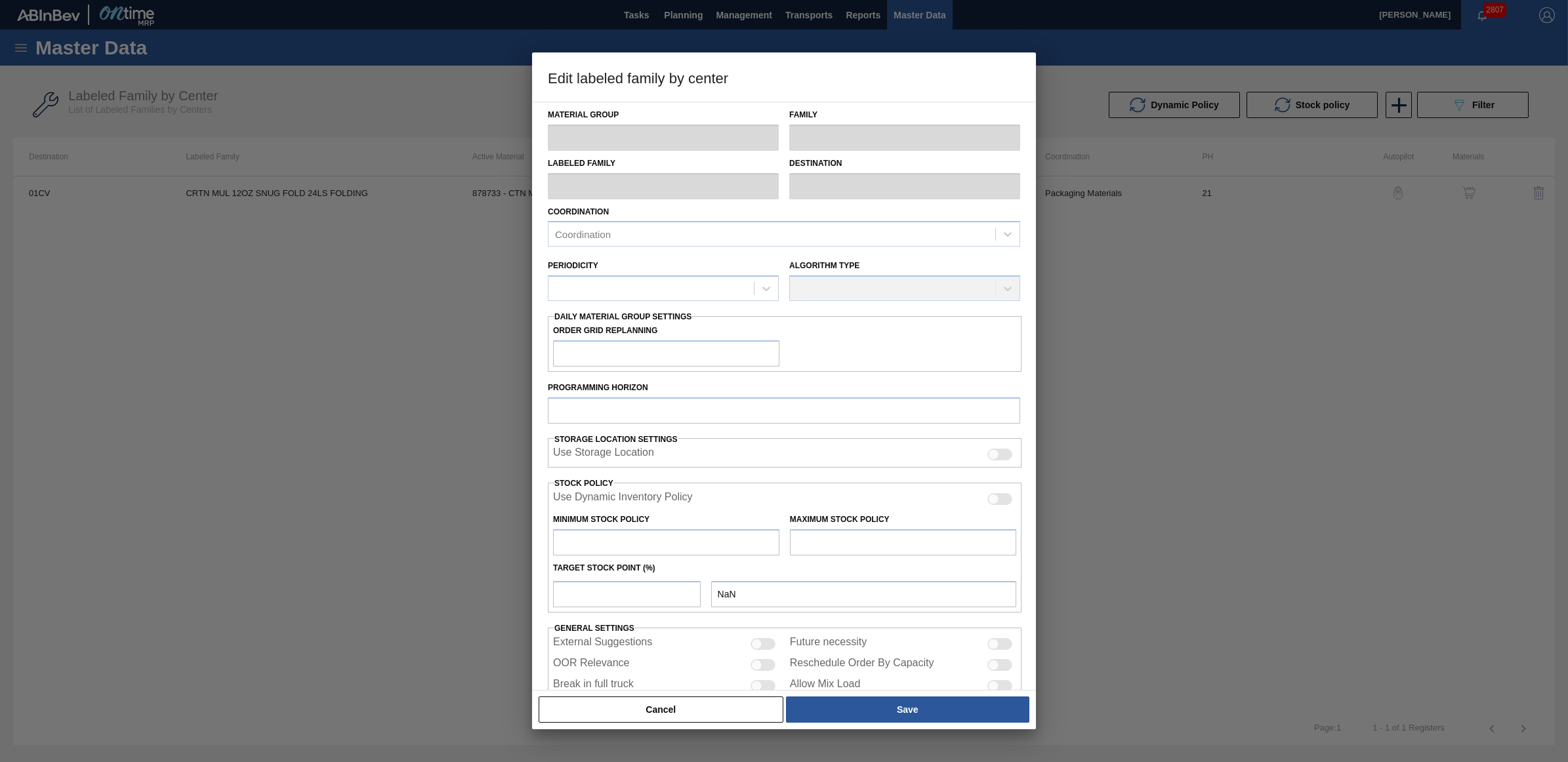
checkbox input "true"
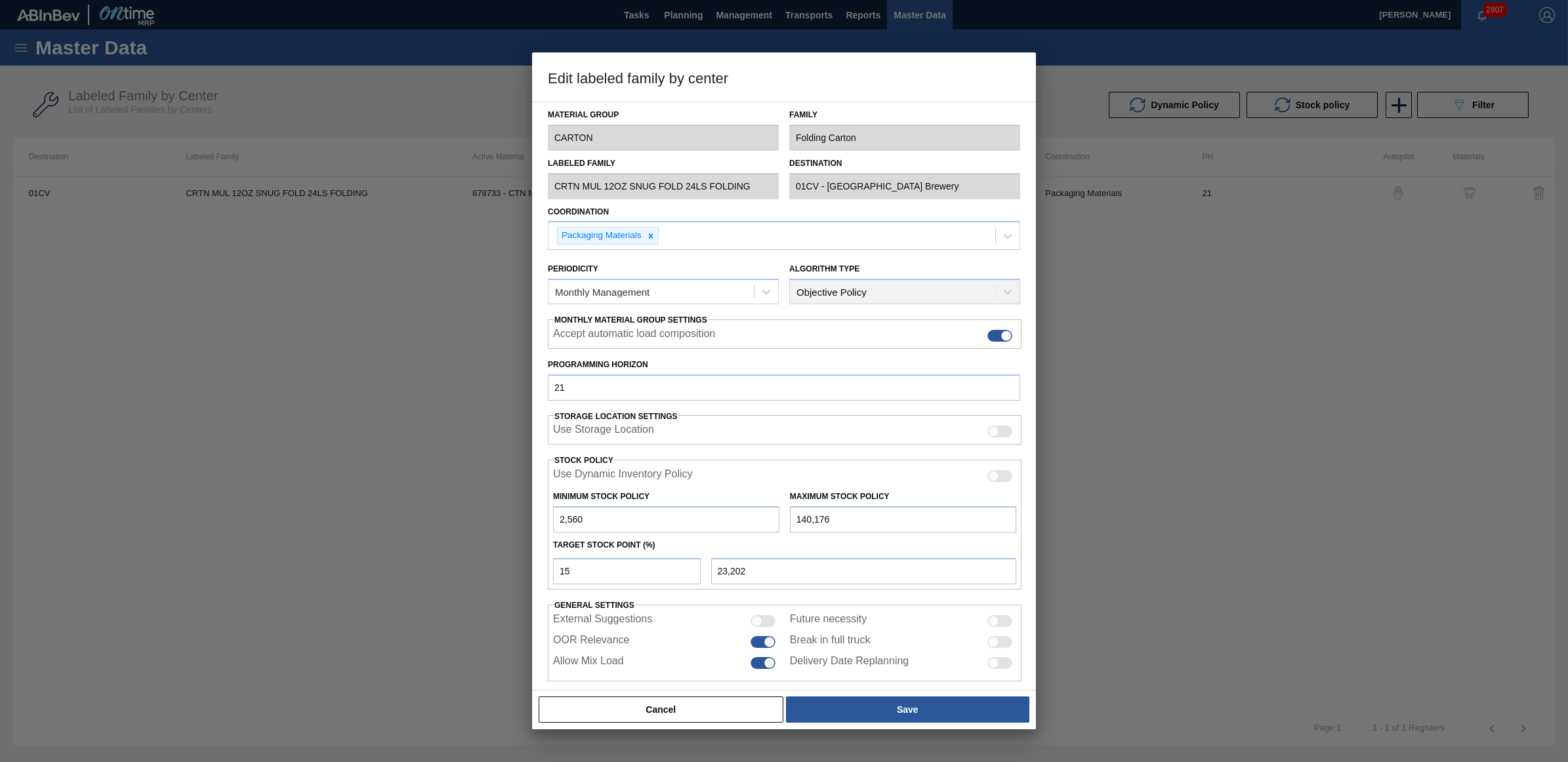
click at [608, 595] on div "Material Group CARTON Family Folding Carton Labeled Family CRTN MUL 12OZ SNUG F…" at bounding box center [784, 392] width 472 height 579
drag, startPoint x: 584, startPoint y: 573, endPoint x: 552, endPoint y: 571, distance: 32.1
click at [553, 571] on input "15" at bounding box center [626, 572] width 148 height 26
click at [915, 706] on button "Save" at bounding box center [908, 710] width 244 height 26
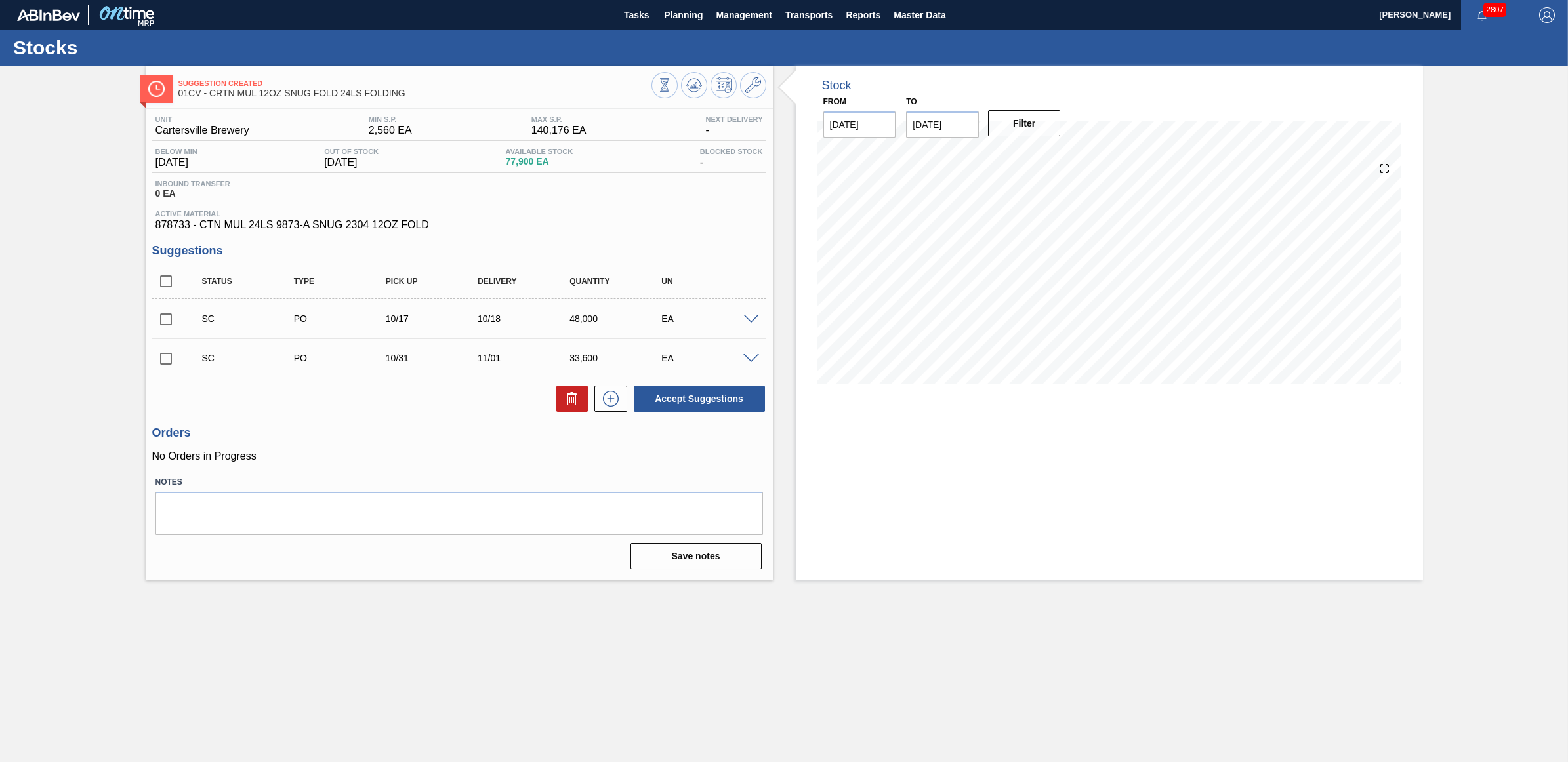
click at [163, 320] on input "checkbox" at bounding box center [166, 319] width 27 height 27
click at [696, 397] on button "Accept Suggestions" at bounding box center [699, 399] width 131 height 26
checkbox input "false"
click at [699, 14] on span "Planning" at bounding box center [683, 15] width 39 height 16
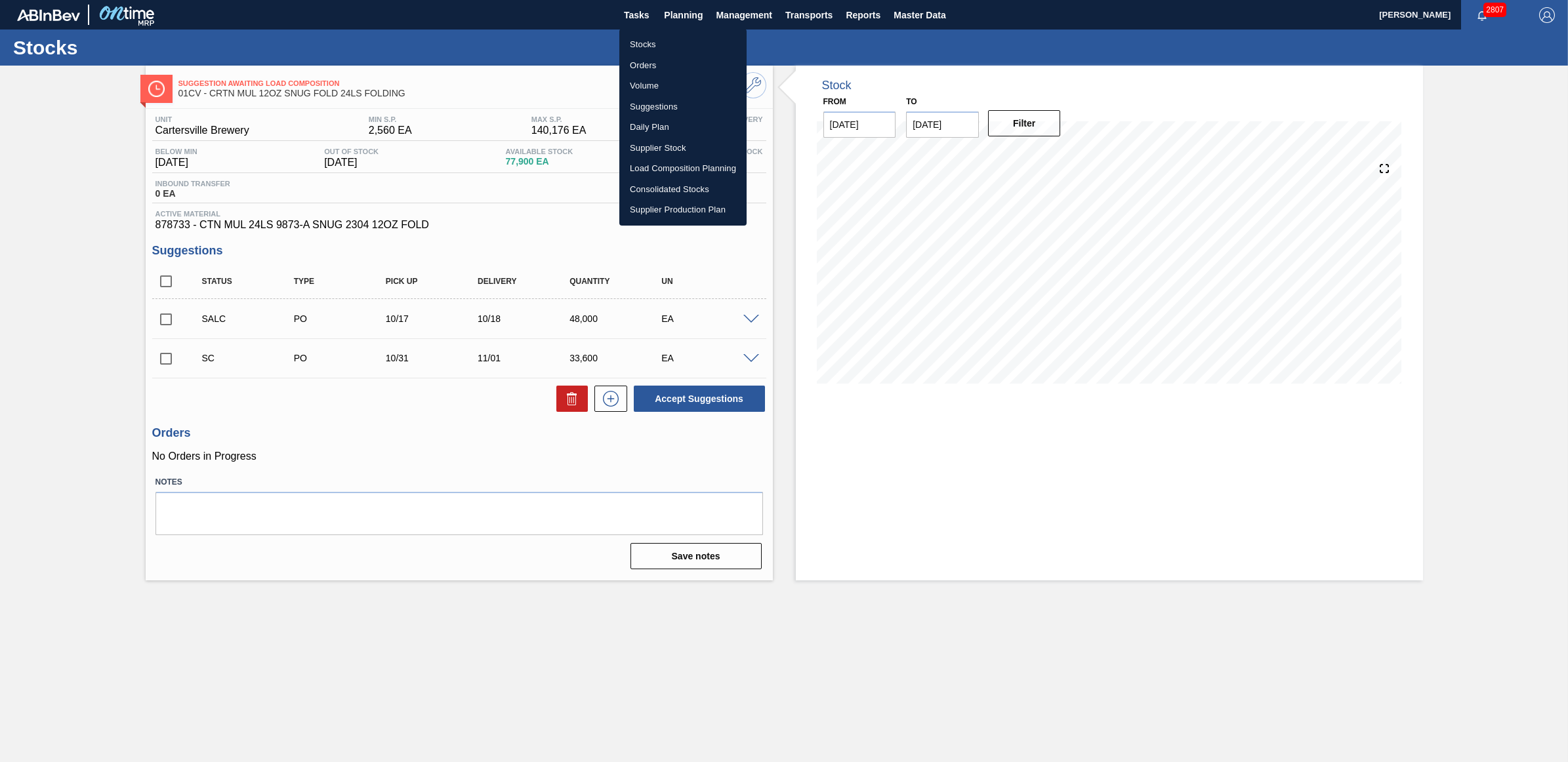
click at [664, 37] on li "Stocks" at bounding box center [682, 44] width 127 height 21
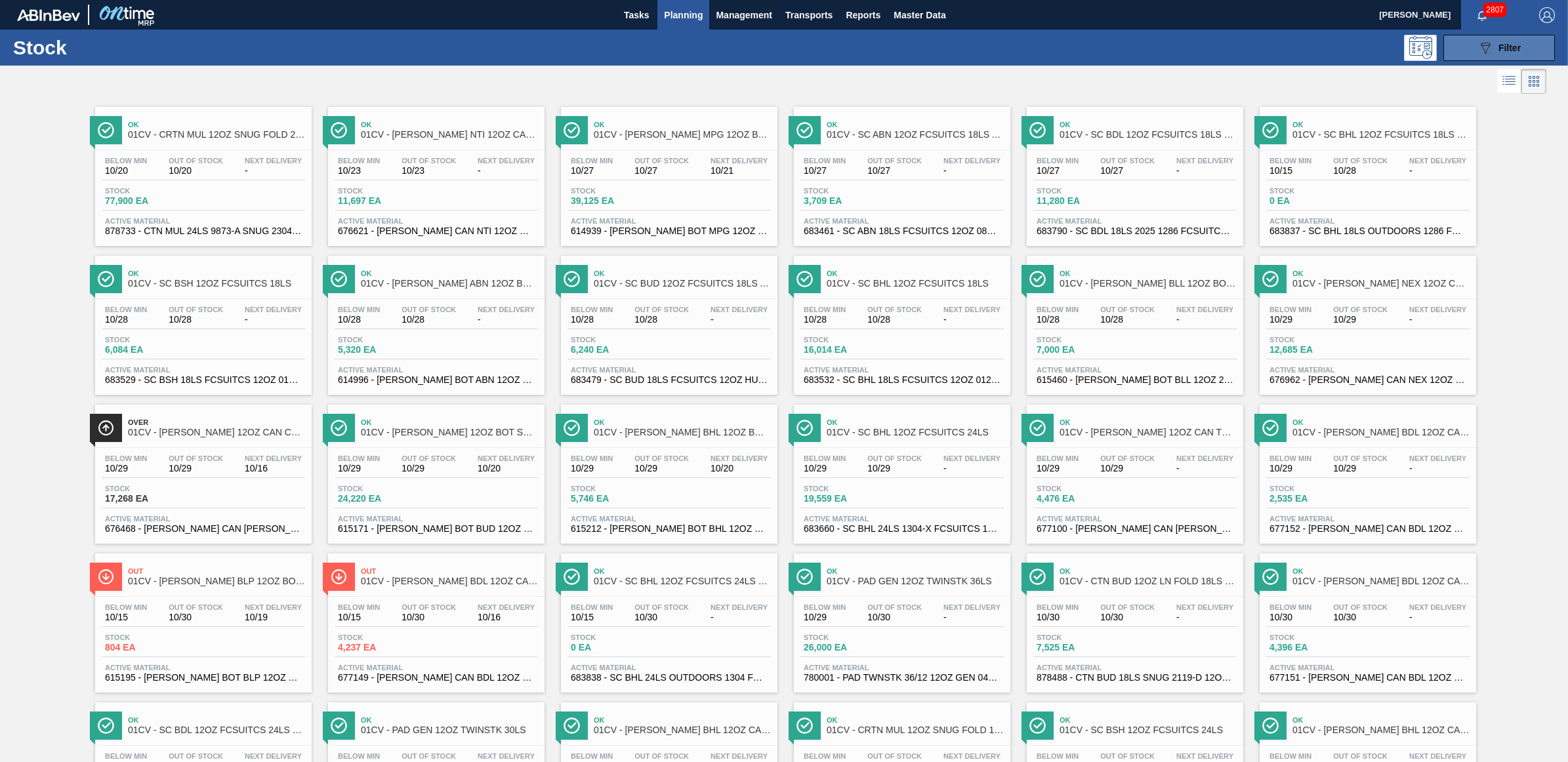
click at [1491, 42] on icon "089F7B8B-B2A5-4AFE-B5C0-19BA573D28AC" at bounding box center [1485, 48] width 16 height 16
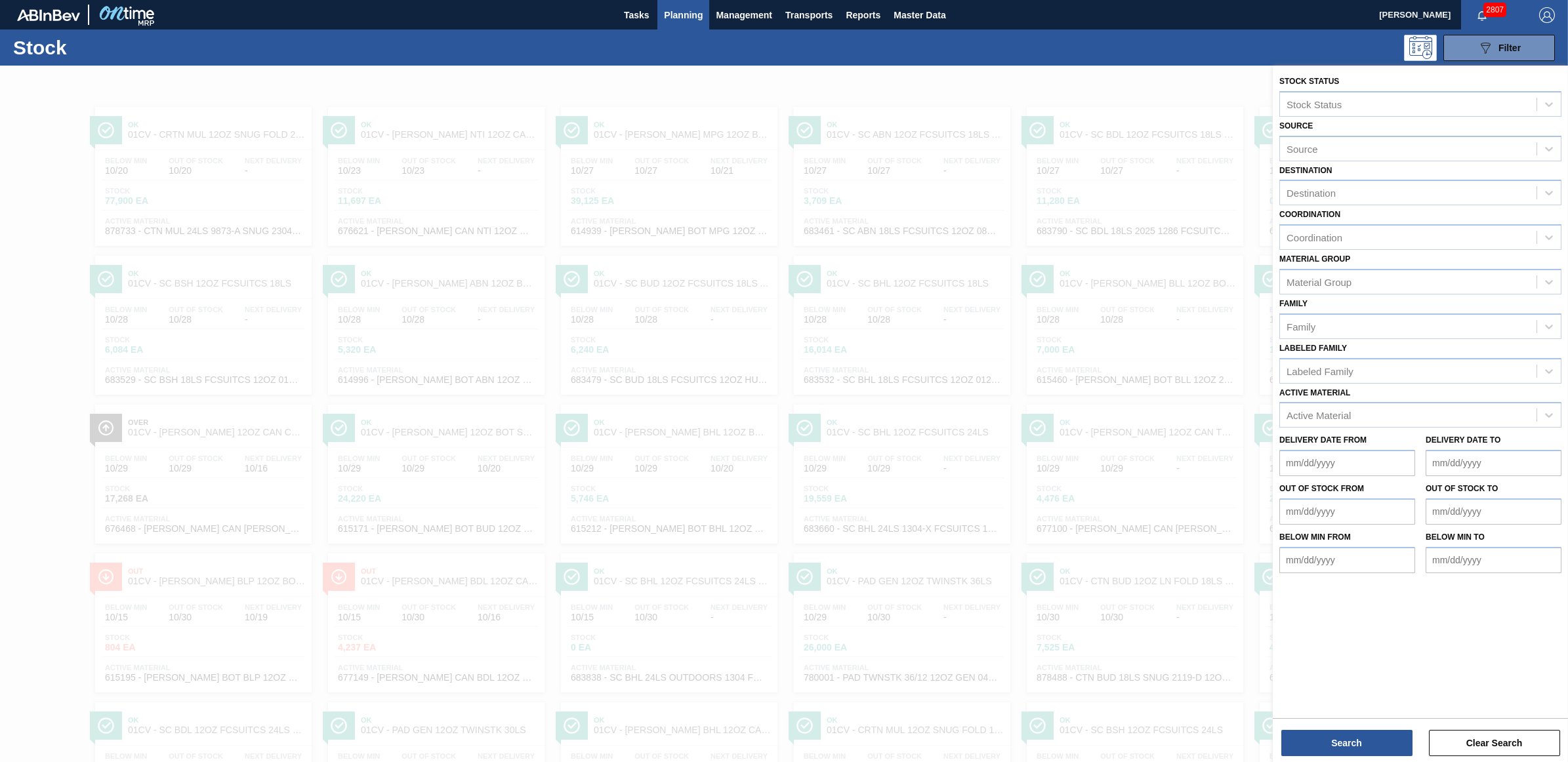
click at [1114, 465] on div at bounding box center [784, 447] width 1568 height 762
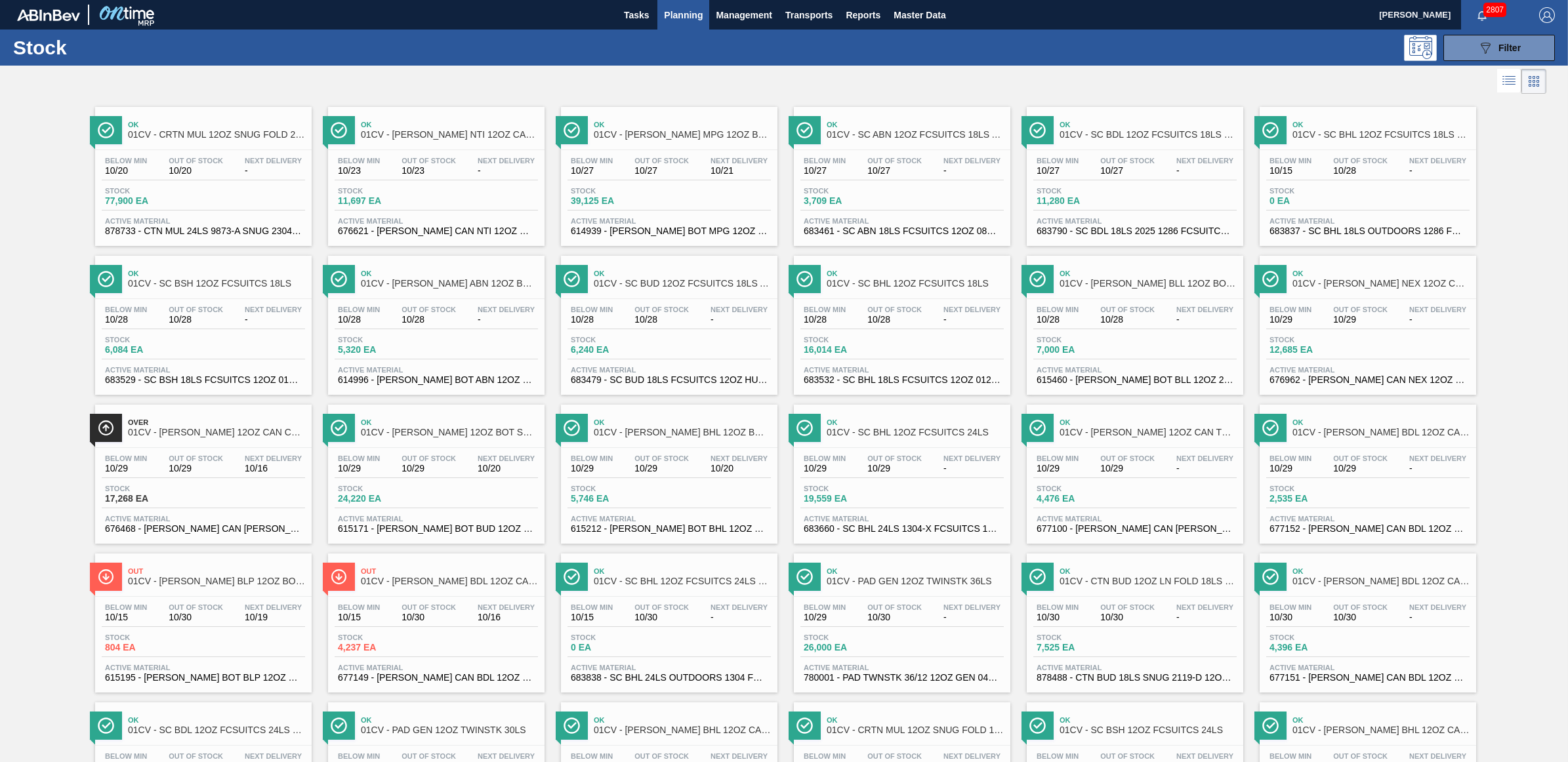
click at [361, 333] on div "Below Min 10/28 Out Of Stock 10/28 Next Delivery - Stock 5,320 EA Active Materi…" at bounding box center [436, 343] width 216 height 89
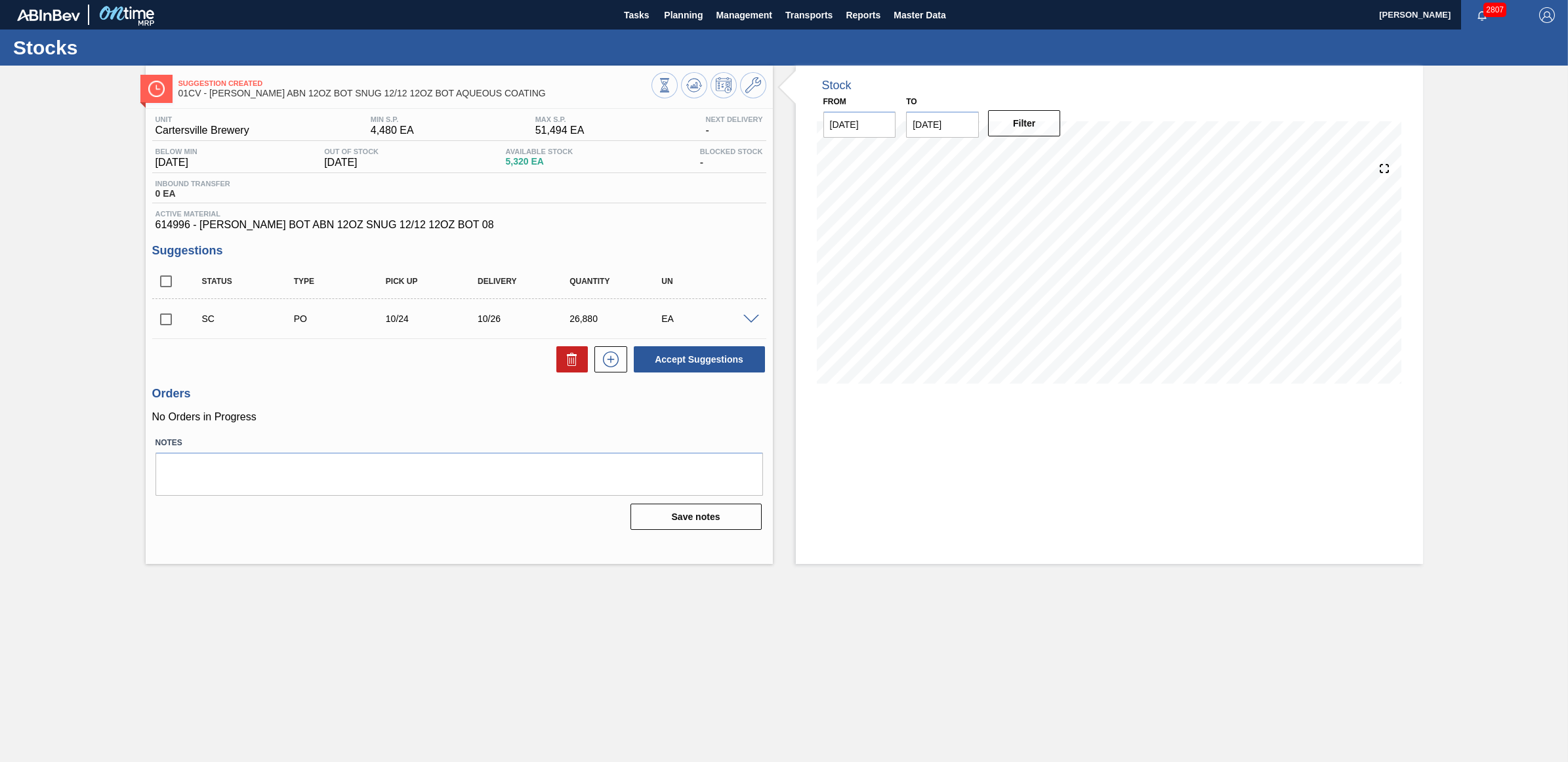
click at [168, 324] on input "checkbox" at bounding box center [166, 319] width 27 height 27
click at [729, 358] on button "Accept Suggestions" at bounding box center [699, 359] width 131 height 26
checkbox input "false"
click at [660, 21] on button "Planning" at bounding box center [683, 14] width 52 height 29
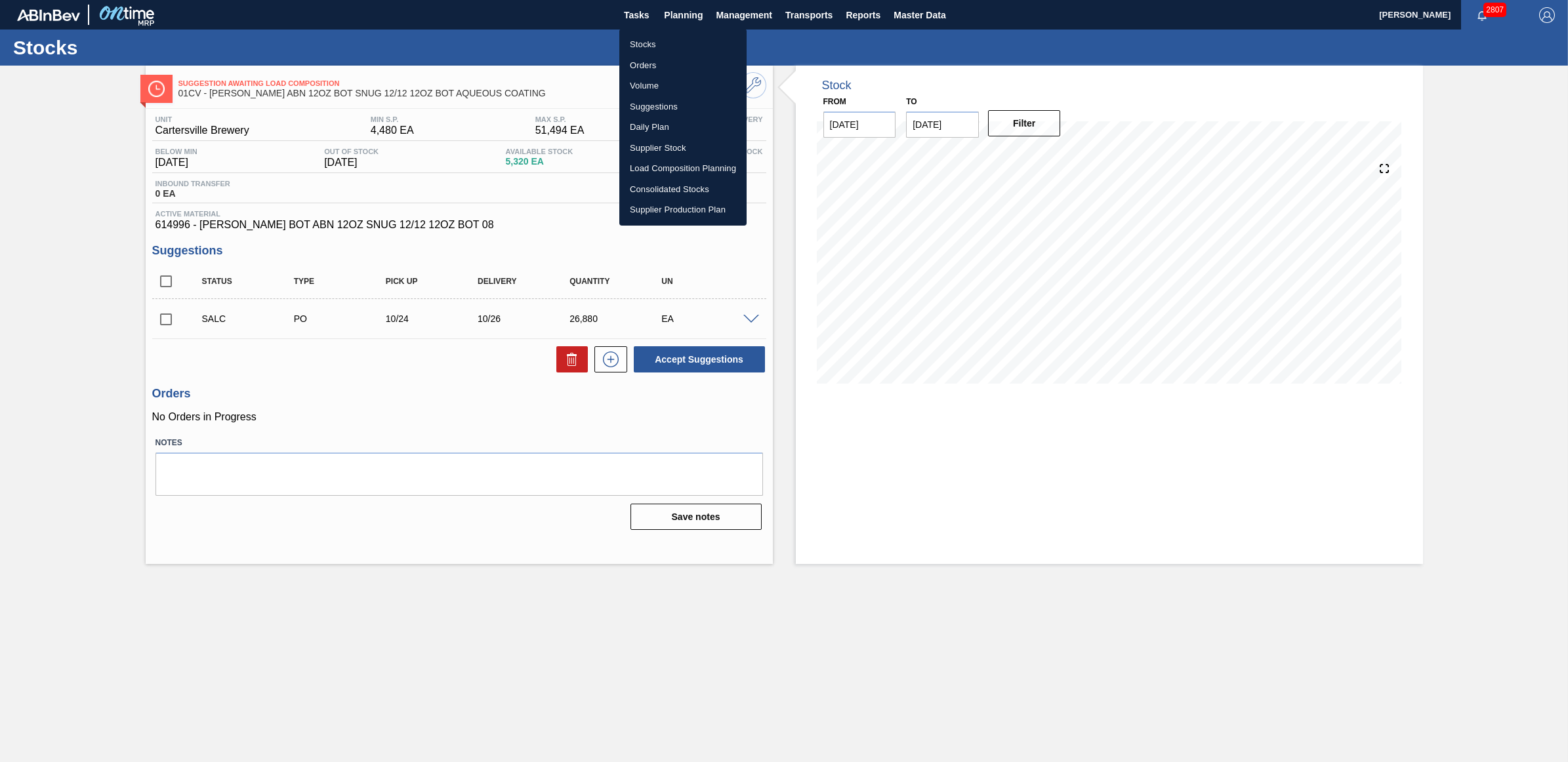
click at [661, 46] on li "Stocks" at bounding box center [682, 44] width 127 height 21
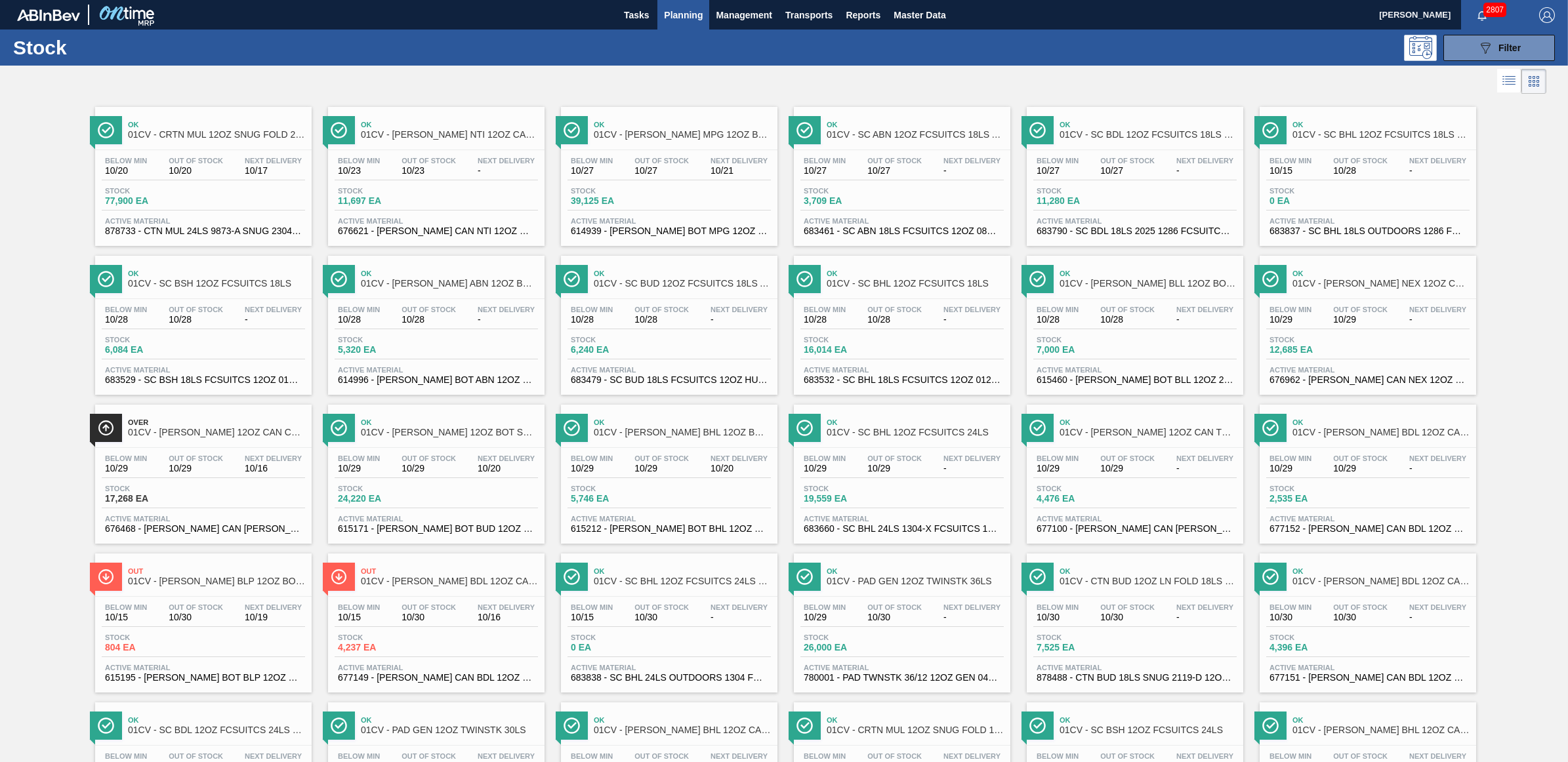
click at [476, 426] on span "Ok" at bounding box center [450, 422] width 177 height 8
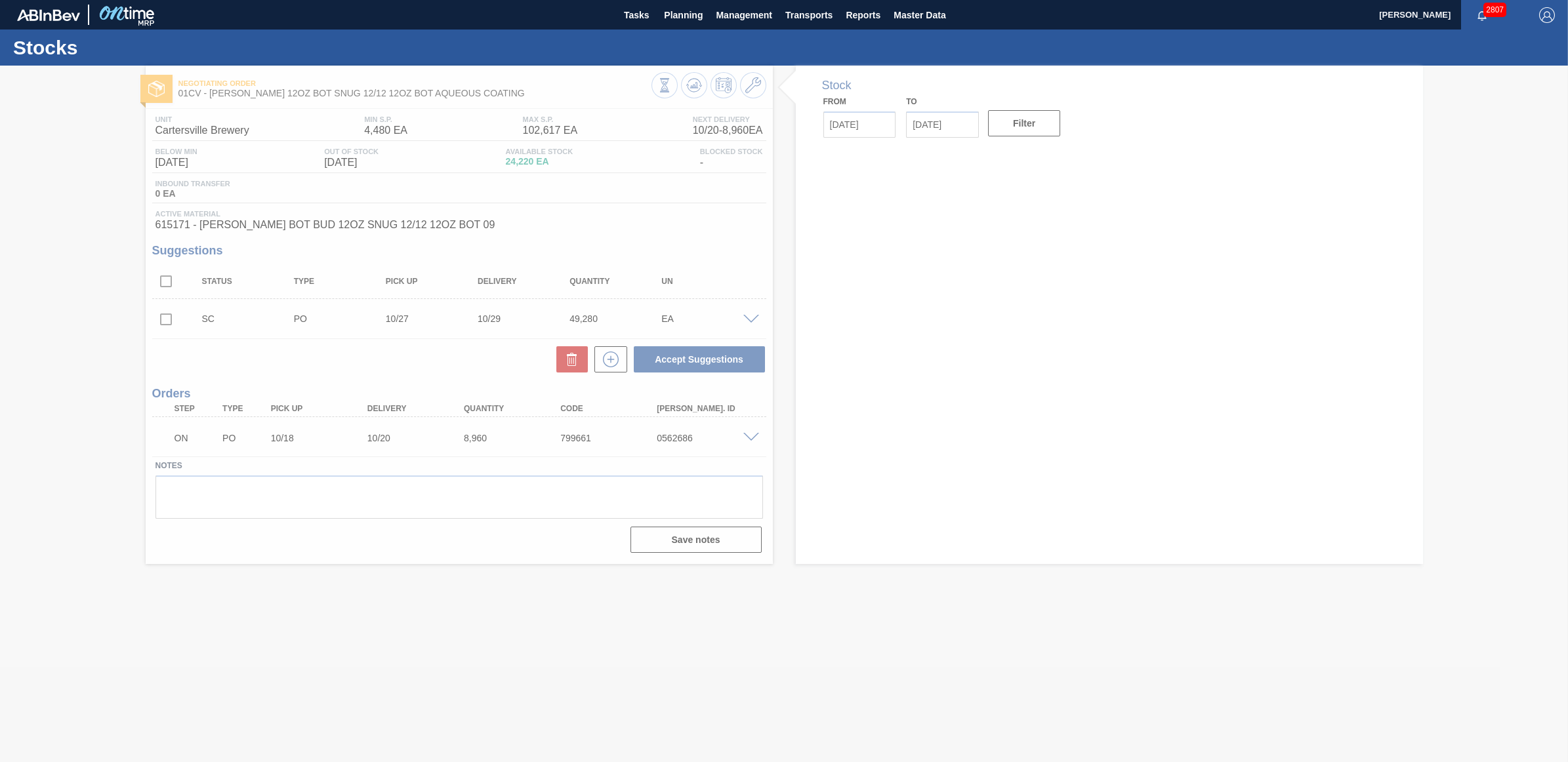
type input "[DATE]"
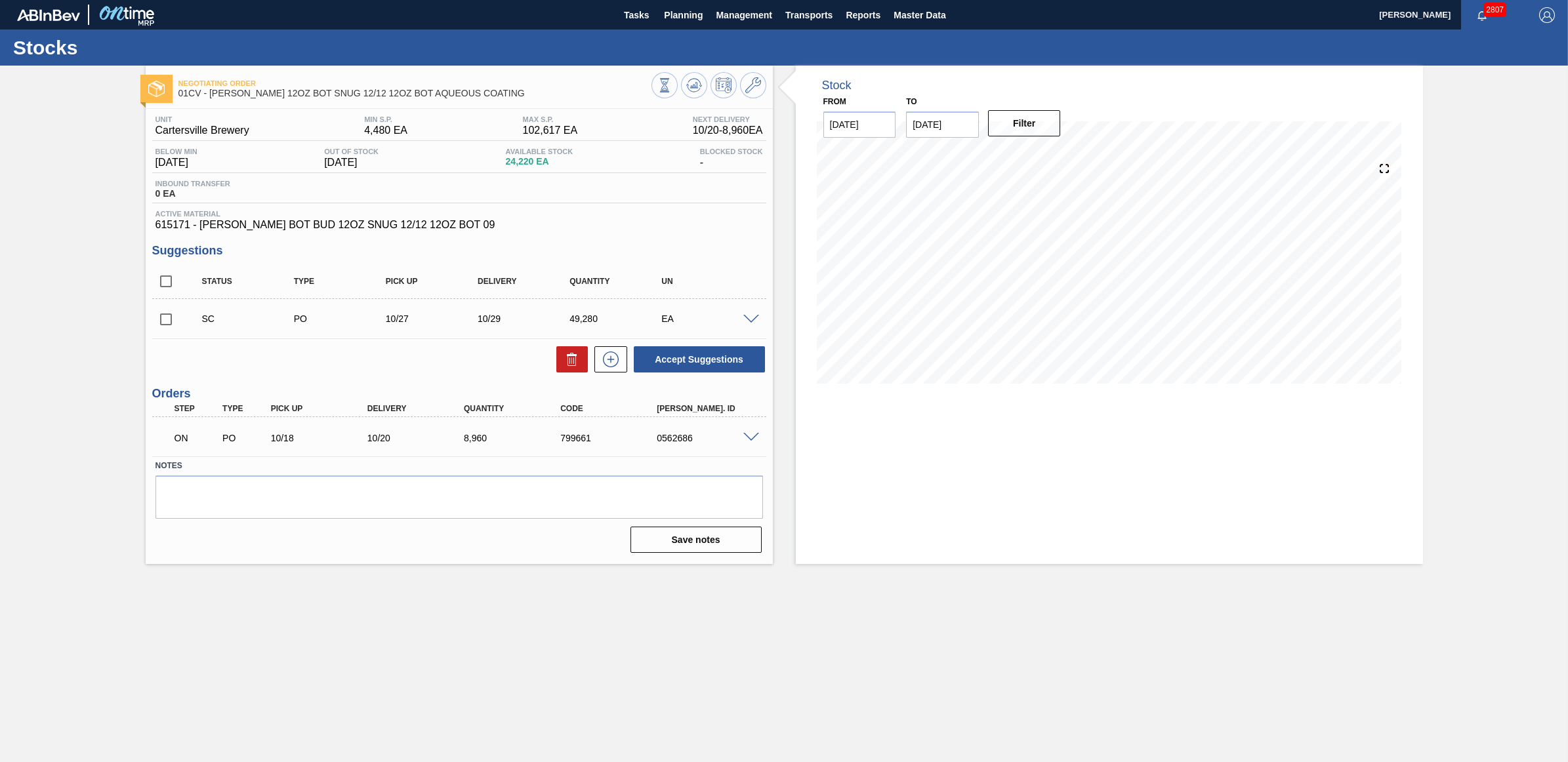
click at [747, 320] on span at bounding box center [751, 320] width 16 height 9
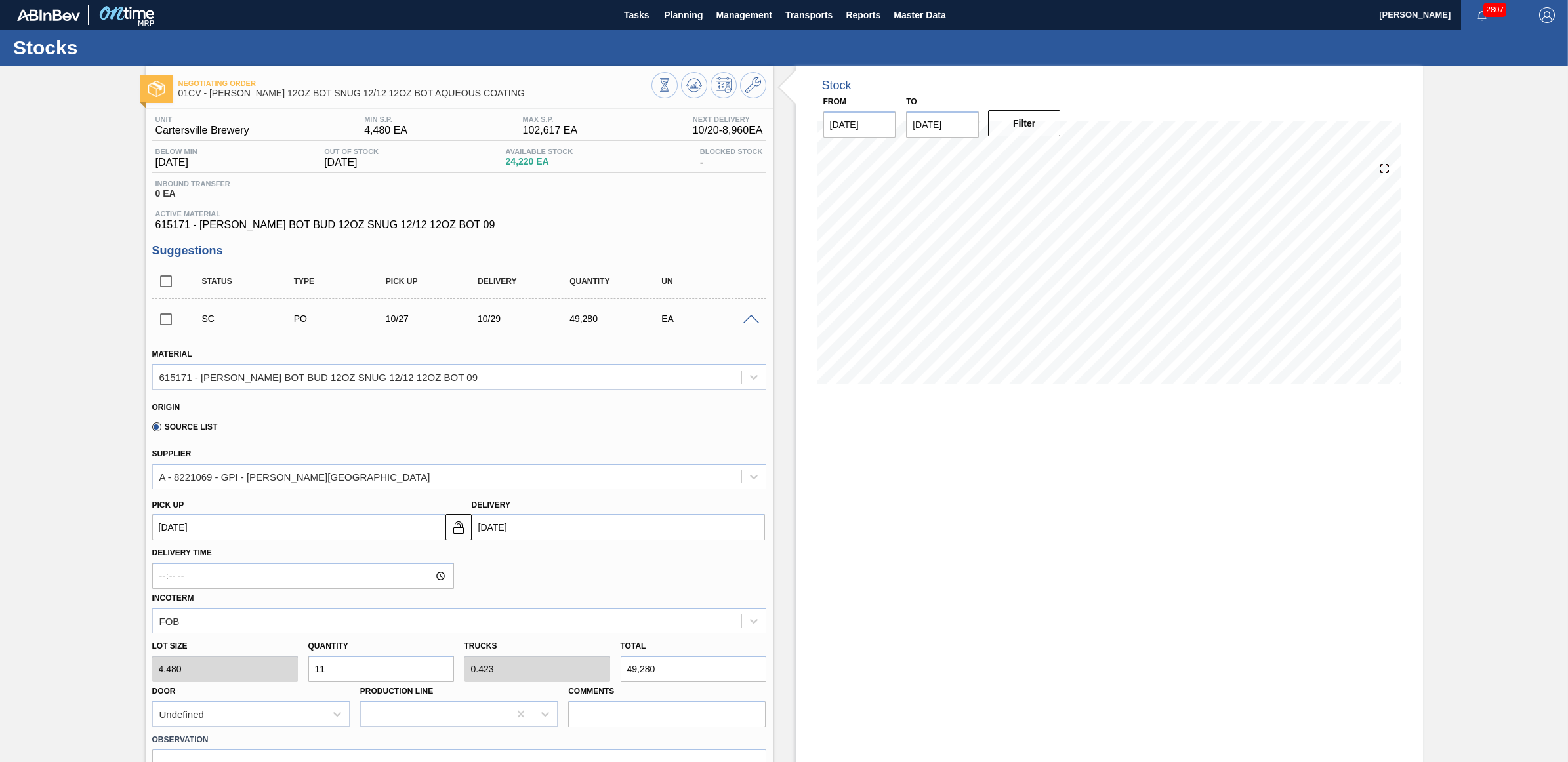
click at [747, 320] on span at bounding box center [751, 320] width 16 height 9
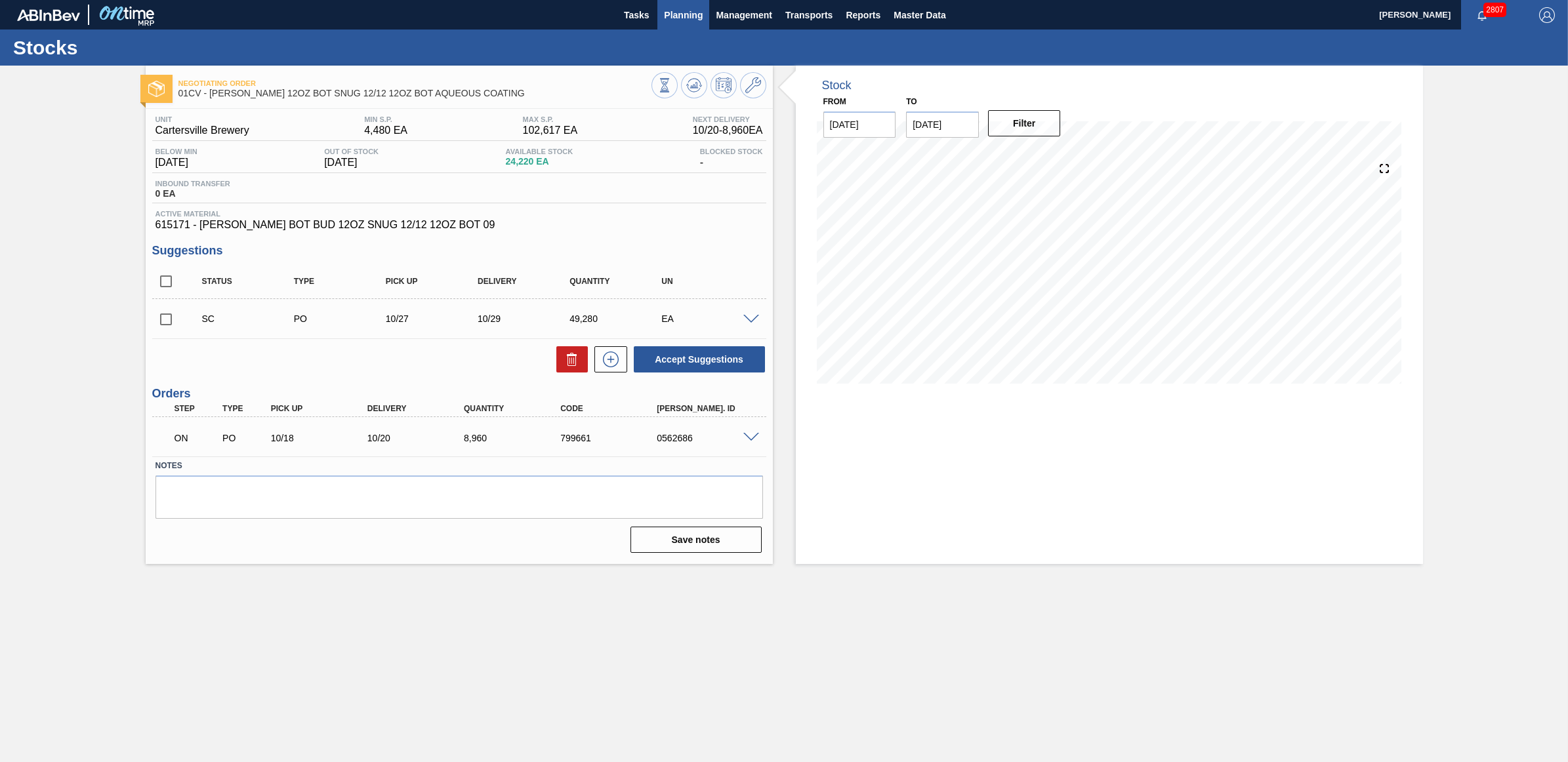
click at [681, 13] on span "Planning" at bounding box center [683, 15] width 39 height 16
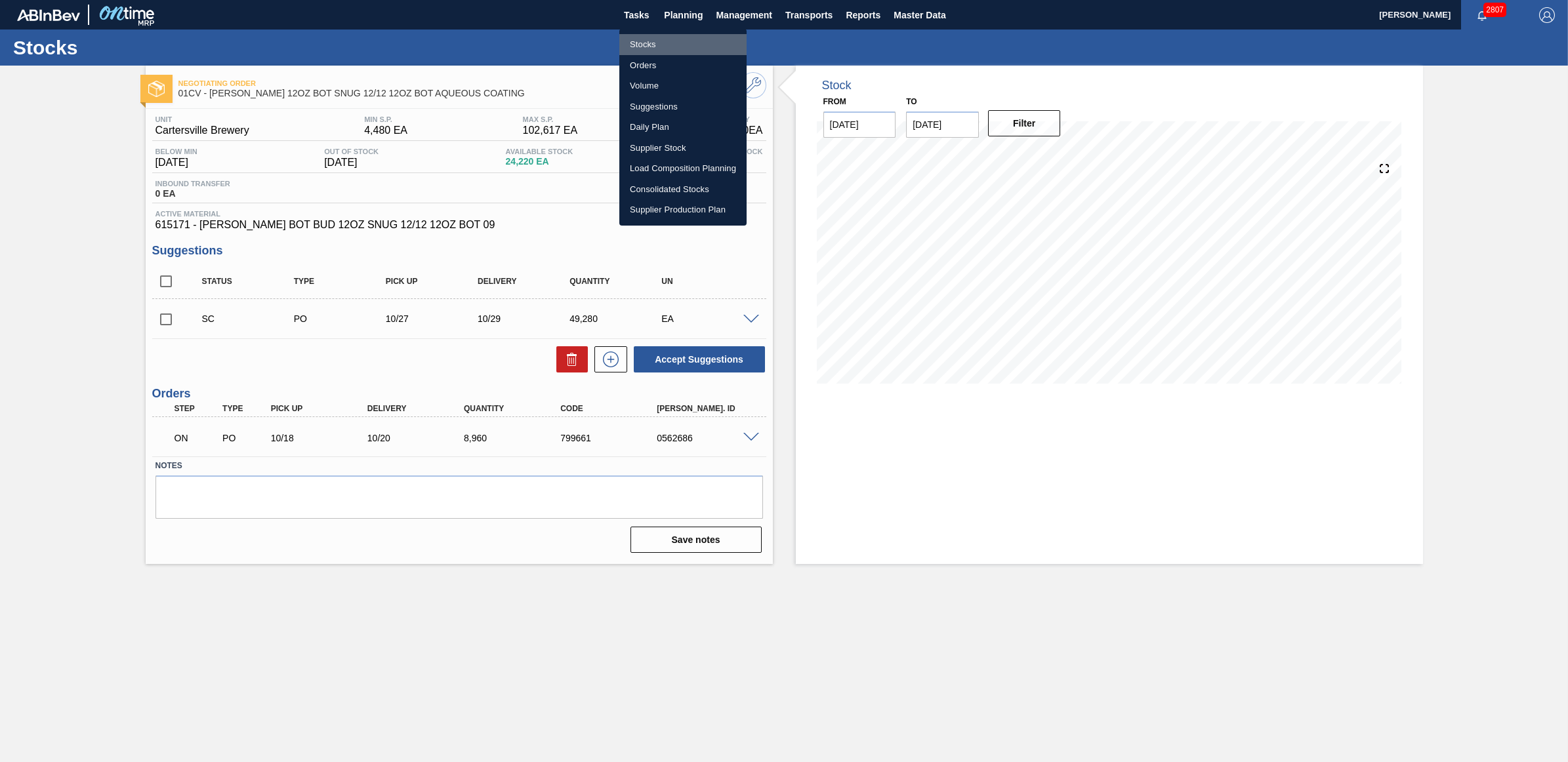
click at [639, 48] on li "Stocks" at bounding box center [682, 44] width 127 height 21
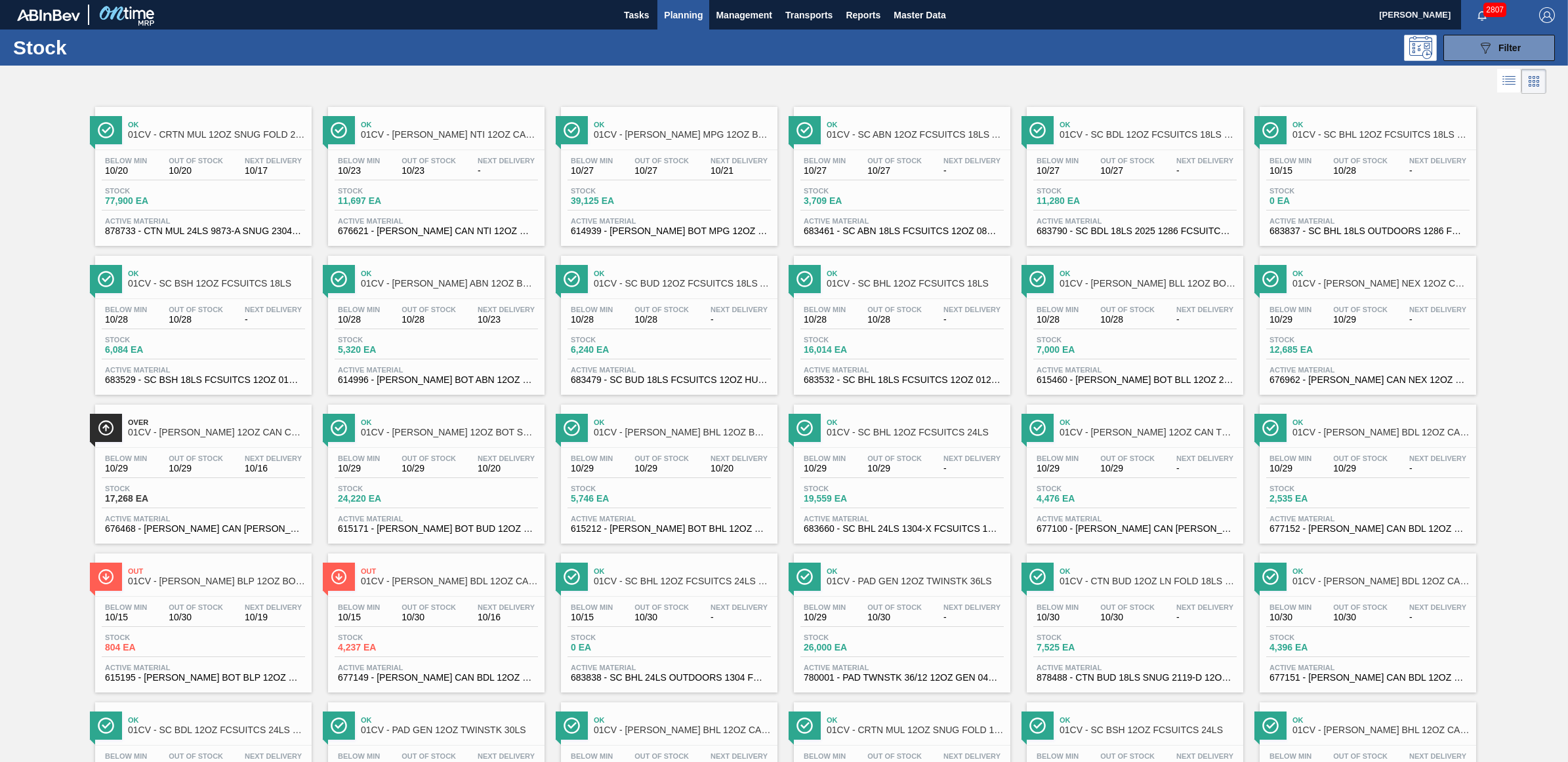
drag, startPoint x: 896, startPoint y: 176, endPoint x: 1544, endPoint y: 230, distance: 650.2
click at [896, 176] on span "10/27" at bounding box center [895, 170] width 55 height 9
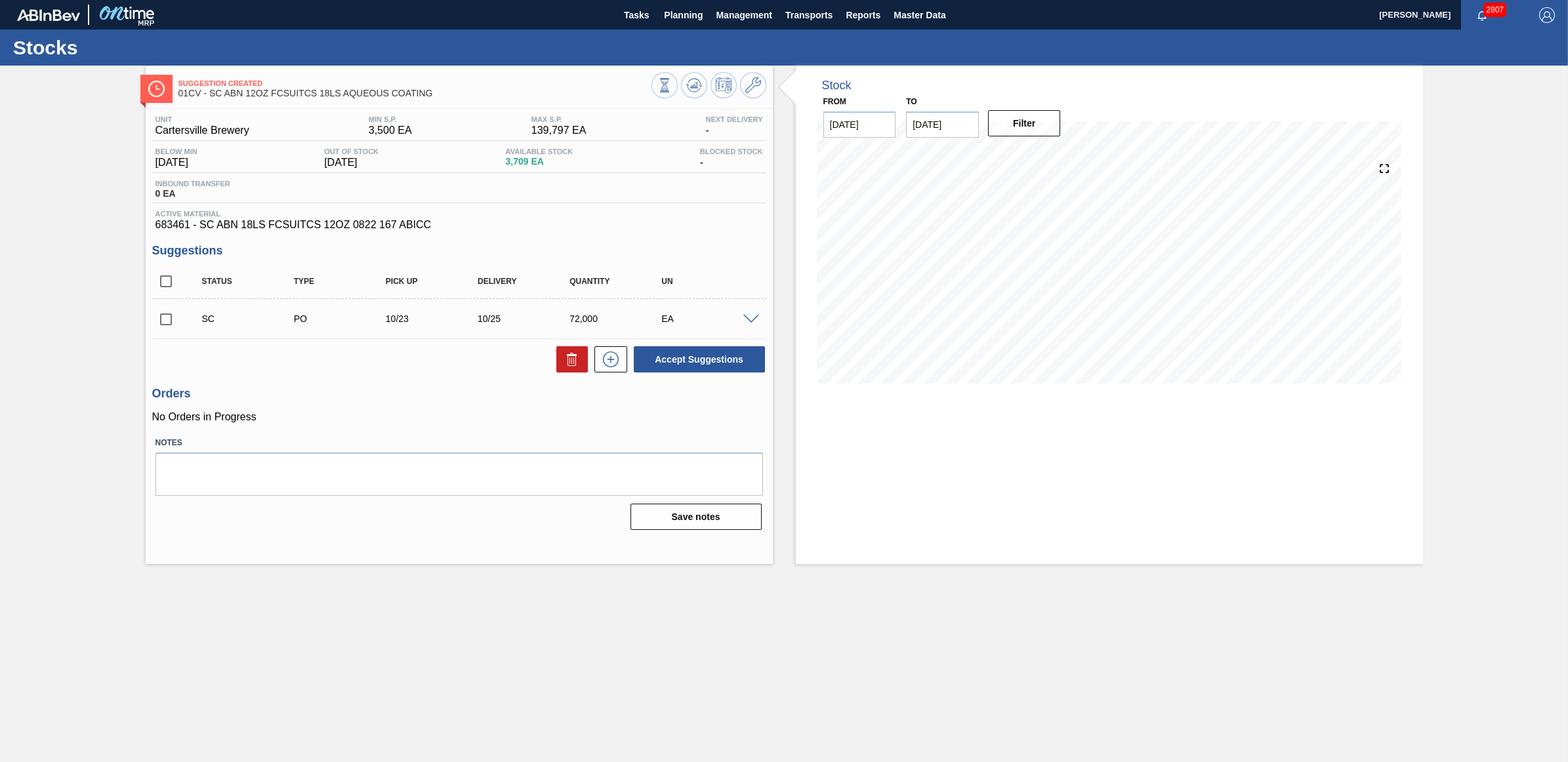
click at [159, 320] on input "checkbox" at bounding box center [166, 319] width 27 height 27
click at [683, 355] on button "Accept Suggestions" at bounding box center [699, 359] width 131 height 26
checkbox input "false"
click at [681, 9] on span "Planning" at bounding box center [683, 15] width 39 height 16
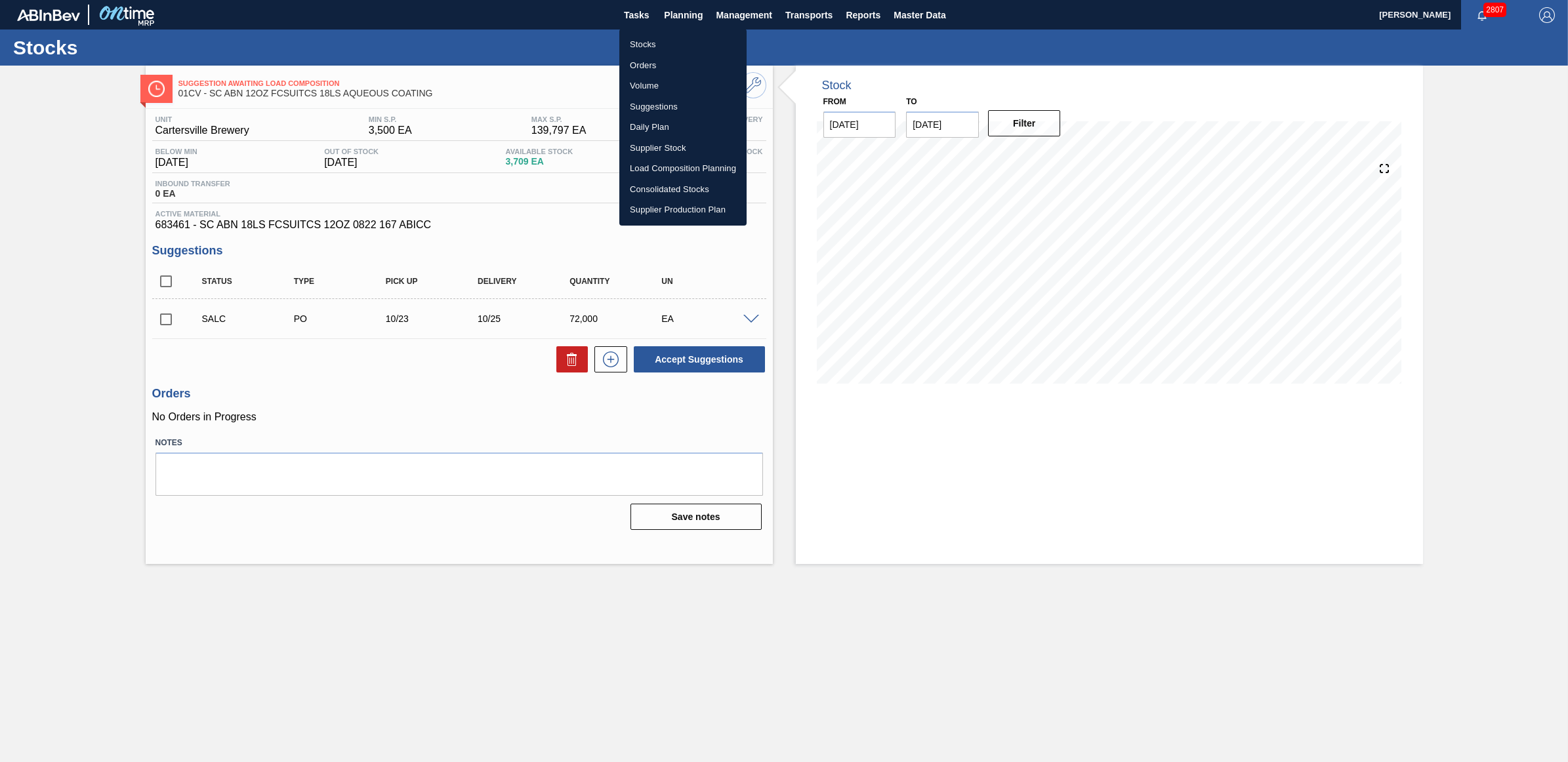
click at [673, 41] on li "Stocks" at bounding box center [682, 44] width 127 height 21
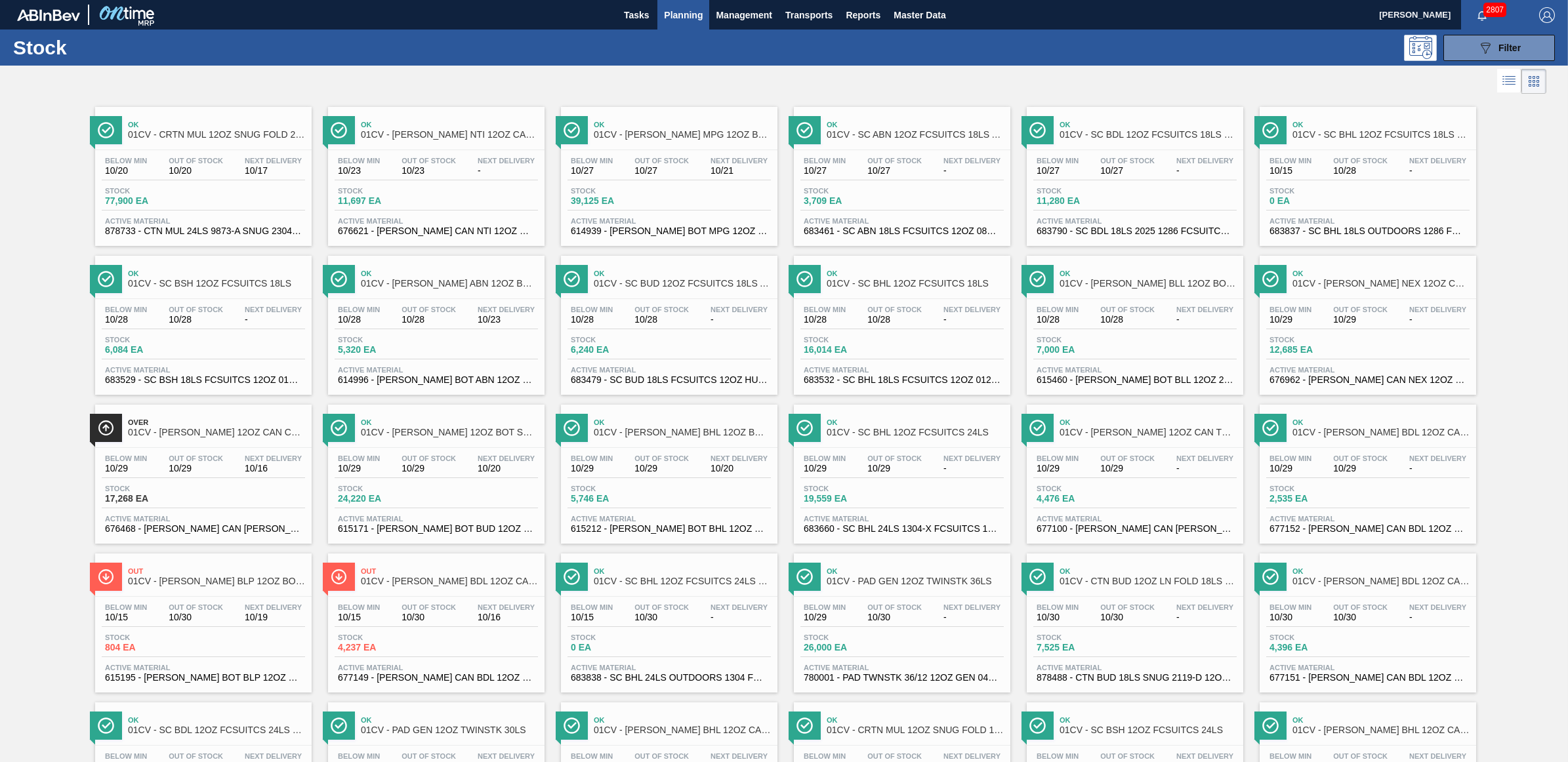
click at [612, 296] on div "Ok 01CV - SC BUD 12OZ FCSUITCS 18LS AQUEOUS COATING Below Min 10/28 Out Of Stoc…" at bounding box center [669, 325] width 216 height 139
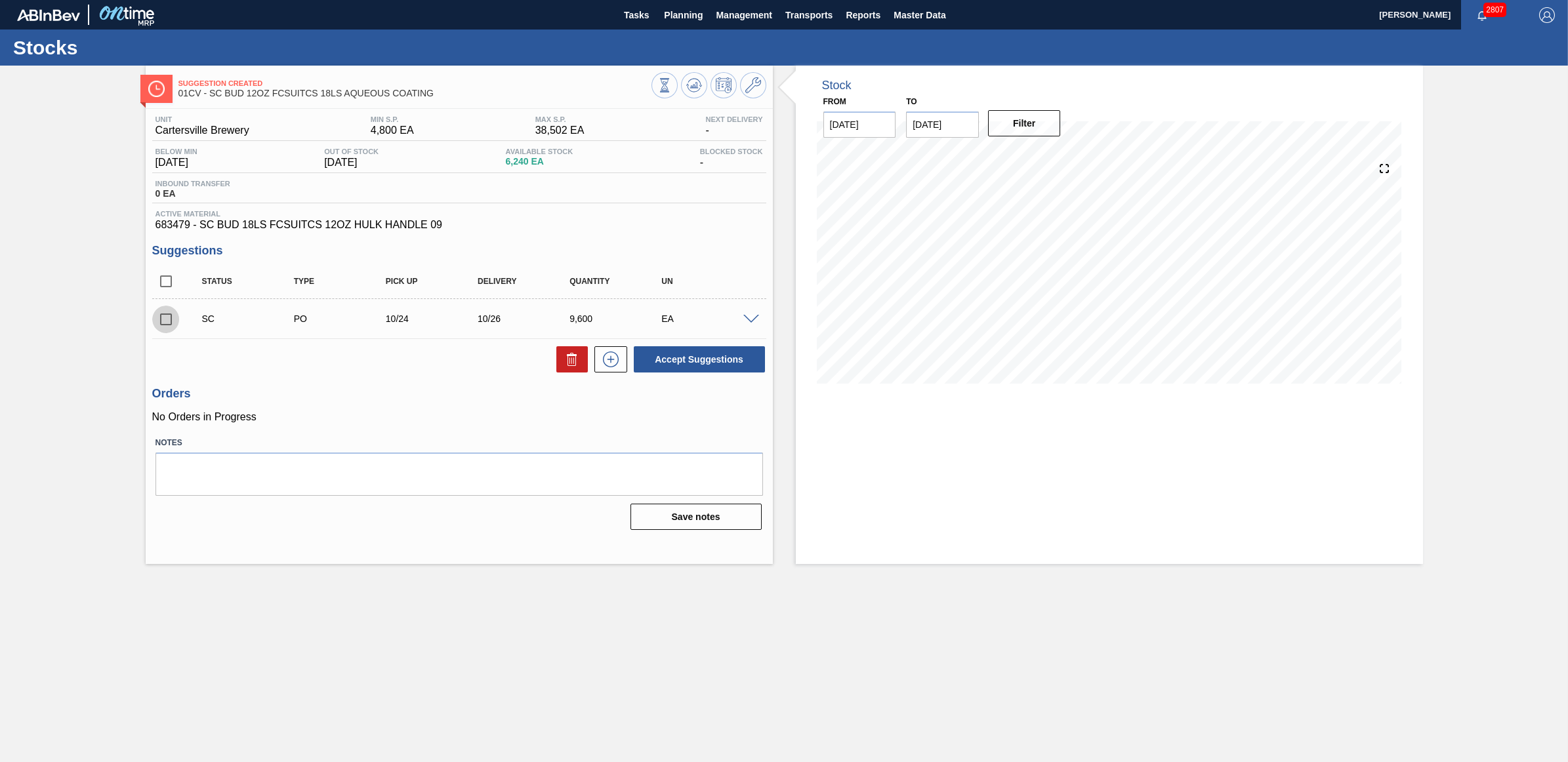
click at [164, 325] on input "checkbox" at bounding box center [166, 319] width 27 height 27
click at [722, 358] on button "Accept Suggestions" at bounding box center [699, 359] width 131 height 26
checkbox input "false"
click at [671, 8] on span "Planning" at bounding box center [683, 15] width 39 height 16
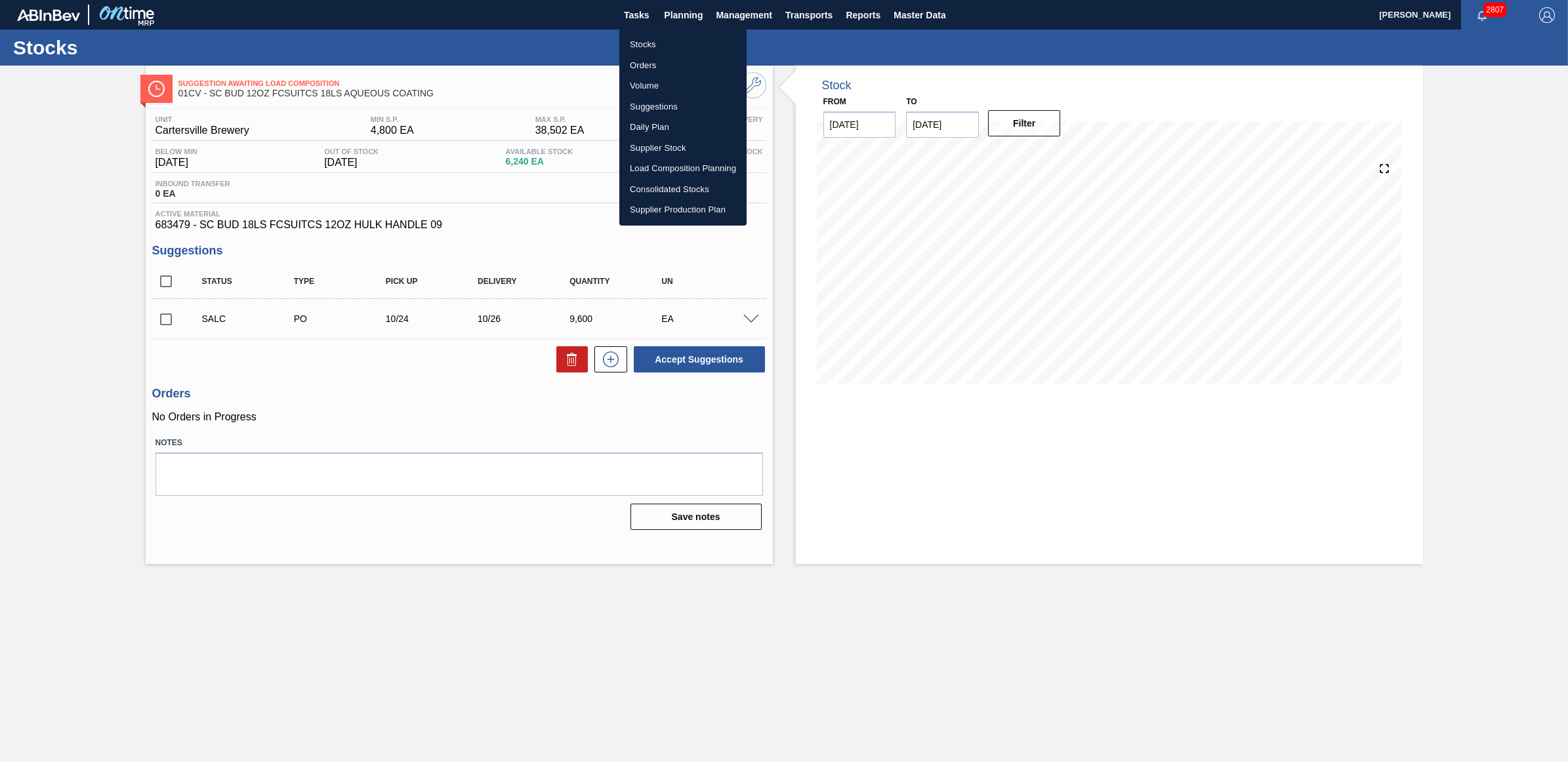
click at [671, 41] on li "Stocks" at bounding box center [682, 44] width 127 height 21
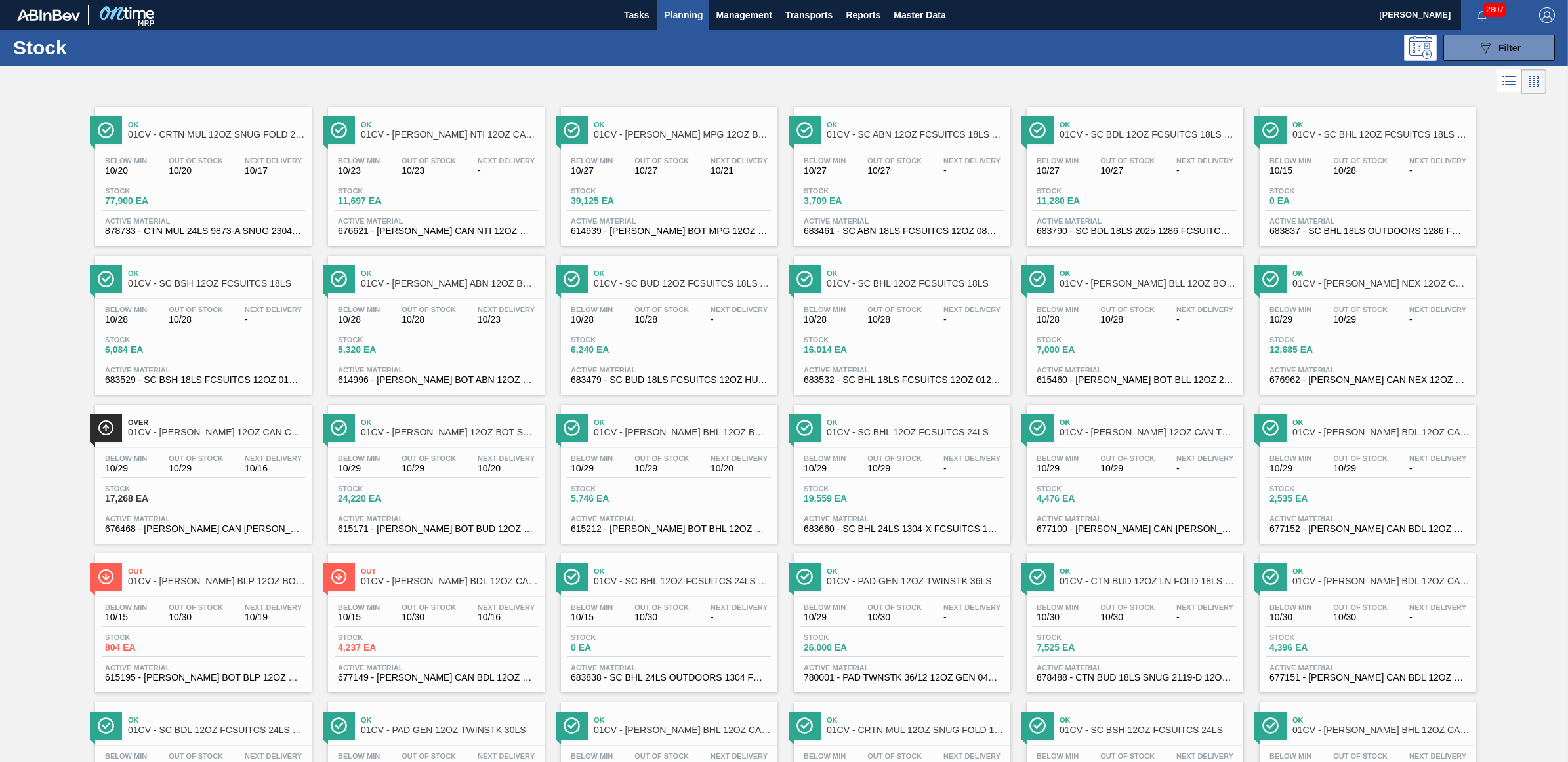
click at [245, 322] on span "-" at bounding box center [273, 320] width 57 height 9
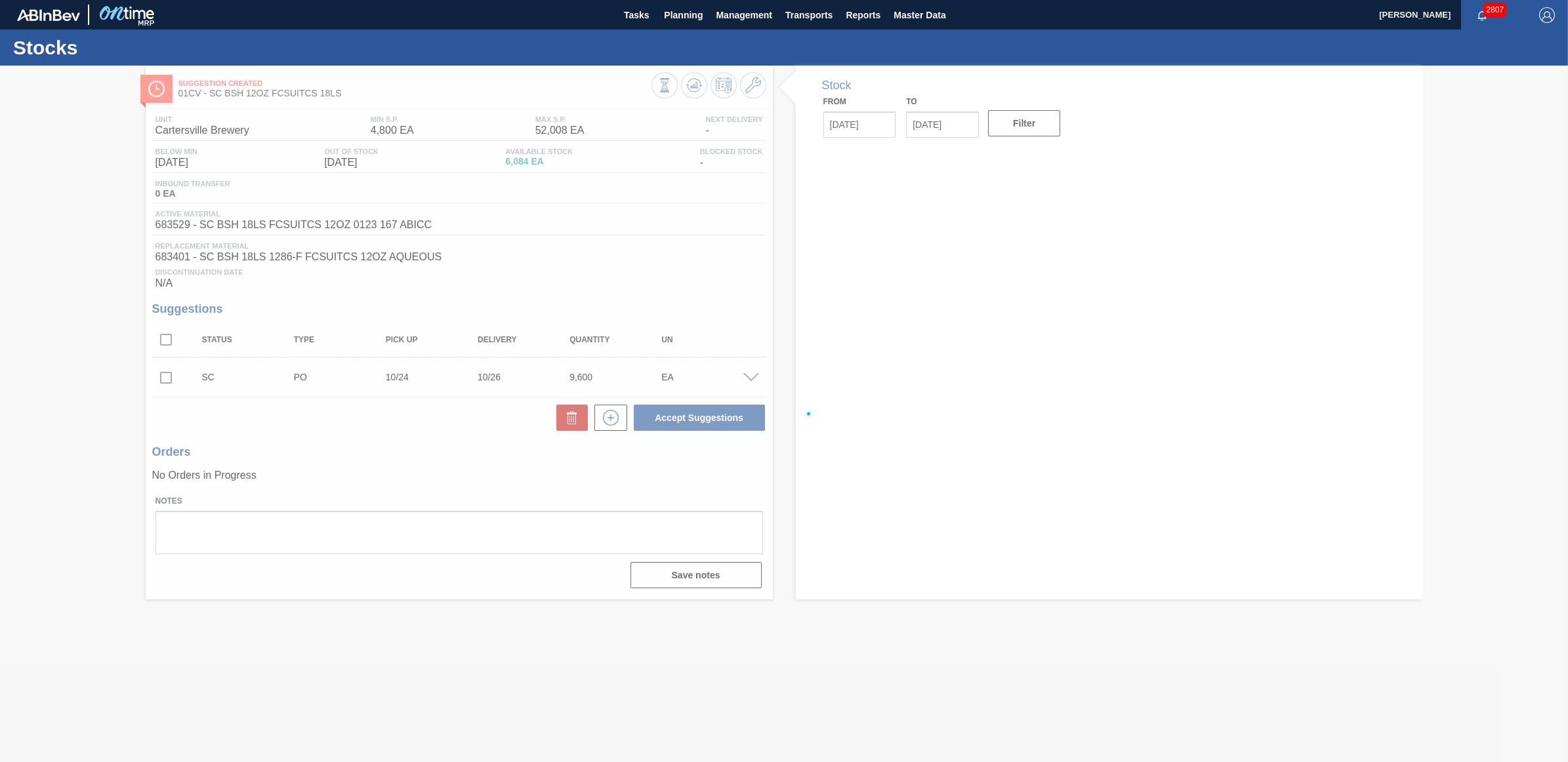
type input "[DATE]"
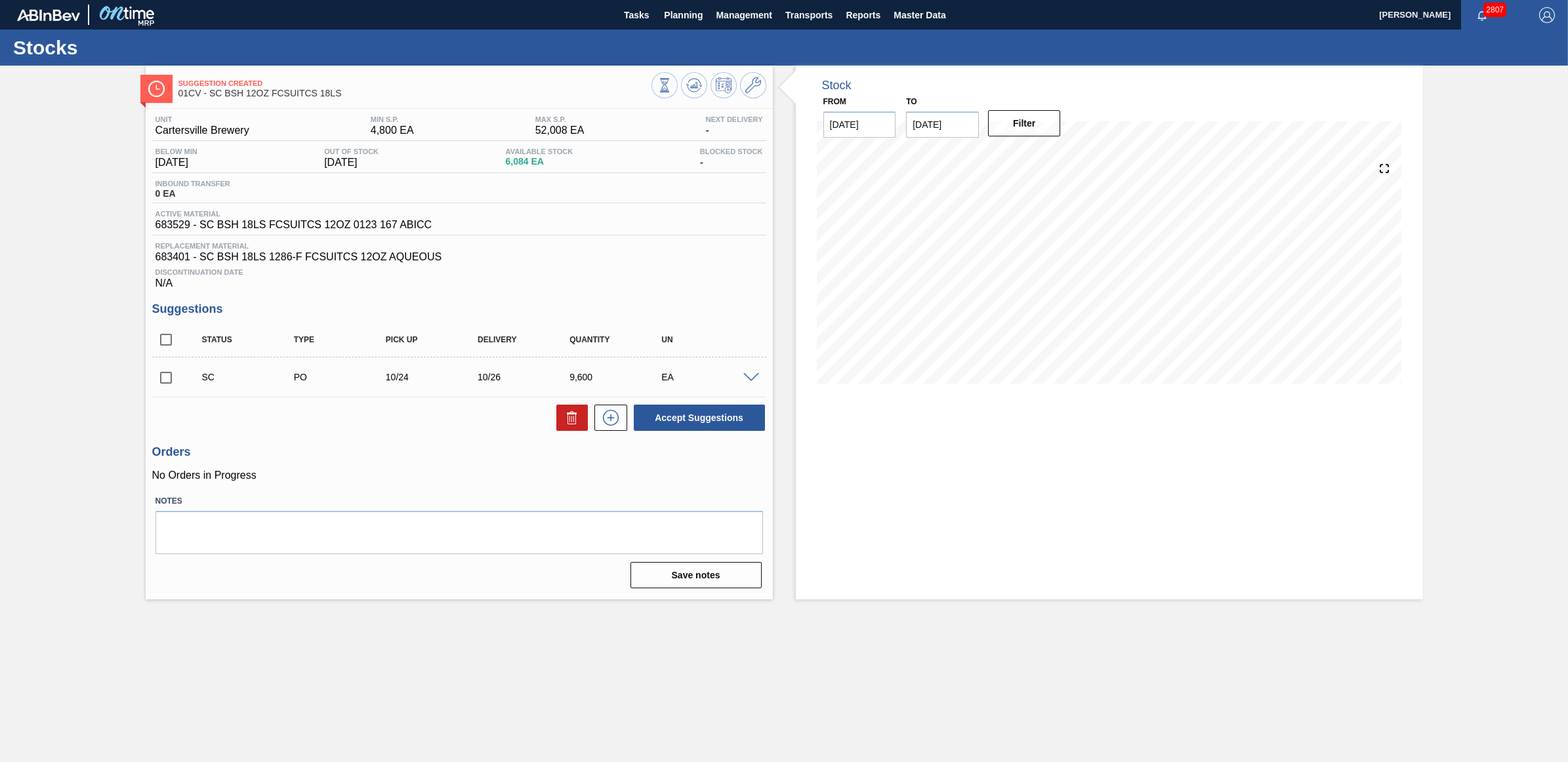
click at [167, 381] on input "checkbox" at bounding box center [166, 377] width 27 height 27
click at [699, 414] on button "Accept Suggestions" at bounding box center [699, 418] width 131 height 26
checkbox input "false"
click at [673, 14] on span "Planning" at bounding box center [683, 15] width 39 height 16
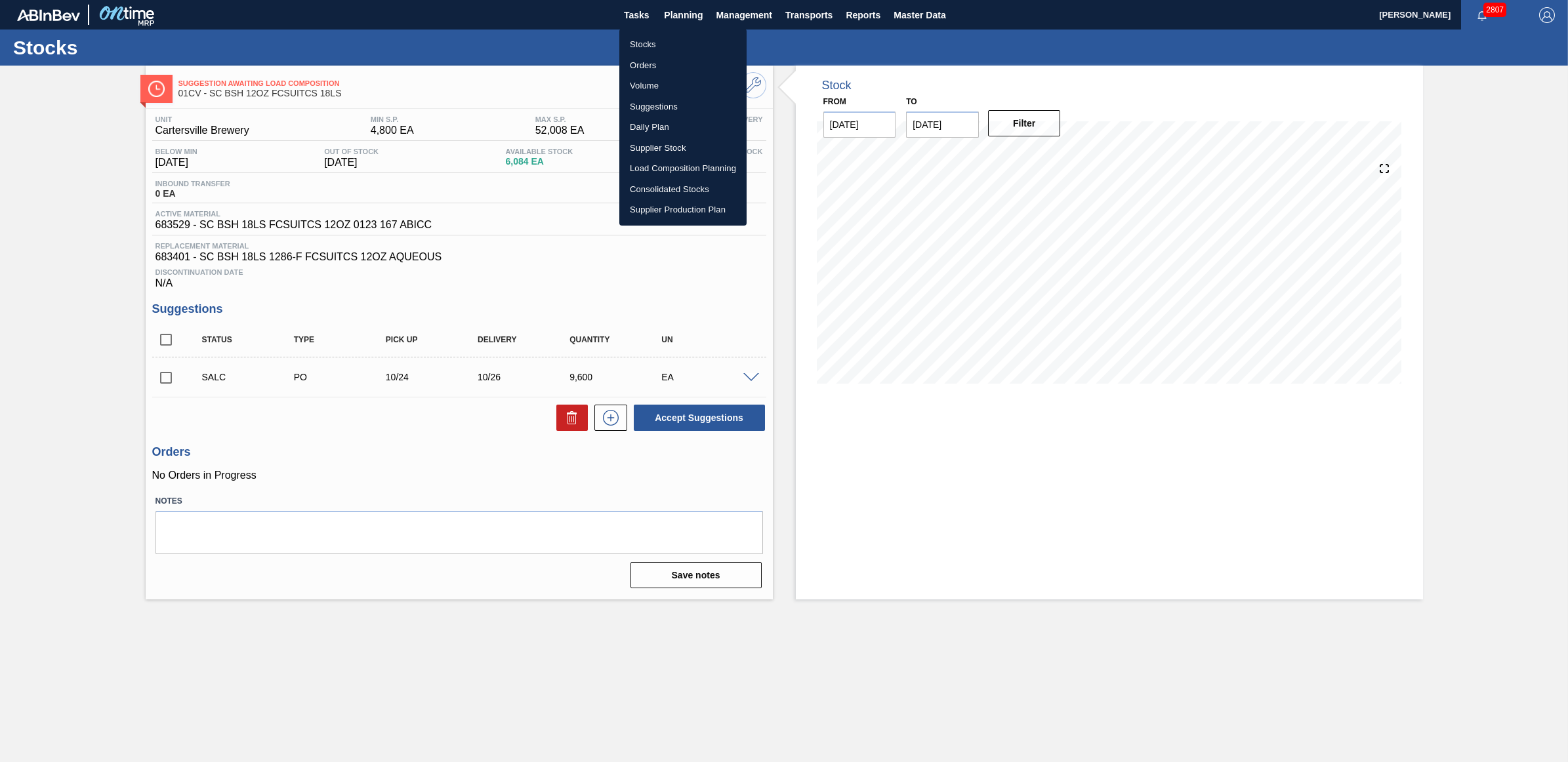
click at [642, 43] on li "Stocks" at bounding box center [682, 44] width 127 height 21
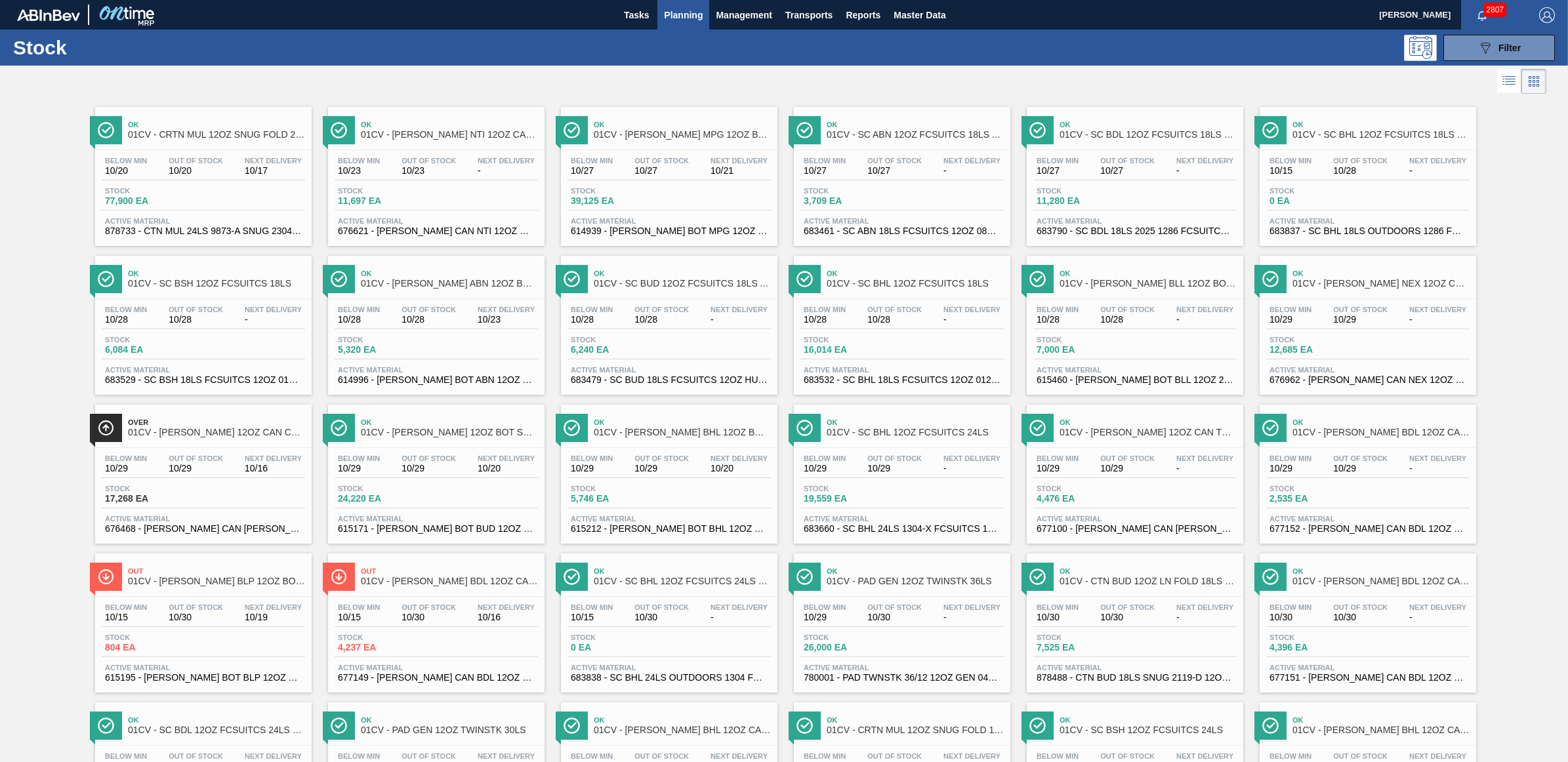
click at [900, 309] on span "Out Of Stock" at bounding box center [895, 310] width 55 height 8
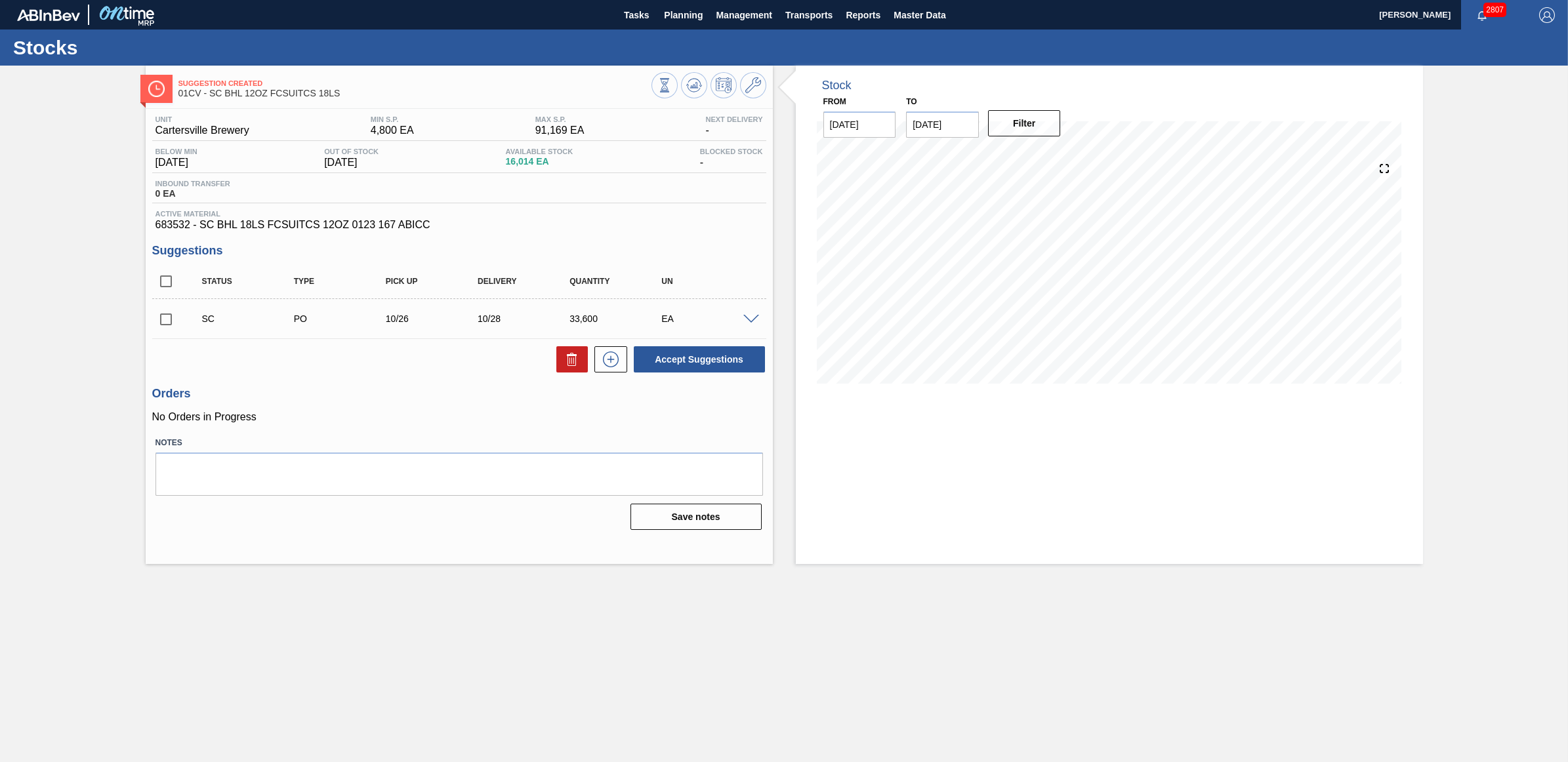
click at [750, 320] on span at bounding box center [751, 320] width 16 height 9
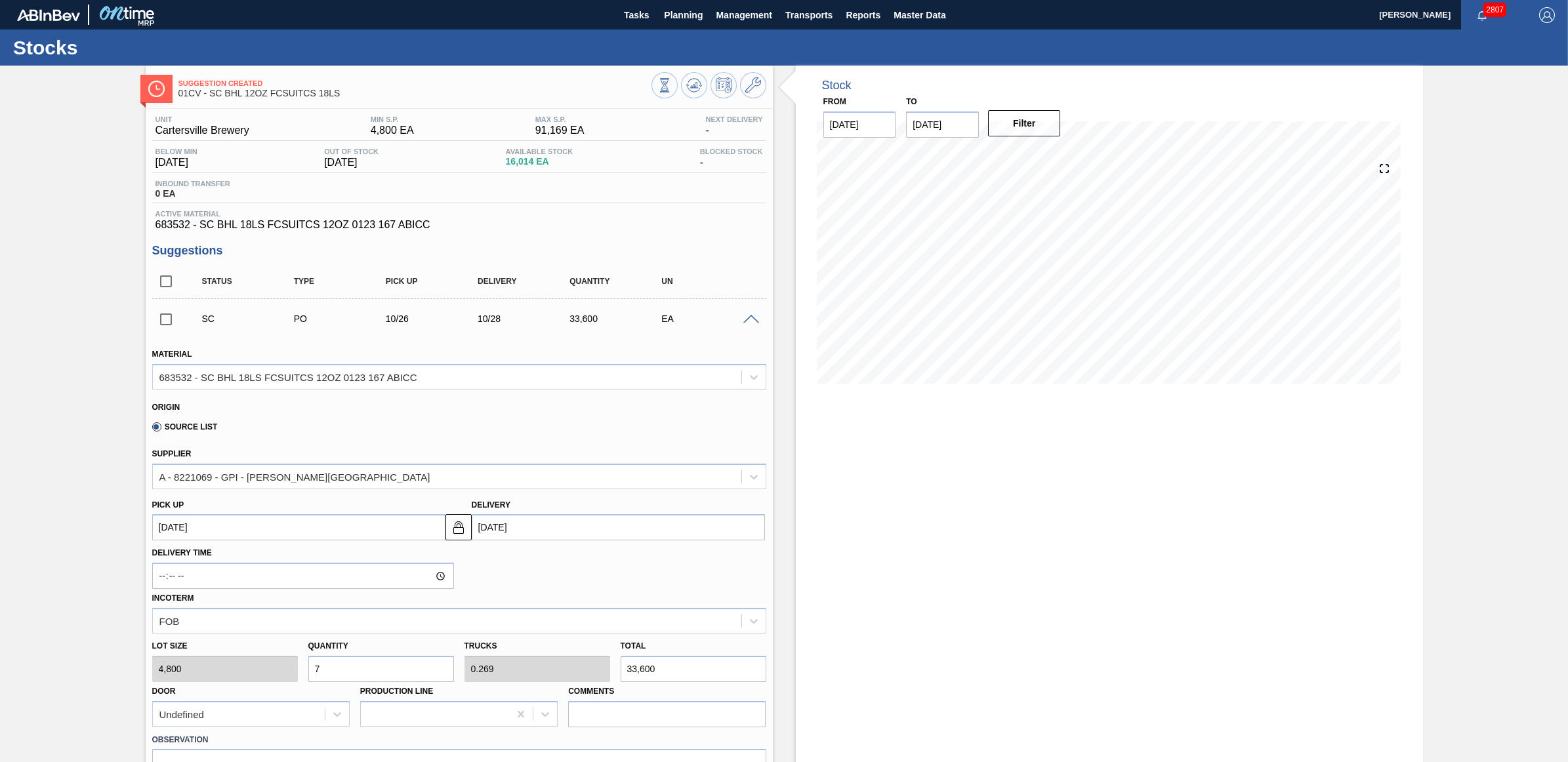
click at [750, 320] on span at bounding box center [751, 320] width 16 height 9
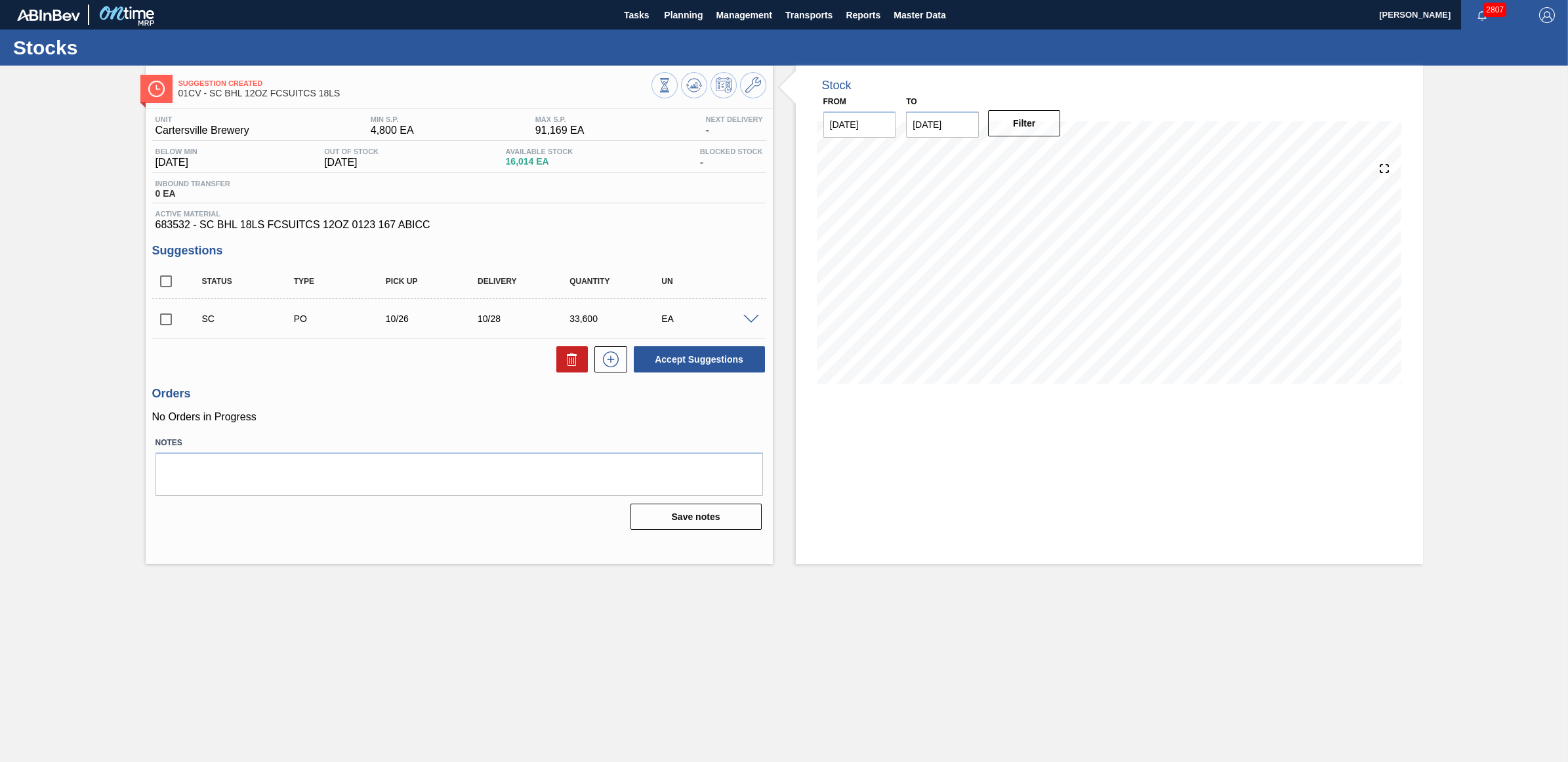
click at [167, 320] on input "checkbox" at bounding box center [166, 319] width 27 height 27
click at [742, 364] on button "Accept Suggestions" at bounding box center [699, 359] width 131 height 26
checkbox input "false"
click at [695, 9] on span "Planning" at bounding box center [683, 15] width 39 height 16
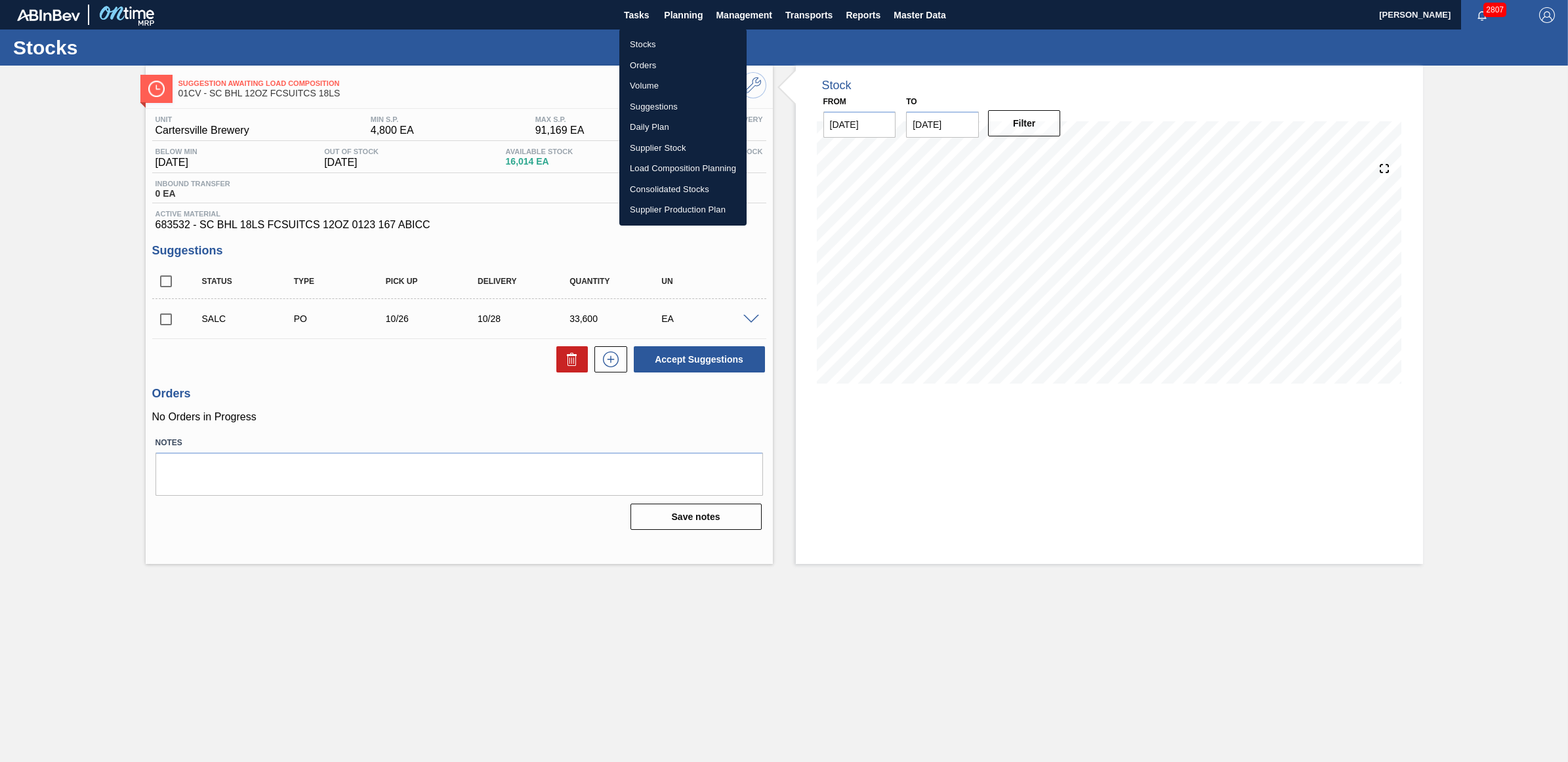
click at [660, 41] on li "Stocks" at bounding box center [682, 44] width 127 height 21
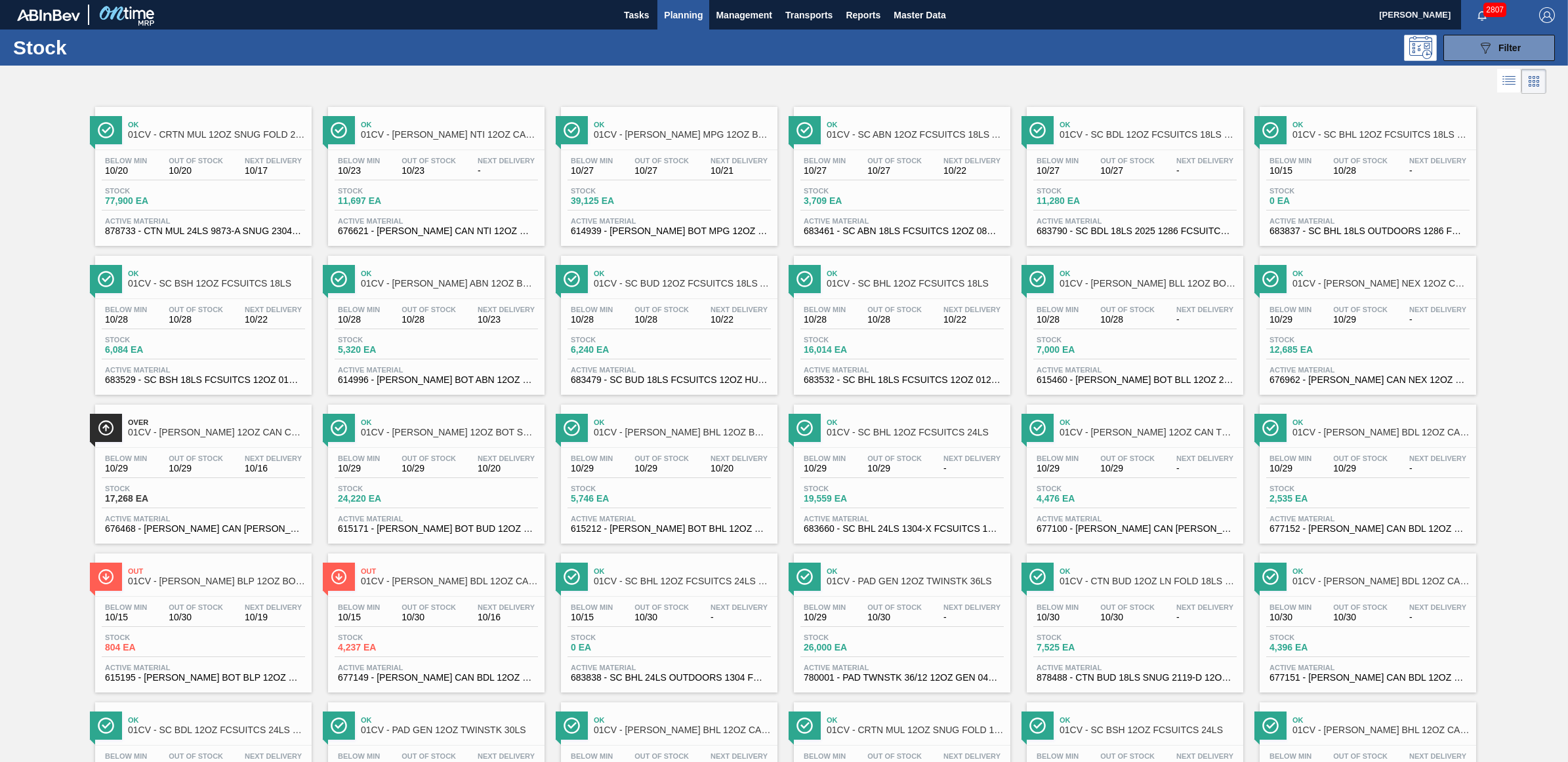
click at [1127, 151] on div "Below Min 10/27 Out Of Stock 10/27 Next Delivery - Stock 11,280 EA Active Mater…" at bounding box center [1134, 195] width 216 height 89
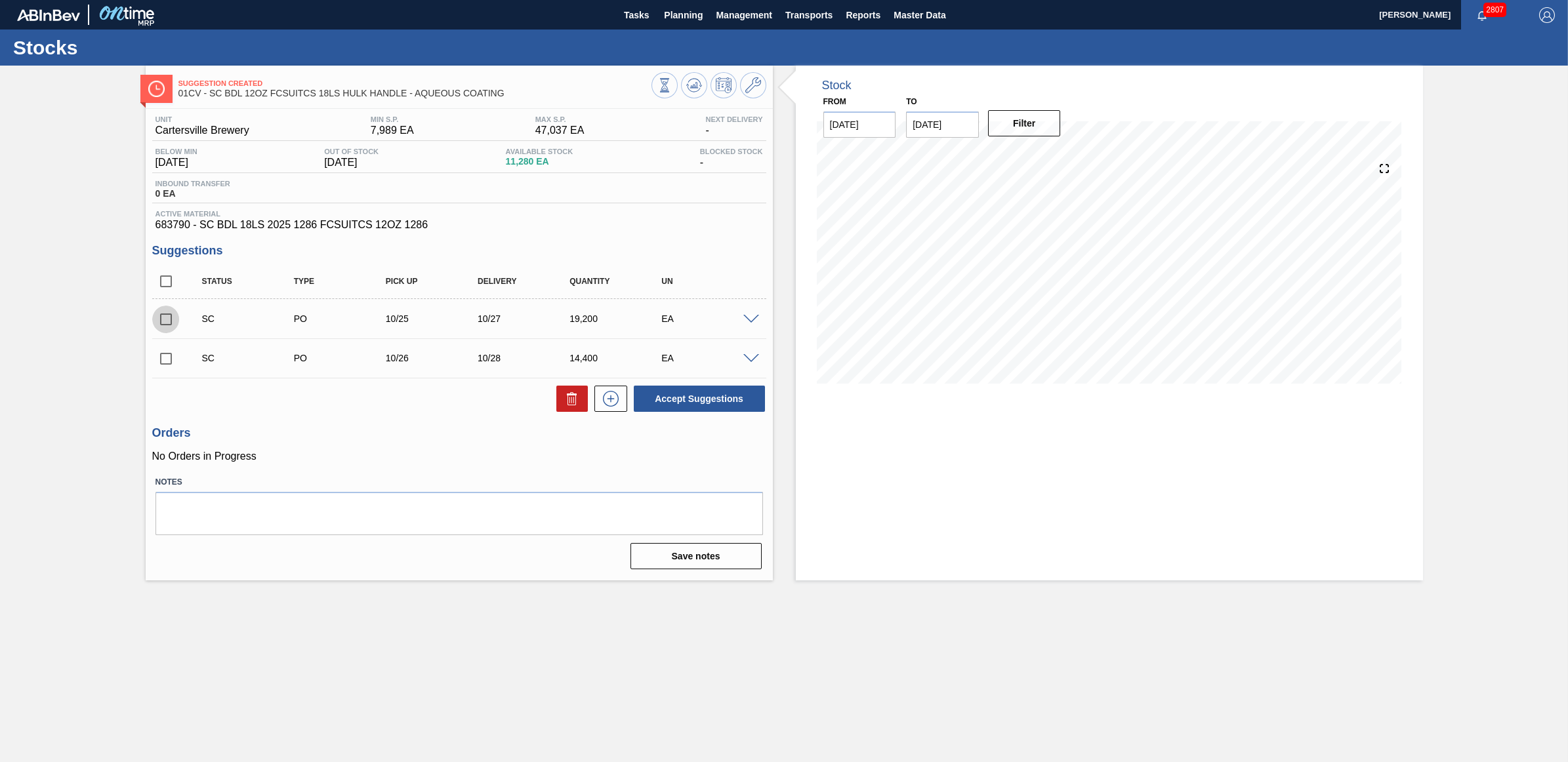
click at [169, 322] on input "checkbox" at bounding box center [166, 319] width 27 height 27
checkbox input "true"
click at [163, 362] on input "checkbox" at bounding box center [166, 358] width 27 height 27
checkbox input "true"
click at [704, 400] on button "Accept Suggestions" at bounding box center [699, 399] width 131 height 26
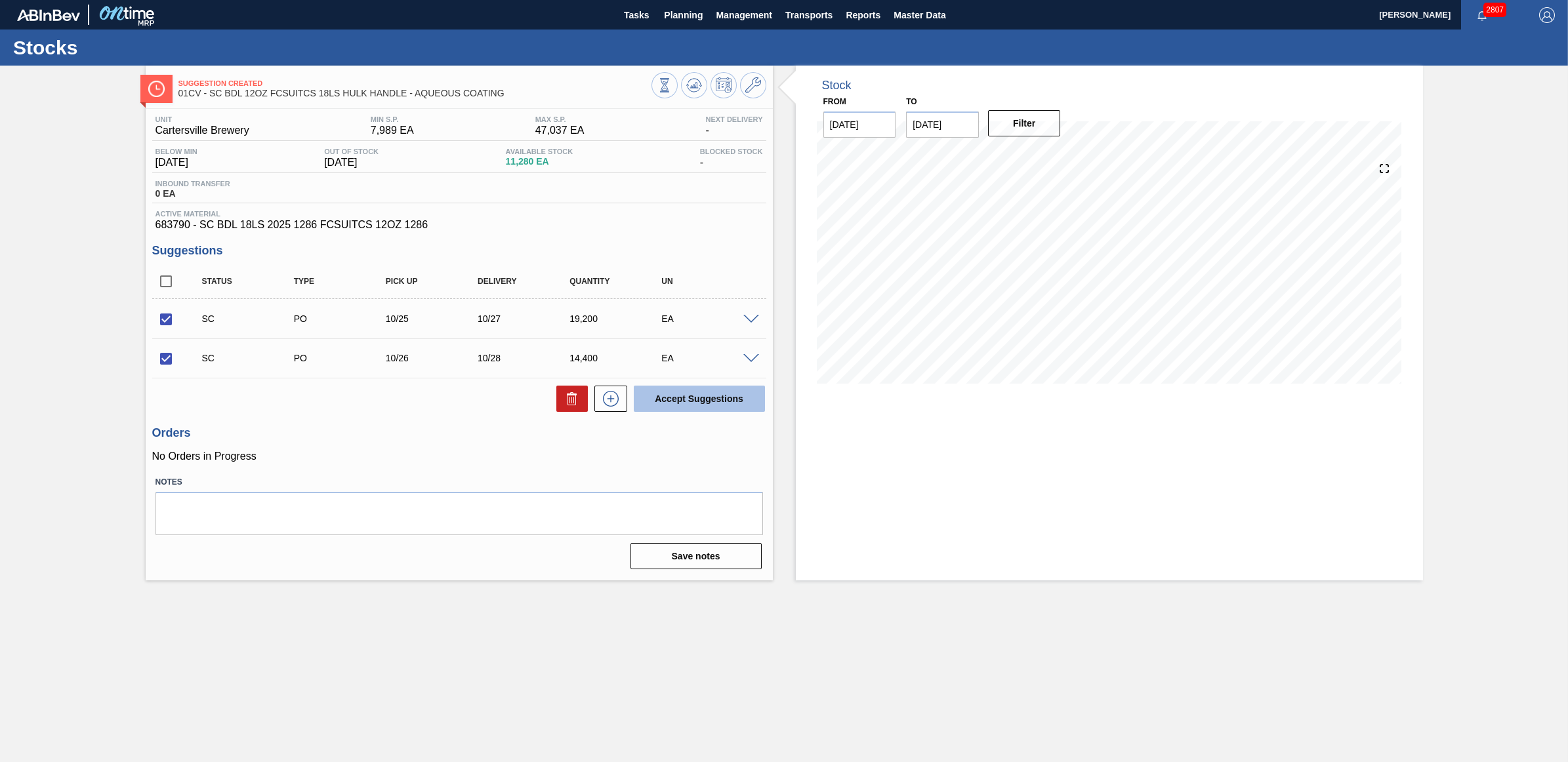
checkbox input "false"
click at [690, 18] on span "Planning" at bounding box center [683, 15] width 39 height 16
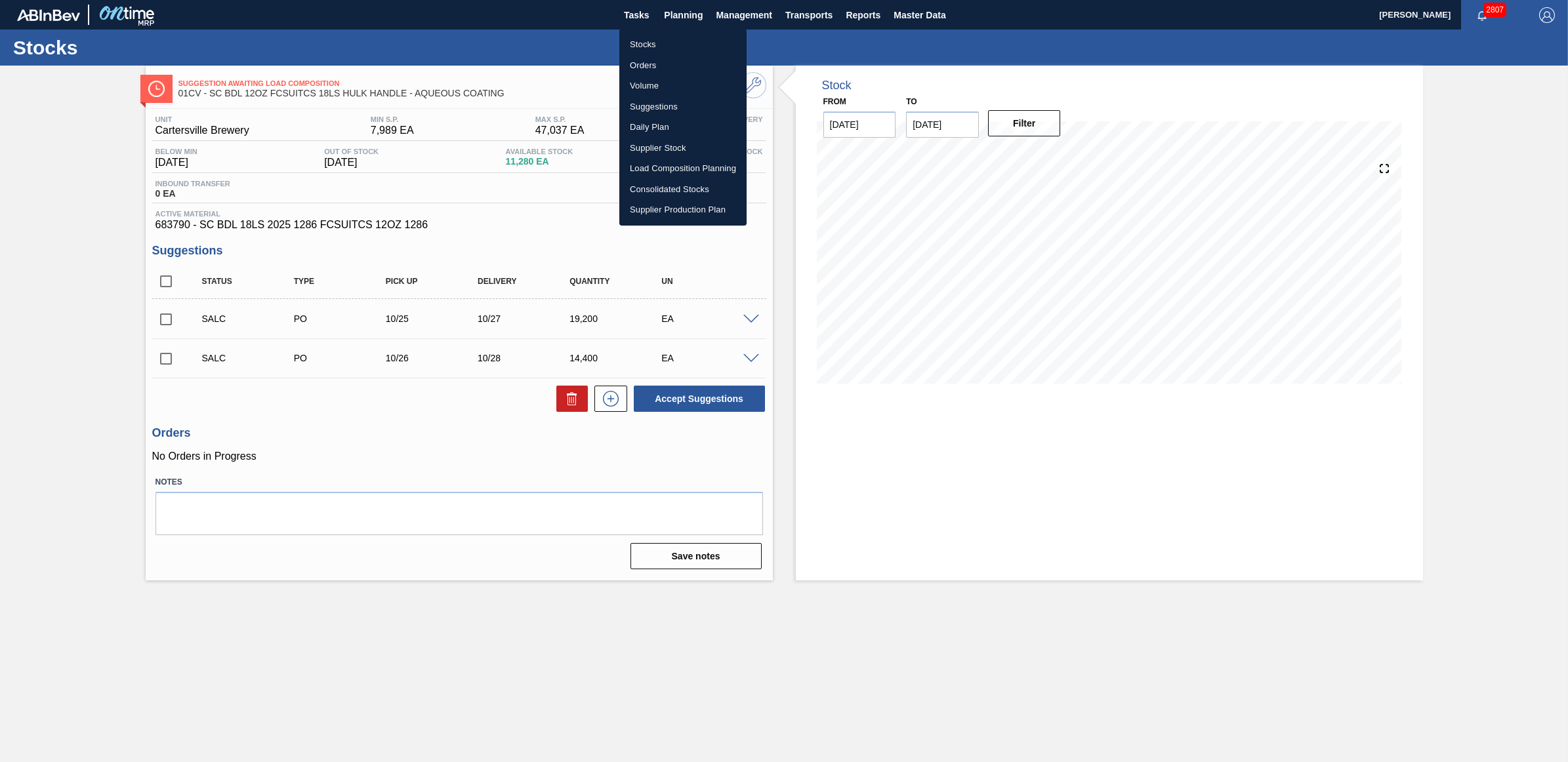
click at [664, 46] on li "Stocks" at bounding box center [682, 44] width 127 height 21
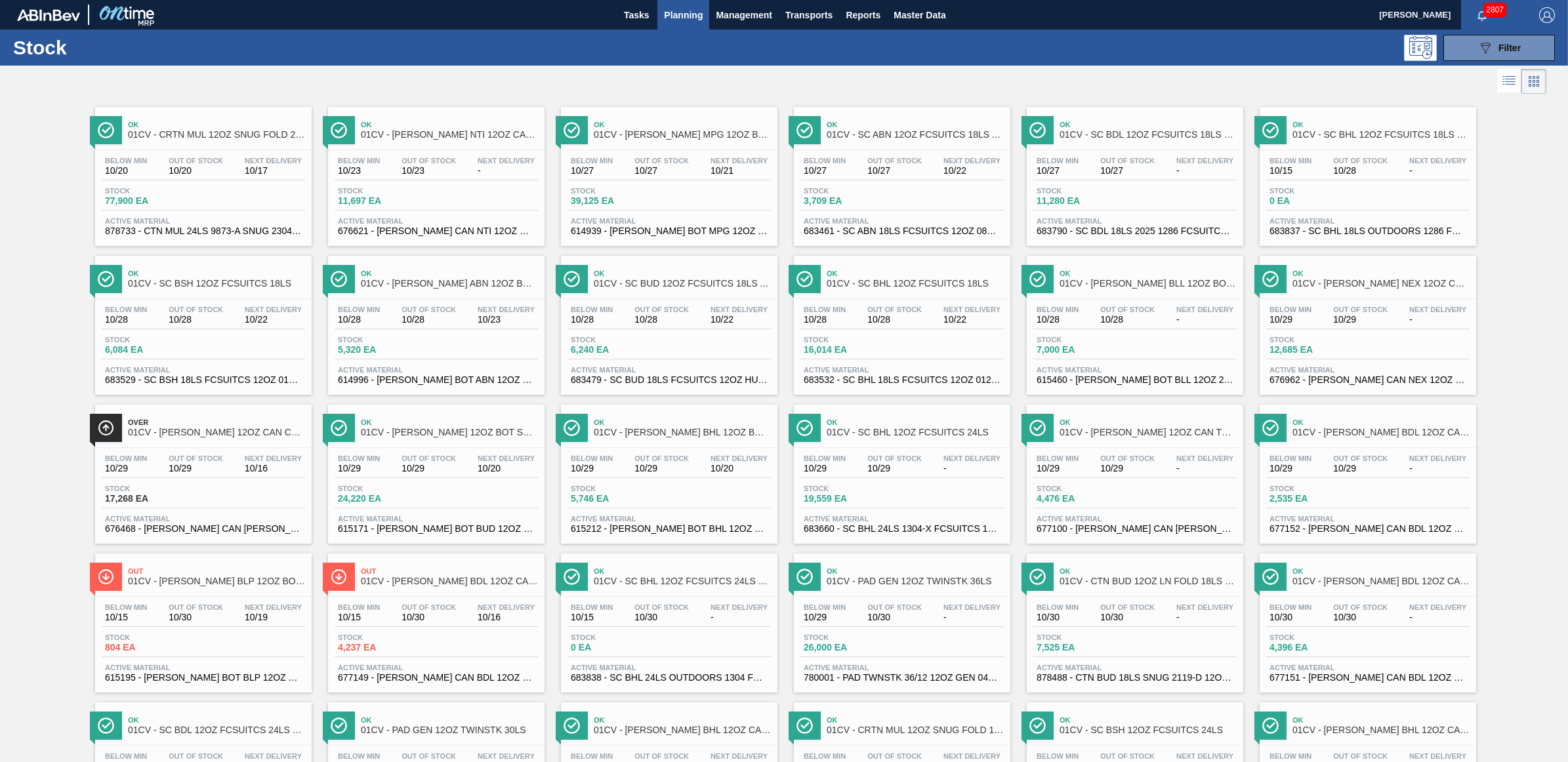
click at [855, 609] on div "Below Min 10/29 Out Of Stock 10/30 Next Delivery -" at bounding box center [902, 615] width 203 height 24
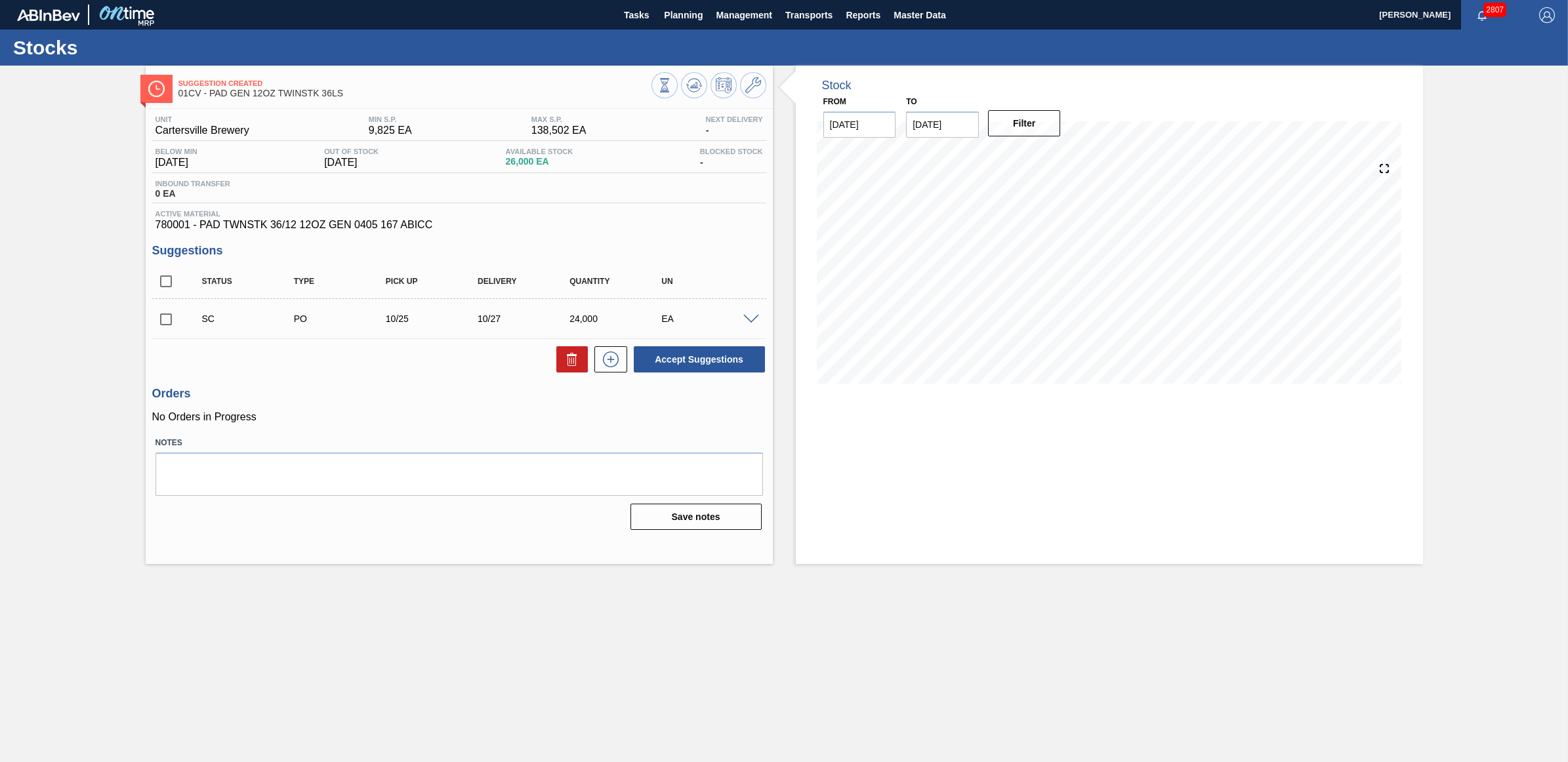
click at [161, 319] on input "checkbox" at bounding box center [166, 319] width 27 height 27
click at [681, 361] on button "Accept Suggestions" at bounding box center [699, 359] width 131 height 26
checkbox input "false"
click at [759, 86] on icon at bounding box center [752, 85] width 16 height 16
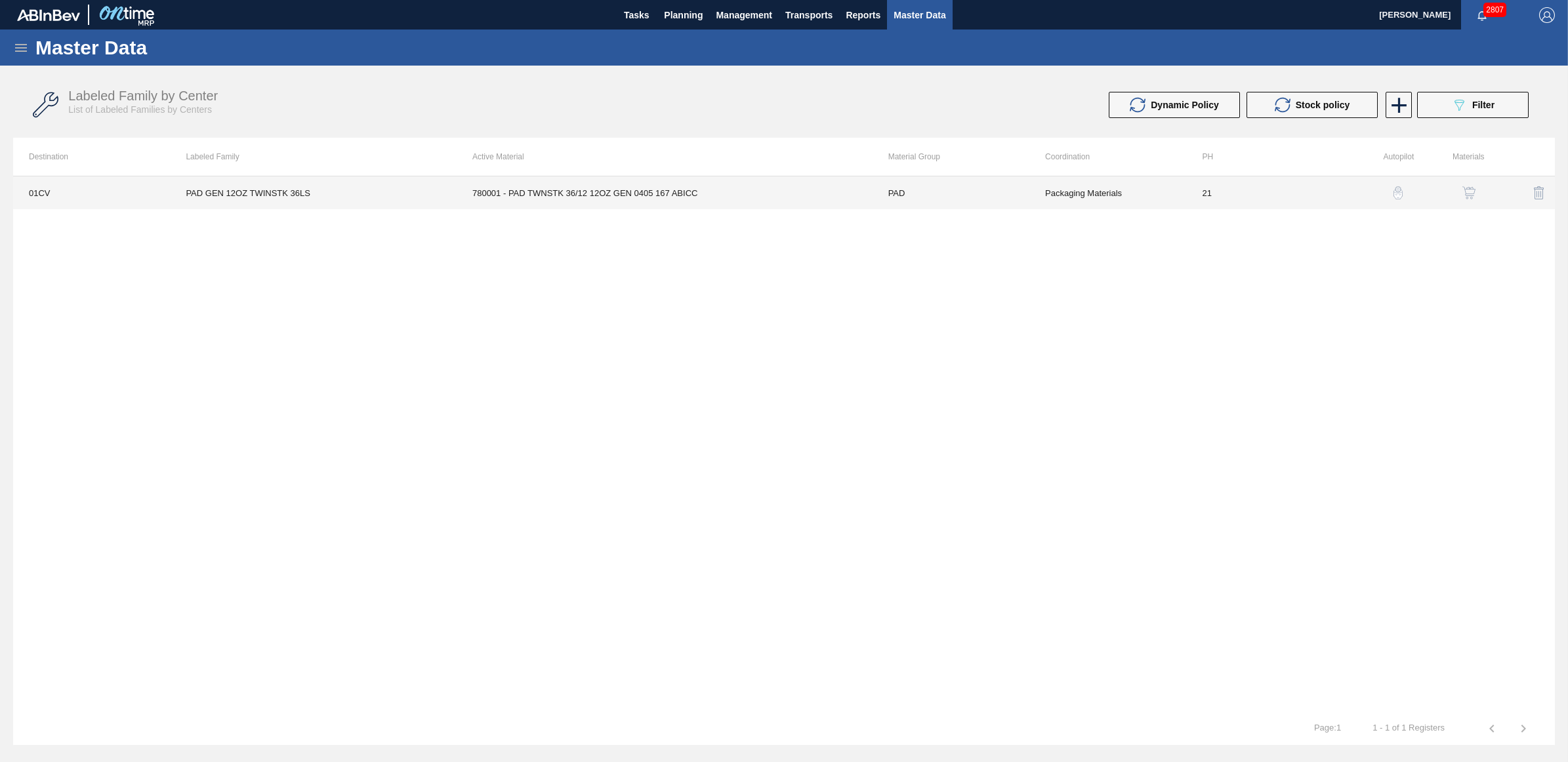
click at [244, 188] on td "PAD GEN 12OZ TWINSTK 36LS" at bounding box center [313, 193] width 287 height 33
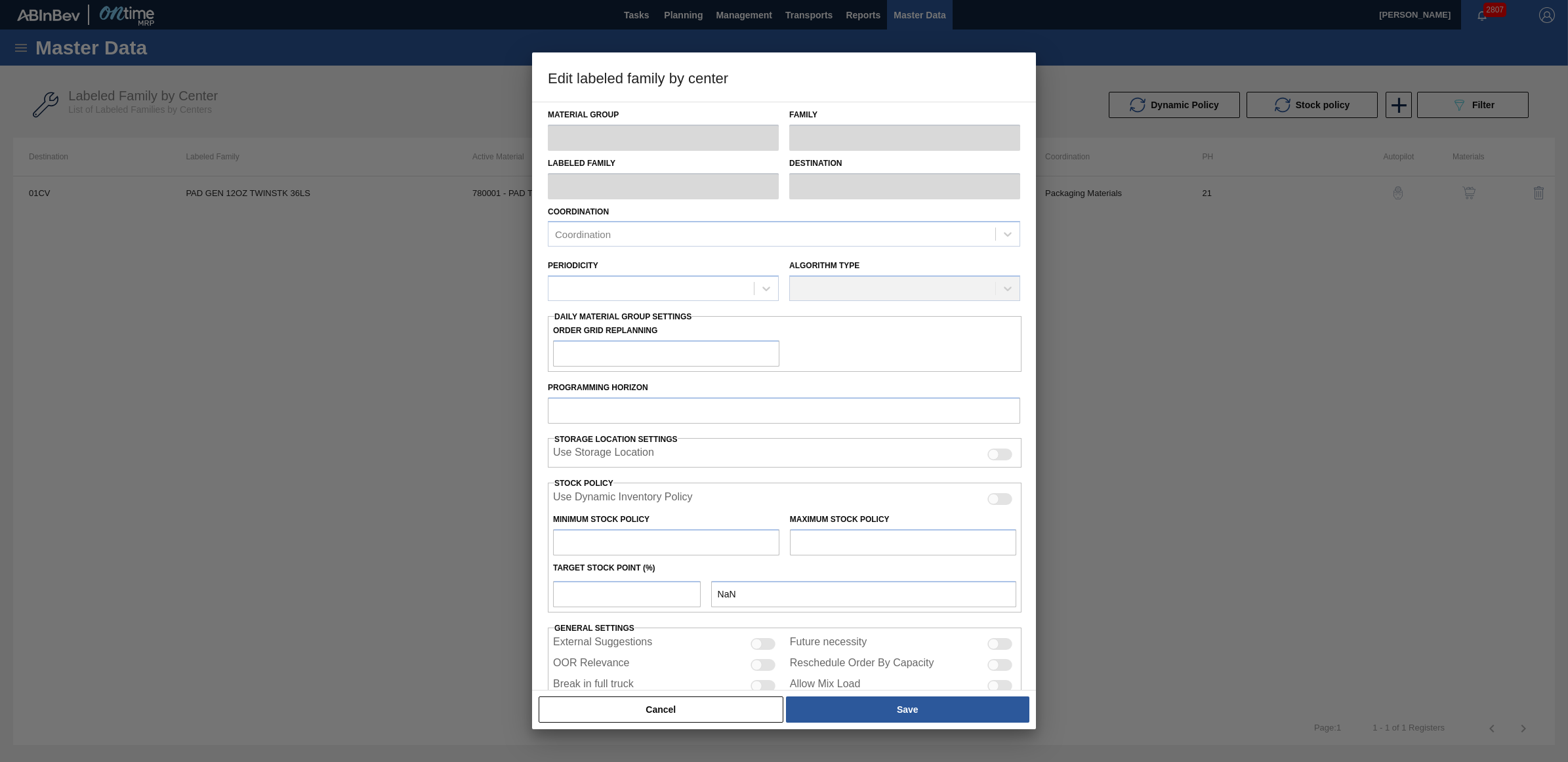
type input "PAD"
type input "Pads"
type input "PAD GEN 12OZ TWINSTK 36LS"
type input "01CV - [GEOGRAPHIC_DATA] Brewery"
type input "21"
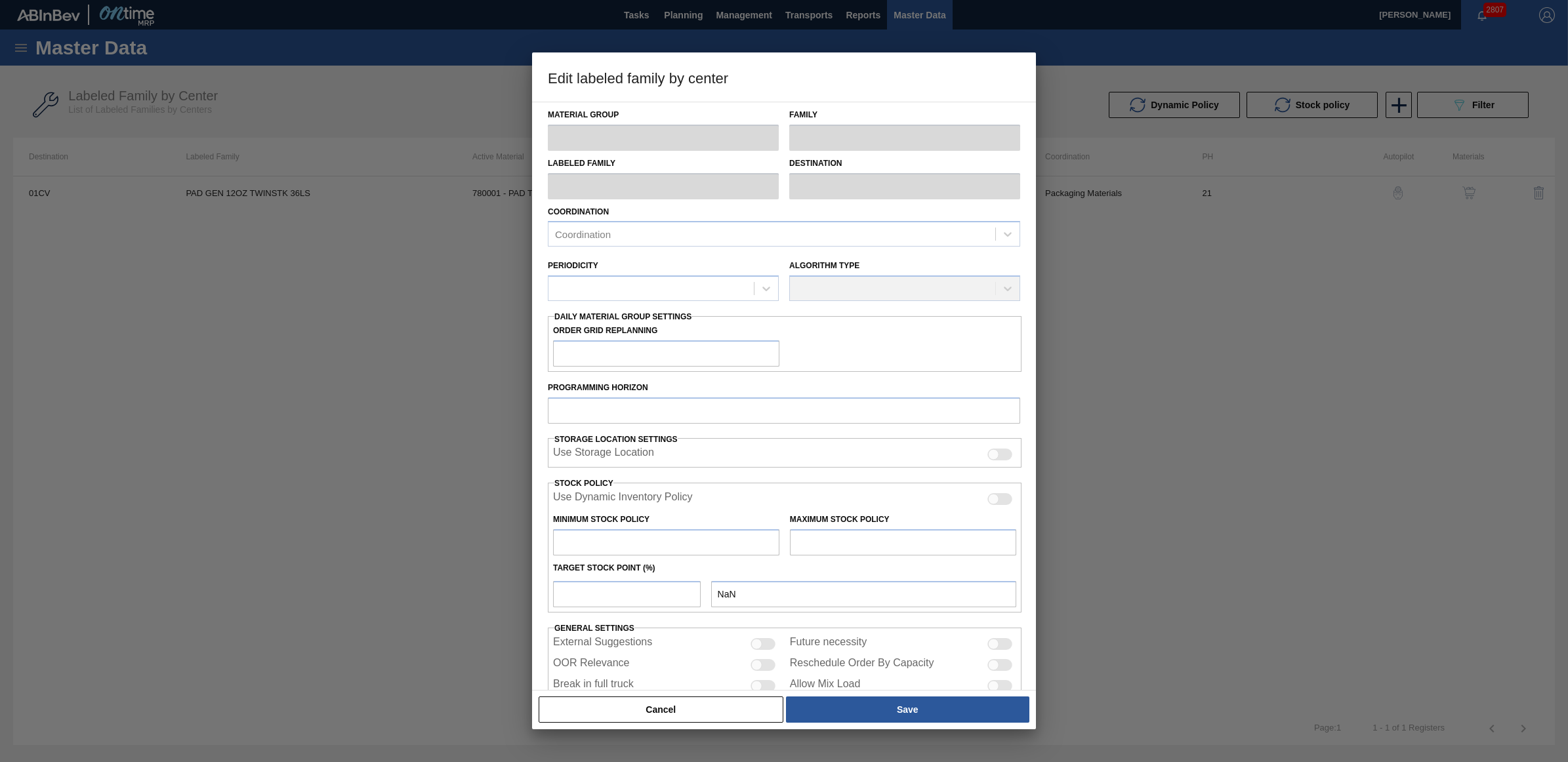
type input "9,825"
type input "138,502"
type input "0"
type input "9,825"
checkbox input "true"
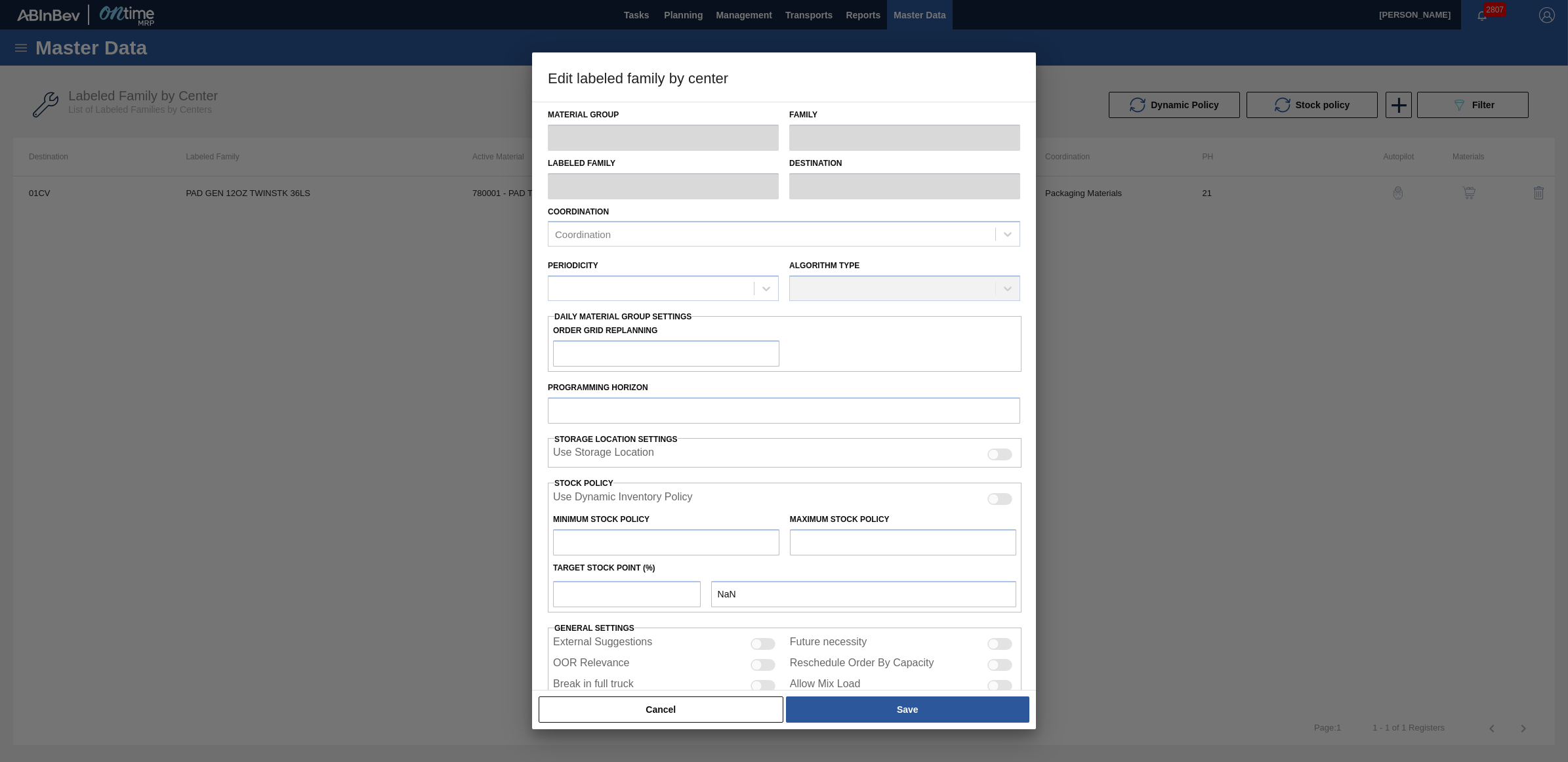
checkbox input "true"
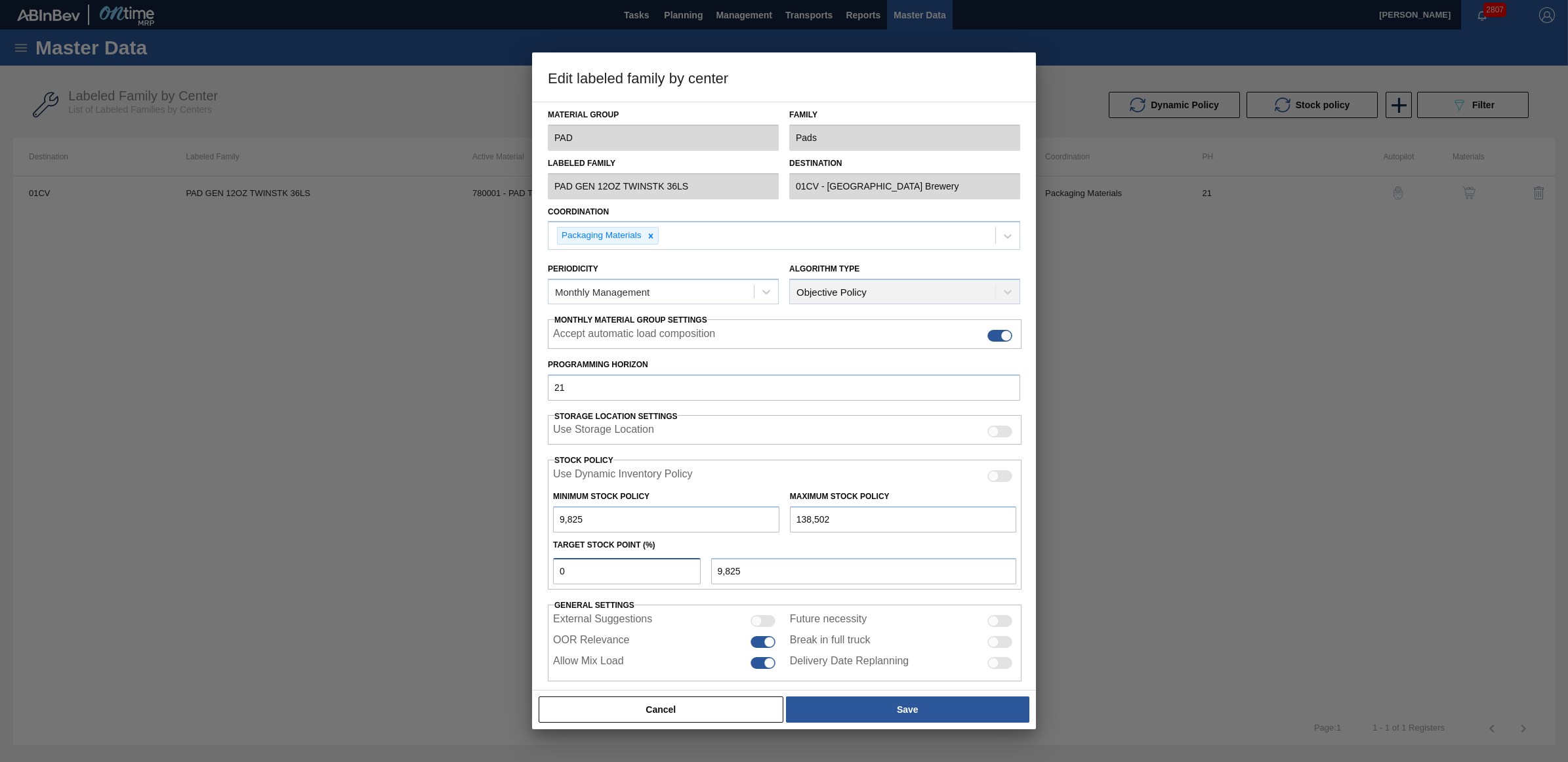
drag, startPoint x: 576, startPoint y: 578, endPoint x: 529, endPoint y: 568, distance: 48.1
click at [529, 568] on div "Edit labeled family by center Material Group PAD Family Pads Labeled Family PAD…" at bounding box center [784, 381] width 1568 height 762
type input "5"
type input "16,259"
type input "9,825"
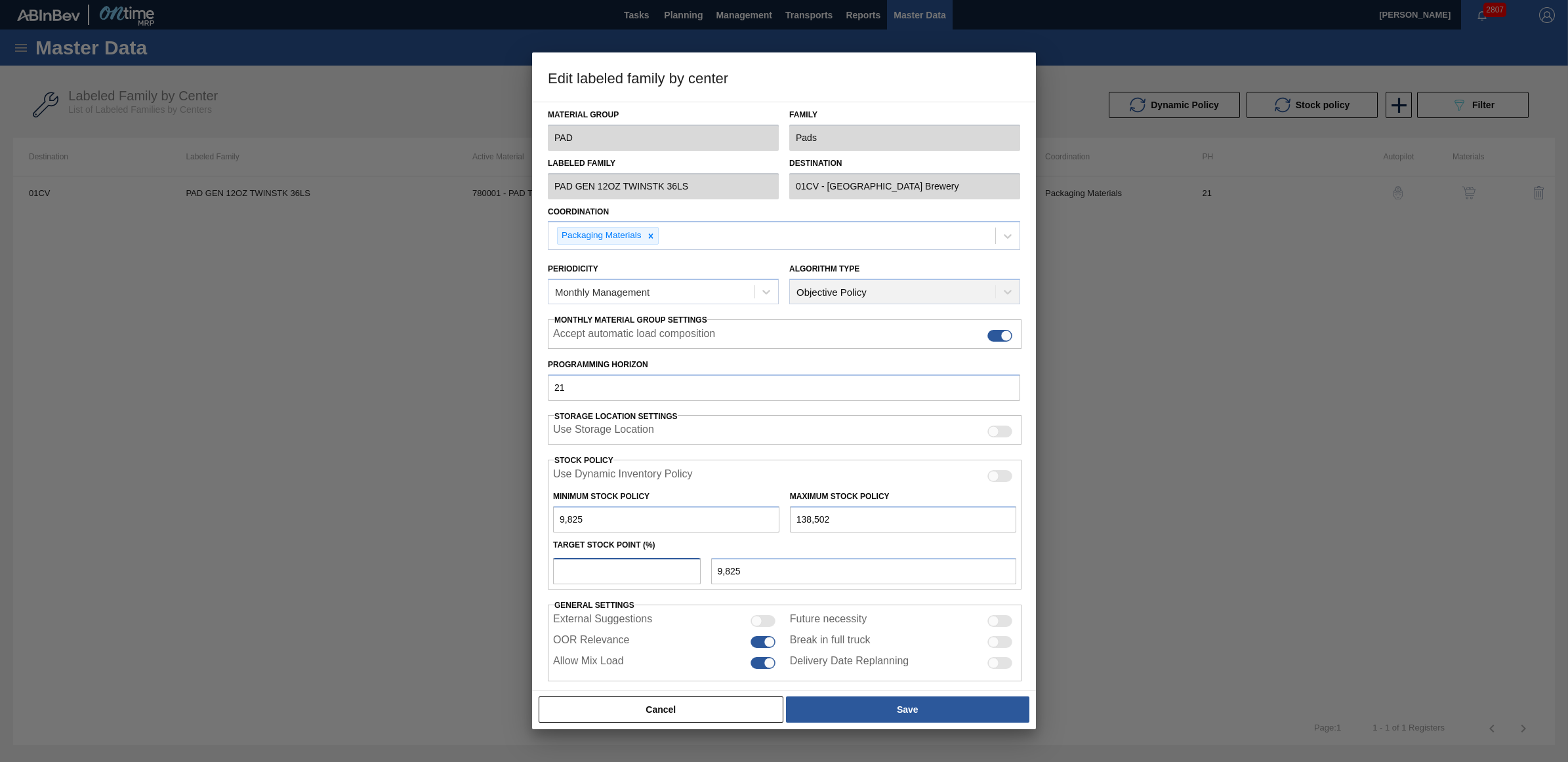
type input "1"
type input "11,112"
type input "10"
type input "22,693"
type input "1"
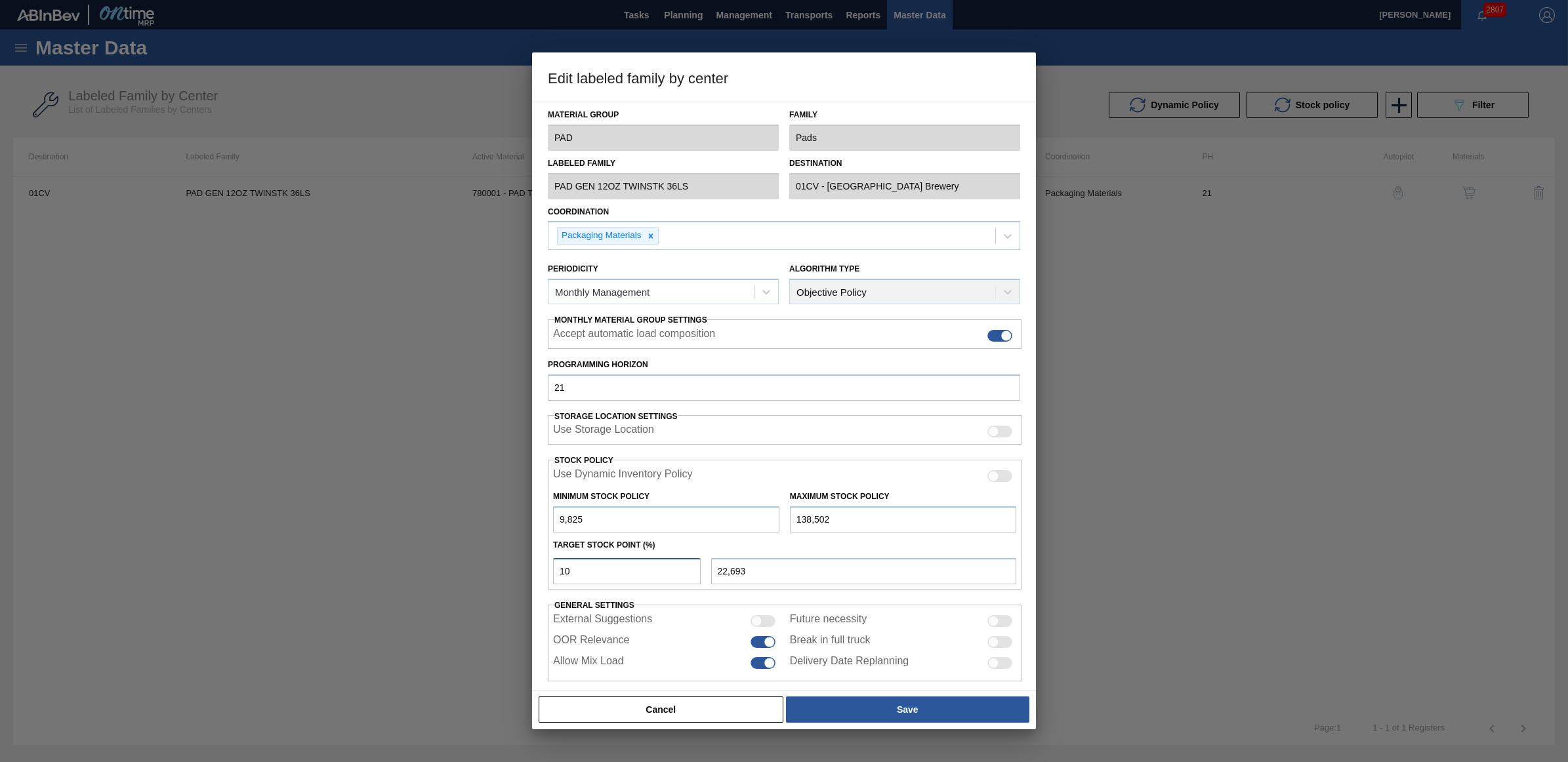
type input "11,112"
type input "11"
type input "23,979"
type input "1"
type input "11,112"
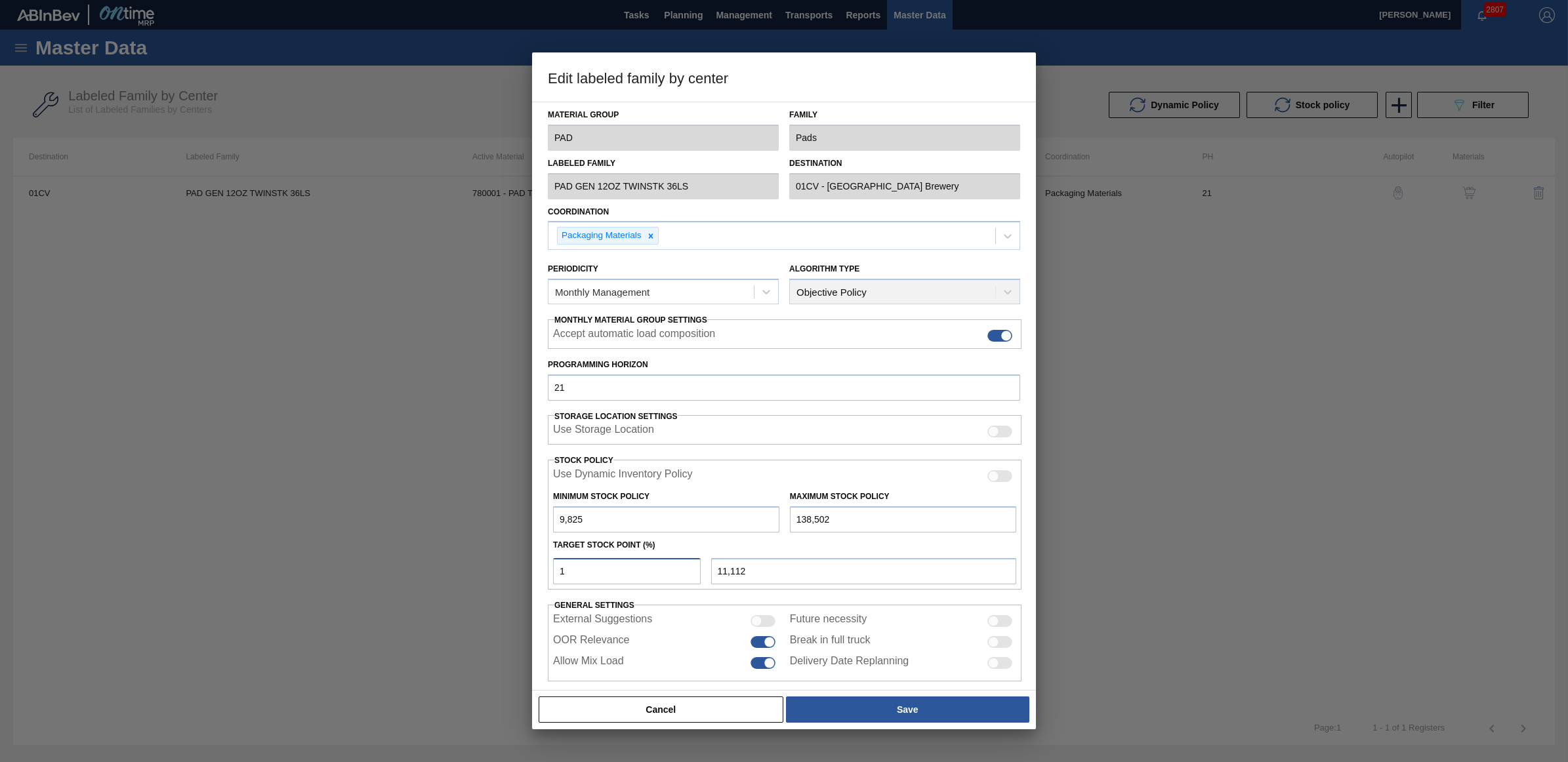
type input "12"
type input "25,266"
type input "12"
click at [863, 706] on button "Save" at bounding box center [908, 710] width 244 height 26
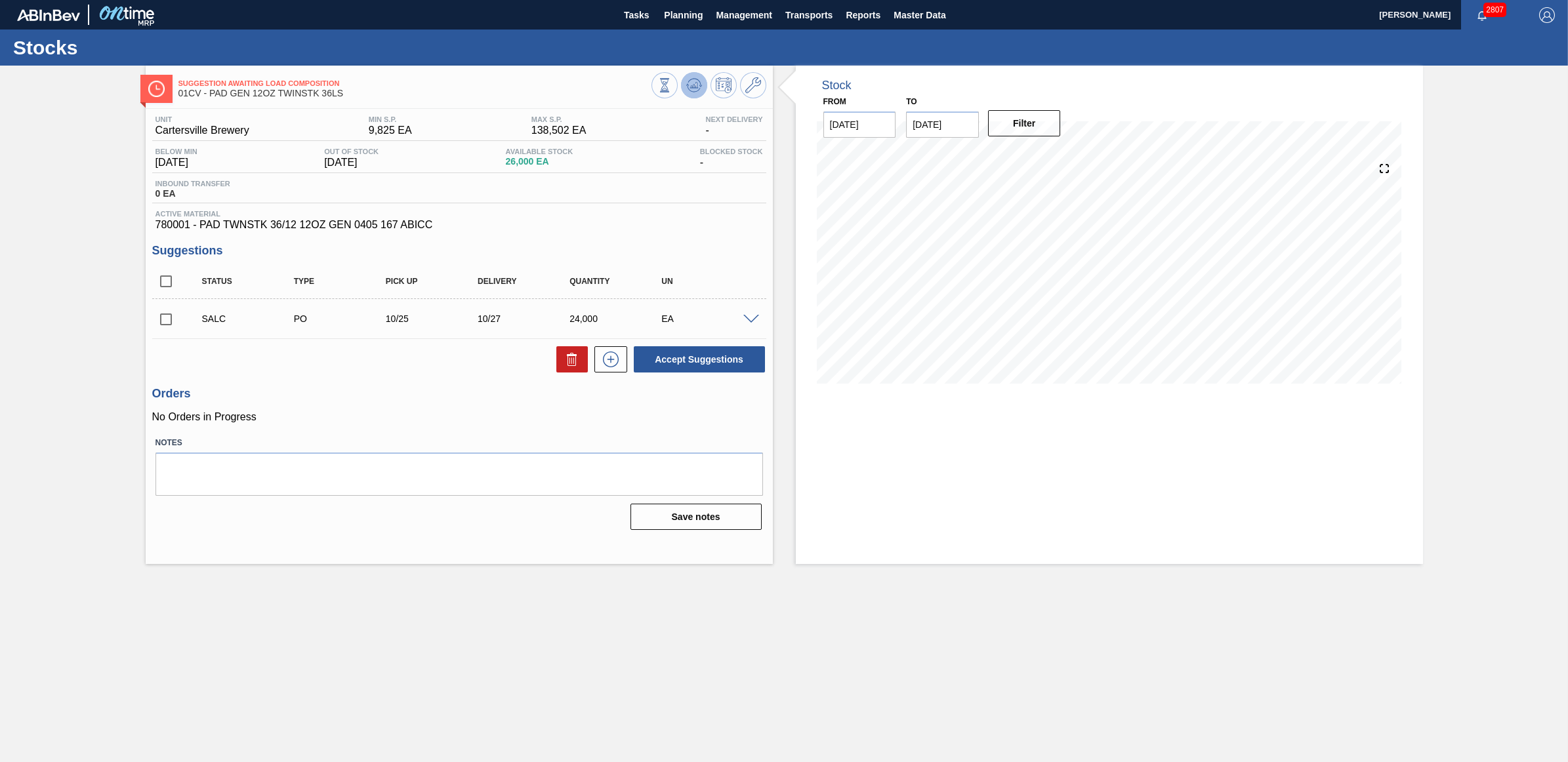
click at [687, 80] on icon at bounding box center [693, 85] width 16 height 16
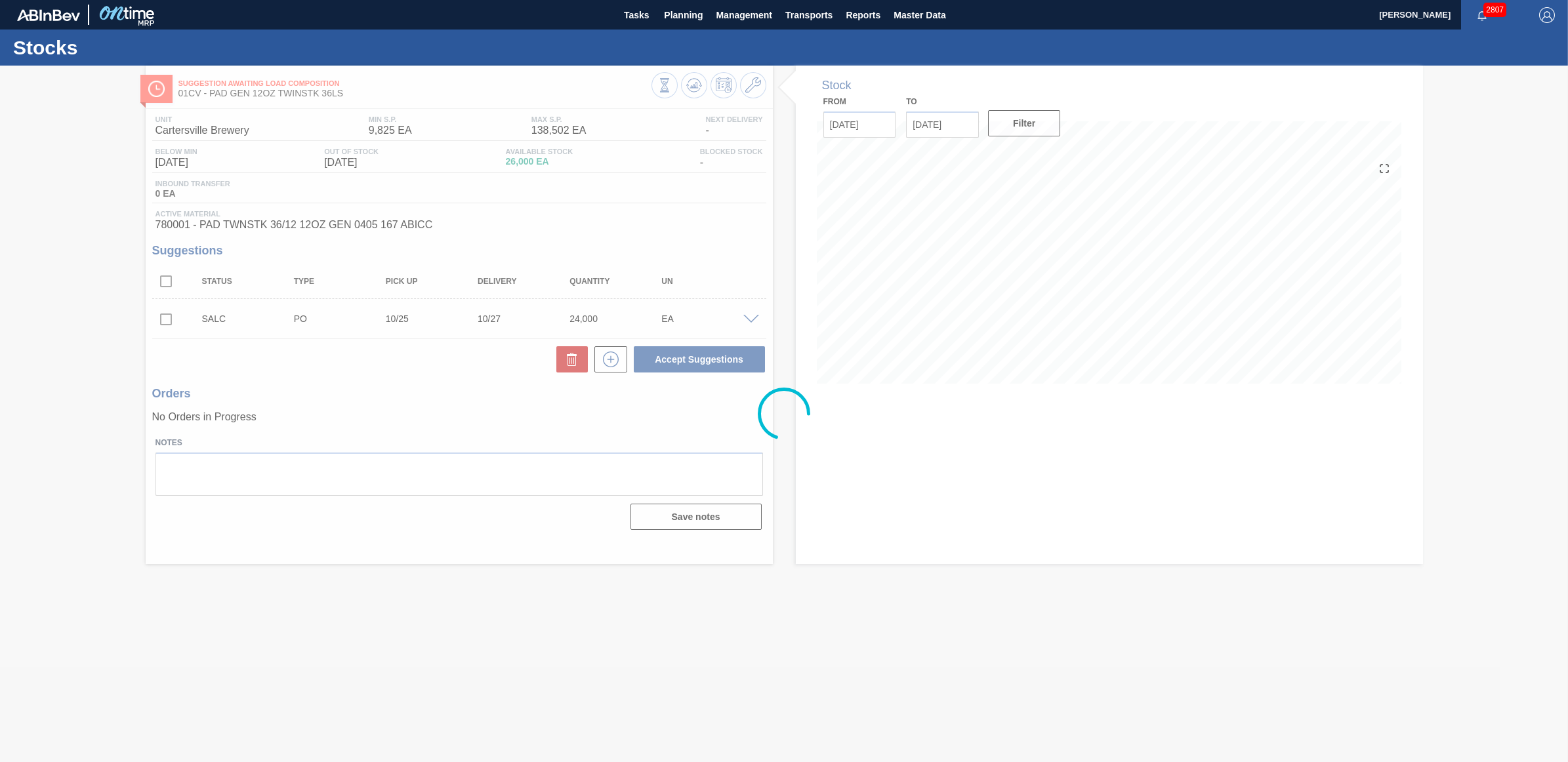
click at [608, 296] on div at bounding box center [784, 414] width 1568 height 697
click at [693, 80] on div at bounding box center [784, 414] width 1568 height 697
click at [689, 15] on span "Planning" at bounding box center [683, 15] width 39 height 16
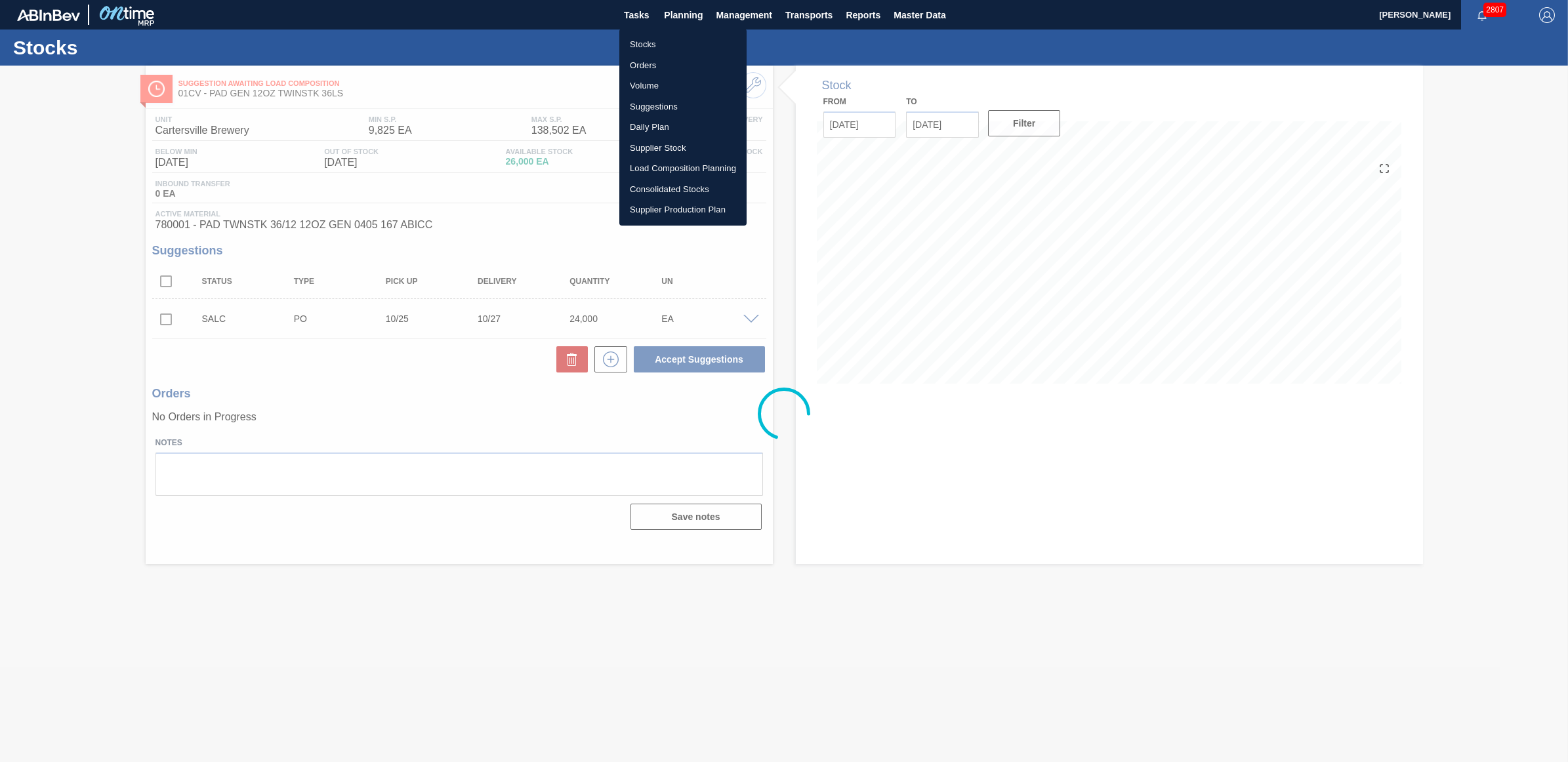
click at [673, 38] on li "Stocks" at bounding box center [682, 44] width 127 height 21
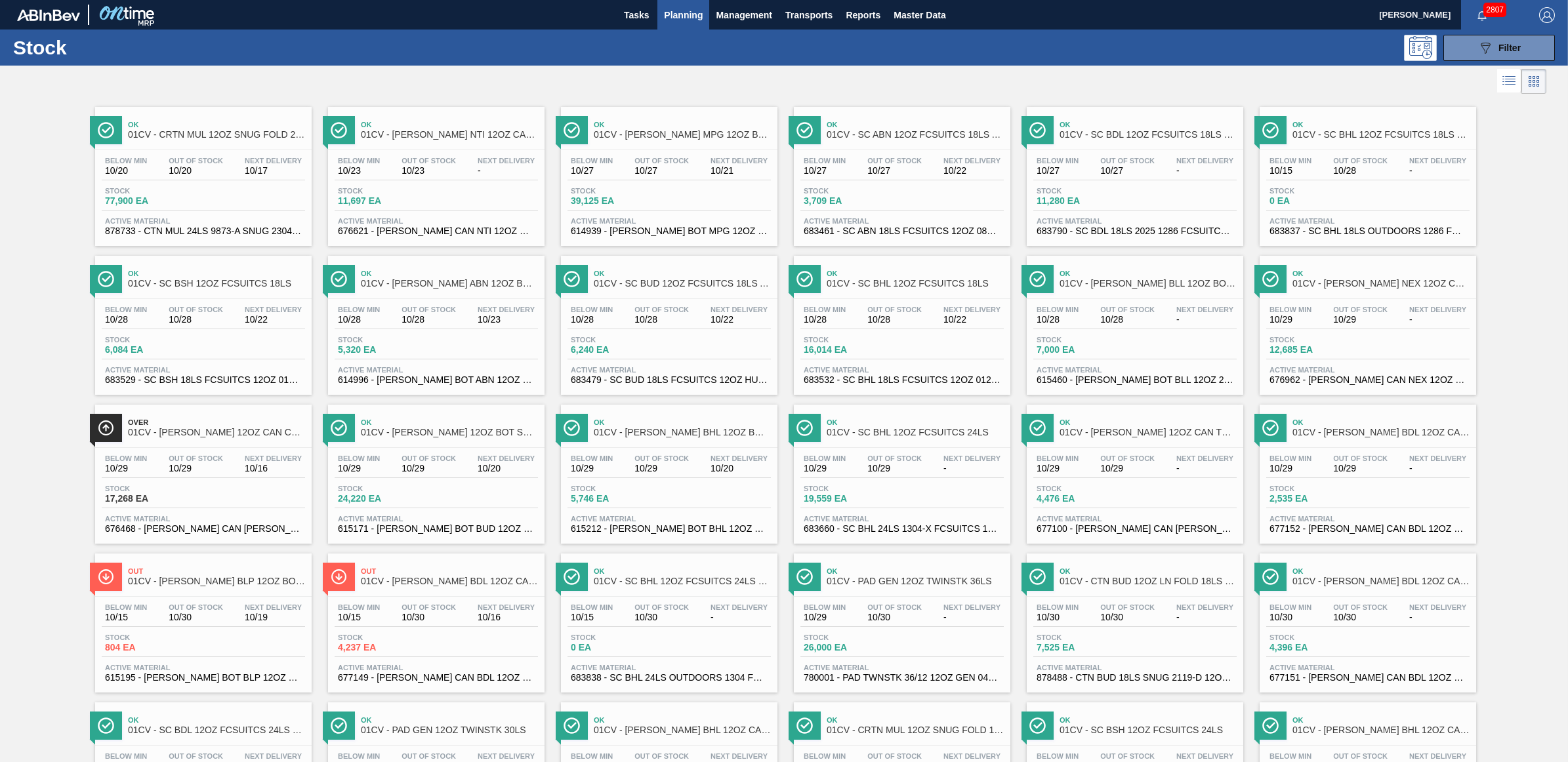
click at [1135, 344] on div "Stock 7,000 EA" at bounding box center [1134, 347] width 203 height 24
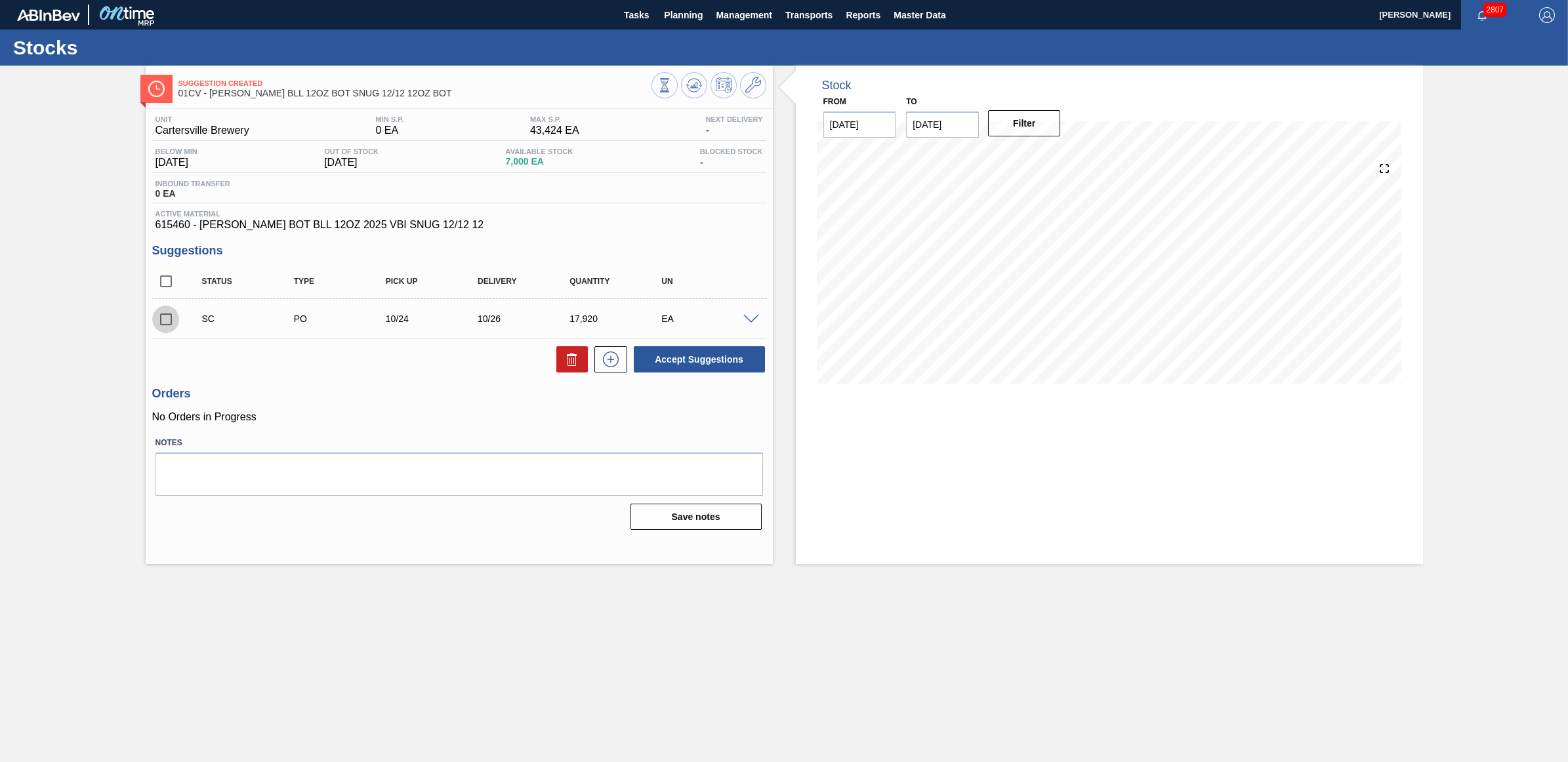
click at [163, 322] on input "checkbox" at bounding box center [166, 319] width 27 height 27
click at [670, 364] on button "Accept Suggestions" at bounding box center [699, 359] width 131 height 26
checkbox input "false"
click at [695, 21] on span "Planning" at bounding box center [683, 15] width 39 height 16
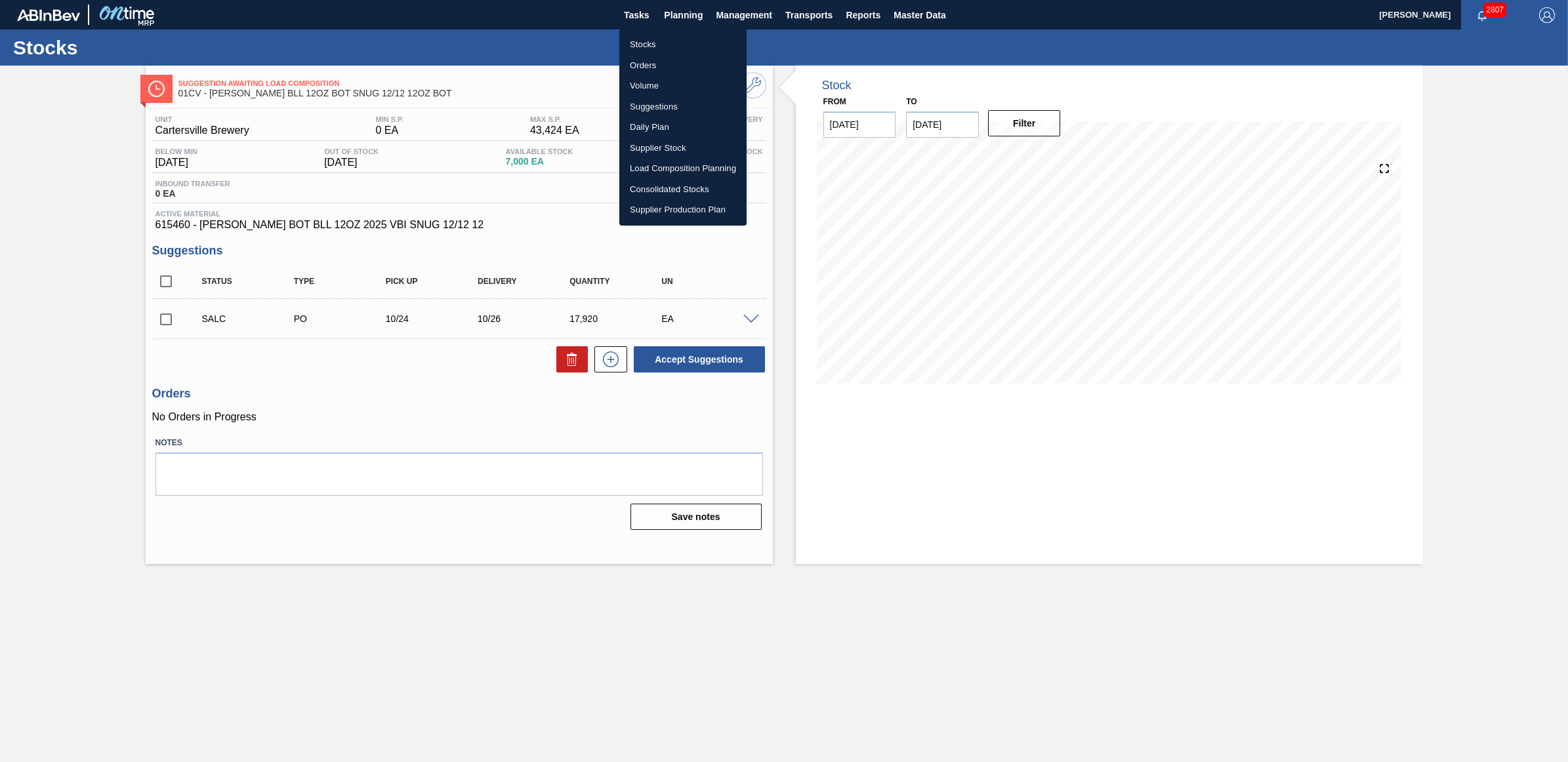
click at [669, 37] on li "Stocks" at bounding box center [682, 44] width 127 height 21
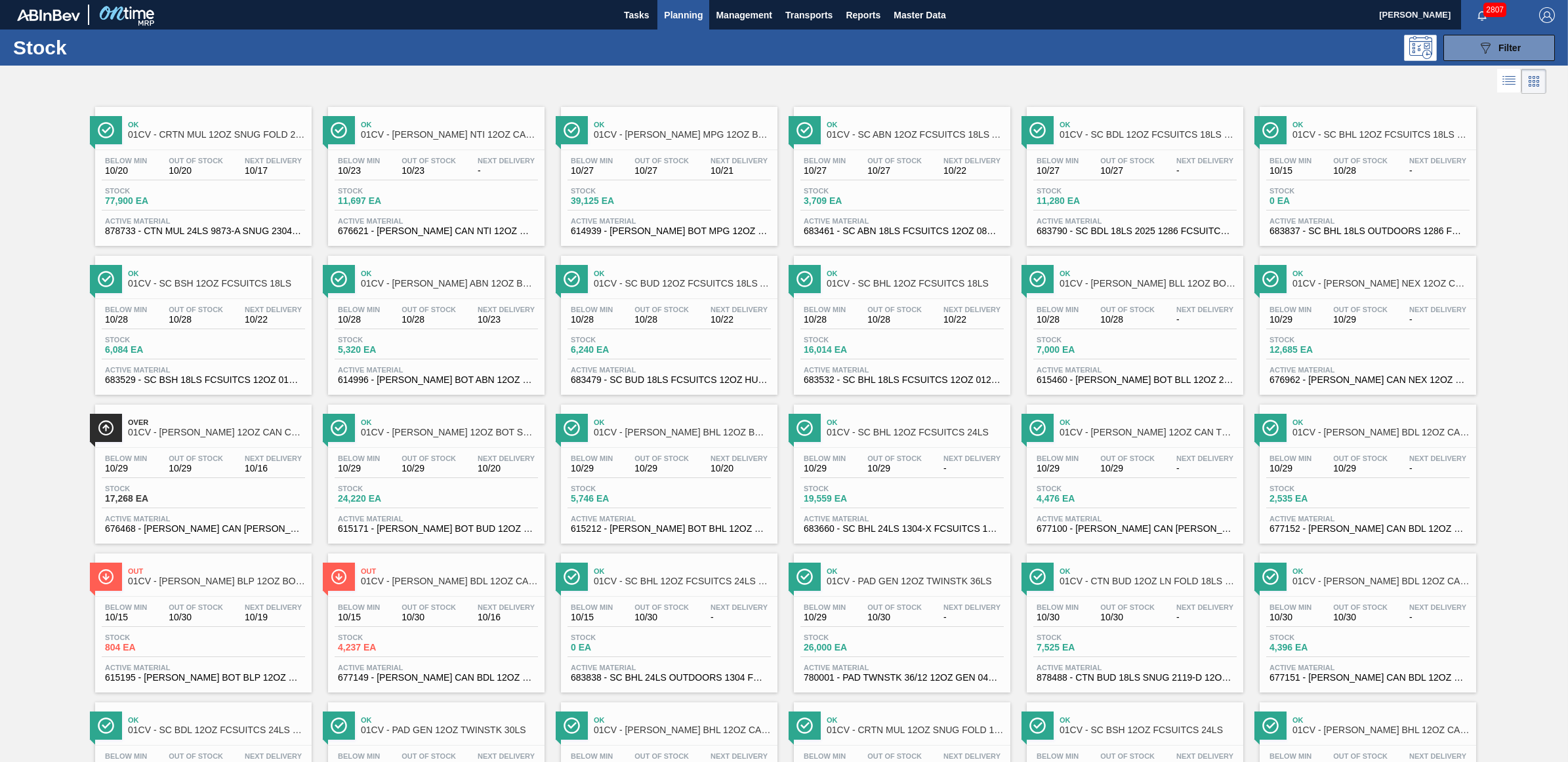
click at [1388, 355] on div "Stock 12,685 EA" at bounding box center [1368, 347] width 203 height 24
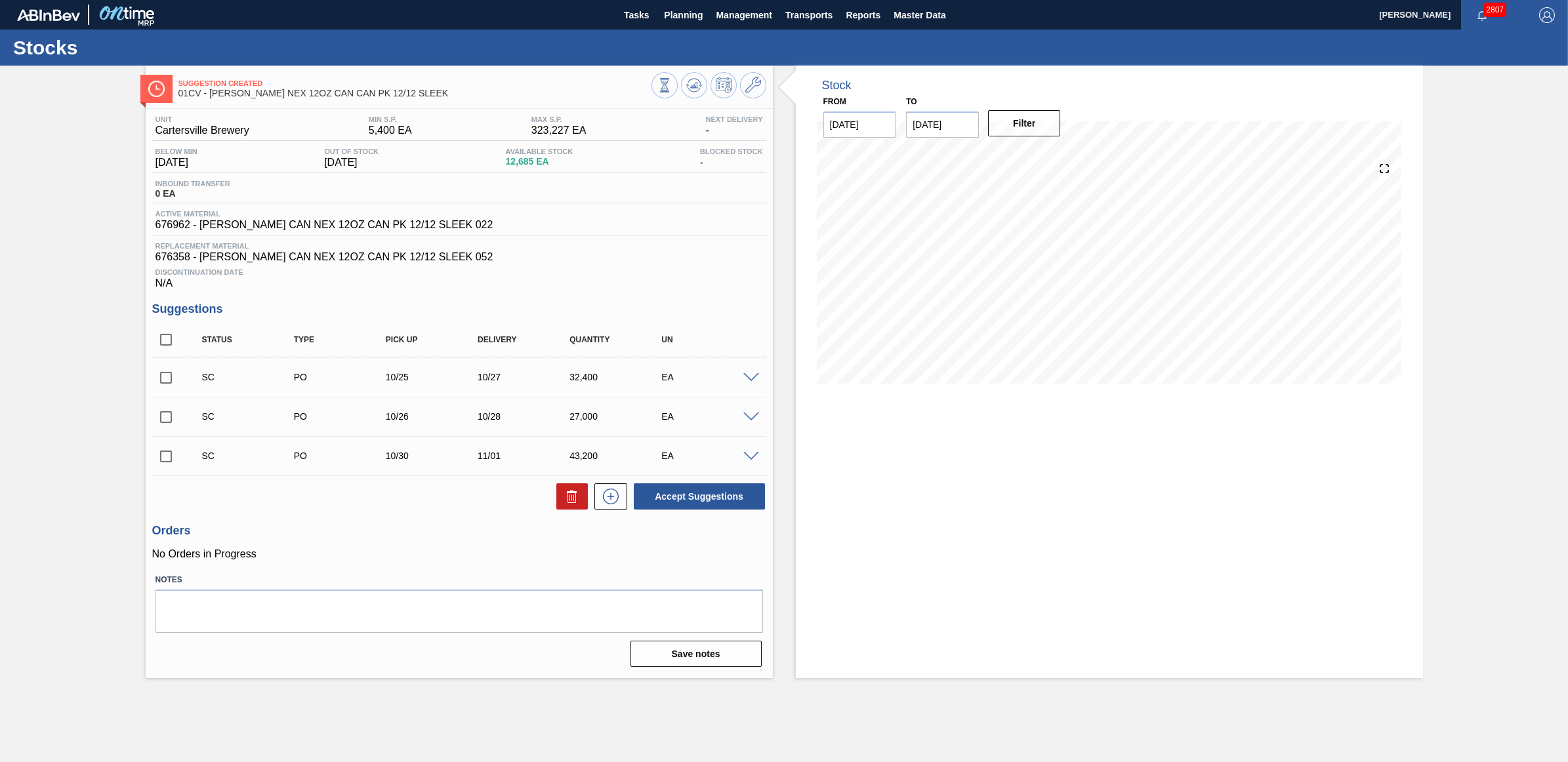
click at [168, 375] on input "checkbox" at bounding box center [166, 377] width 27 height 27
click at [704, 500] on button "Accept Suggestions" at bounding box center [699, 497] width 131 height 26
checkbox input "false"
click at [692, 8] on span "Planning" at bounding box center [683, 15] width 39 height 16
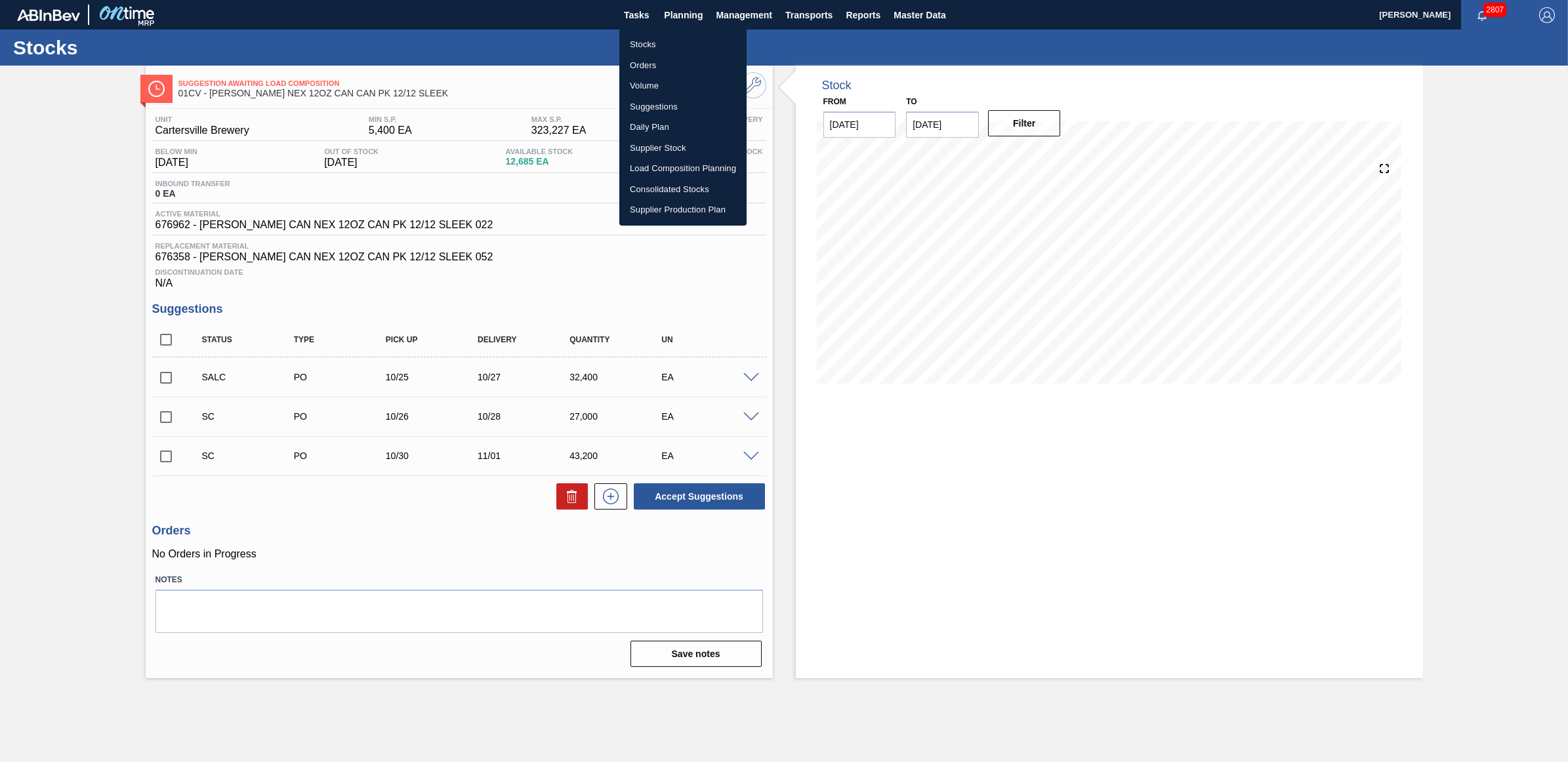
drag, startPoint x: 666, startPoint y: 42, endPoint x: 1116, endPoint y: 2, distance: 451.8
click at [666, 42] on li "Stocks" at bounding box center [682, 44] width 127 height 21
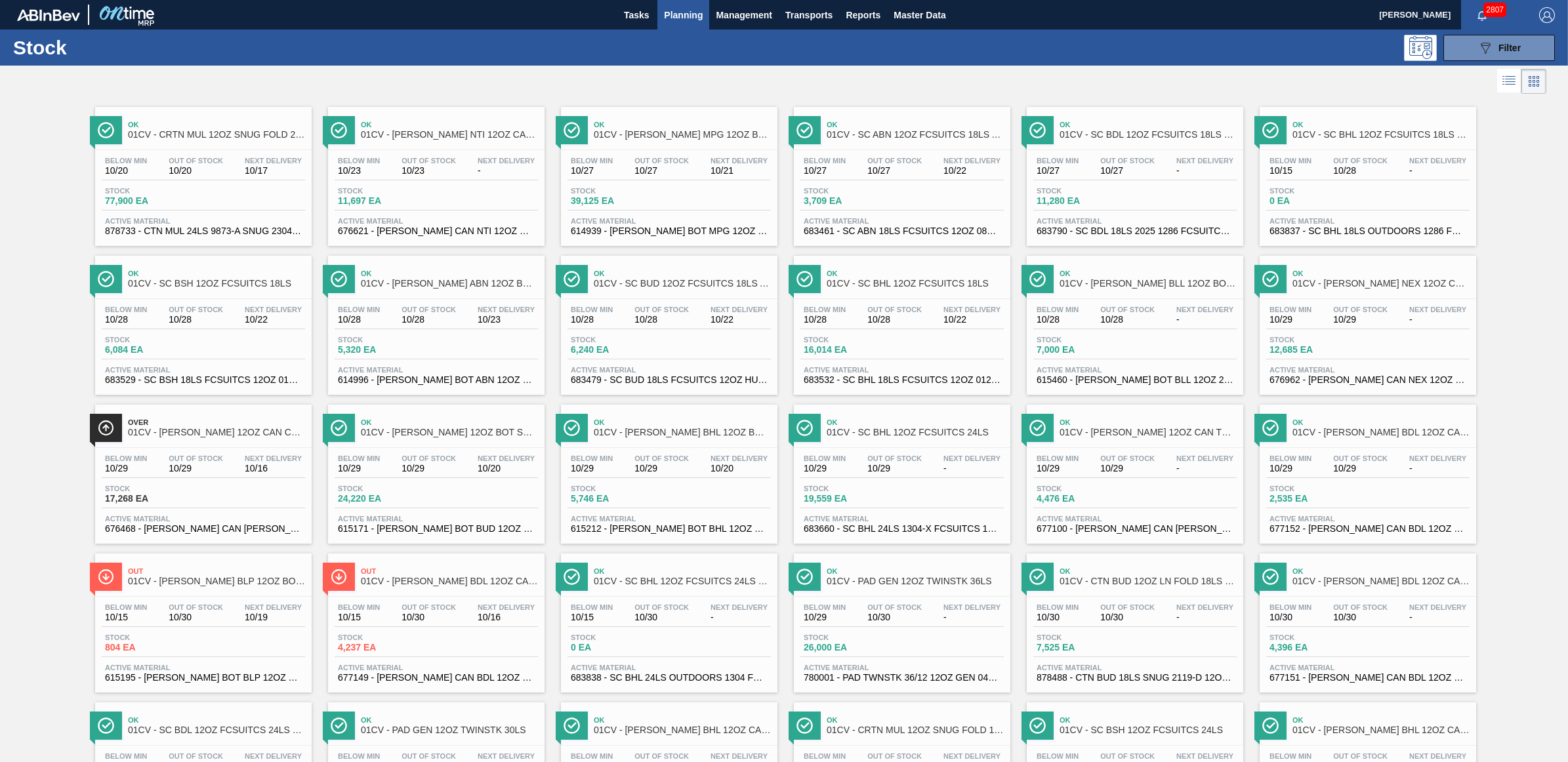
click at [1090, 463] on div "Below Min 10/29 Out Of Stock 10/29 Next Delivery -" at bounding box center [1134, 466] width 203 height 24
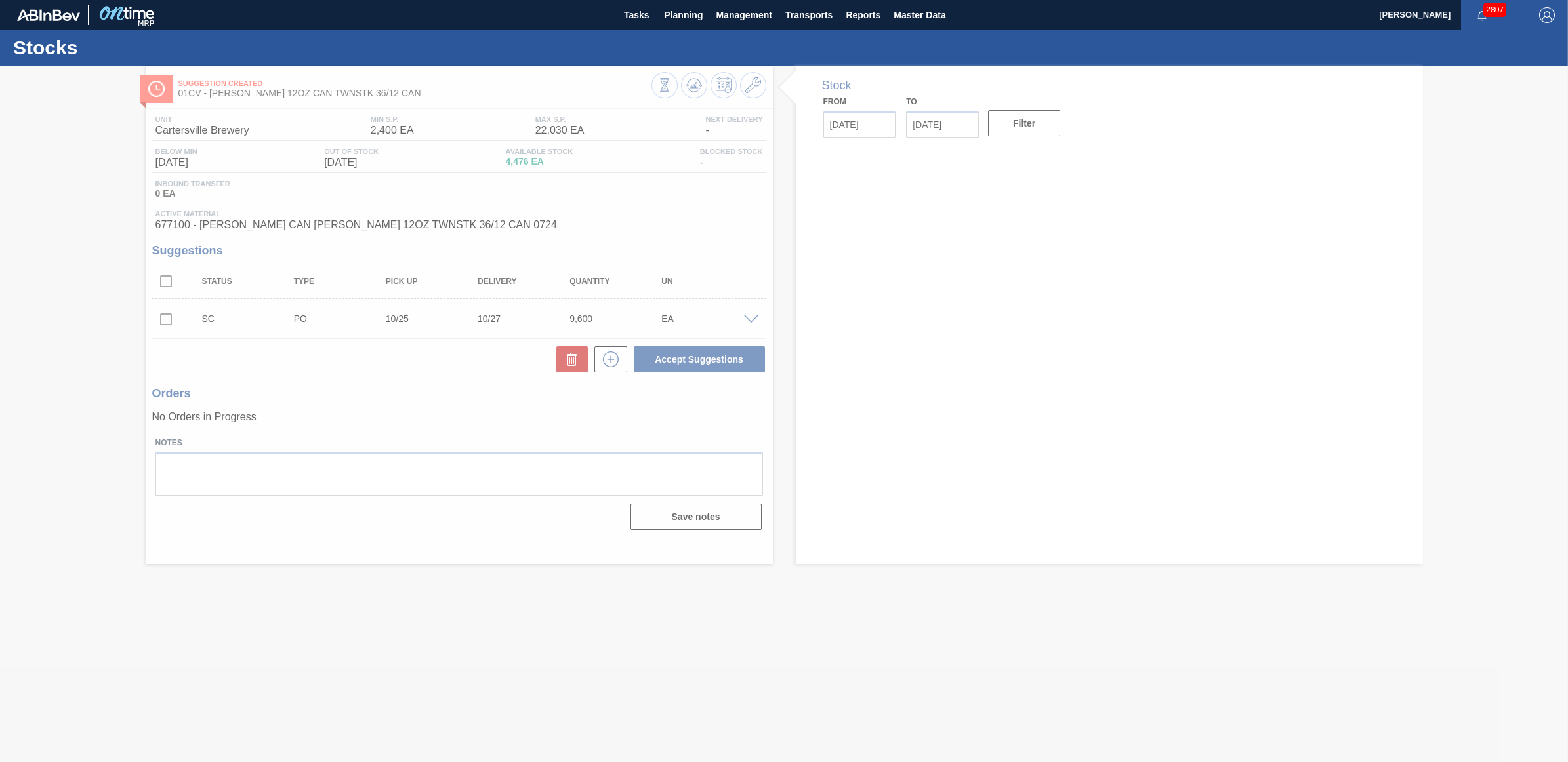
type input "[DATE]"
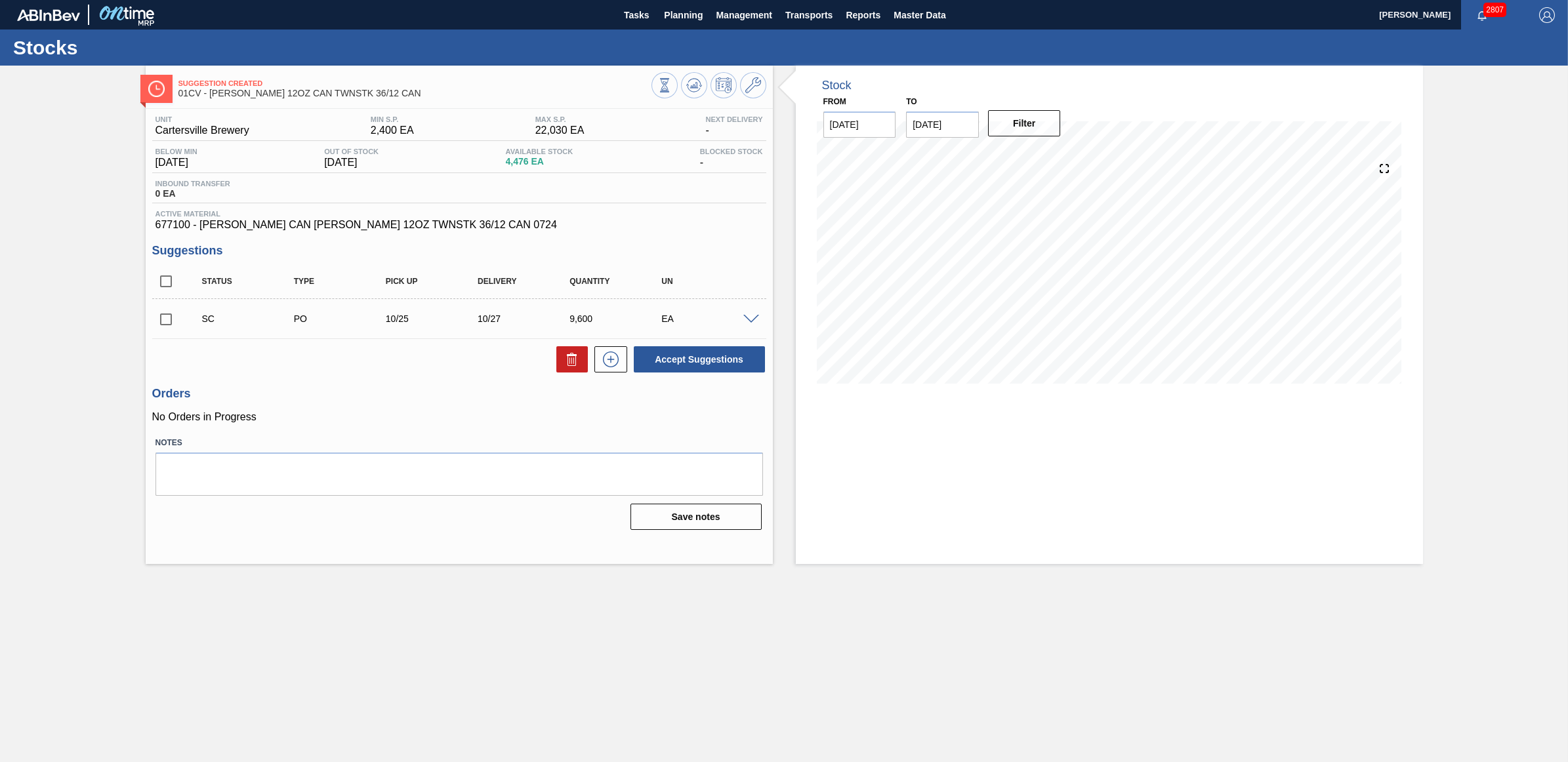
click at [157, 322] on input "checkbox" at bounding box center [166, 319] width 27 height 27
click at [710, 361] on button "Accept Suggestions" at bounding box center [699, 359] width 131 height 26
checkbox input "false"
click at [690, 12] on span "Planning" at bounding box center [683, 15] width 39 height 16
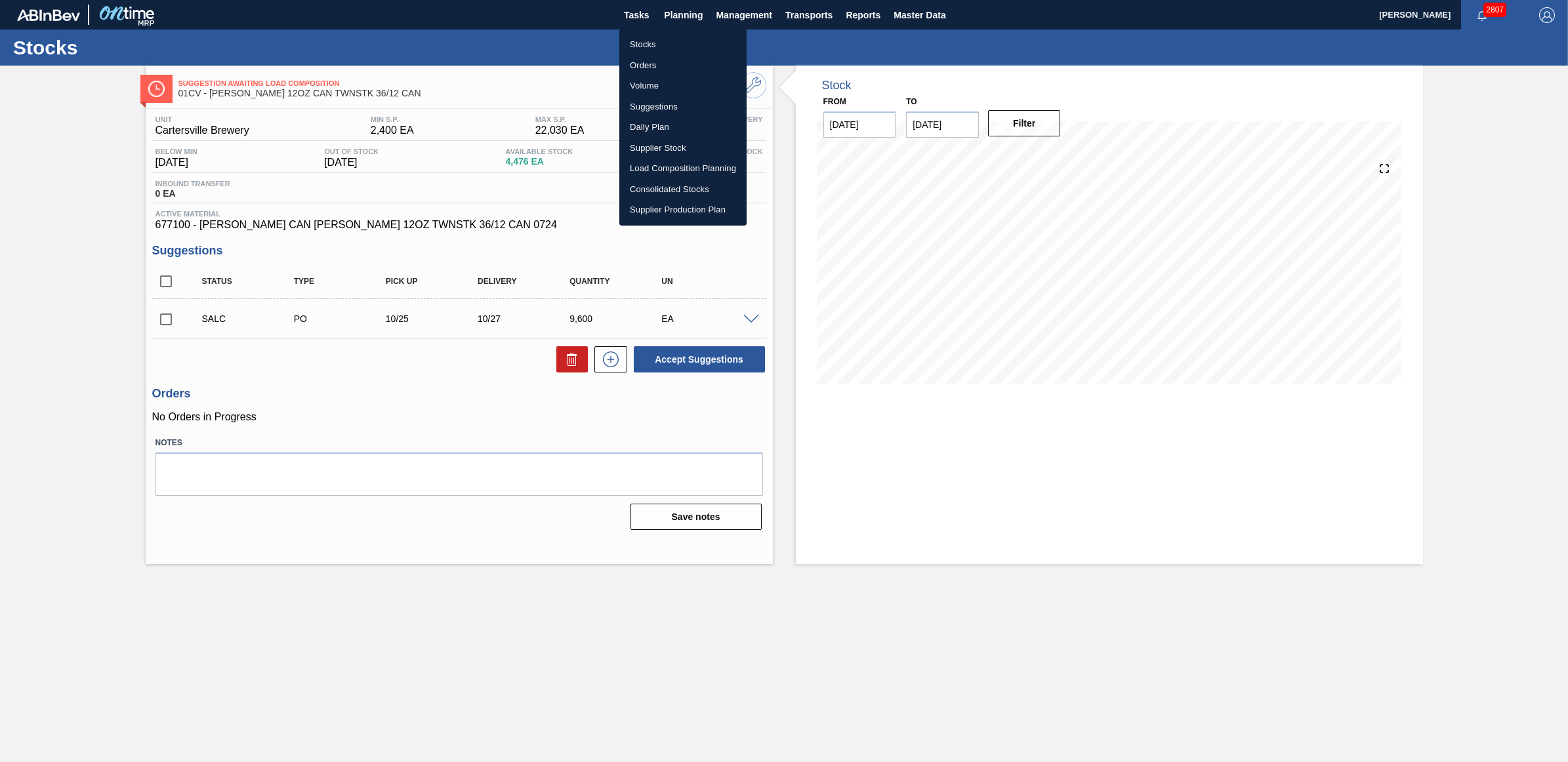
click at [658, 40] on li "Stocks" at bounding box center [682, 44] width 127 height 21
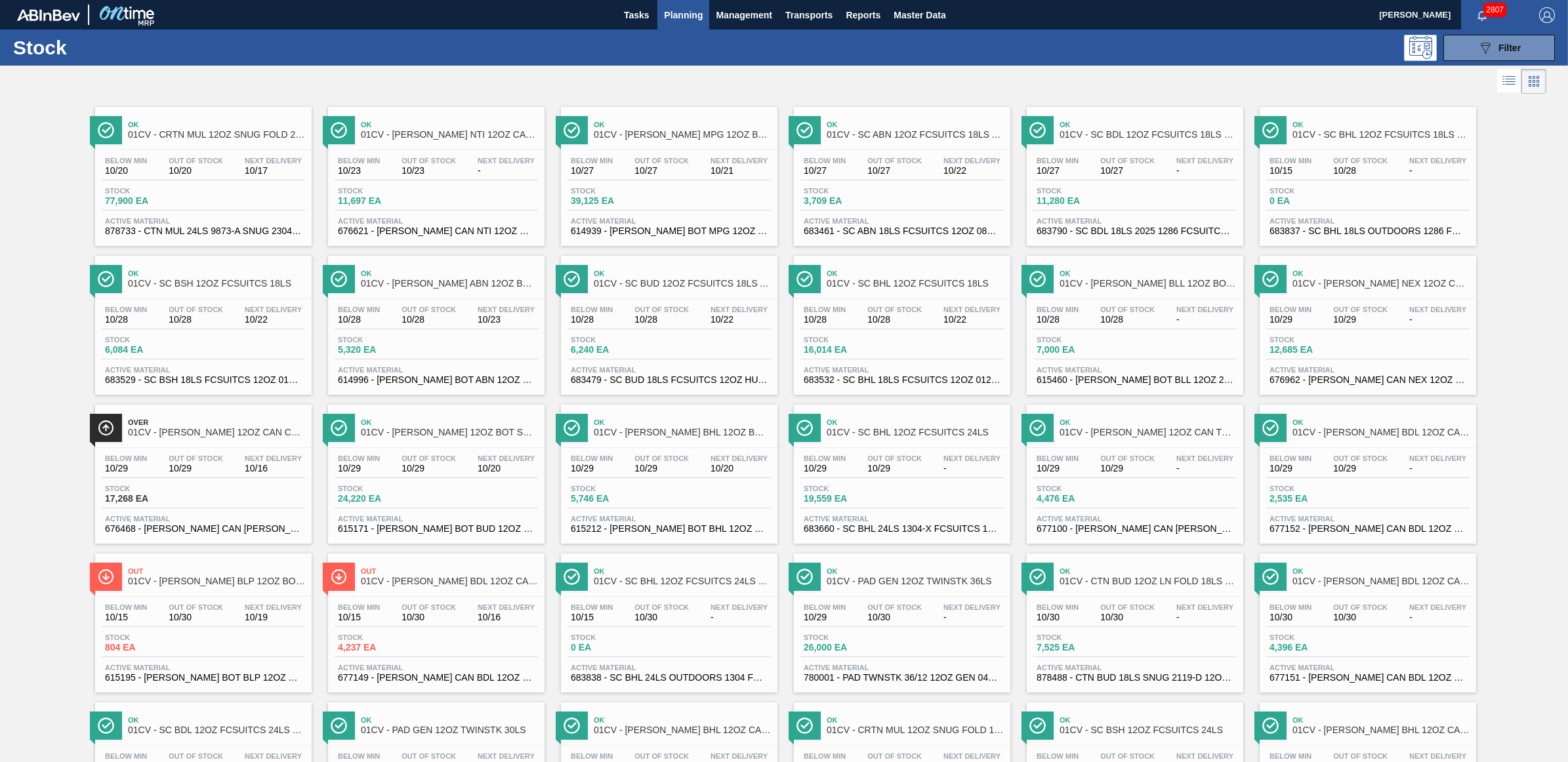
click at [1320, 363] on div "Below Min 10/29 Out Of Stock 10/29 Next Delivery - Stock 12,685 EA Active Mater…" at bounding box center [1368, 343] width 216 height 89
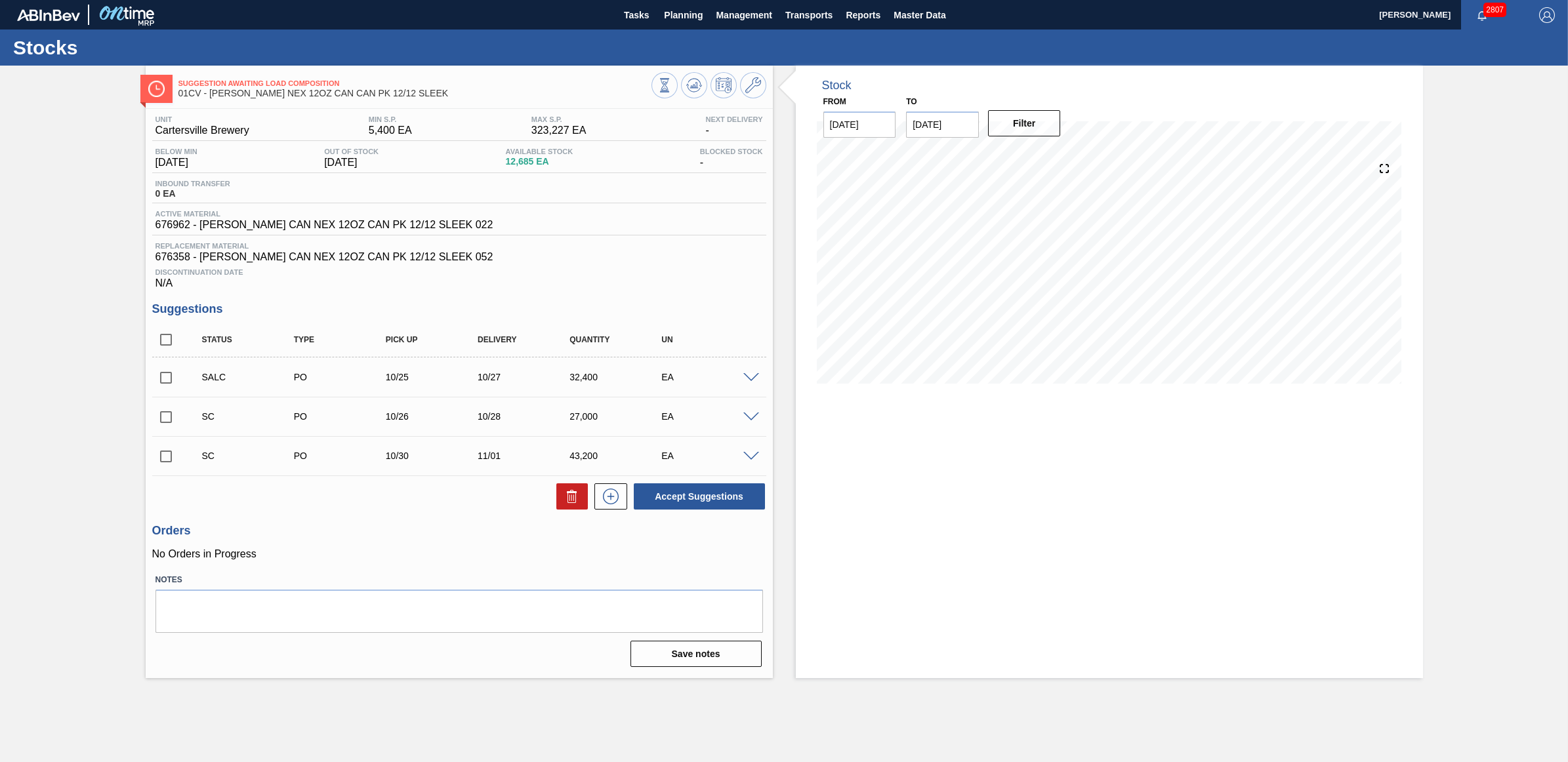
click at [164, 421] on input "checkbox" at bounding box center [166, 417] width 27 height 27
click at [692, 500] on button "Accept Suggestions" at bounding box center [699, 497] width 131 height 26
checkbox input "false"
